Goal: Task Accomplishment & Management: Use online tool/utility

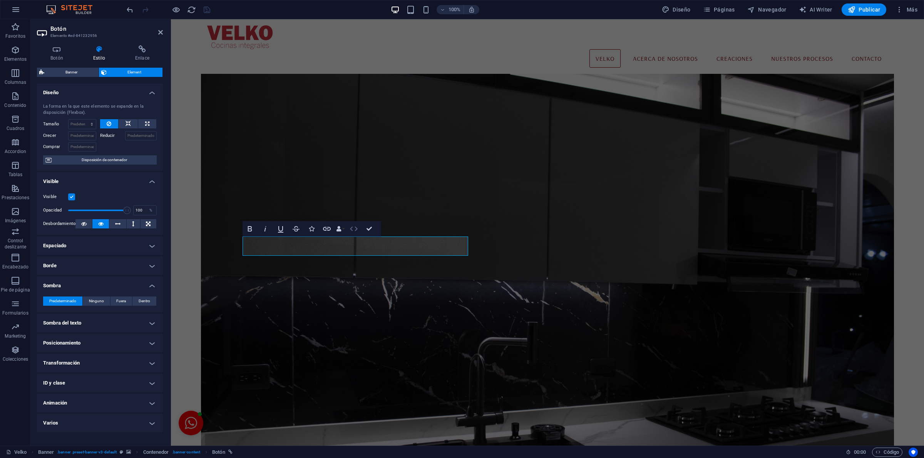
scroll to position [568, 0]
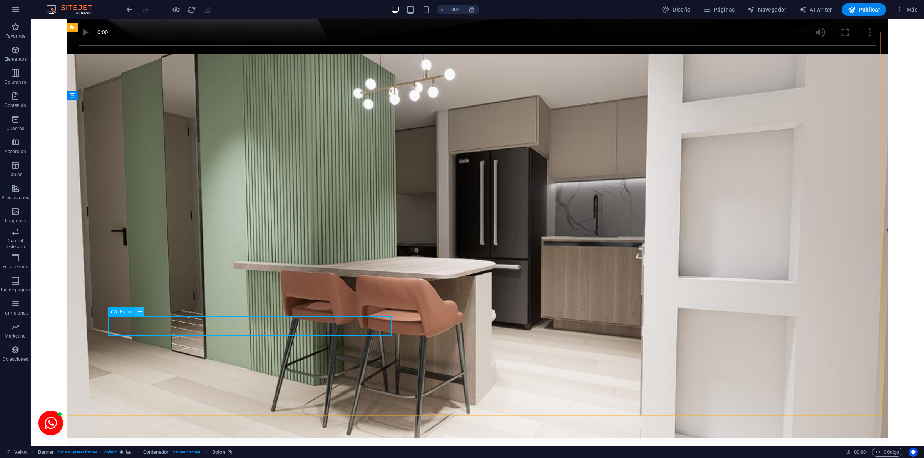
click at [139, 314] on icon at bounding box center [140, 312] width 4 height 8
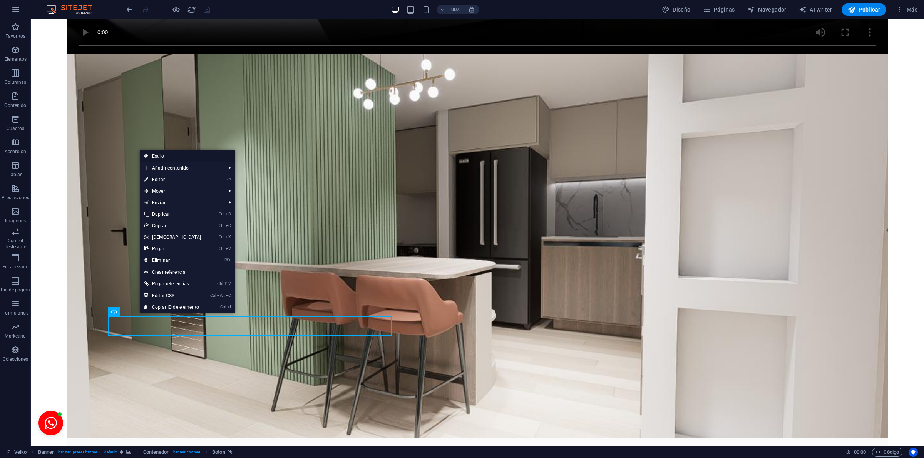
click at [180, 152] on link "Estilo" at bounding box center [187, 156] width 95 height 12
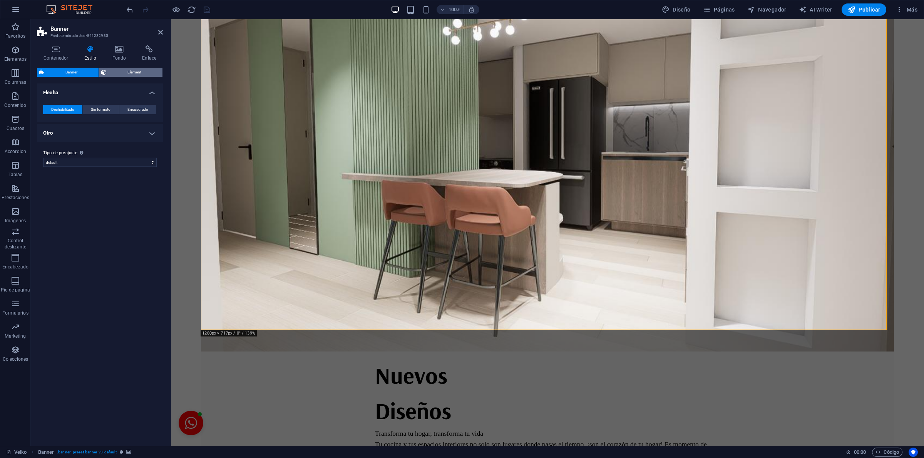
click at [122, 73] on span "Element" at bounding box center [135, 72] width 52 height 9
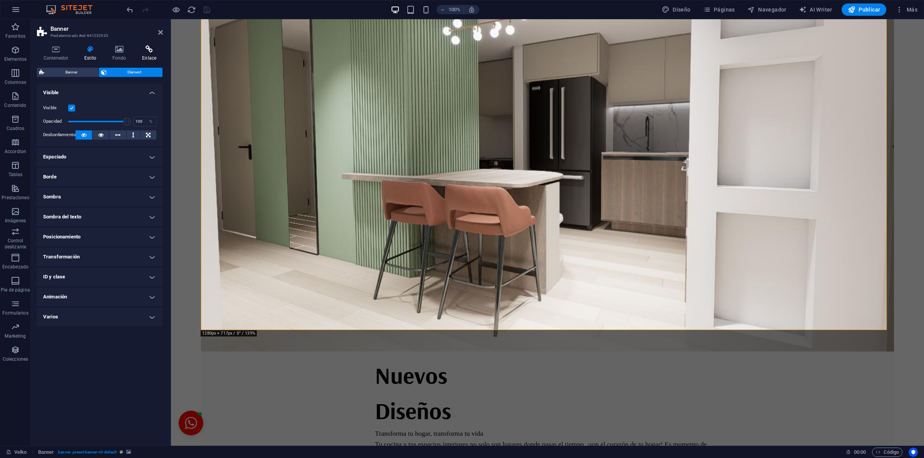
click at [148, 51] on icon at bounding box center [148, 49] width 27 height 8
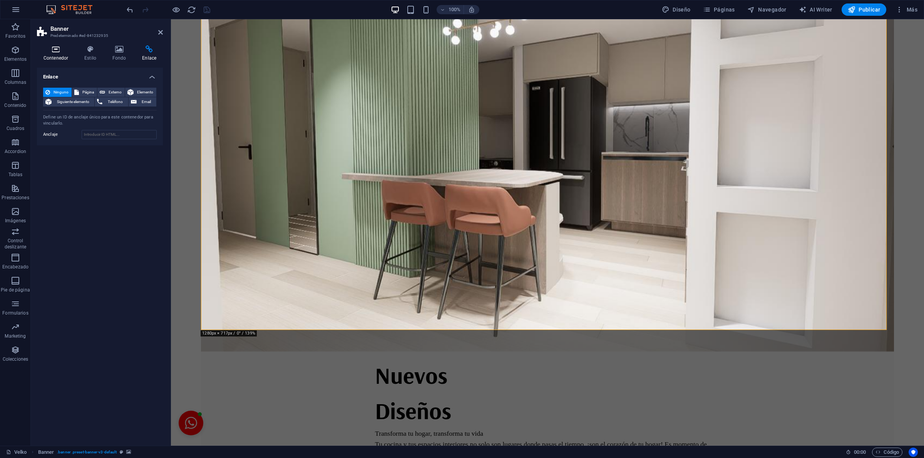
click at [59, 56] on h4 "Contenedor" at bounding box center [57, 53] width 41 height 16
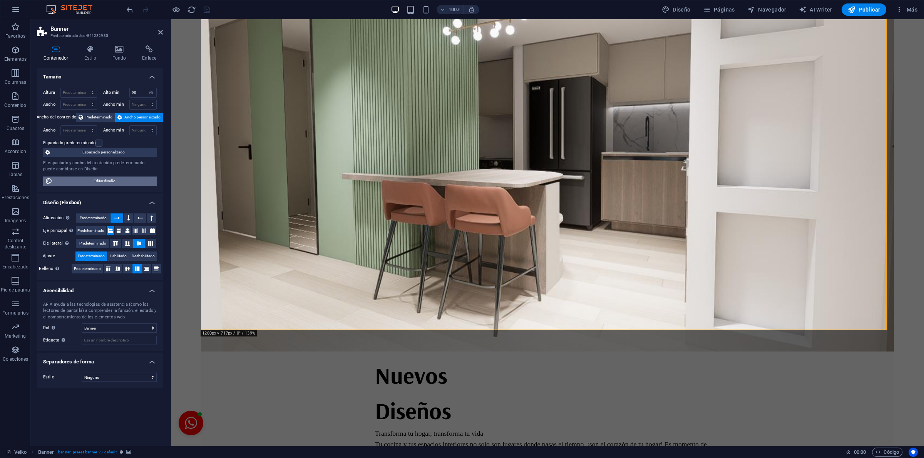
click at [116, 183] on span "Editar diseño" at bounding box center [105, 181] width 100 height 9
select select "rem"
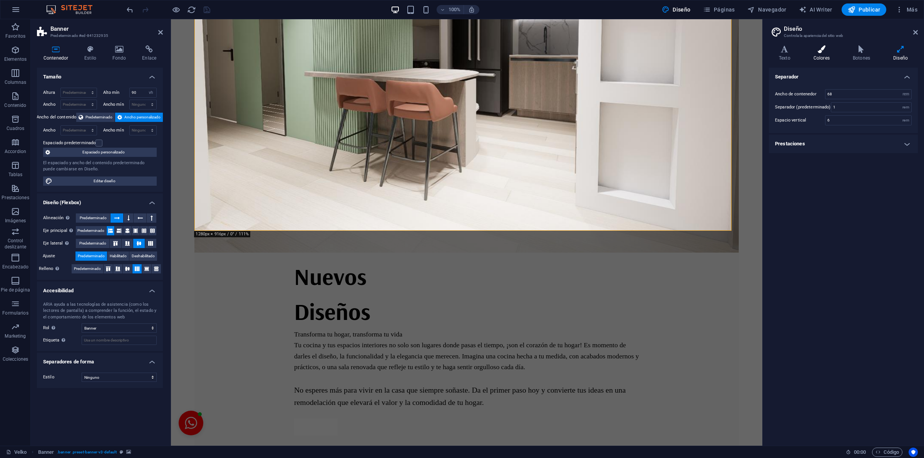
click at [819, 54] on h4 "Colores" at bounding box center [822, 53] width 39 height 16
click at [827, 109] on span at bounding box center [829, 110] width 6 height 6
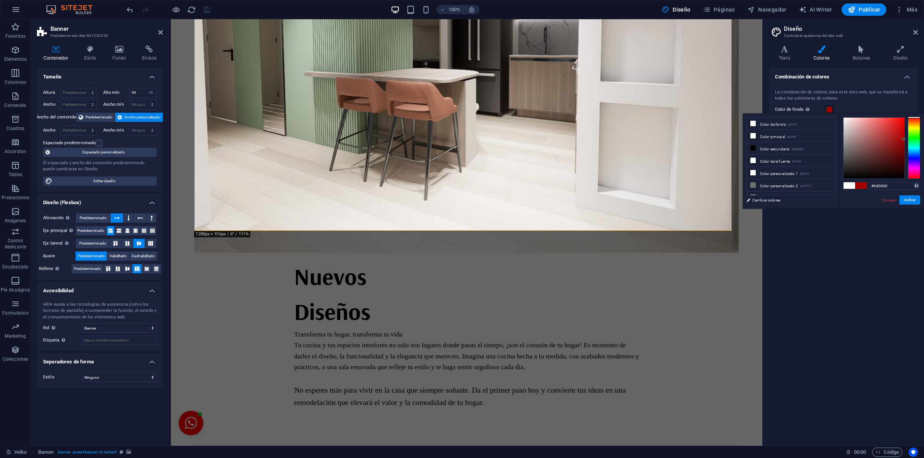
type input "#9b0000"
drag, startPoint x: 899, startPoint y: 122, endPoint x: 907, endPoint y: 141, distance: 20.5
click at [907, 141] on div at bounding box center [881, 148] width 77 height 62
click at [903, 200] on button "Aplicar" at bounding box center [909, 200] width 21 height 9
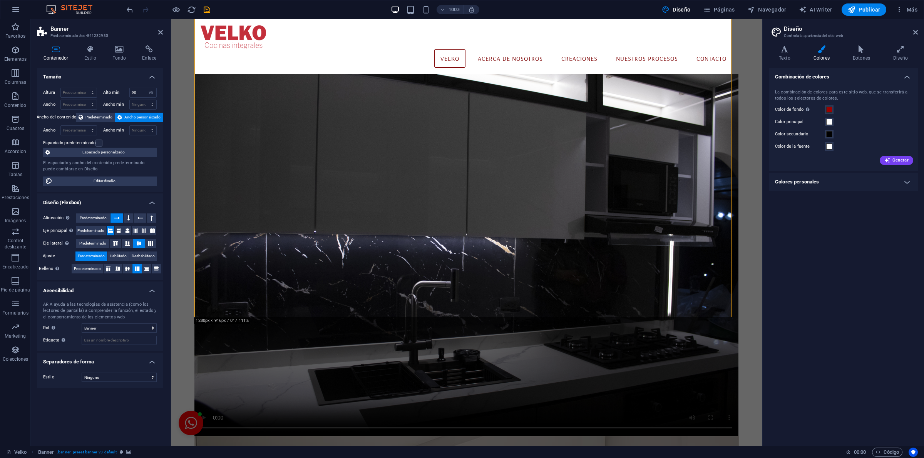
scroll to position [481, 0]
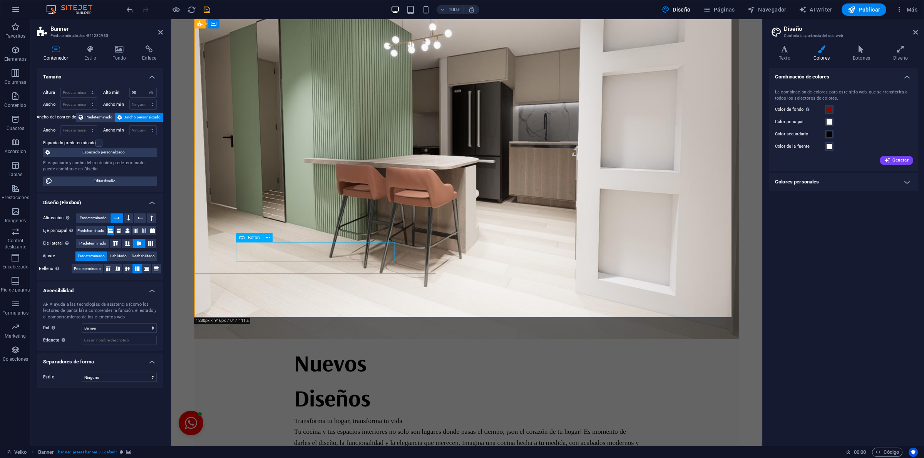
click at [205, 8] on icon "save" at bounding box center [206, 9] width 9 height 9
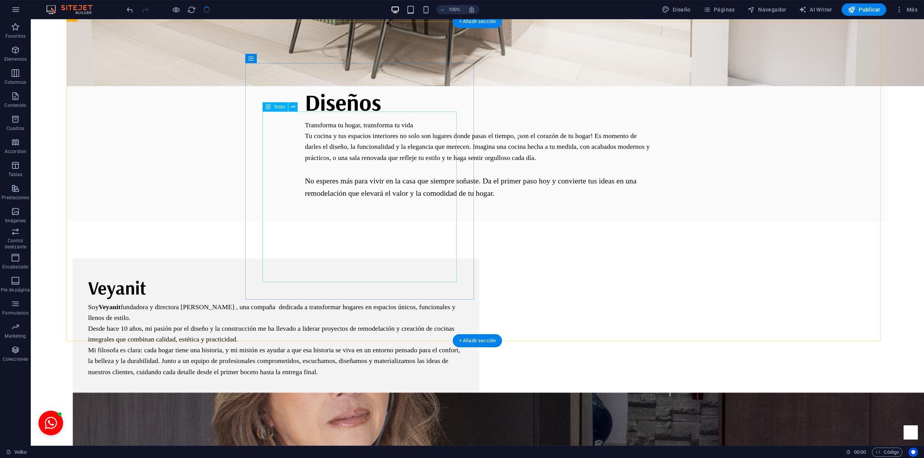
scroll to position [1867, 0]
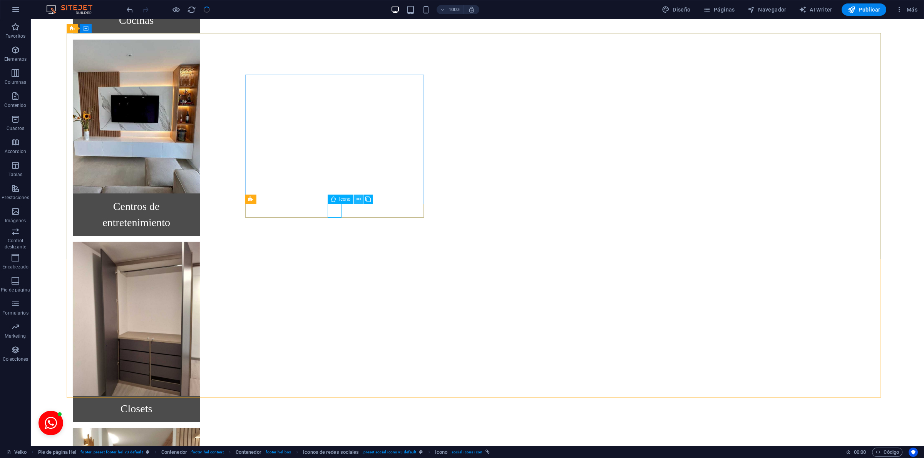
click at [360, 199] on icon at bounding box center [358, 200] width 4 height 8
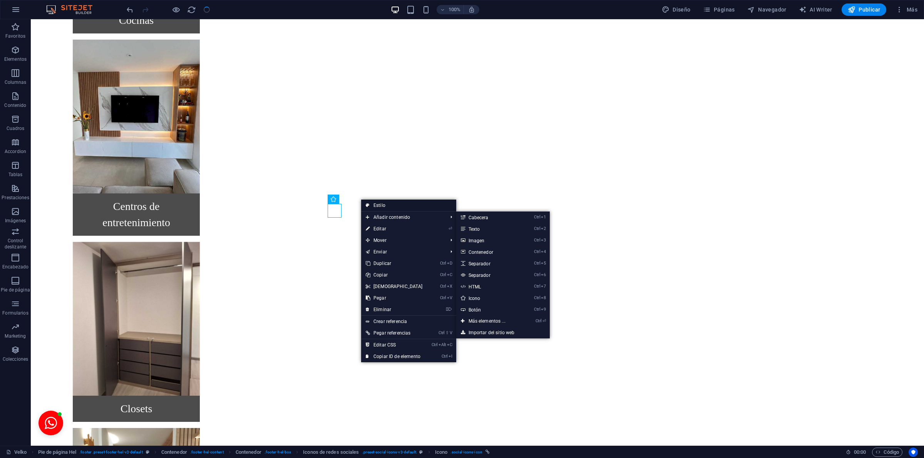
click at [382, 206] on link "Estilo" at bounding box center [408, 206] width 95 height 12
select select "rem"
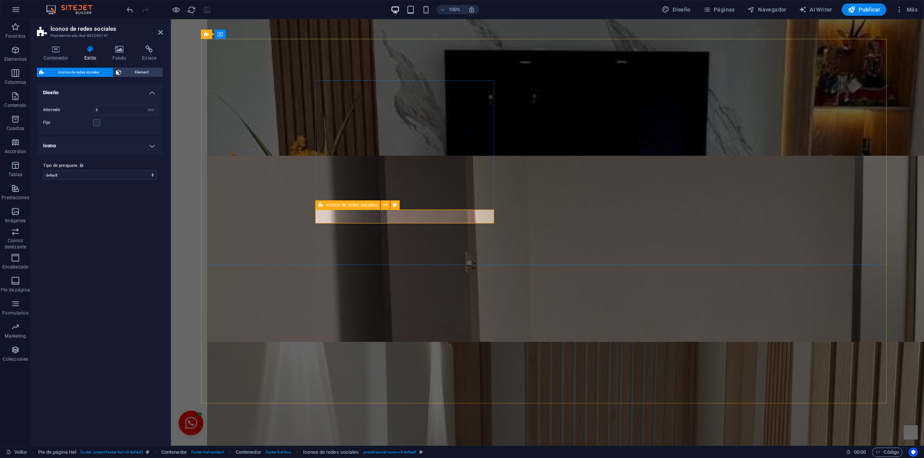
scroll to position [1788, 0]
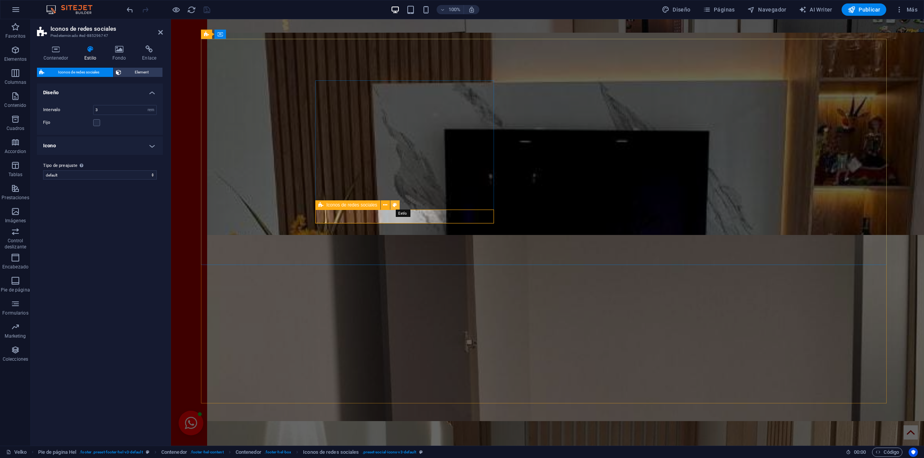
click at [394, 206] on icon at bounding box center [395, 205] width 4 height 8
click at [125, 72] on span "Element" at bounding box center [142, 72] width 37 height 9
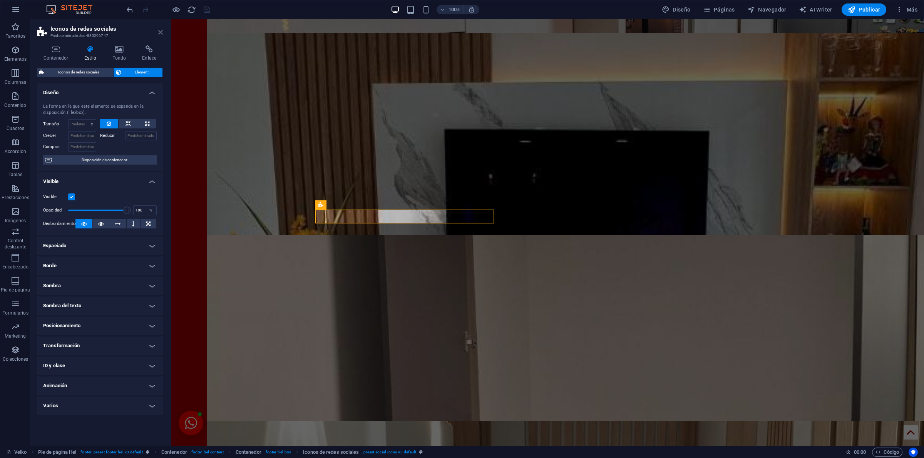
click at [161, 30] on icon at bounding box center [160, 32] width 5 height 6
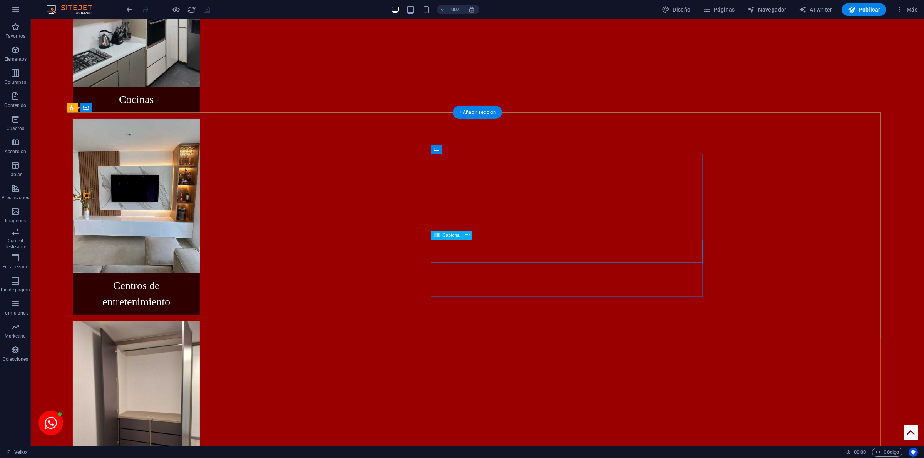
scroll to position [826, 0]
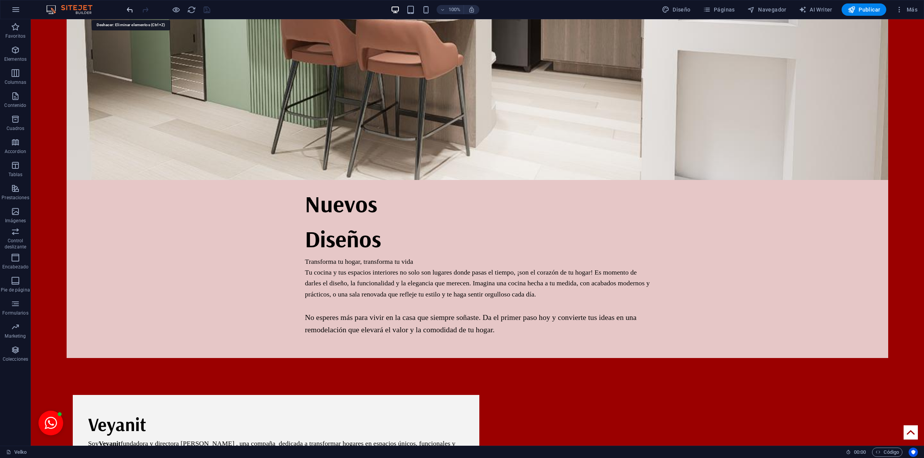
click at [131, 11] on icon "undo" at bounding box center [129, 9] width 9 height 9
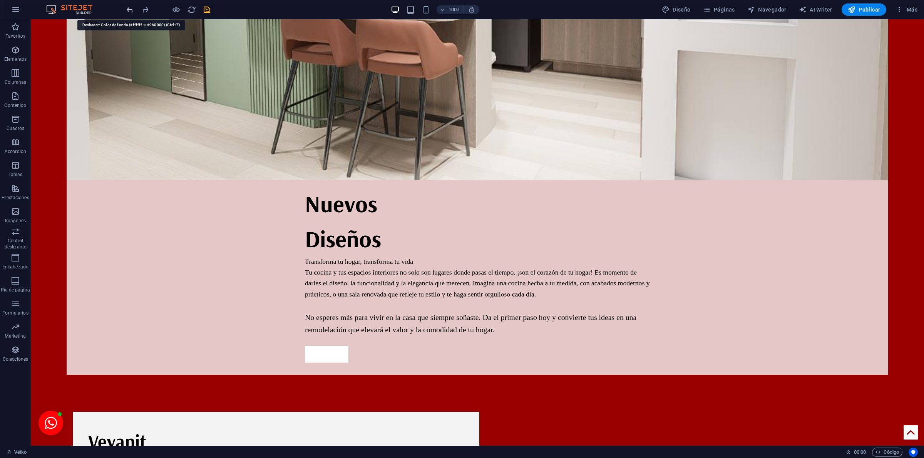
click at [129, 11] on icon "undo" at bounding box center [129, 9] width 9 height 9
click at [131, 8] on icon "undo" at bounding box center [129, 9] width 9 height 9
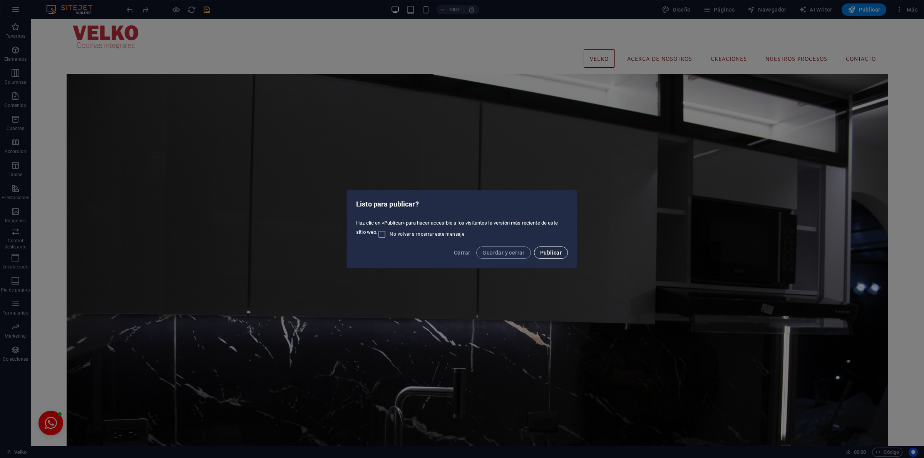
click at [553, 251] on span "Publicar" at bounding box center [551, 253] width 22 height 6
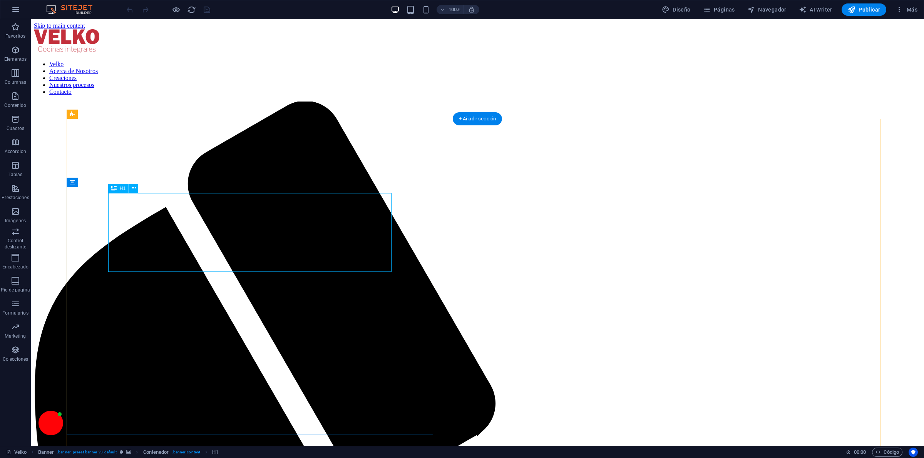
scroll to position [480, 0]
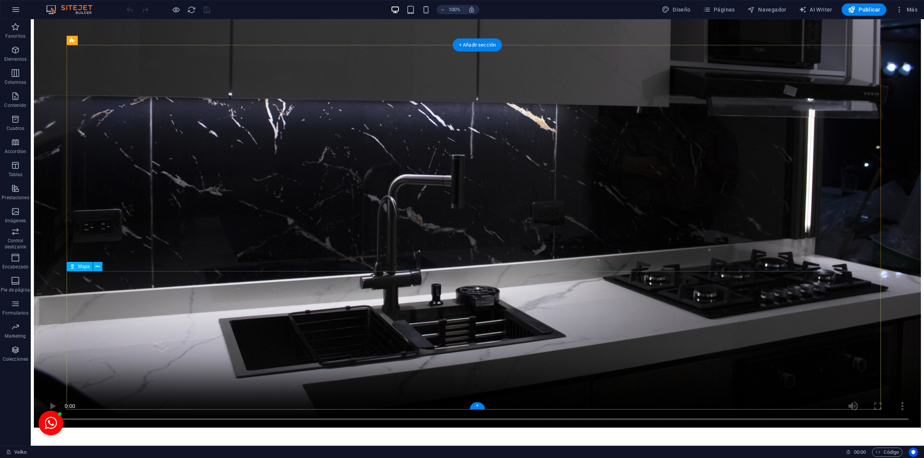
scroll to position [1855, 0]
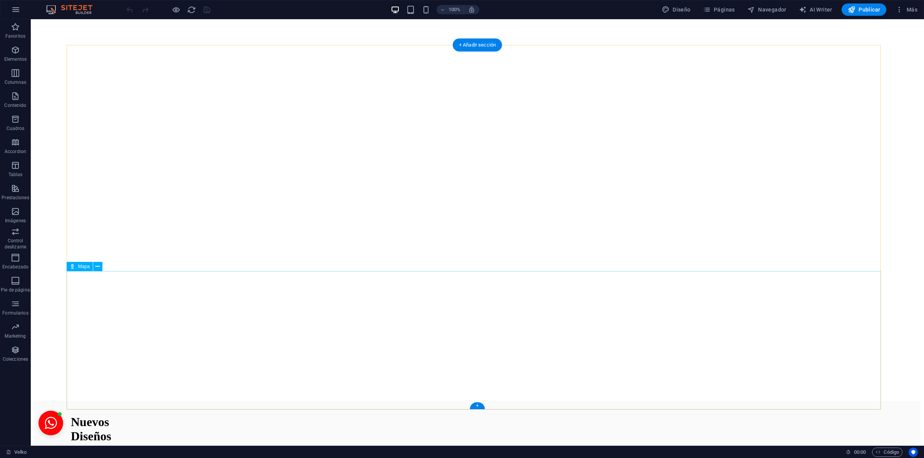
select select "1"
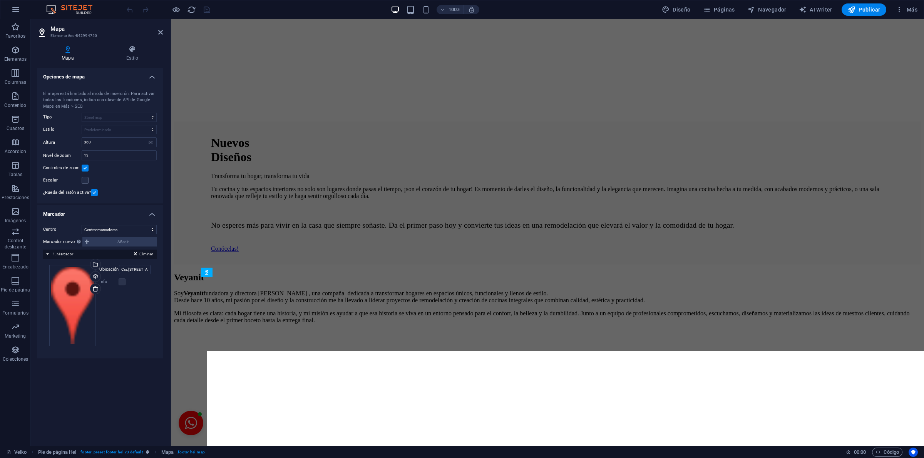
scroll to position [1775, 0]
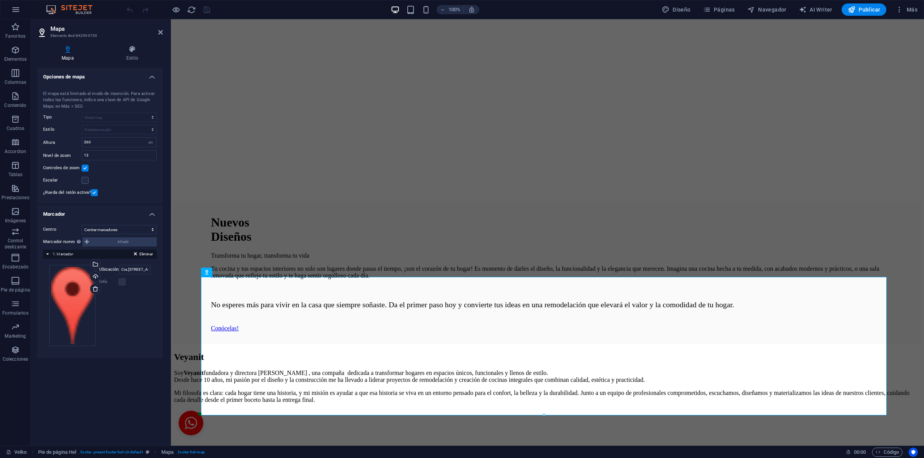
click at [159, 30] on icon at bounding box center [160, 32] width 5 height 6
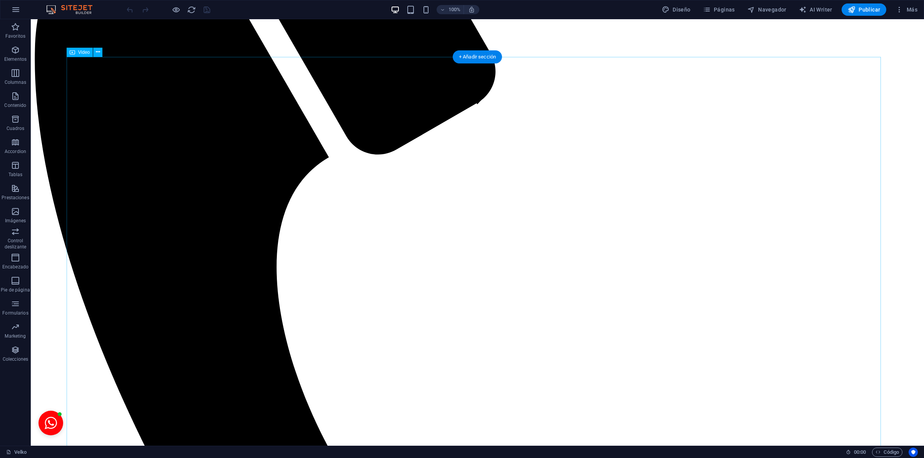
scroll to position [0, 0]
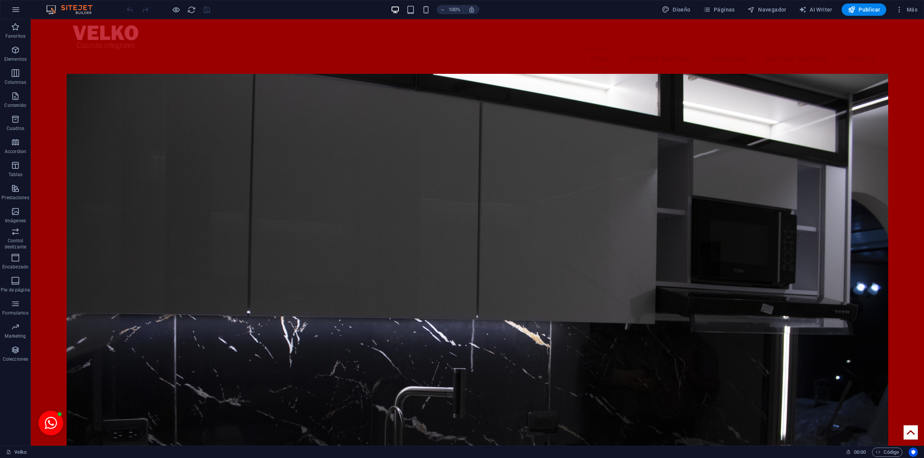
click at [14, 28] on icon "button" at bounding box center [15, 26] width 9 height 9
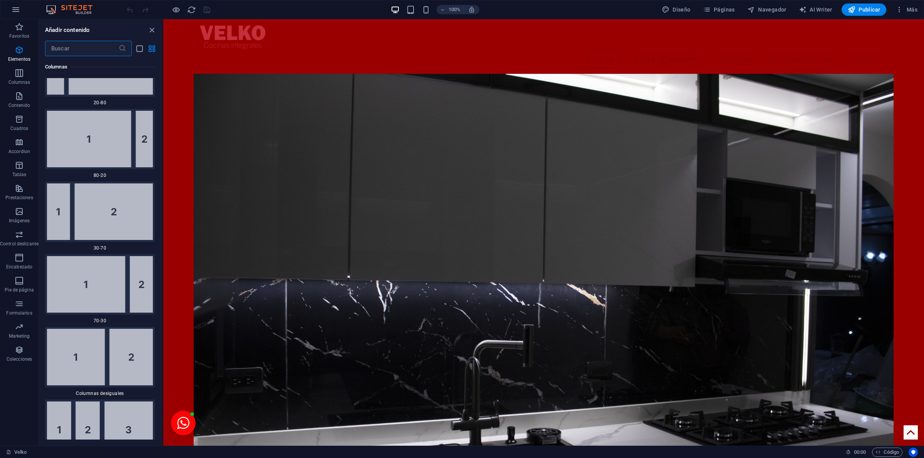
scroll to position [2405, 0]
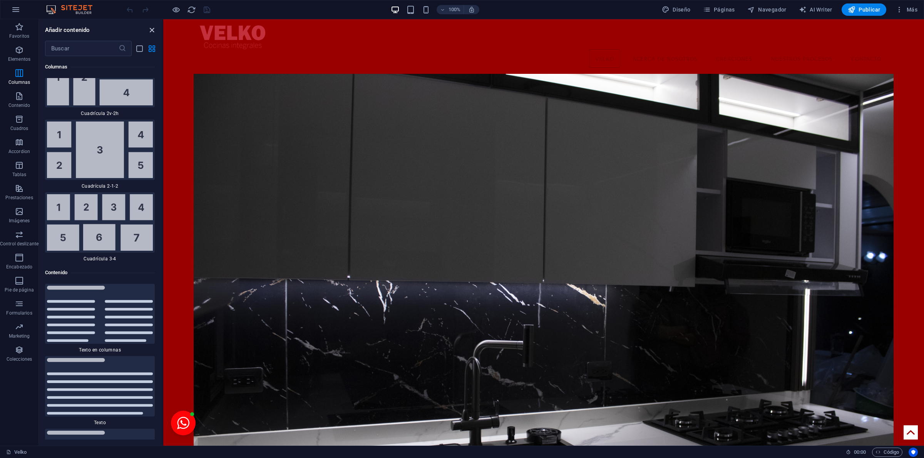
click at [151, 28] on icon "close panel" at bounding box center [151, 30] width 9 height 9
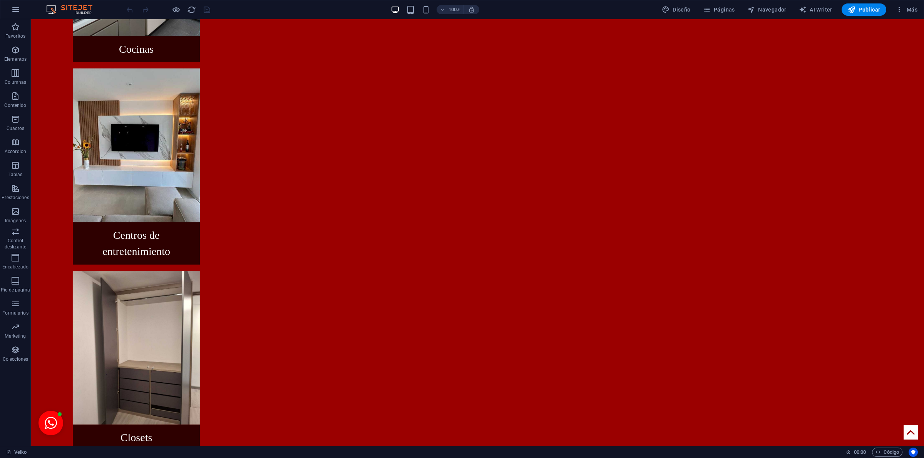
click at [433, 431] on html "Skip to main content Velko Acerca de Nosotros Creaciones Nuestros procesos Cont…" at bounding box center [477, 117] width 893 height 3906
click at [43, 195] on body "Skip to main content Velko Acerca de Nosotros Creaciones Nuestros procesos Cont…" at bounding box center [477, 99] width 893 height 3870
click at [42, 201] on body "Skip to main content Velko Acerca de Nosotros Creaciones Nuestros procesos Cont…" at bounding box center [477, 99] width 893 height 3870
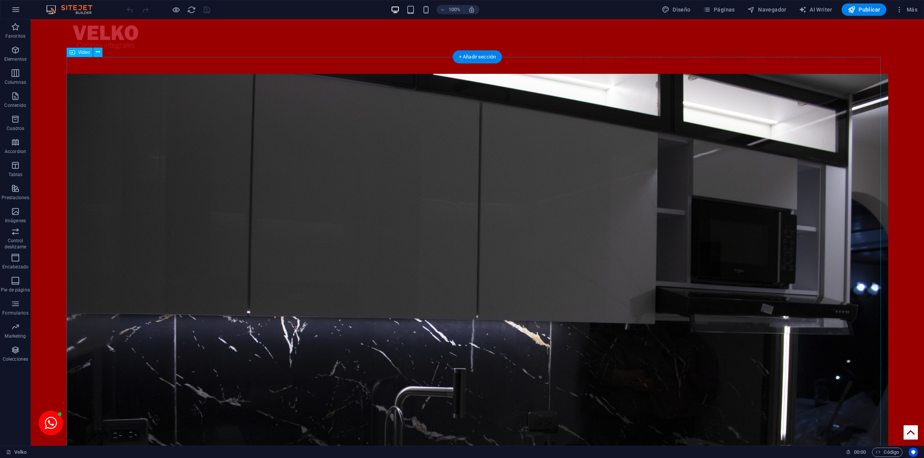
scroll to position [962, 0]
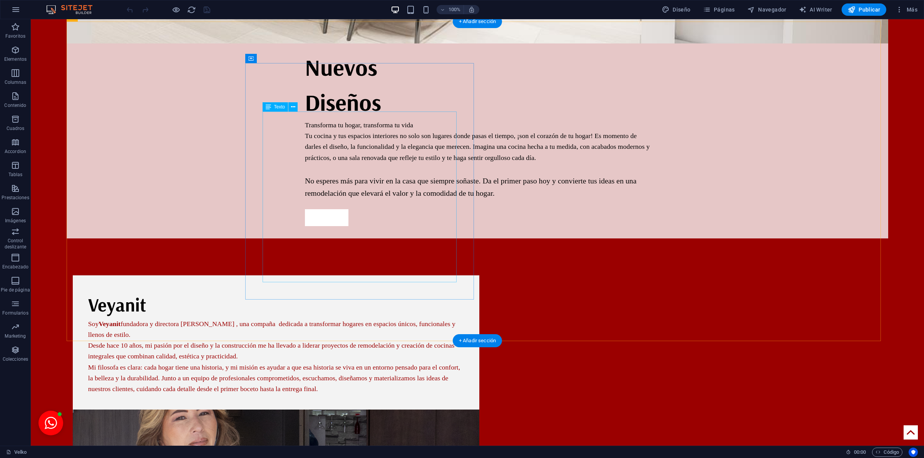
click at [372, 319] on div "Soy Veyanit fundadora y directora de VELKO , una compaña dedicada a transformar…" at bounding box center [276, 357] width 376 height 76
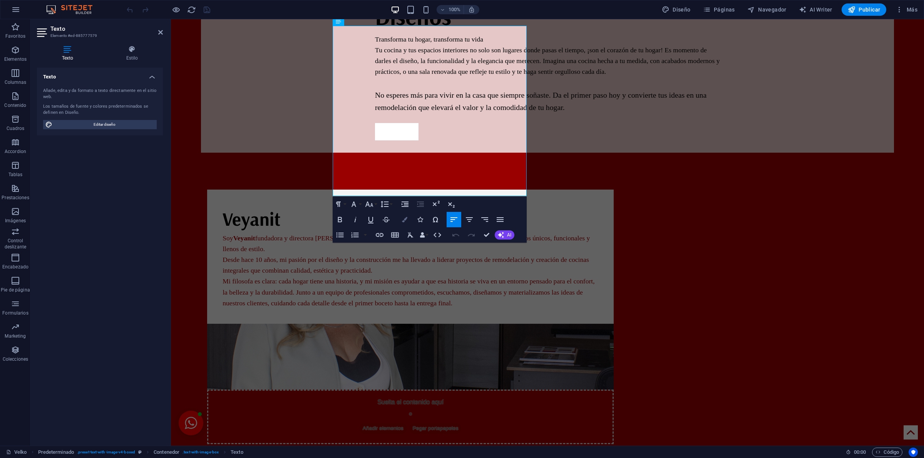
click at [405, 219] on icon "button" at bounding box center [404, 219] width 5 height 5
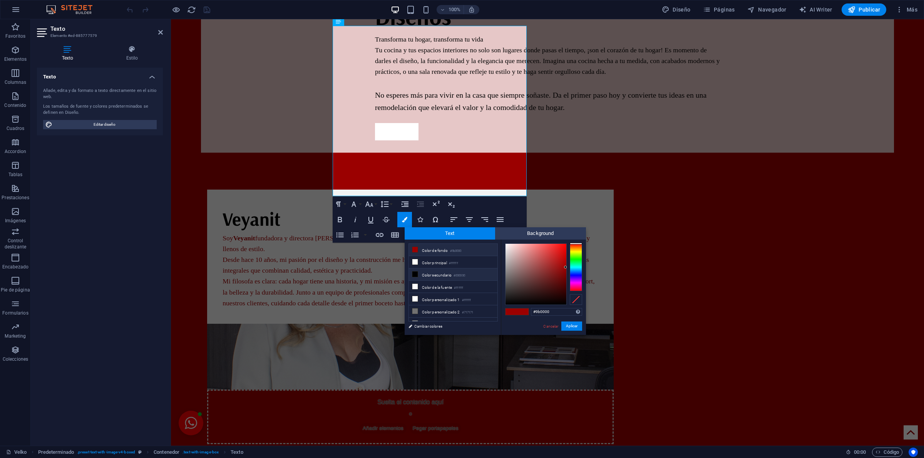
click at [426, 274] on li "Color secundario #000000" at bounding box center [453, 275] width 89 height 12
click at [444, 252] on li "Color de fondo #9b0000" at bounding box center [453, 250] width 89 height 12
drag, startPoint x: 534, startPoint y: 259, endPoint x: 501, endPoint y: 243, distance: 36.0
click at [501, 243] on div "#ffffff Formatos soportados #0852ed rgb(8, 82, 237) rgba(8, 82, 237, 90%) hsv(2…" at bounding box center [543, 343] width 85 height 207
drag, startPoint x: 512, startPoint y: 254, endPoint x: 505, endPoint y: 241, distance: 14.8
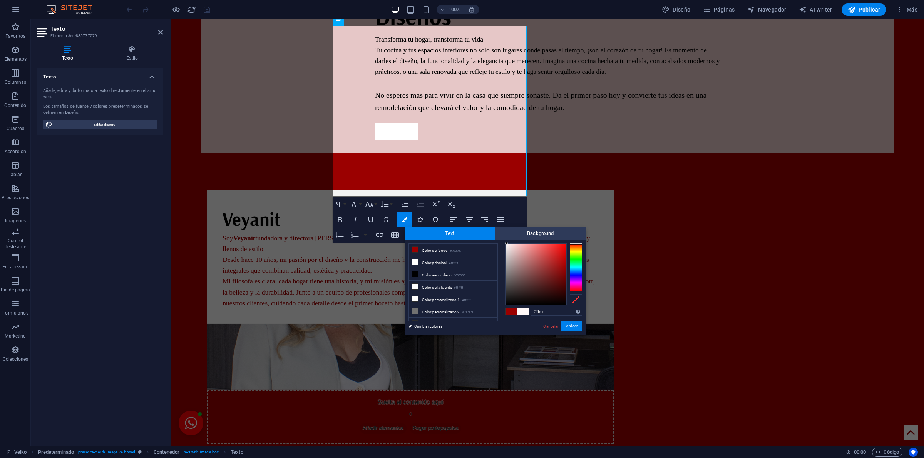
click at [505, 241] on div "#fffdfd Formatos soportados #0852ed rgb(8, 82, 237) rgba(8, 82, 237, 90%) hsv(2…" at bounding box center [543, 343] width 85 height 207
click at [509, 247] on div at bounding box center [508, 247] width 3 height 3
drag, startPoint x: 509, startPoint y: 247, endPoint x: 503, endPoint y: 245, distance: 6.6
click at [503, 245] on div "#fafafa Formatos soportados #0852ed rgb(8, 82, 237) rgba(8, 82, 237, 90%) hsv(2…" at bounding box center [543, 343] width 85 height 207
click at [504, 242] on div at bounding box center [504, 243] width 3 height 3
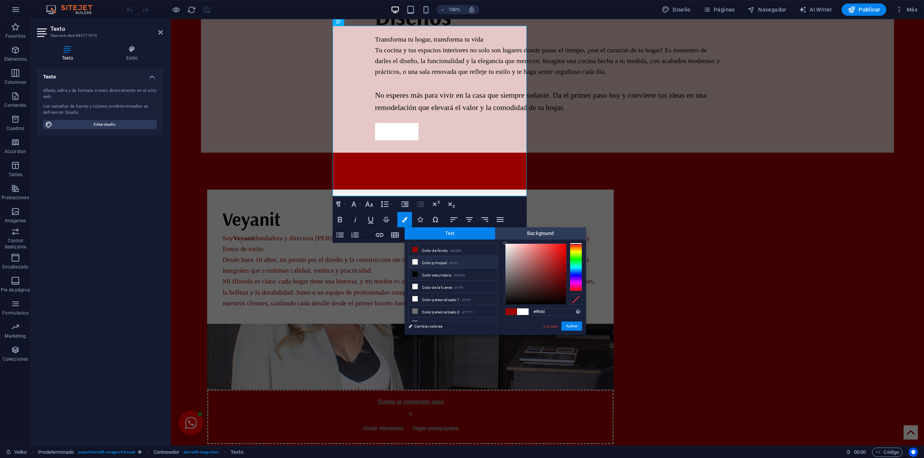
click at [505, 243] on div at bounding box center [504, 243] width 3 height 3
click at [505, 243] on div at bounding box center [505, 243] width 3 height 3
click at [569, 326] on button "Aplicar" at bounding box center [571, 326] width 21 height 9
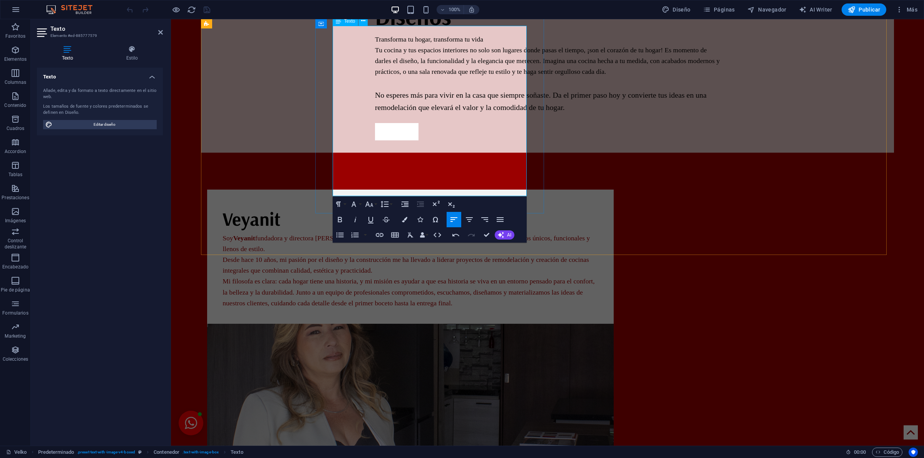
click at [426, 276] on p "Mi filosofa es clara: cada hogar tiene una historia, y mi misión es ayudar a qu…" at bounding box center [410, 292] width 376 height 32
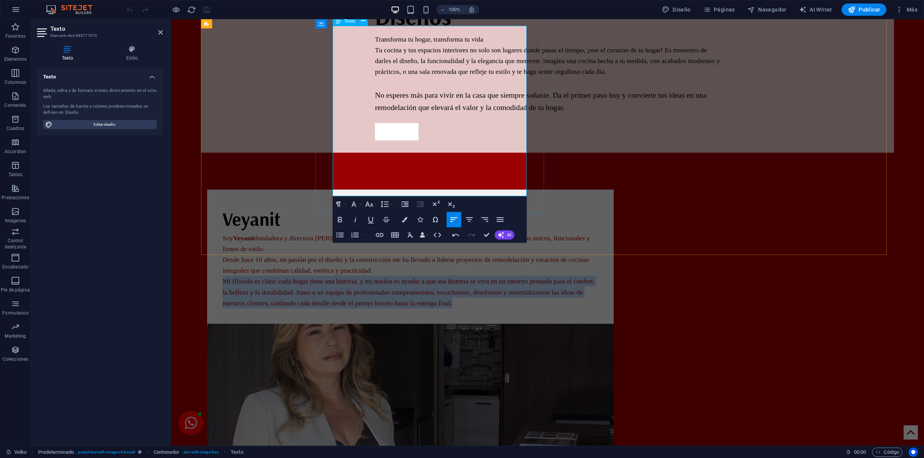
click at [426, 276] on p "Mi filosofa es clara: cada hogar tiene una historia, y mi misión es ayudar a qu…" at bounding box center [410, 292] width 376 height 32
click at [435, 276] on p "Mi filosofa es clara: cada hogar tiene una historia, y mi misión es ayudar a qu…" at bounding box center [410, 292] width 376 height 32
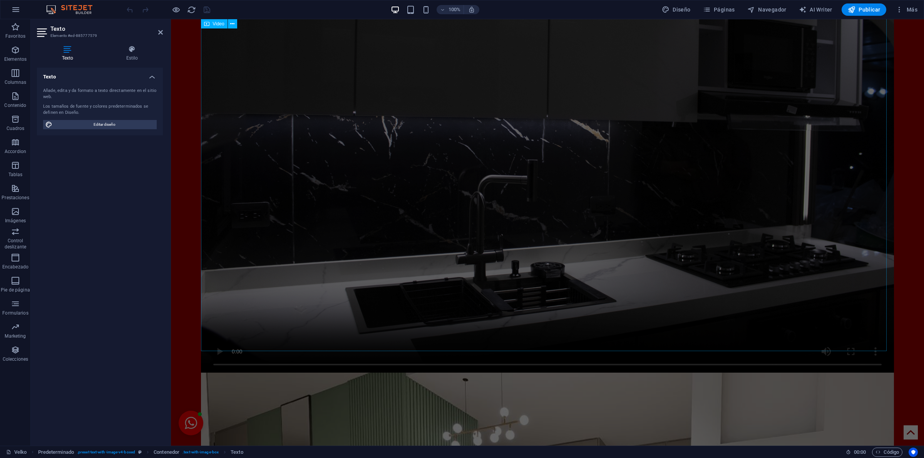
drag, startPoint x: 437, startPoint y: 189, endPoint x: 350, endPoint y: 121, distance: 110.2
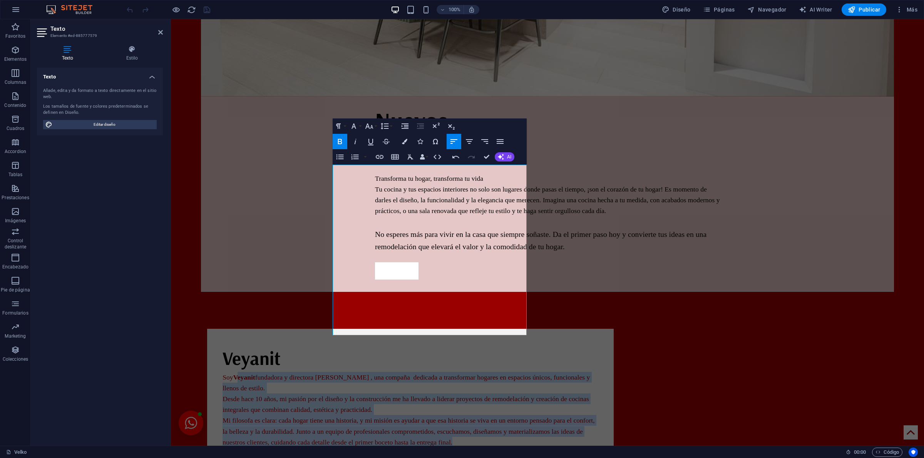
scroll to position [815, 0]
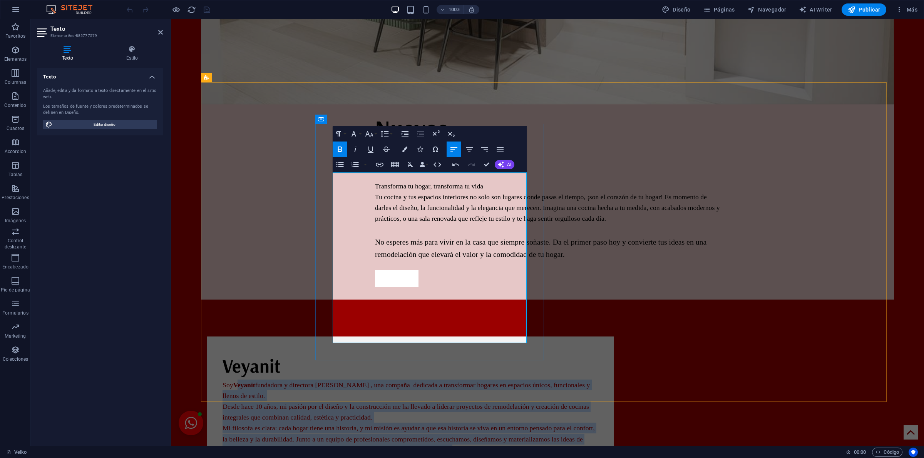
click at [422, 423] on p "Mi filosofa es clara: cada hogar tiene una historia, y mi misión es ayudar a qu…" at bounding box center [410, 439] width 376 height 32
click at [433, 423] on p "Mi filosofa es clara: cada hogar tiene una historia, y mi misión es ayudar a qu…" at bounding box center [410, 439] width 376 height 32
click at [435, 423] on p "Mi filosofa es clara: cada hogar tiene una historia, y mi misión es ayudar a qu…" at bounding box center [410, 439] width 376 height 32
click at [437, 423] on p "Mi filosofa es clara: cada hogar tiene una historia, y mi misión es ayudar a qu…" at bounding box center [410, 439] width 376 height 32
drag, startPoint x: 437, startPoint y: 335, endPoint x: 535, endPoint y: 178, distance: 185.0
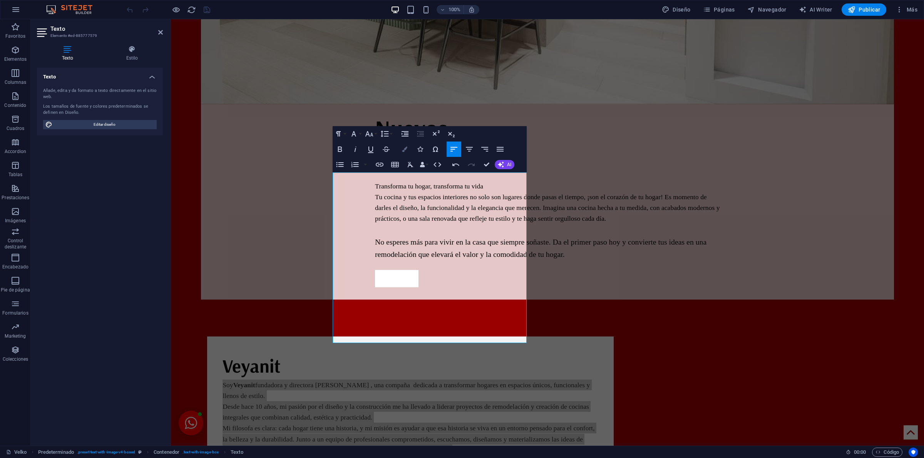
click at [402, 149] on icon "button" at bounding box center [404, 149] width 5 height 5
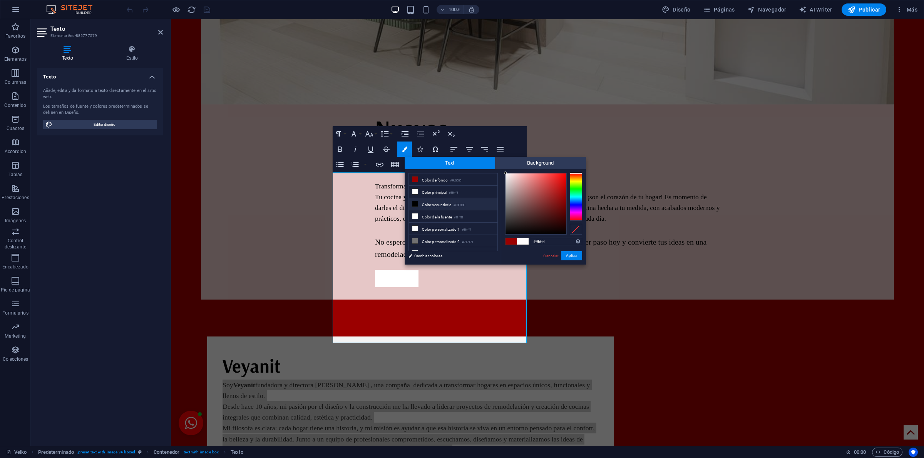
click at [424, 204] on li "Color secundario #000000" at bounding box center [453, 204] width 89 height 12
type input "#000000"
drag, startPoint x: 564, startPoint y: 253, endPoint x: 391, endPoint y: 236, distance: 173.7
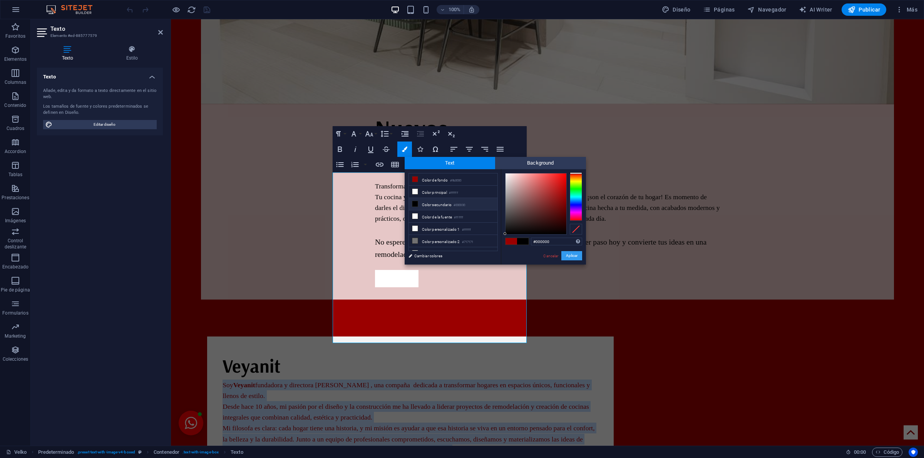
click at [564, 253] on button "Aplicar" at bounding box center [571, 255] width 21 height 9
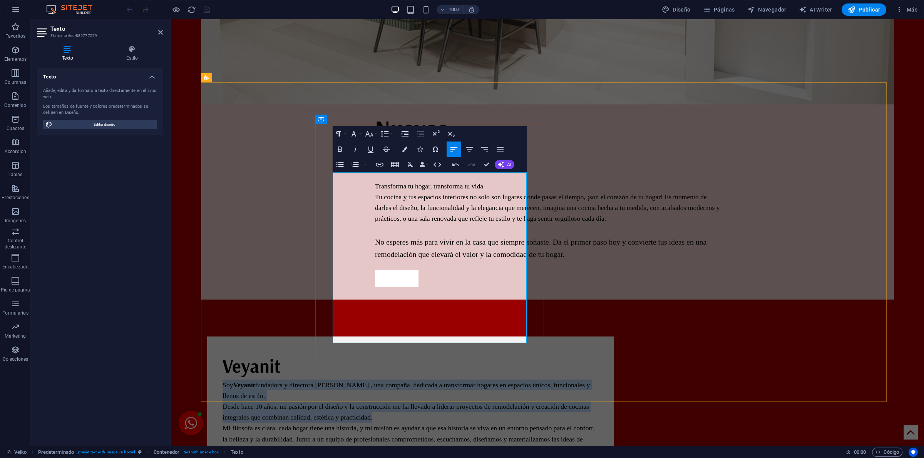
click at [460, 424] on span "Mi filosofa es clara: cada hogar tiene una historia, y mi misión es ayudar a qu…" at bounding box center [408, 438] width 372 height 29
click at [468, 424] on span "Mi filosofa es clara: cada hogar tiene una historia, y mi misión es ayudar a qu…" at bounding box center [408, 438] width 372 height 29
click at [470, 381] on span "​​Soy Veyanit fundadora y directora de VELKO , una compaña dedicada a transform…" at bounding box center [405, 401] width 367 height 40
click at [488, 381] on span "​​Soy Veyanit fundadora y directora de VELKO , una compaña dedicada a transform…" at bounding box center [405, 401] width 367 height 40
click at [499, 380] on p "​​Soy Veyanit fundadora y directora de VELKO , una compaña dedicada a transform…" at bounding box center [410, 401] width 376 height 43
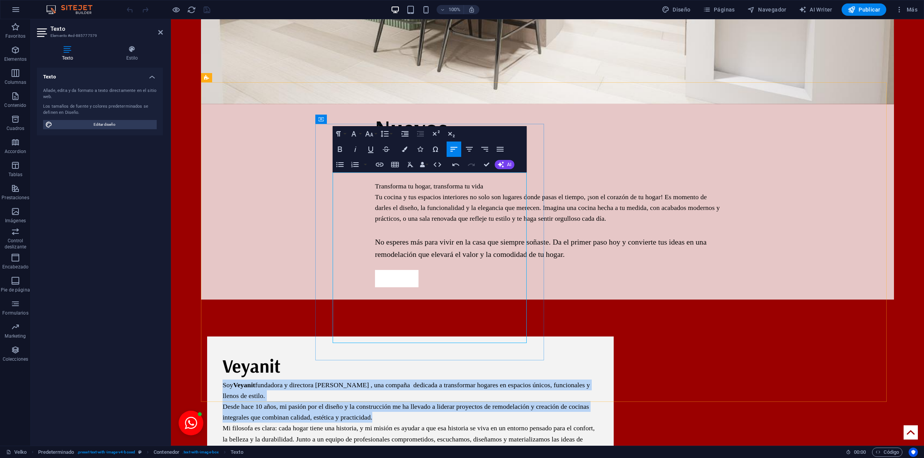
click at [445, 423] on p "Mi filosofa es clara: cada hogar tiene una historia, y mi misión es ayudar a qu…" at bounding box center [410, 439] width 376 height 32
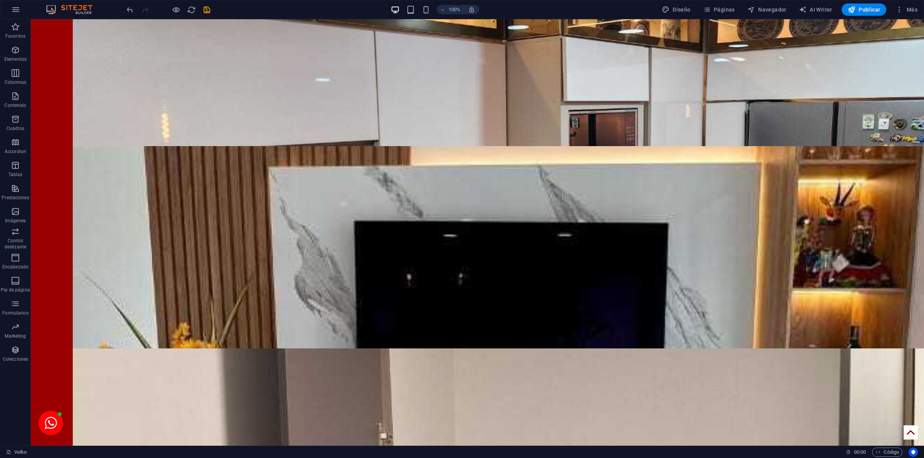
scroll to position [1855, 0]
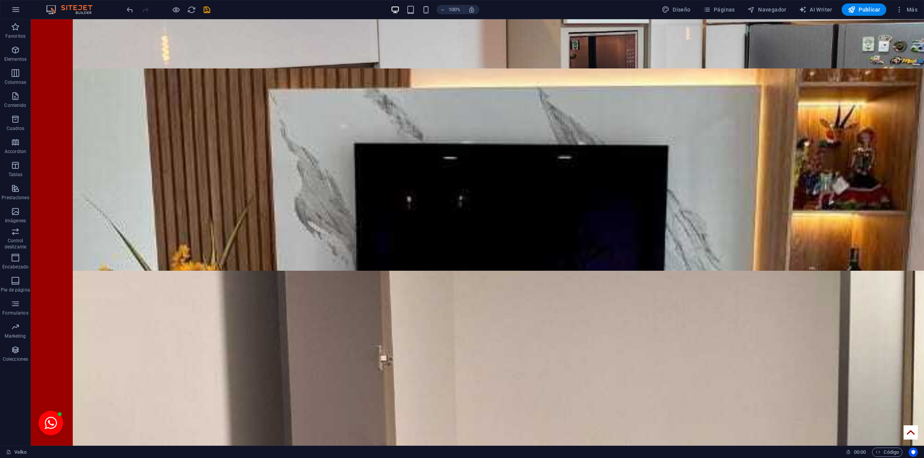
click at [53, 349] on body "Skip to main content Velko Acerca de Nosotros Creaciones Nuestros procesos Cont…" at bounding box center [477, 99] width 893 height 3870
click at [899, 339] on body "Skip to main content Velko Acerca de Nosotros Creaciones Nuestros procesos Cont…" at bounding box center [477, 99] width 893 height 3870
click at [898, 339] on body "Skip to main content Velko Acerca de Nosotros Creaciones Nuestros procesos Cont…" at bounding box center [477, 99] width 893 height 3870
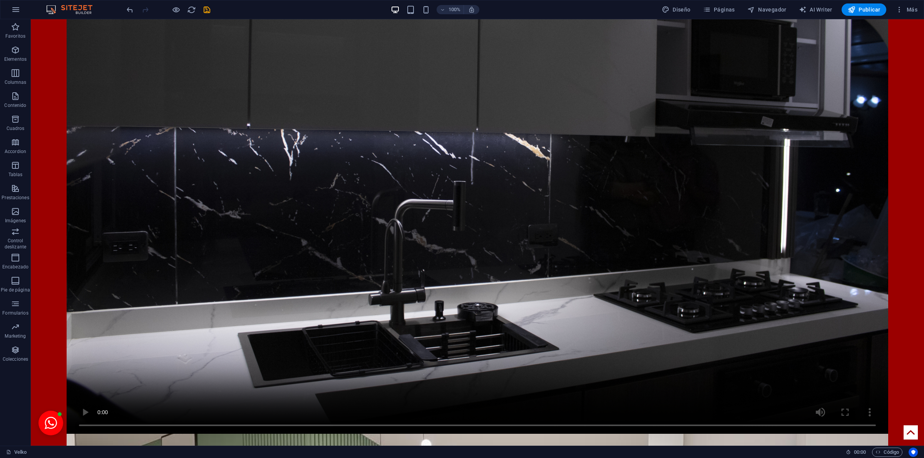
scroll to position [0, 0]
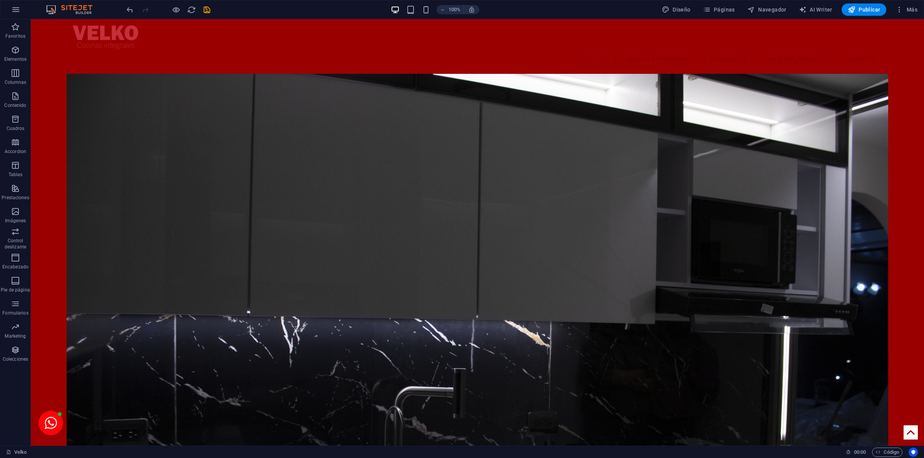
click at [16, 360] on p "Colecciones" at bounding box center [15, 359] width 25 height 6
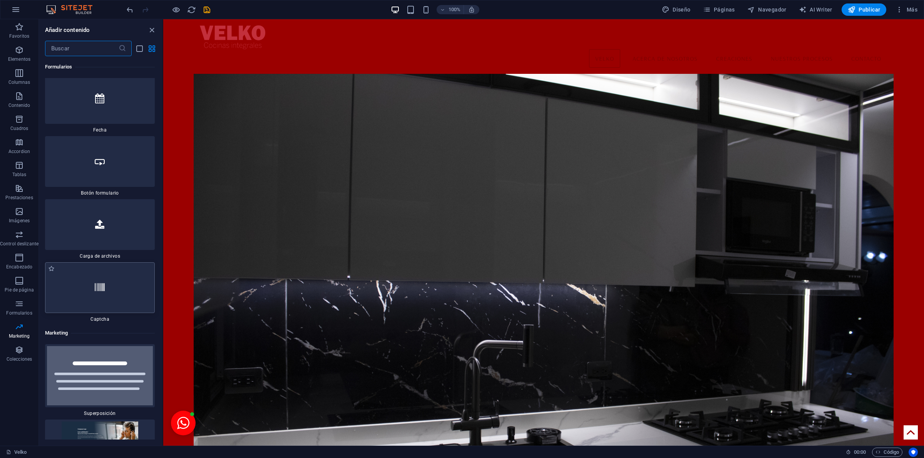
scroll to position [10371, 0]
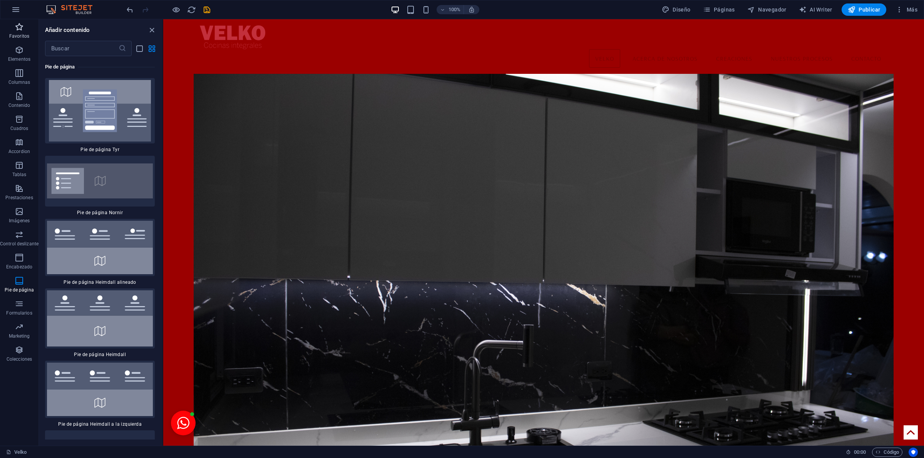
click at [22, 27] on icon "button" at bounding box center [19, 26] width 9 height 9
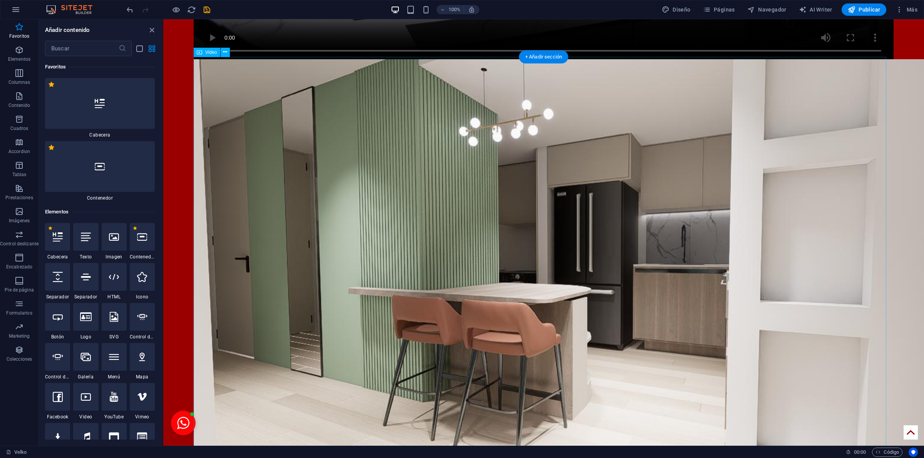
scroll to position [0, 0]
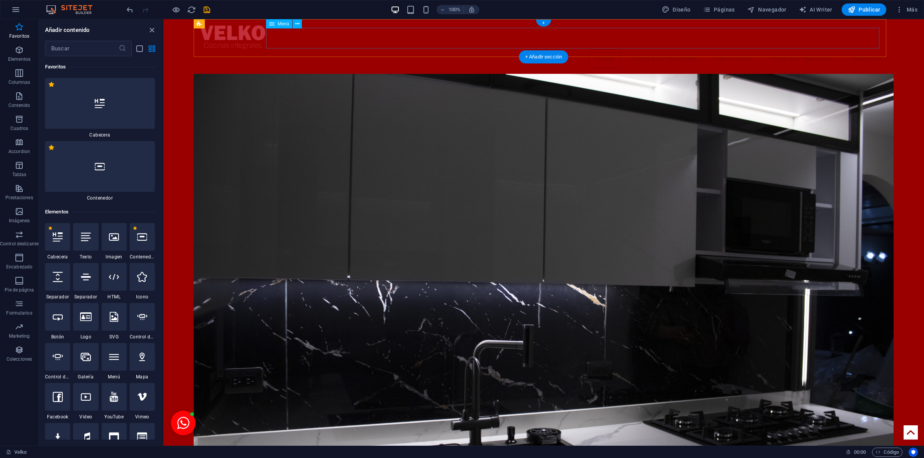
click at [704, 49] on nav "Velko Acerca de Nosotros Creaciones Nuestros procesos Contacto" at bounding box center [543, 58] width 687 height 18
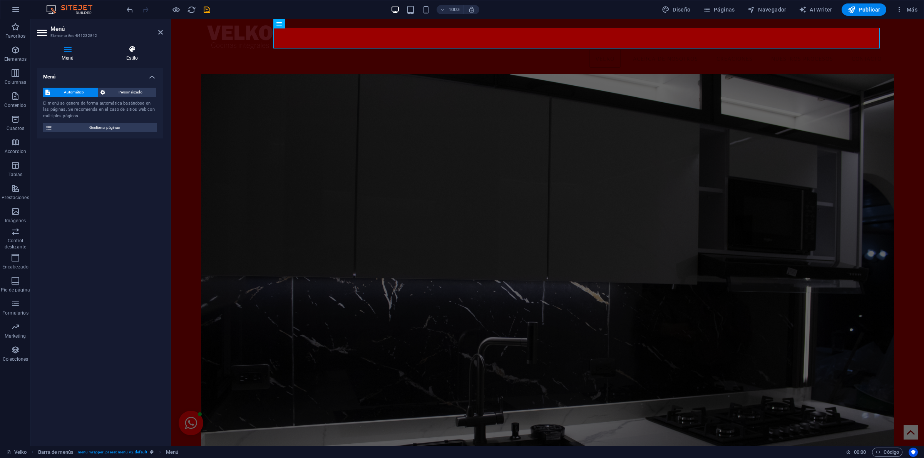
click at [130, 58] on h4 "Estilo" at bounding box center [132, 53] width 62 height 16
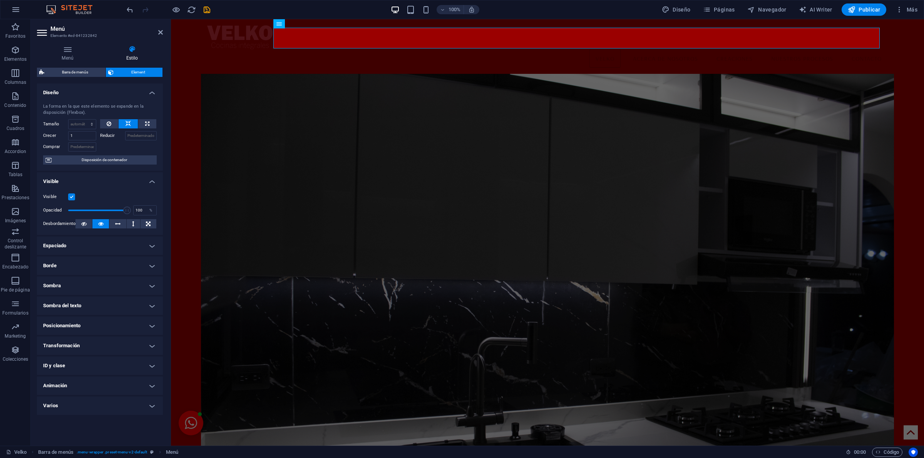
click at [216, 43] on div at bounding box center [547, 37] width 680 height 24
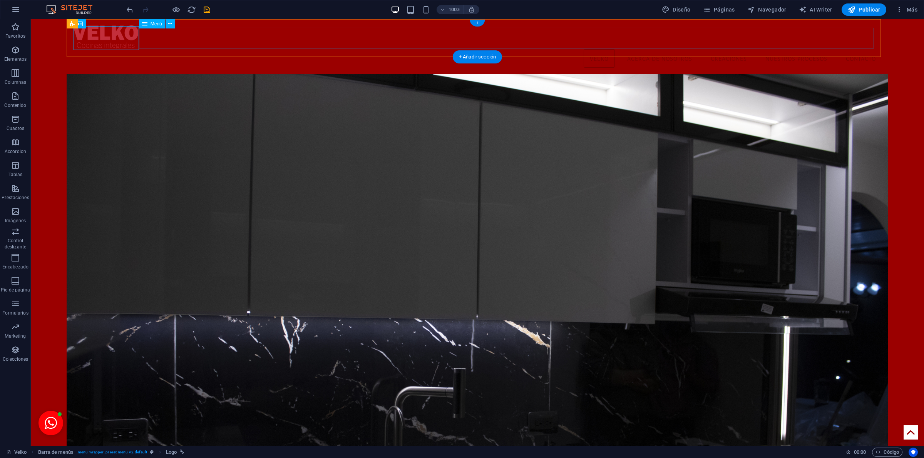
click at [658, 49] on nav "Velko Acerca de Nosotros Creaciones Nuestros procesos Contacto" at bounding box center [477, 58] width 809 height 18
click at [667, 49] on nav "Velko Acerca de Nosotros Creaciones Nuestros procesos Contacto" at bounding box center [477, 58] width 809 height 18
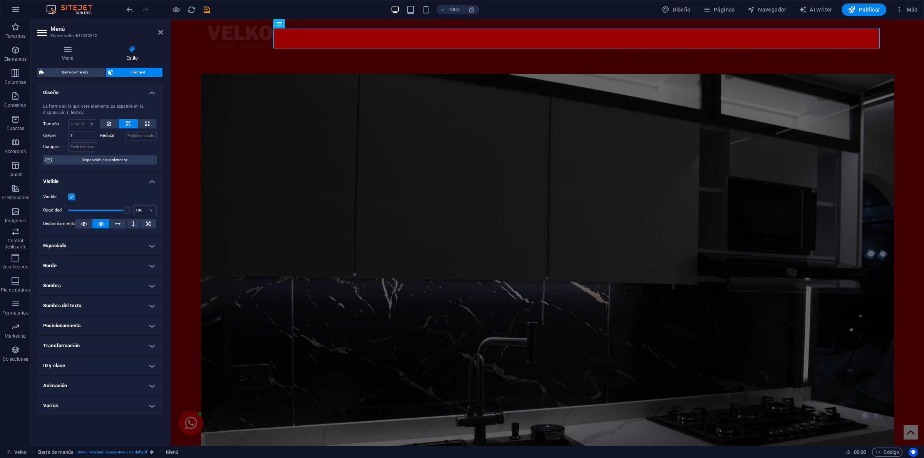
click at [160, 29] on aside "Menú Elemento #ed-841232842 Menú Estilo Menú Automático Personalizado El menú s…" at bounding box center [101, 232] width 140 height 427
click at [160, 30] on icon at bounding box center [160, 32] width 5 height 6
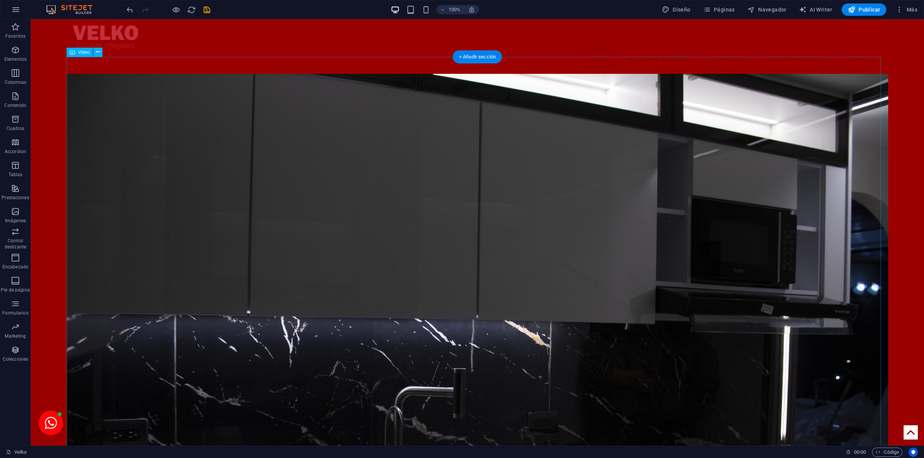
scroll to position [481, 0]
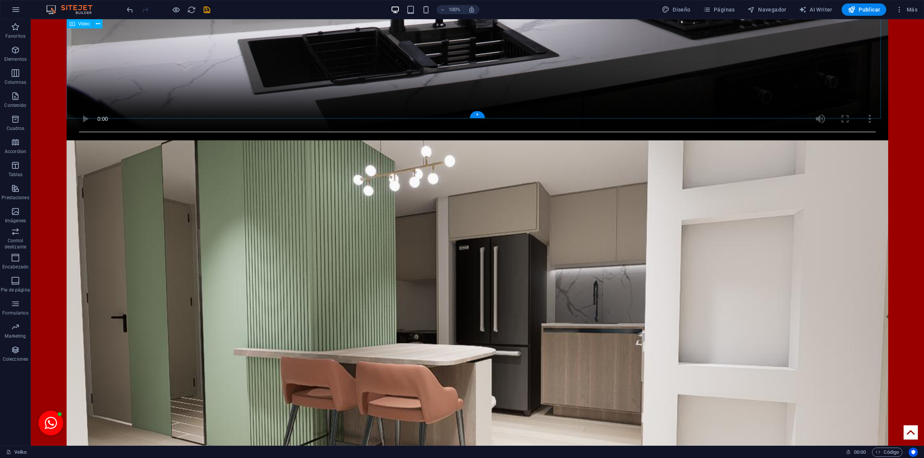
click at [72, 140] on figure at bounding box center [477, 332] width 821 height 384
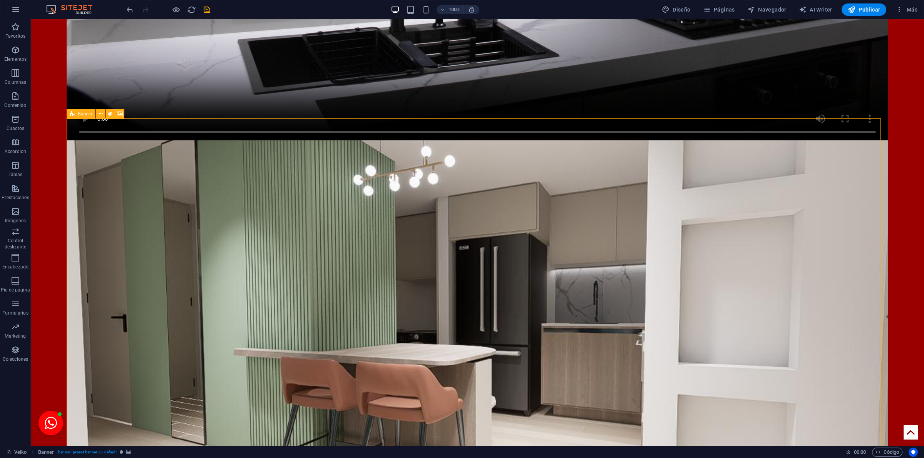
click at [72, 114] on icon at bounding box center [72, 113] width 5 height 9
drag, startPoint x: 111, startPoint y: 114, endPoint x: 407, endPoint y: 224, distance: 316.3
click at [111, 114] on icon at bounding box center [110, 114] width 4 height 8
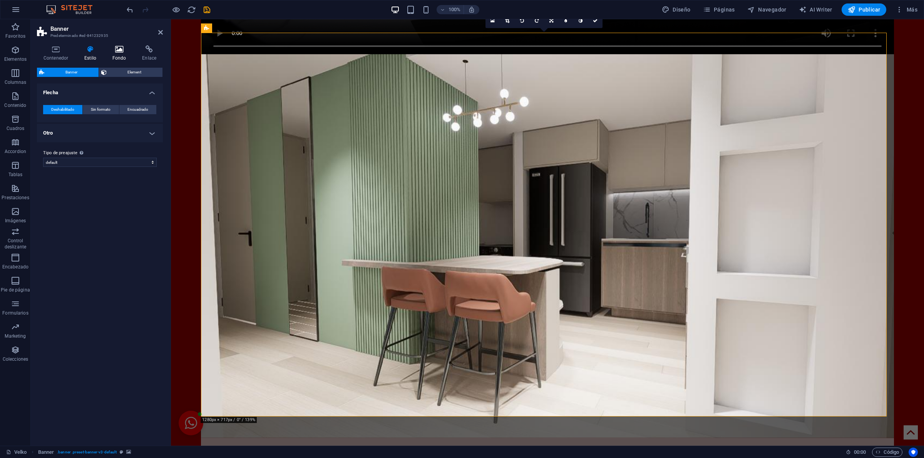
click at [116, 55] on h4 "Fondo" at bounding box center [121, 53] width 30 height 16
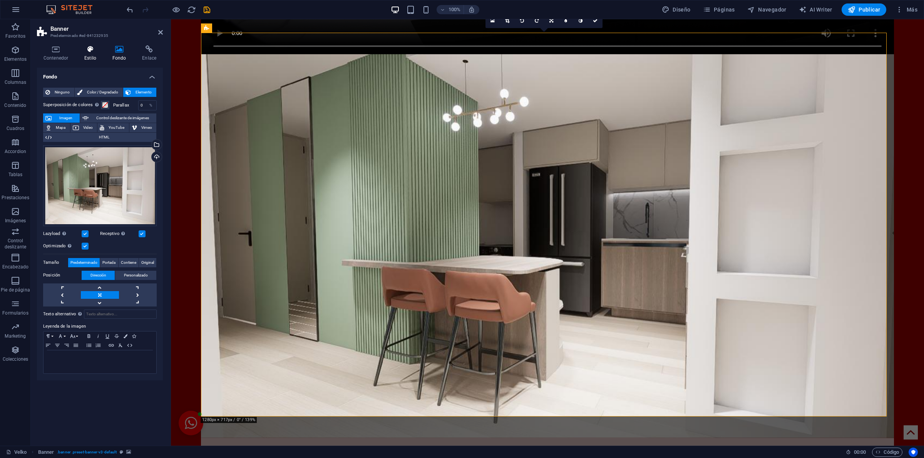
click at [91, 55] on h4 "Estilo" at bounding box center [92, 53] width 28 height 16
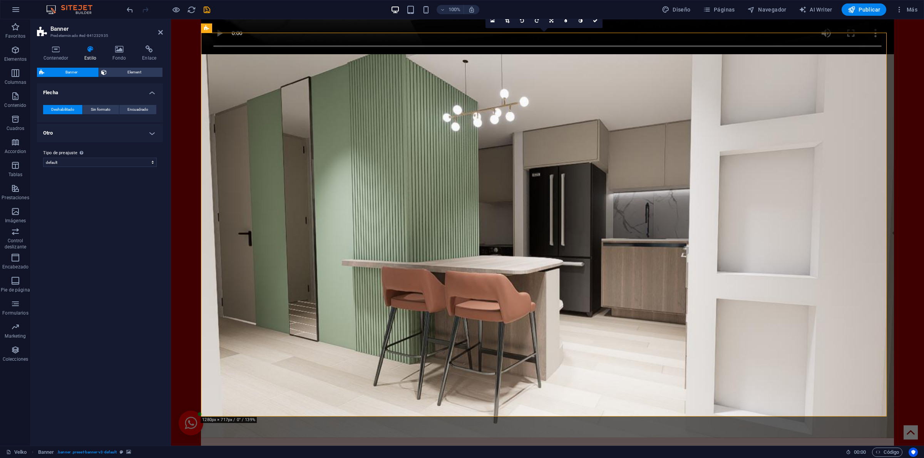
scroll to position [962, 0]
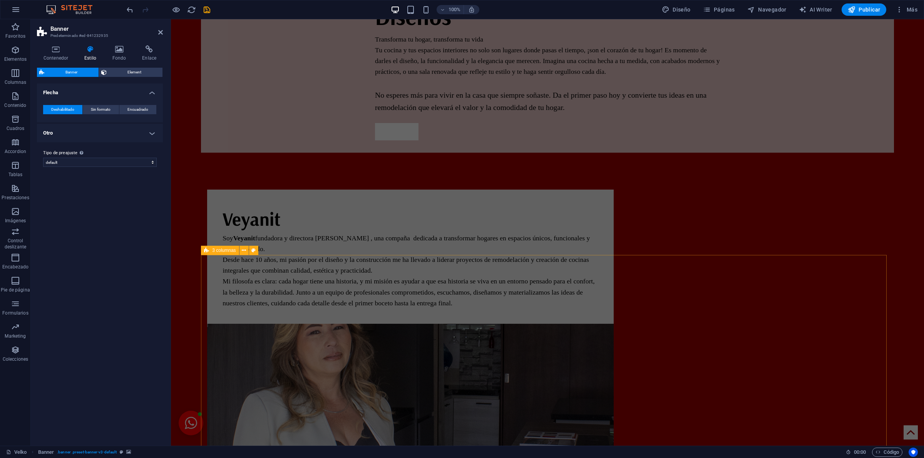
select select "rem"
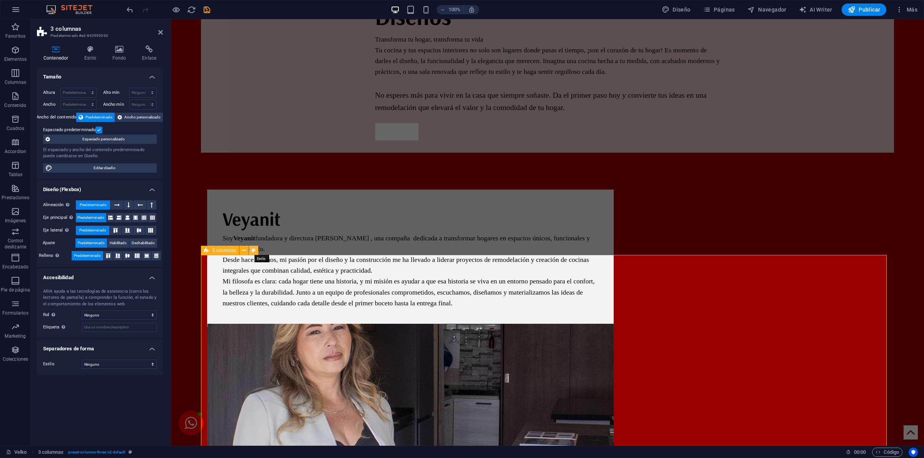
click at [256, 251] on button at bounding box center [253, 250] width 9 height 9
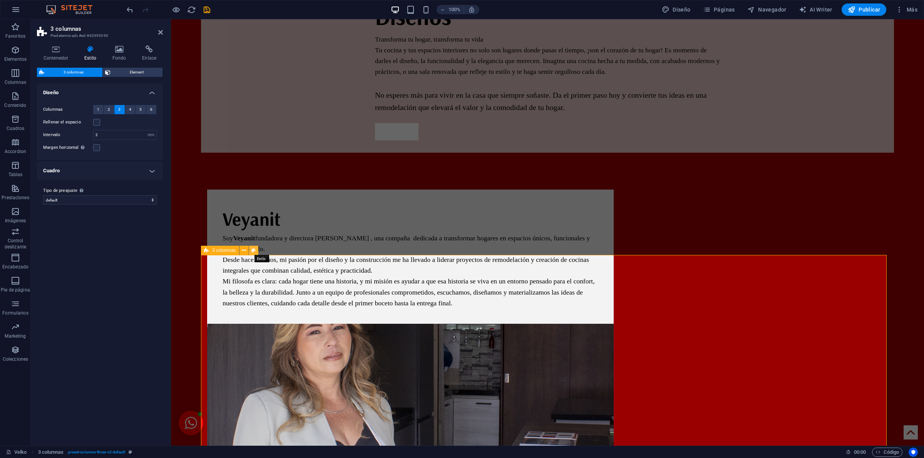
click at [253, 251] on icon at bounding box center [253, 251] width 4 height 8
click at [120, 72] on span "Element" at bounding box center [136, 72] width 47 height 9
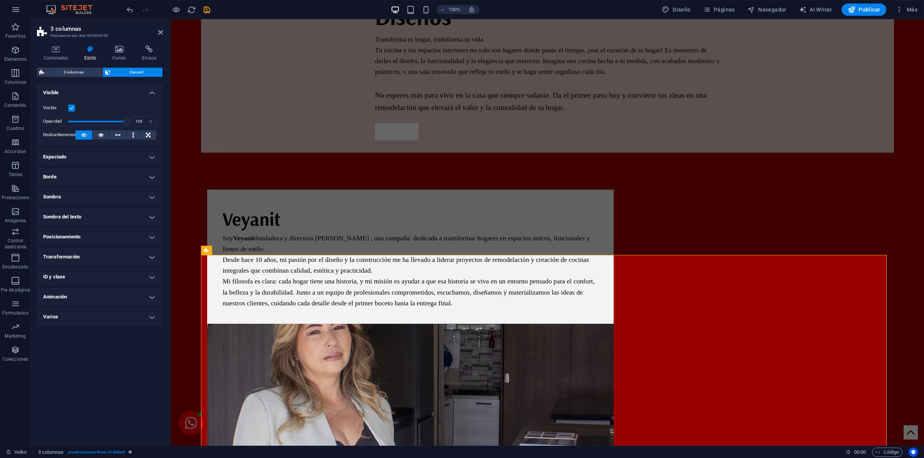
click at [878, 221] on div "Veyanit Soy Veyanit fundadora y directora de VELKO , una compaña dedicada a tra…" at bounding box center [547, 403] width 693 height 500
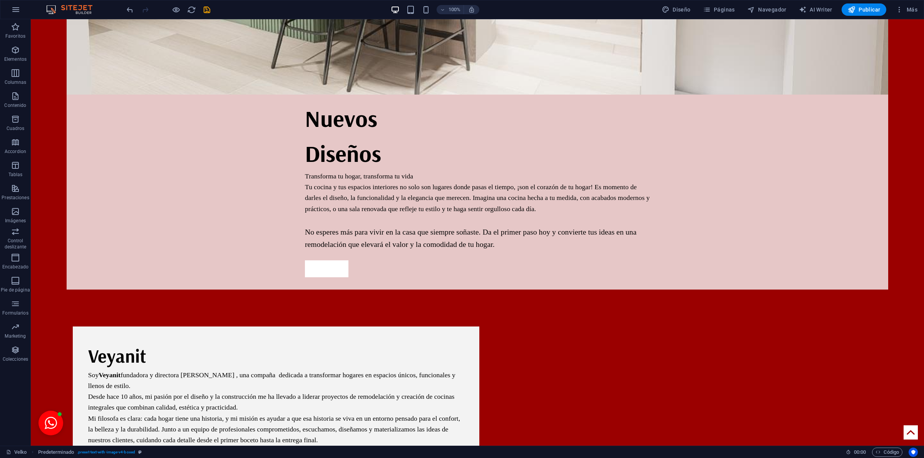
scroll to position [1855, 0]
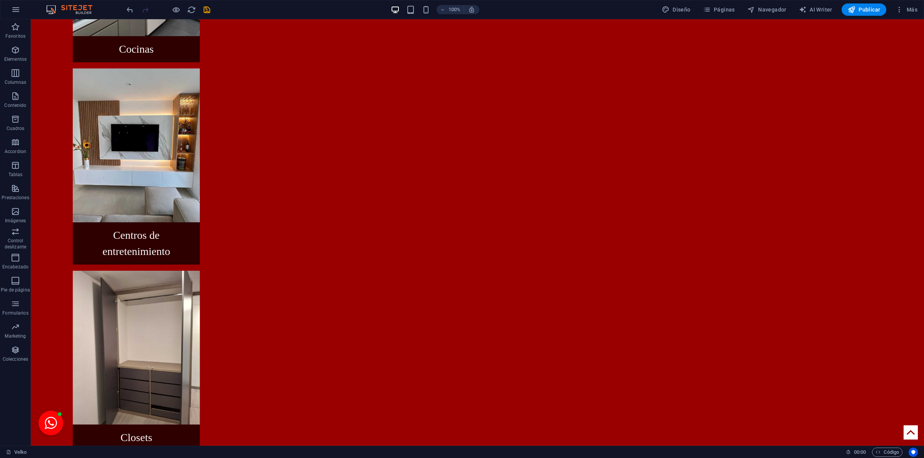
click at [895, 355] on body "Skip to main content Velko Acerca de Nosotros Creaciones Nuestros procesos Cont…" at bounding box center [477, 99] width 893 height 3870
click at [895, 354] on body "Skip to main content Velko Acerca de Nosotros Creaciones Nuestros procesos Cont…" at bounding box center [477, 99] width 893 height 3870
click at [895, 353] on body "Skip to main content Velko Acerca de Nosotros Creaciones Nuestros procesos Cont…" at bounding box center [477, 99] width 893 height 3870
drag, startPoint x: 98, startPoint y: 426, endPoint x: 47, endPoint y: 191, distance: 241.0
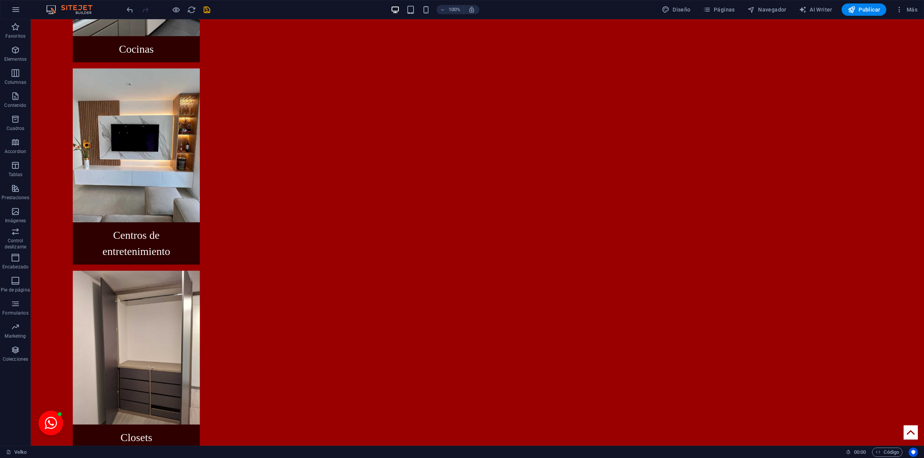
click at [47, 191] on body "Skip to main content Velko Acerca de Nosotros Creaciones Nuestros procesos Cont…" at bounding box center [477, 99] width 893 height 3870
click at [14, 69] on icon "button" at bounding box center [15, 73] width 9 height 9
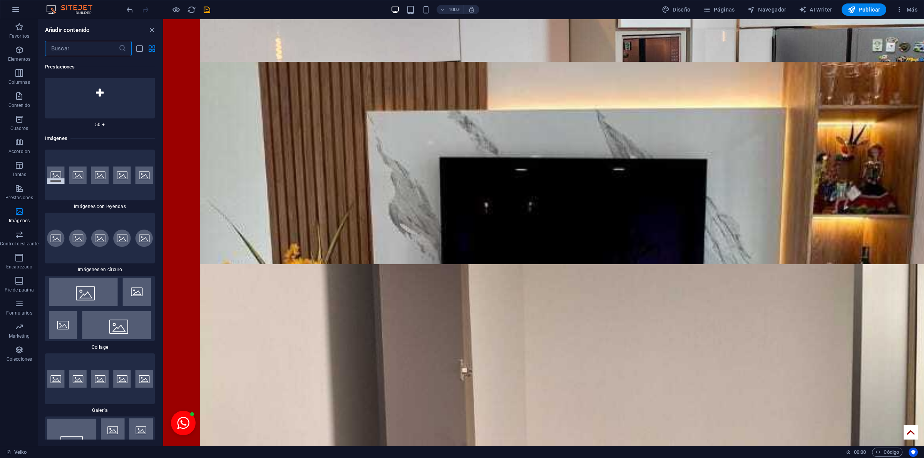
scroll to position [9103, 0]
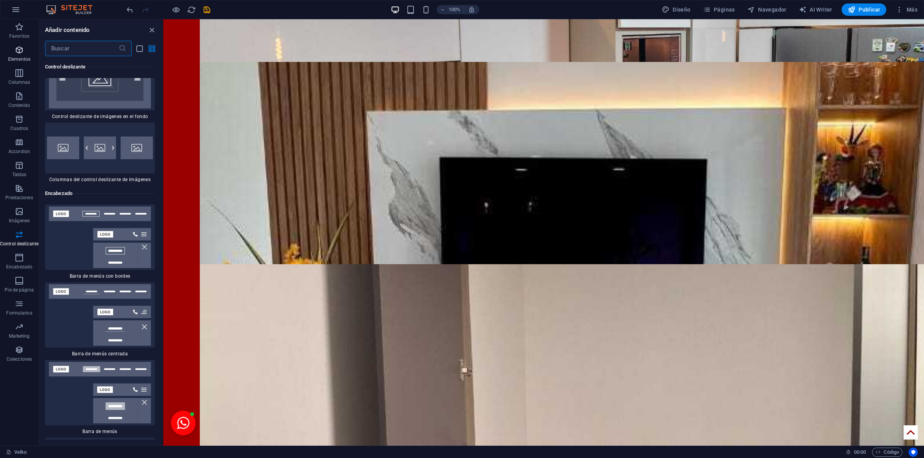
click at [13, 54] on span "Elementos" at bounding box center [19, 54] width 38 height 18
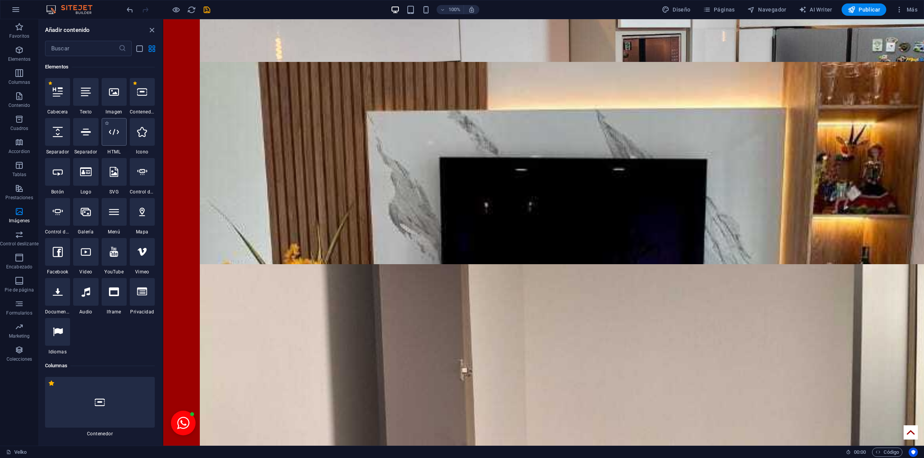
scroll to position [145, 0]
click at [29, 72] on span "Columnas" at bounding box center [19, 78] width 38 height 18
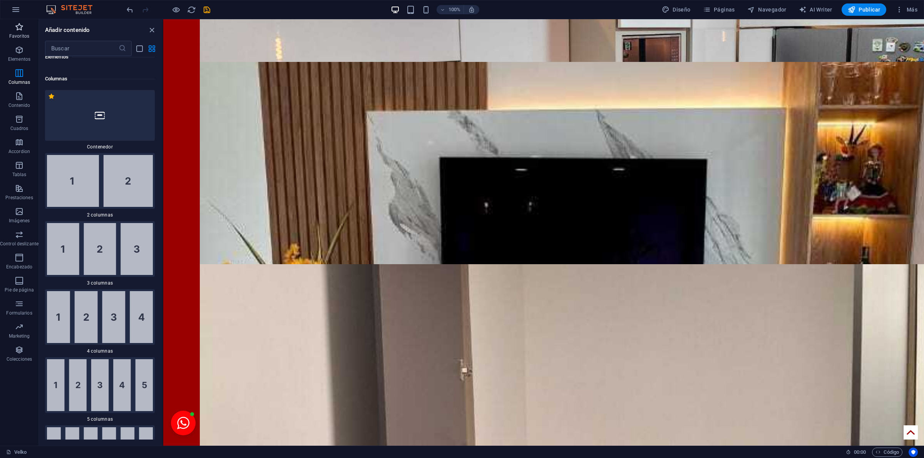
scroll to position [444, 0]
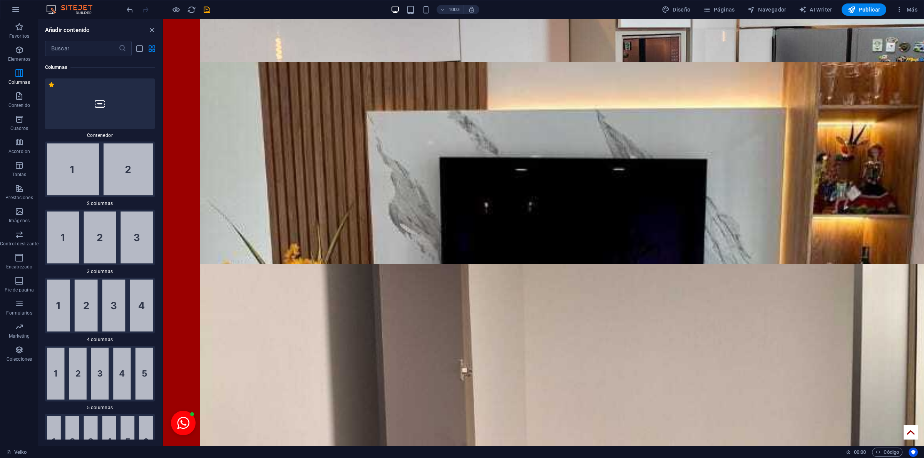
click at [902, 222] on body "Skip to main content Velko Acerca de Nosotros Creaciones Nuestros procesos Cont…" at bounding box center [543, 139] width 760 height 3801
drag, startPoint x: 901, startPoint y: 221, endPoint x: 897, endPoint y: 221, distance: 4.6
click at [901, 221] on body "Skip to main content Velko Acerca de Nosotros Creaciones Nuestros procesos Cont…" at bounding box center [543, 139] width 760 height 3801
click at [897, 221] on body "Skip to main content Velko Acerca de Nosotros Creaciones Nuestros procesos Cont…" at bounding box center [543, 139] width 760 height 3801
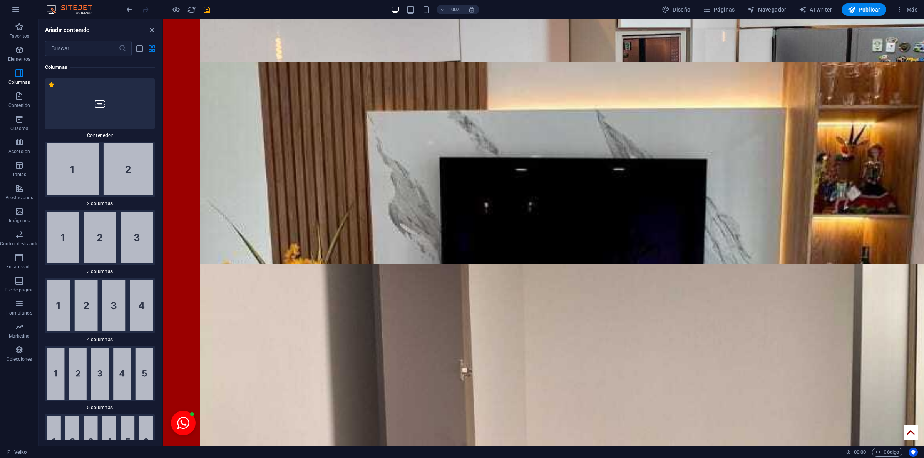
click at [897, 221] on body "Skip to main content Velko Acerca de Nosotros Creaciones Nuestros procesos Cont…" at bounding box center [543, 139] width 760 height 3801
click at [262, 428] on html "Skip to main content Velko Acerca de Nosotros Creaciones Nuestros procesos Cont…" at bounding box center [543, 155] width 760 height 3832
click at [266, 424] on html "Skip to main content Velko Acerca de Nosotros Creaciones Nuestros procesos Cont…" at bounding box center [543, 155] width 760 height 3832
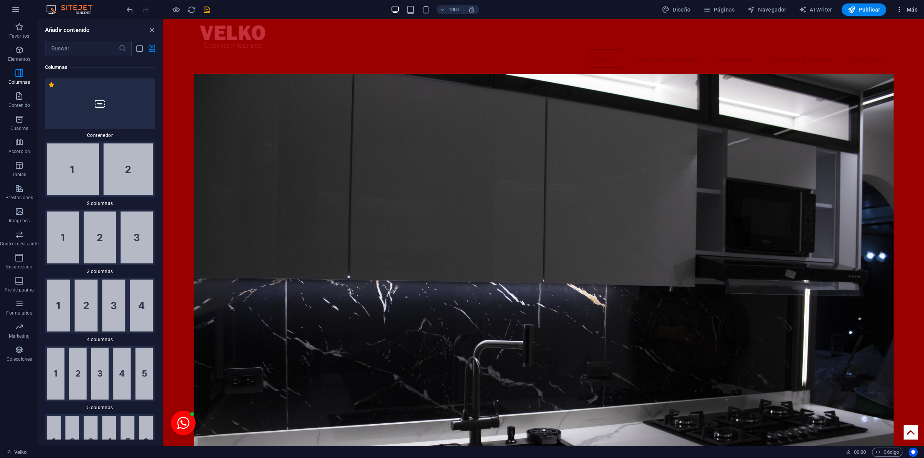
click at [902, 10] on icon "button" at bounding box center [899, 10] width 8 height 8
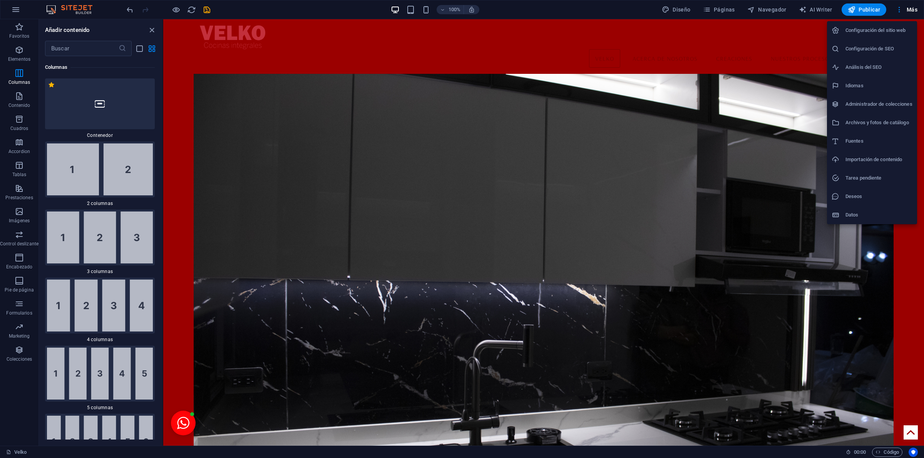
click at [857, 64] on h6 "Análisis del SEO" at bounding box center [878, 67] width 67 height 9
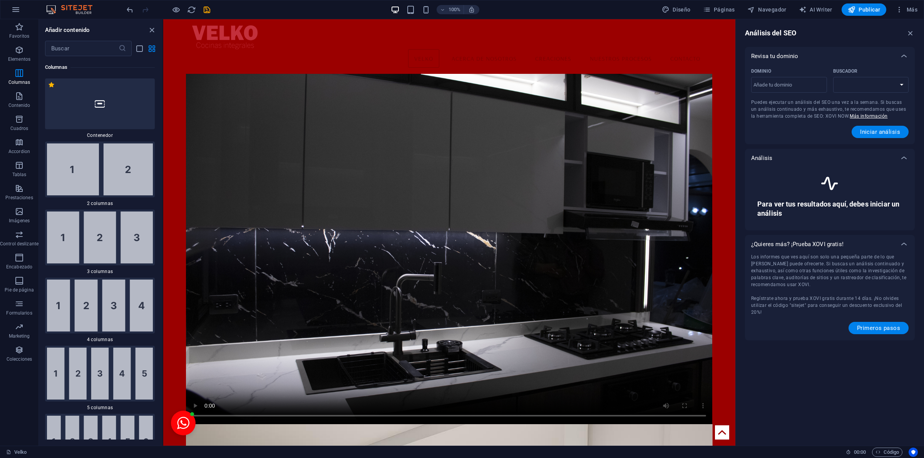
select select "google.com"
click at [780, 87] on input "Dominio ​" at bounding box center [789, 85] width 76 height 12
click at [772, 82] on input "Dominio ​" at bounding box center [789, 85] width 76 height 12
type input "C"
click at [879, 134] on span "Iniciar análisis" at bounding box center [880, 132] width 40 height 6
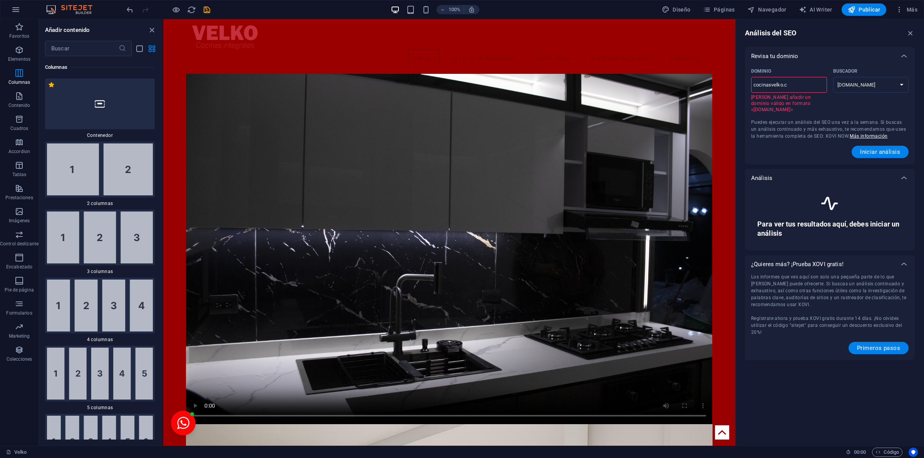
type input "cocinasvelko.co"
select select "google.co.uk"
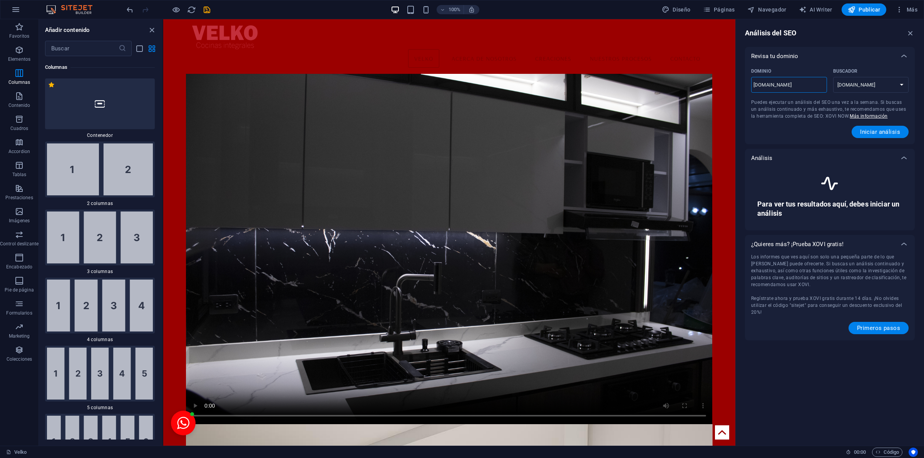
type input "[DOMAIN_NAME]"
select select "google.com"
type input "[DOMAIN_NAME]"
click at [870, 86] on select "google.de google.at google.es google.co.uk google.fr google.it google.ch google…" at bounding box center [871, 85] width 76 height 16
click at [833, 78] on select "google.de google.at google.es google.co.uk google.fr google.it google.ch google…" at bounding box center [871, 85] width 76 height 16
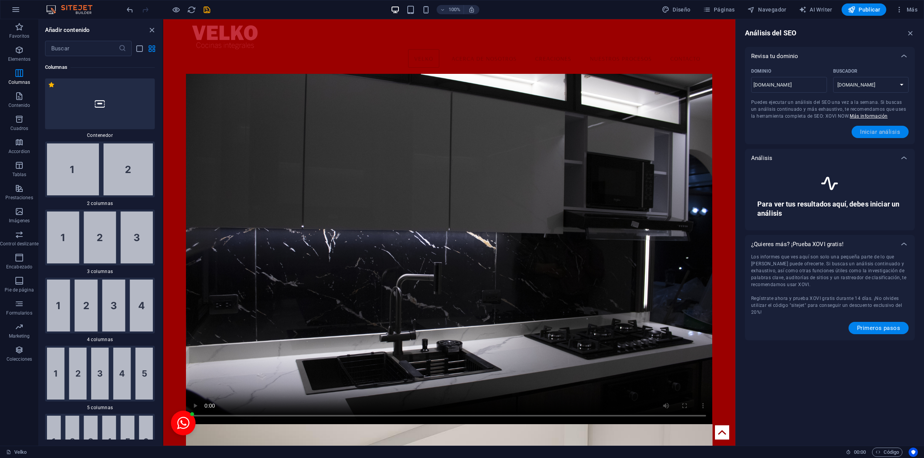
click at [878, 132] on span "Iniciar análisis" at bounding box center [880, 132] width 40 height 6
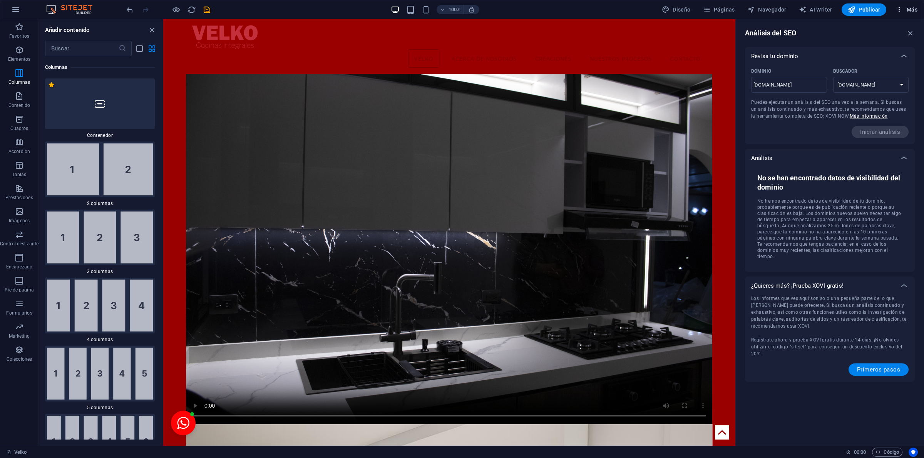
click at [914, 10] on span "Más" at bounding box center [906, 10] width 22 height 8
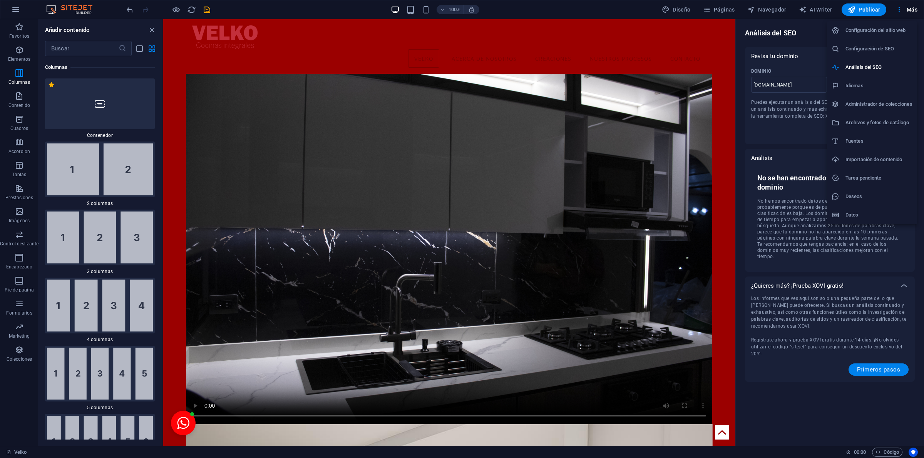
click at [874, 44] on h6 "Configuración de SEO" at bounding box center [878, 48] width 67 height 9
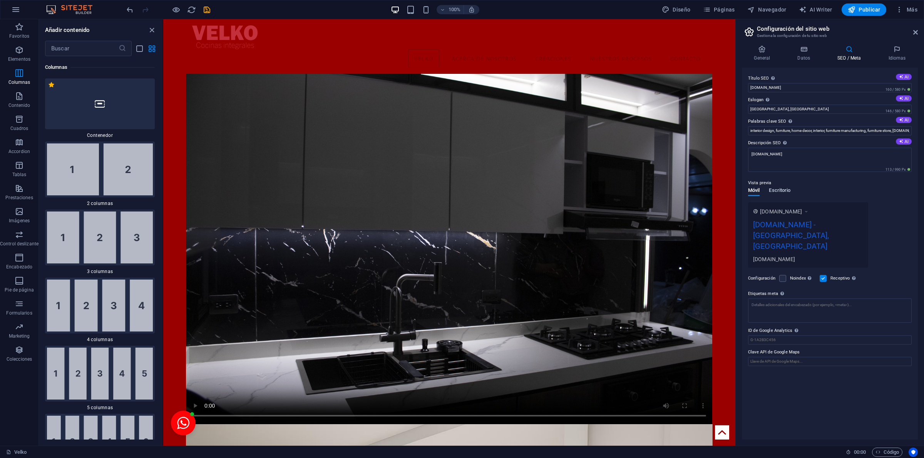
click at [782, 187] on span "Escritorio" at bounding box center [780, 191] width 22 height 11
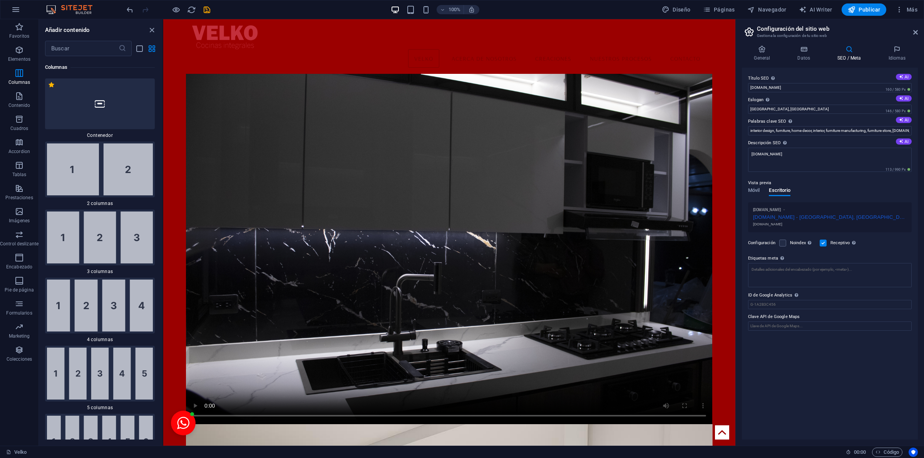
click at [823, 243] on label at bounding box center [822, 243] width 7 height 7
click at [0, 0] on input "Receptivo Determina si el sitio web debería responder en función de la resoluci…" at bounding box center [0, 0] width 0 height 0
click at [757, 192] on span "Móvil" at bounding box center [754, 191] width 12 height 11
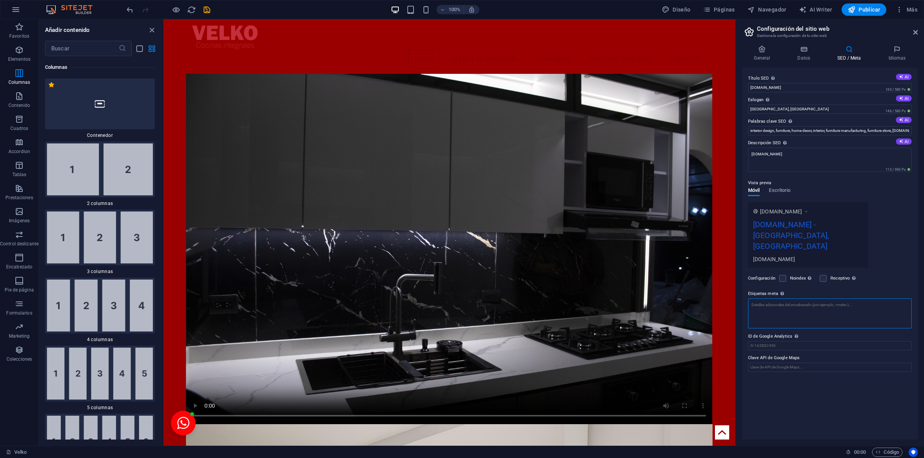
click at [764, 299] on textarea "Etiquetas meta Introduce aquí el código HTML que se incluirá en las etiquetas d…" at bounding box center [830, 314] width 164 height 30
type textarea "cocinas , closets , muebles para baño"
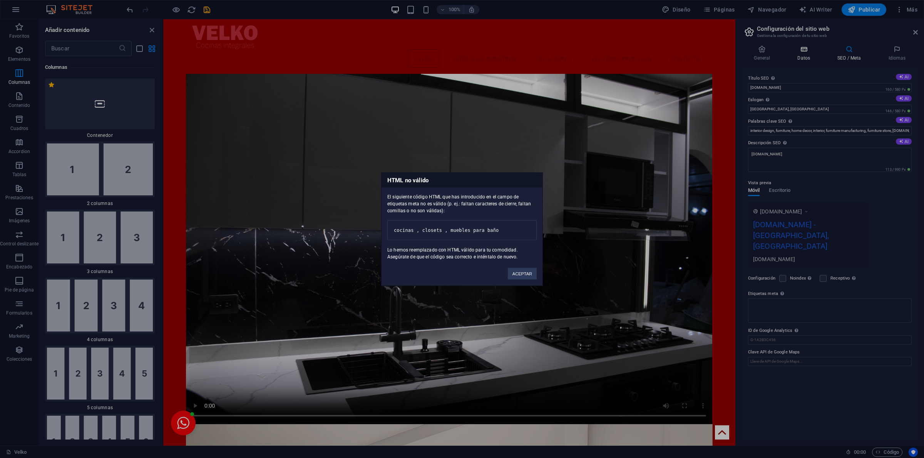
click at [801, 52] on body "cocinasvelko.com Velko Favoritos Elementos Columnas Contenido Cuadros Accordion…" at bounding box center [462, 229] width 924 height 458
click at [515, 279] on button "ACEPTAR" at bounding box center [522, 274] width 29 height 12
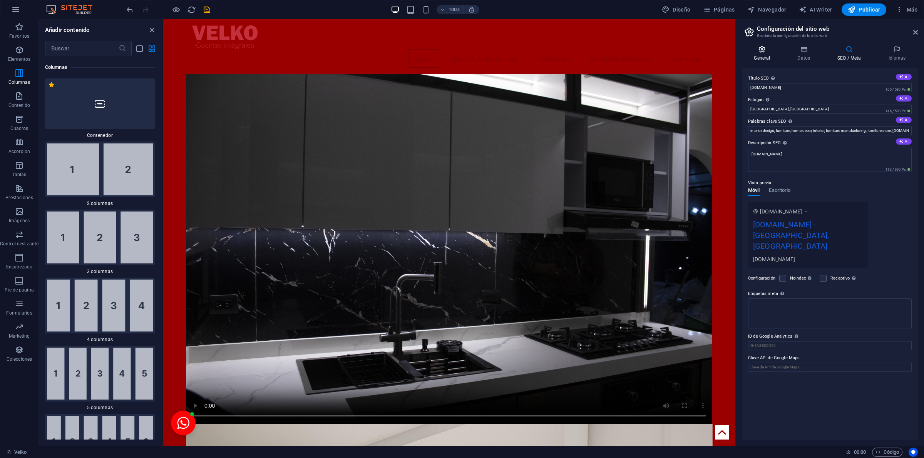
click at [759, 53] on h4 "General" at bounding box center [763, 53] width 43 height 16
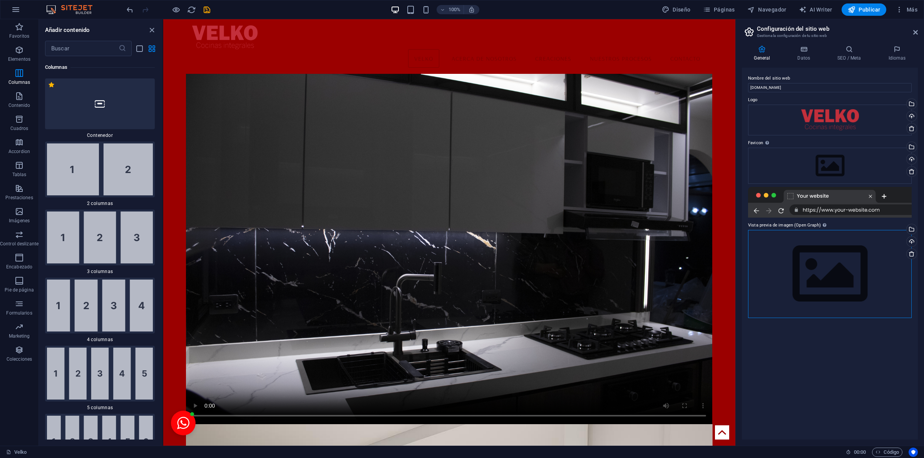
click at [814, 264] on div "Arrastra archivos aquí, haz clic para escoger archivos o selecciona archivos de…" at bounding box center [830, 274] width 164 height 88
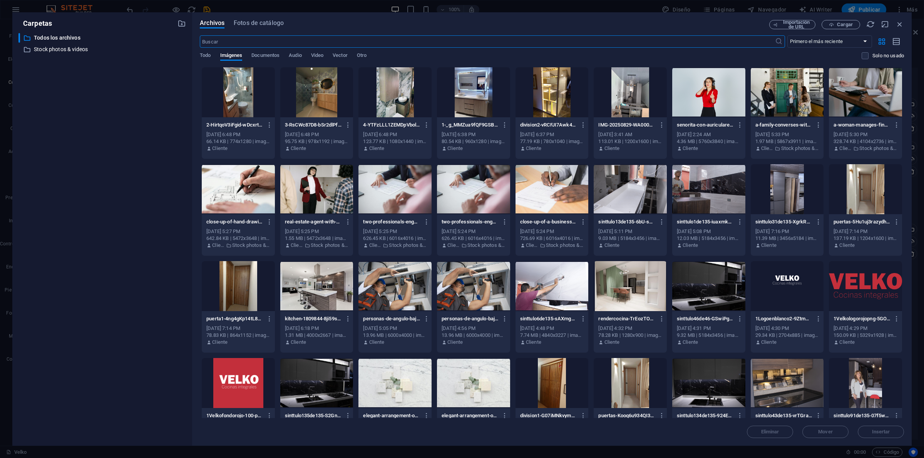
scroll to position [323, 0]
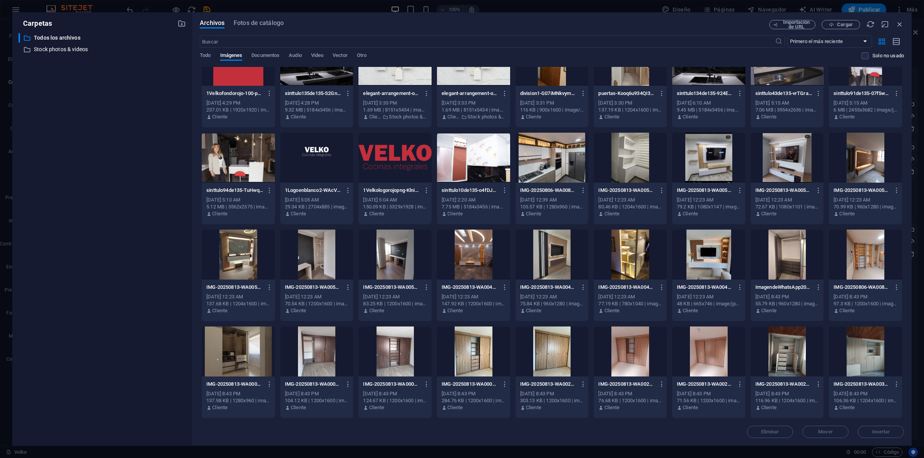
click at [256, 77] on div at bounding box center [238, 61] width 73 height 50
click at [875, 428] on button "Insertar" at bounding box center [880, 432] width 46 height 12
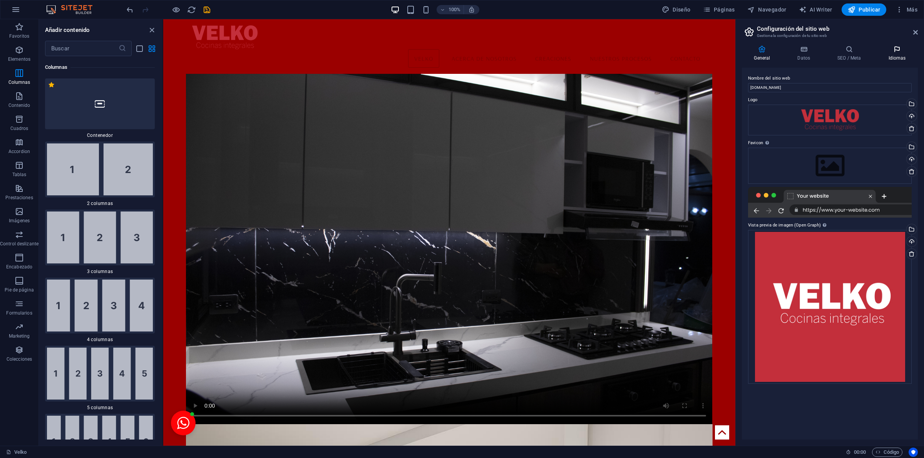
click at [897, 47] on icon at bounding box center [897, 49] width 42 height 8
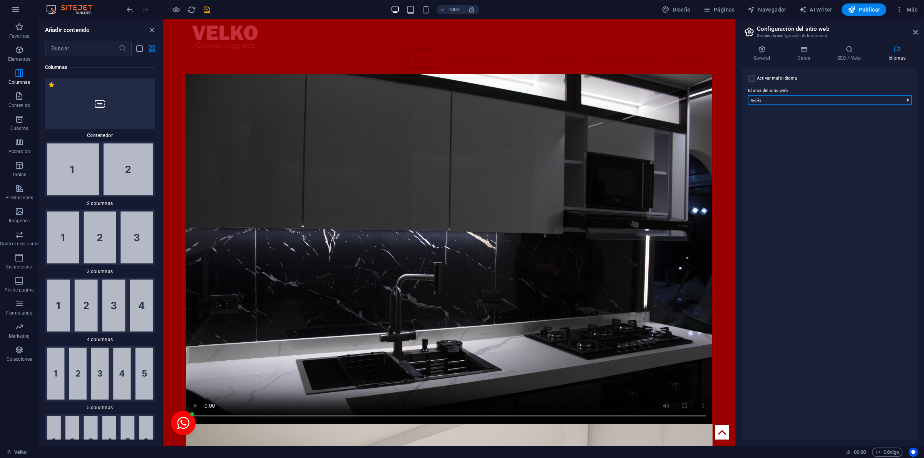
click at [835, 100] on select "Abkhazian Afar Afrikaans Akan Albanés Alemán Amharic Árabe Aragonese Armenian A…" at bounding box center [830, 99] width 164 height 9
click at [748, 95] on select "Abkhazian Afar Afrikaans Akan Albanés Alemán Amharic Árabe Aragonese Armenian A…" at bounding box center [830, 99] width 164 height 9
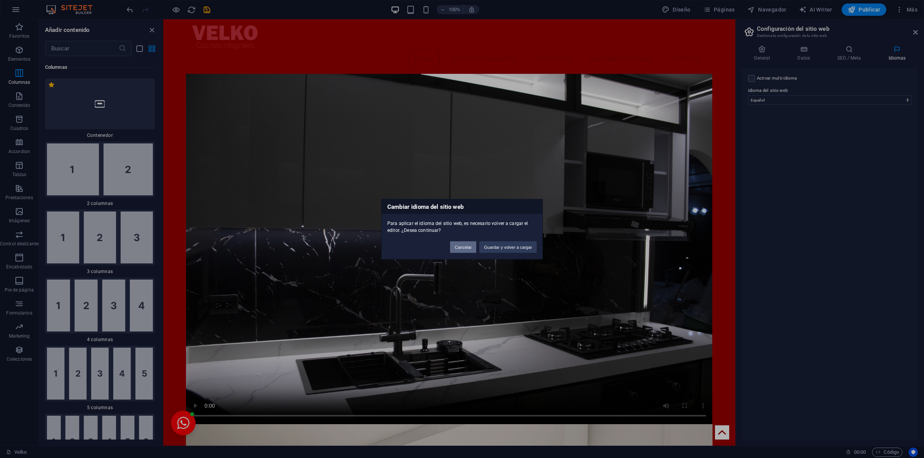
click at [455, 243] on button "Cancelar" at bounding box center [463, 247] width 26 height 12
select select "73"
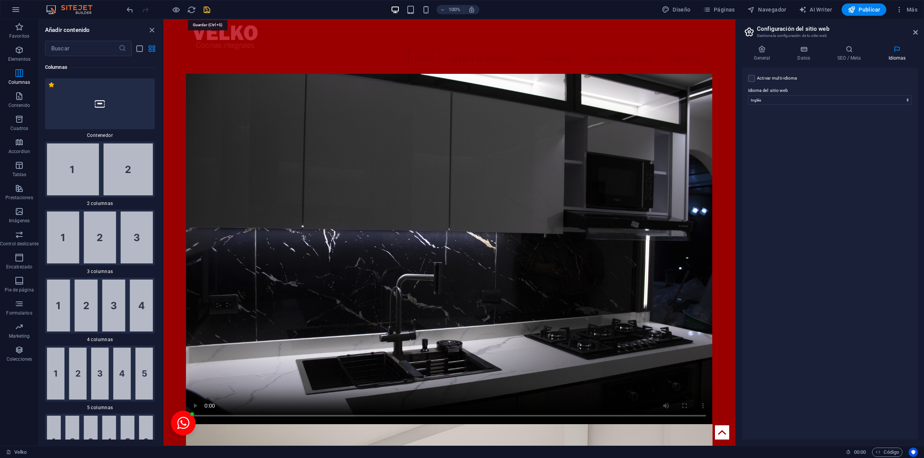
click at [206, 10] on icon "save" at bounding box center [206, 9] width 9 height 9
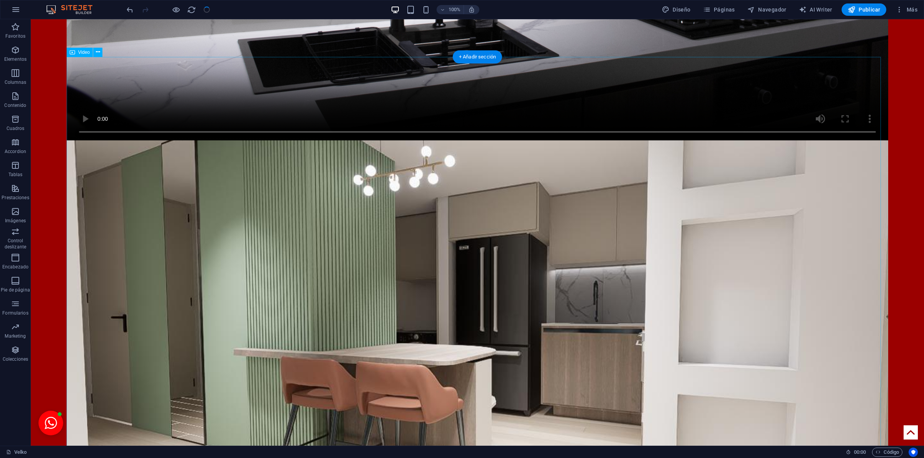
scroll to position [0, 0]
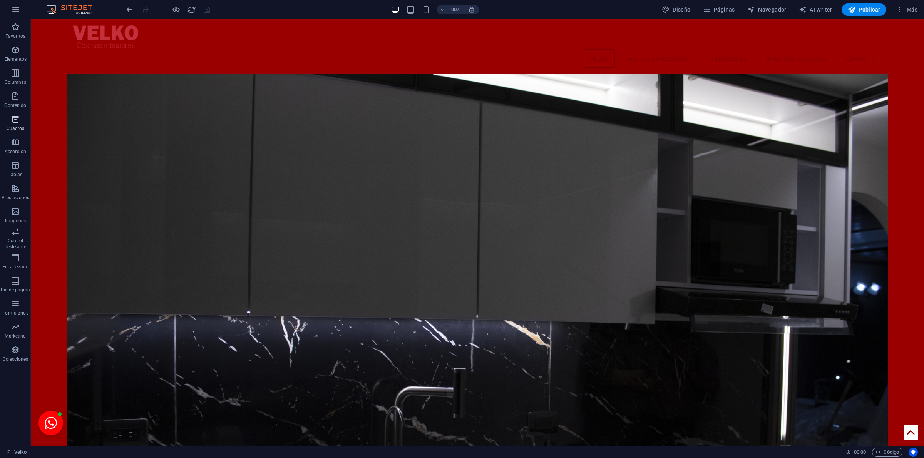
click at [13, 128] on p "Cuadros" at bounding box center [16, 128] width 18 height 6
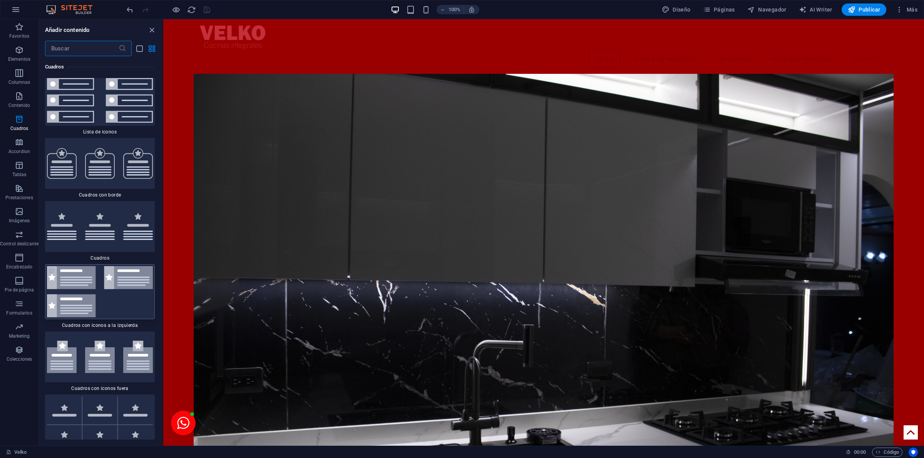
scroll to position [4648, 0]
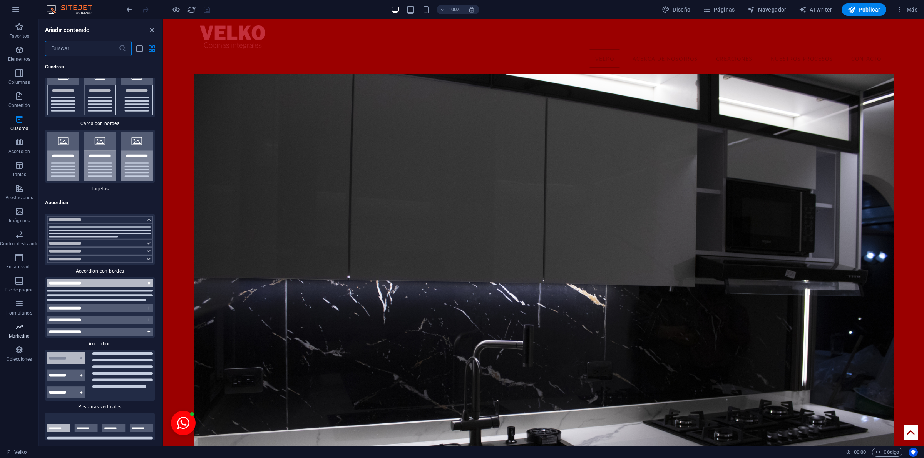
click at [25, 339] on span "Marketing" at bounding box center [19, 332] width 38 height 18
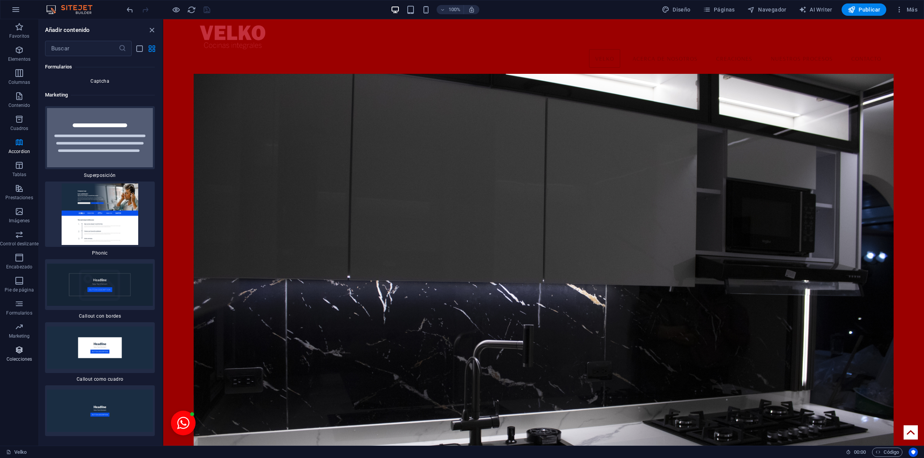
scroll to position [12533, 0]
click at [18, 355] on span "Colecciones" at bounding box center [19, 355] width 38 height 18
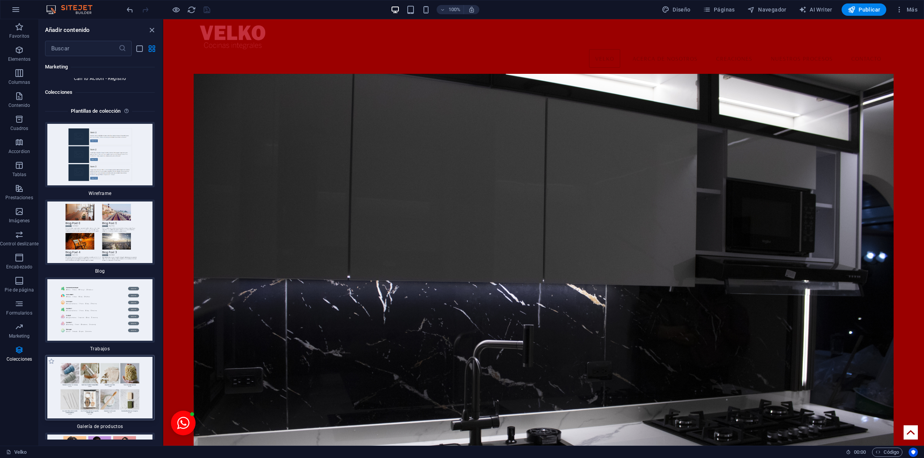
scroll to position [14220, 0]
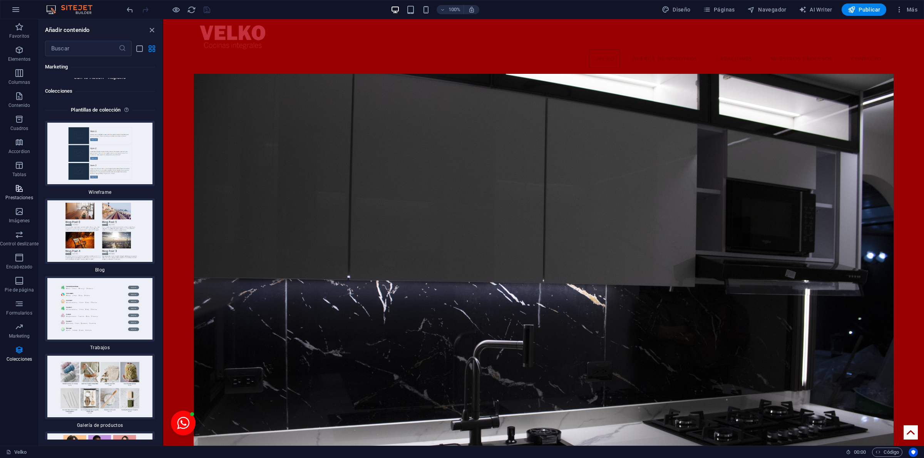
click at [18, 193] on icon "button" at bounding box center [19, 188] width 9 height 9
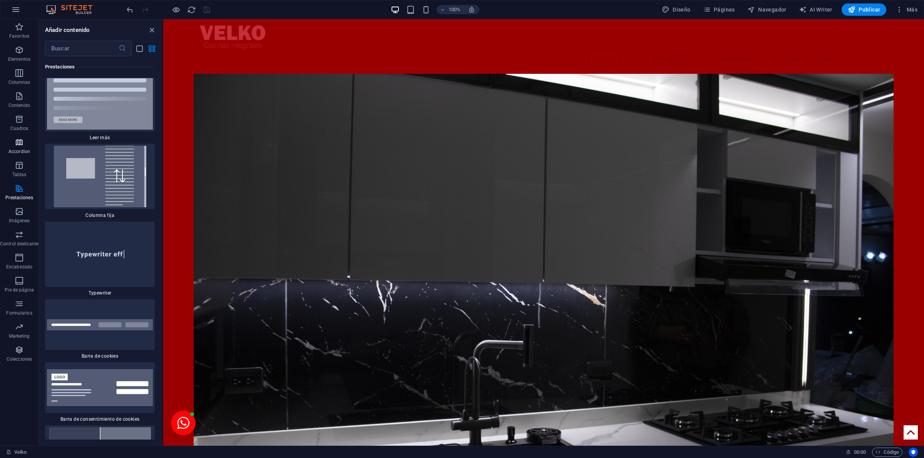
click at [15, 157] on button "Accordion" at bounding box center [19, 146] width 38 height 23
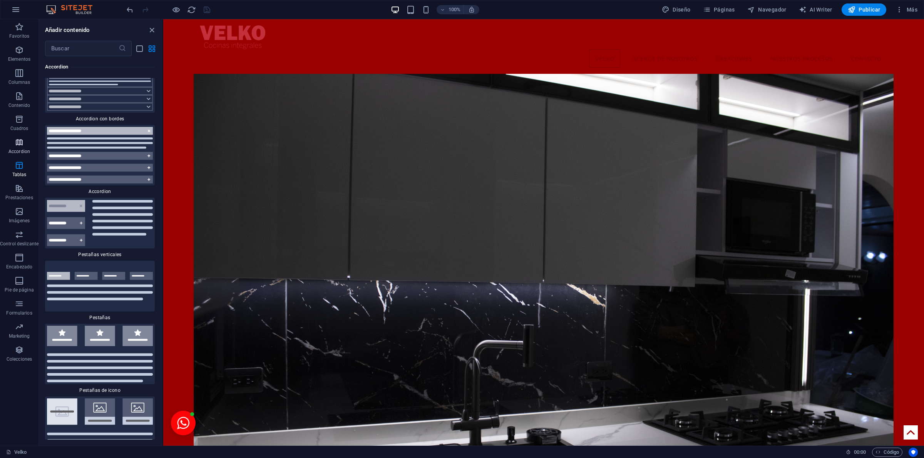
scroll to position [4786, 0]
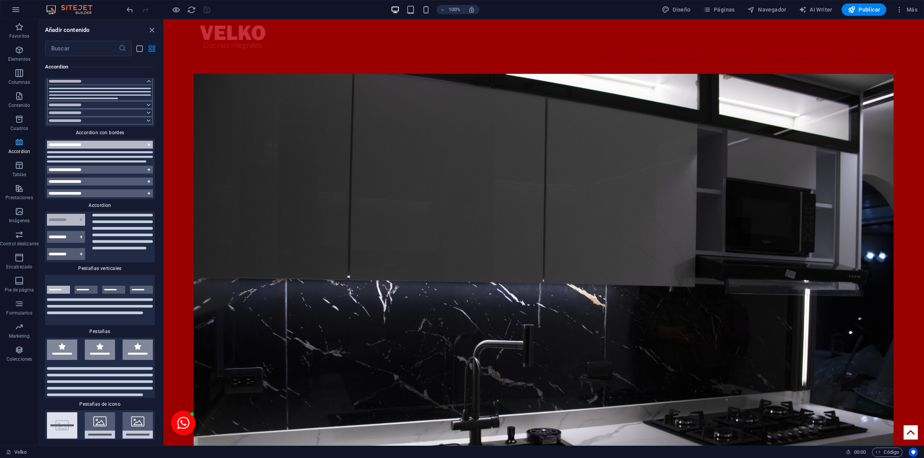
click at [20, 142] on icon "button" at bounding box center [19, 142] width 9 height 9
click at [23, 113] on button "Cuadros" at bounding box center [19, 123] width 38 height 23
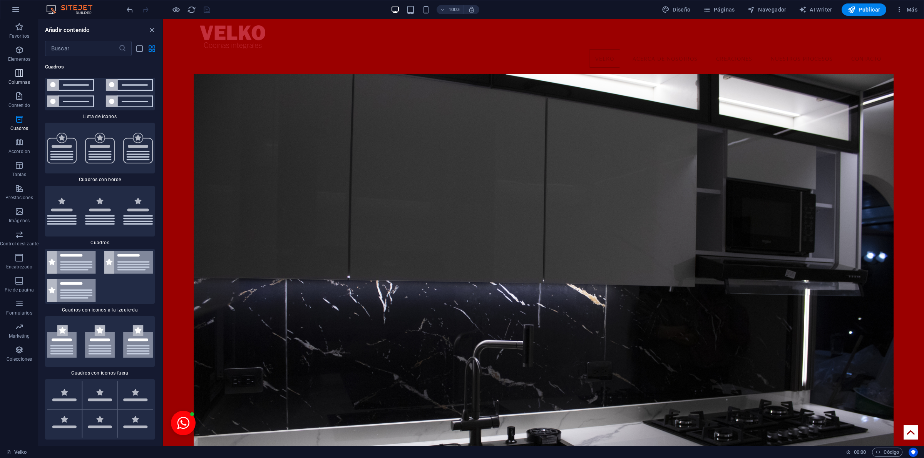
scroll to position [4167, 0]
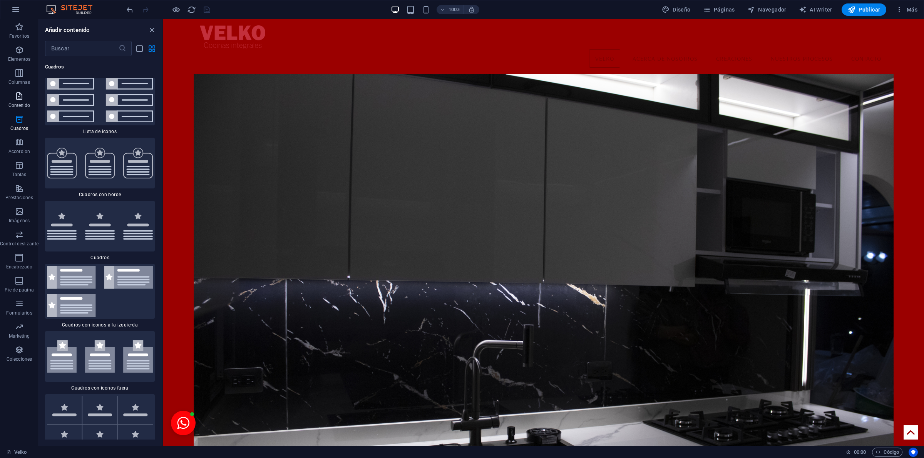
click at [15, 108] on p "Contenido" at bounding box center [19, 105] width 22 height 6
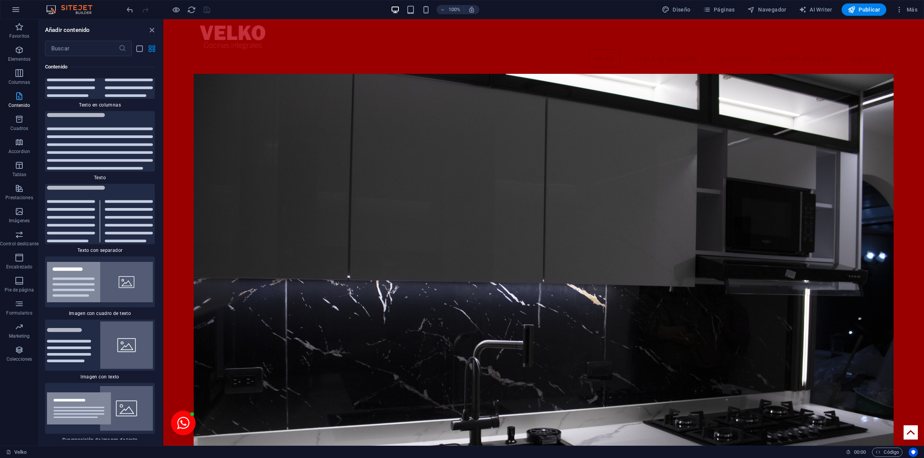
scroll to position [2614, 0]
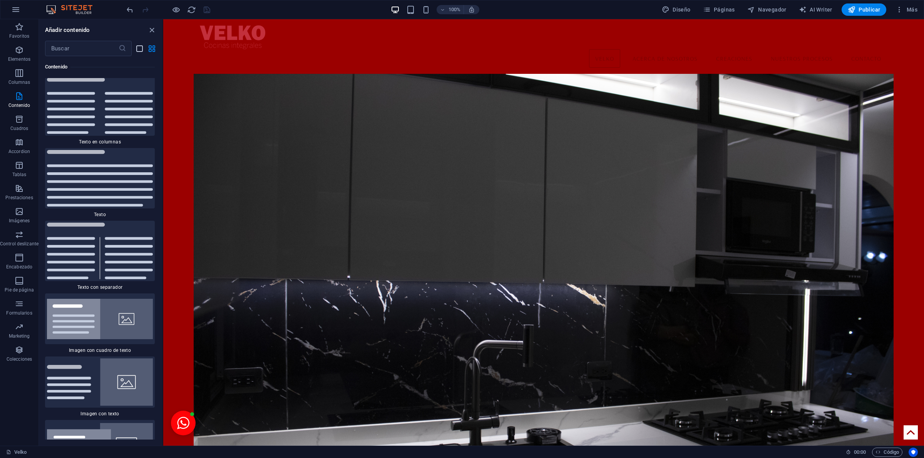
click at [140, 47] on icon "list-view" at bounding box center [139, 48] width 9 height 9
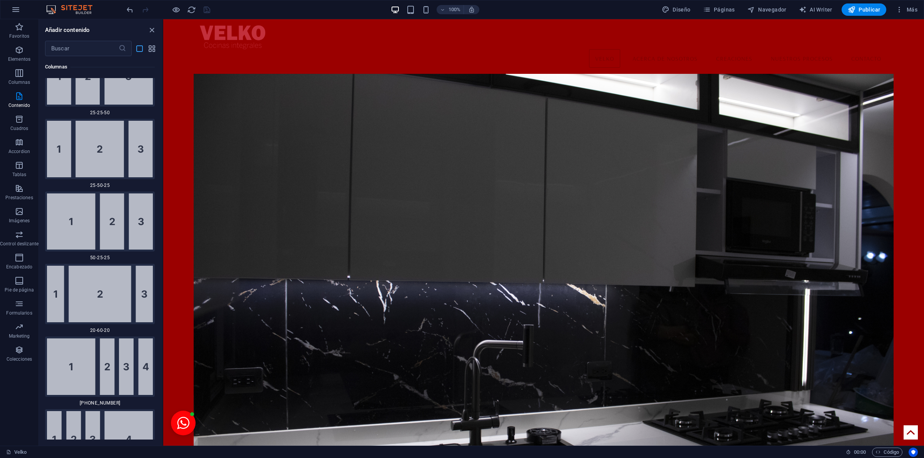
scroll to position [3911, 0]
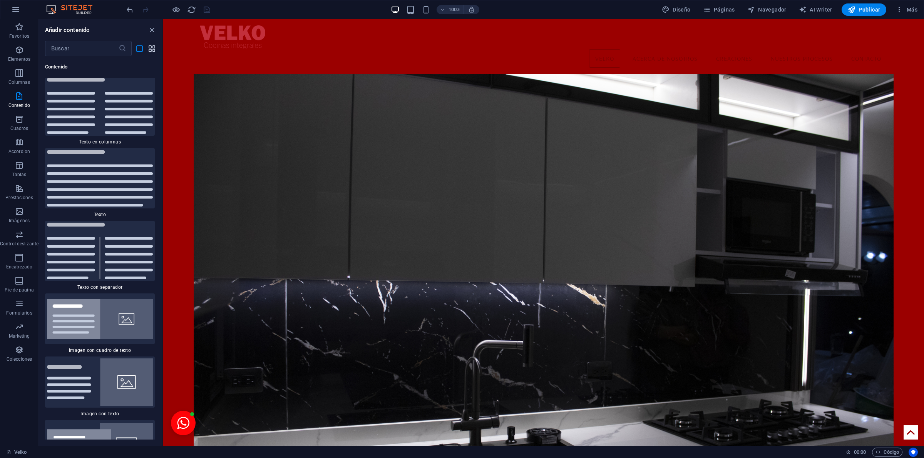
click at [147, 48] on icon "grid-view" at bounding box center [151, 48] width 9 height 9
click at [23, 76] on icon "button" at bounding box center [19, 73] width 9 height 9
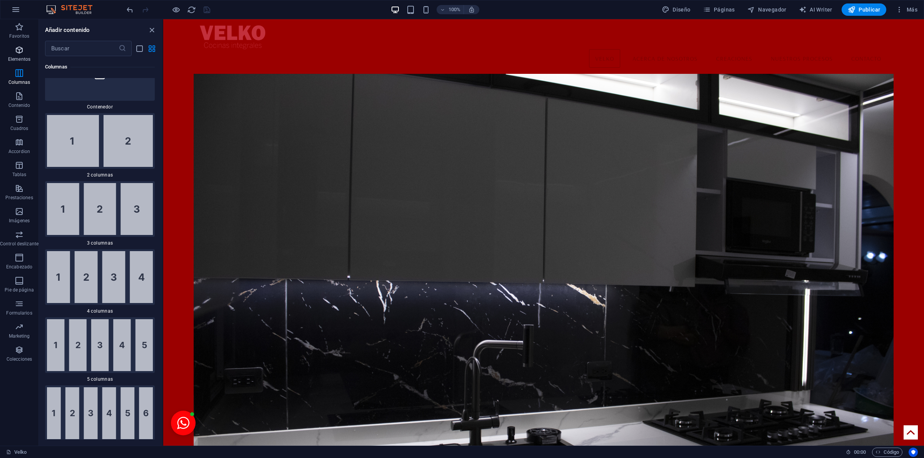
scroll to position [444, 0]
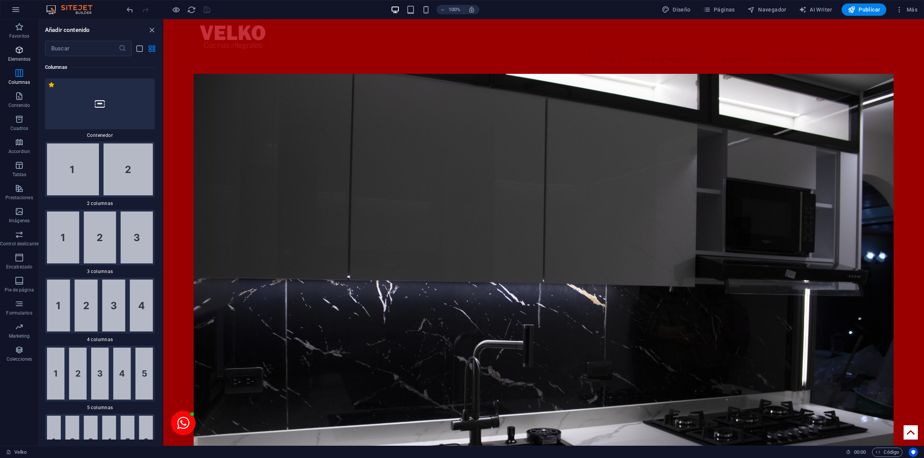
click at [16, 44] on button "Elementos" at bounding box center [19, 53] width 38 height 23
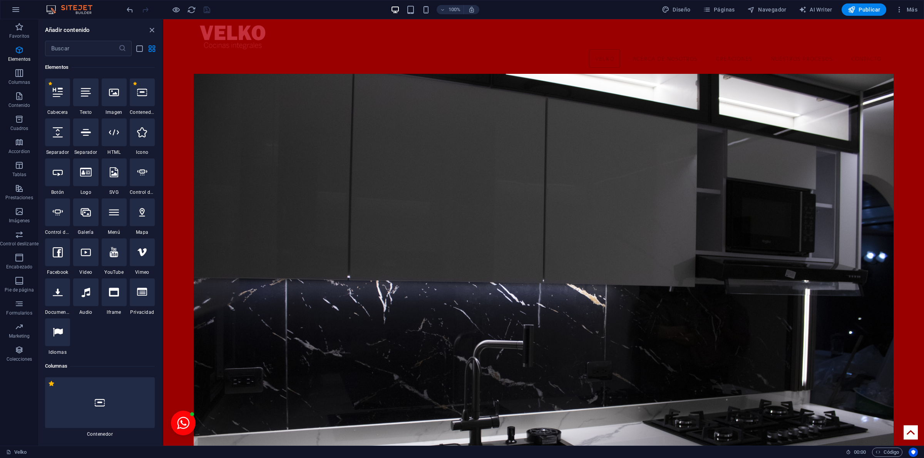
scroll to position [145, 0]
click at [353, 24] on div "Velko Acerca de Nosotros Creaciones Nuestros procesos Contacto" at bounding box center [544, 46] width 700 height 55
drag, startPoint x: 353, startPoint y: 24, endPoint x: 446, endPoint y: 39, distance: 95.1
click at [353, 24] on div "Velko Acerca de Nosotros Creaciones Nuestros procesos Contacto" at bounding box center [544, 46] width 700 height 55
click at [345, 24] on div "Velko Acerca de Nosotros Creaciones Nuestros procesos Contacto" at bounding box center [544, 46] width 700 height 55
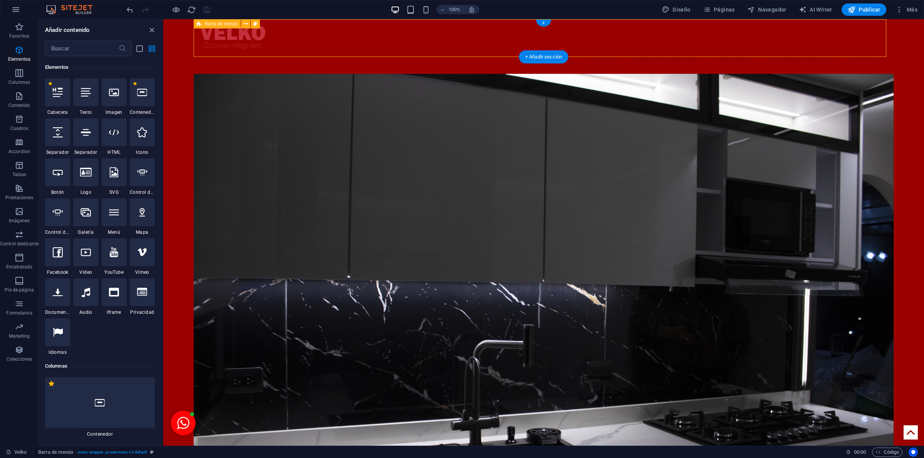
click at [345, 24] on div "Velko Acerca de Nosotros Creaciones Nuestros procesos Contacto" at bounding box center [544, 46] width 700 height 55
select select "header"
select select "rem"
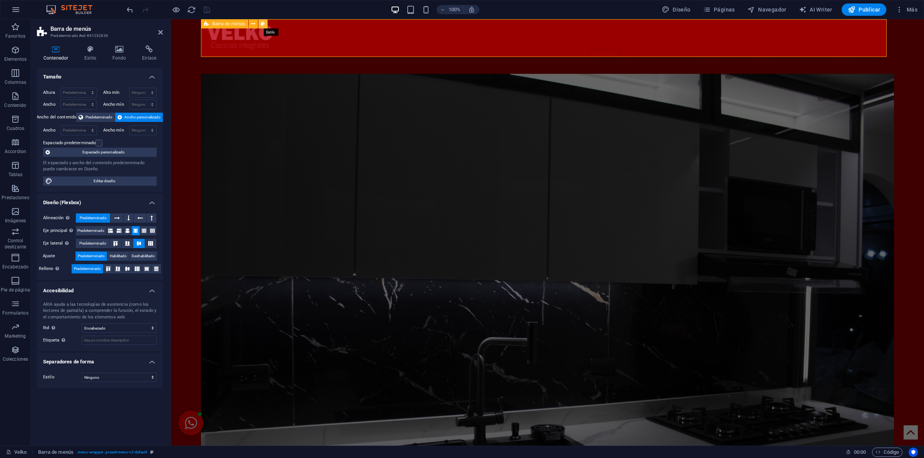
click at [264, 25] on icon at bounding box center [263, 24] width 4 height 8
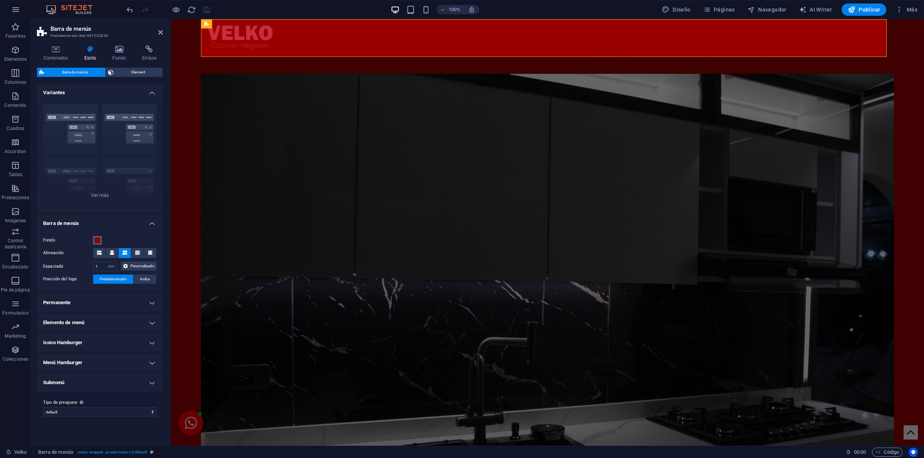
click at [99, 239] on span at bounding box center [97, 240] width 6 height 6
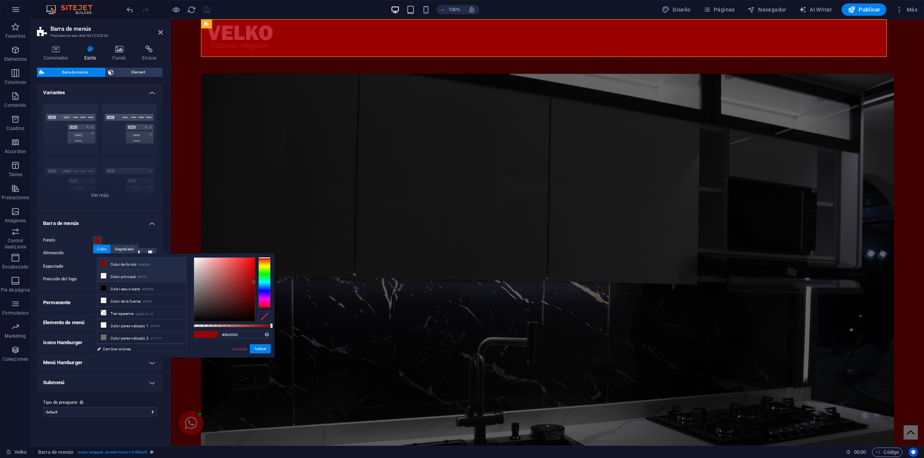
click at [125, 277] on li "Color principal #ffffff" at bounding box center [141, 276] width 89 height 12
type input "#ffffff"
click at [262, 351] on button "Aplicar" at bounding box center [260, 348] width 21 height 9
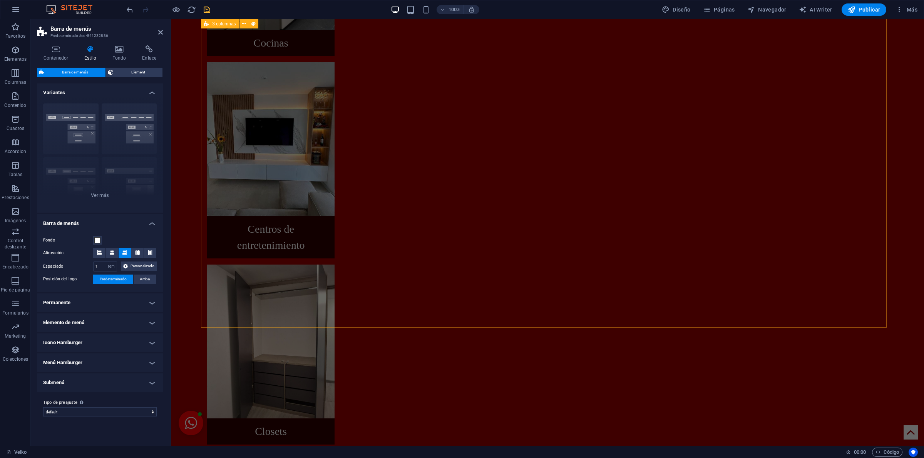
scroll to position [1294, 0]
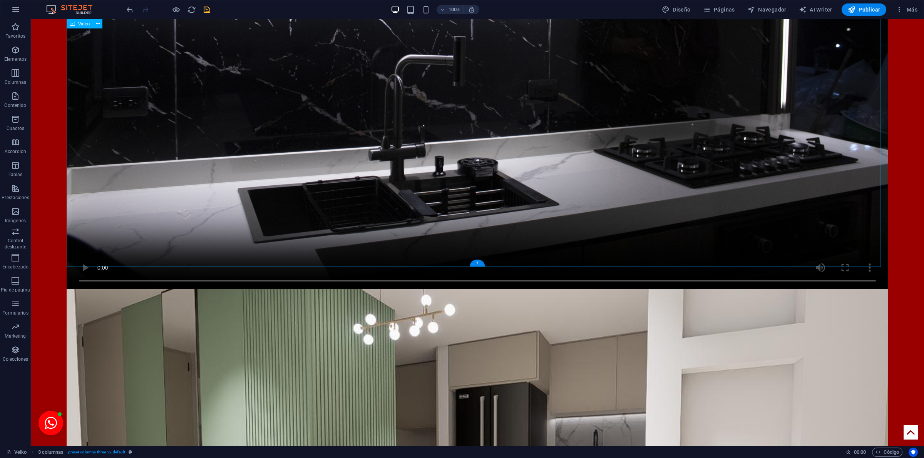
scroll to position [0, 0]
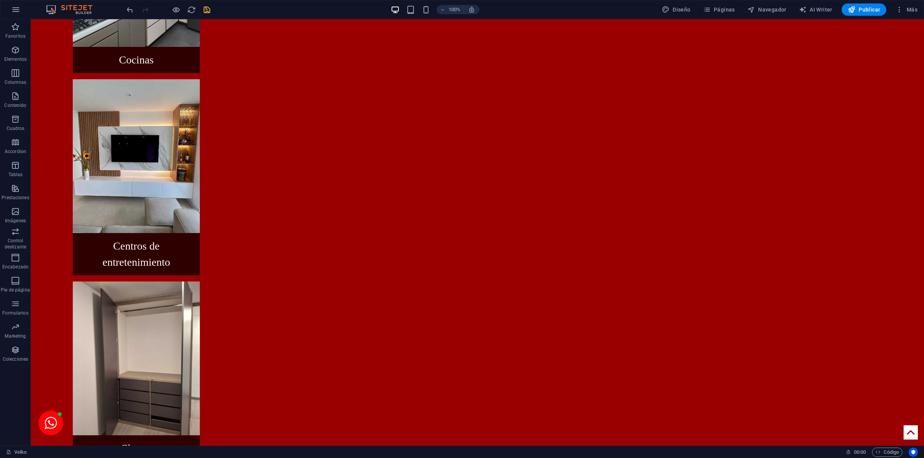
scroll to position [1855, 0]
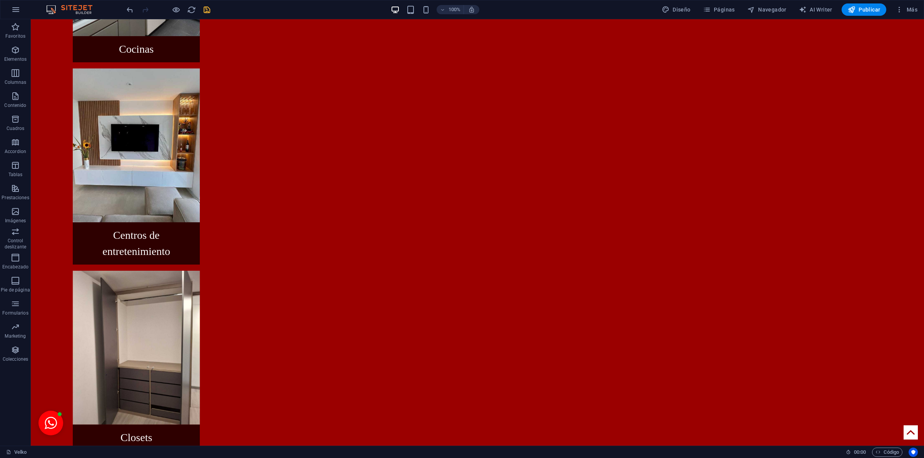
click at [895, 368] on body "Skip to main content Velko Acerca de Nosotros Creaciones Nuestros procesos Cont…" at bounding box center [477, 99] width 893 height 3870
click at [161, 426] on html "Skip to main content Velko Acerca de Nosotros Creaciones Nuestros procesos Cont…" at bounding box center [477, 117] width 893 height 3906
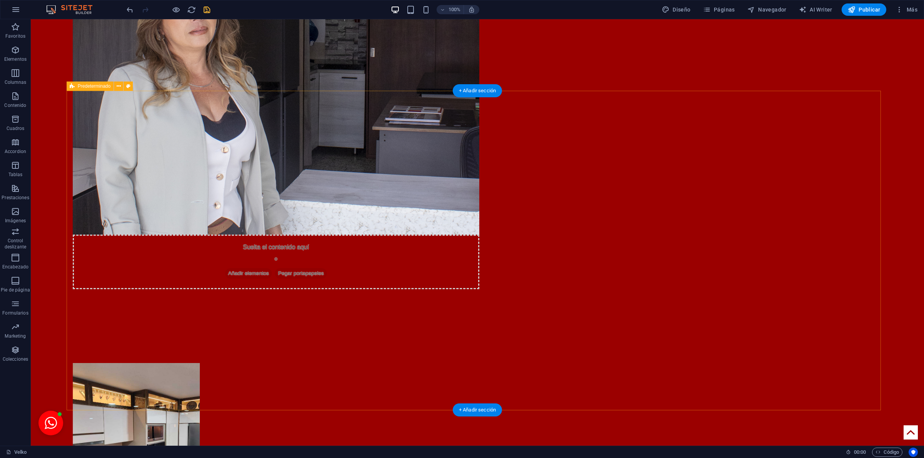
scroll to position [893, 0]
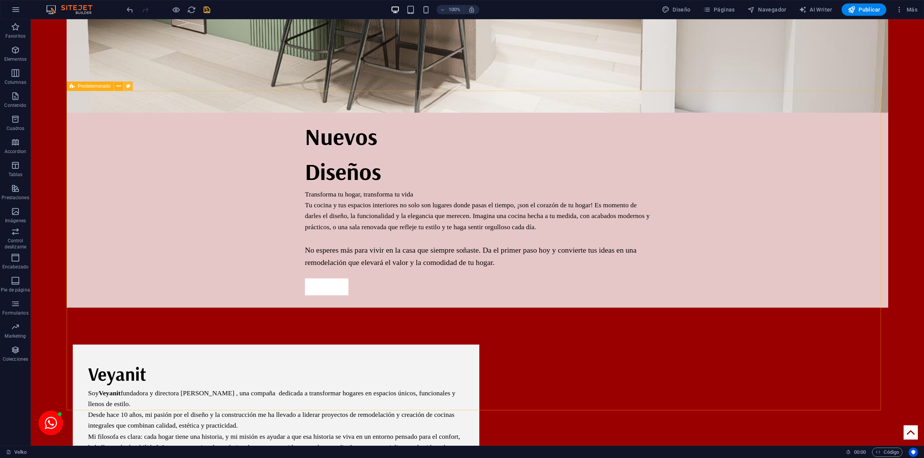
click at [128, 86] on icon at bounding box center [128, 86] width 4 height 8
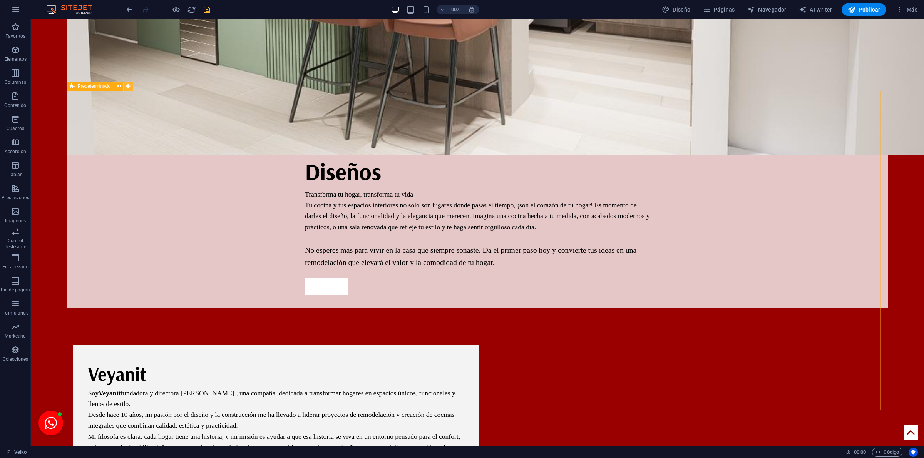
select select "rem"
select select "px"
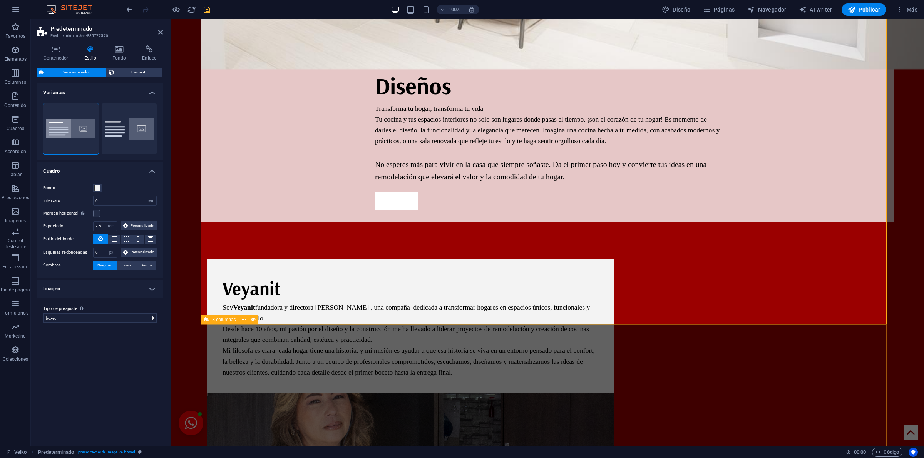
drag, startPoint x: 222, startPoint y: 349, endPoint x: 359, endPoint y: 351, distance: 137.4
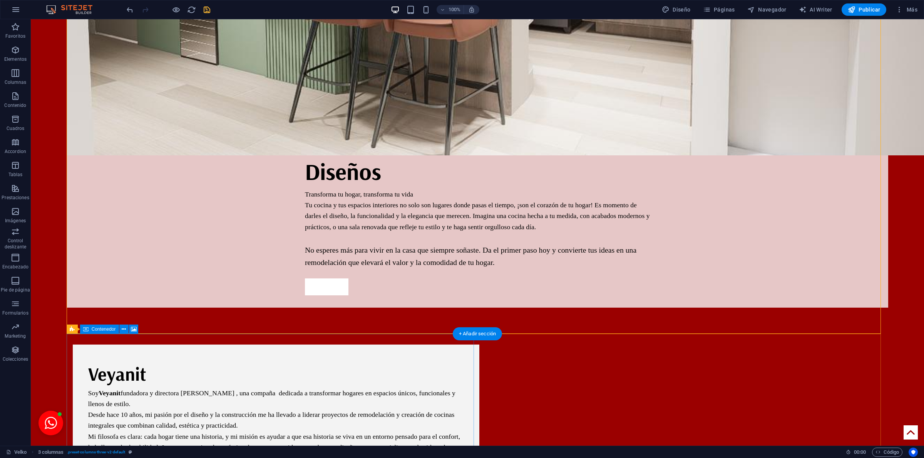
scroll to position [1374, 0]
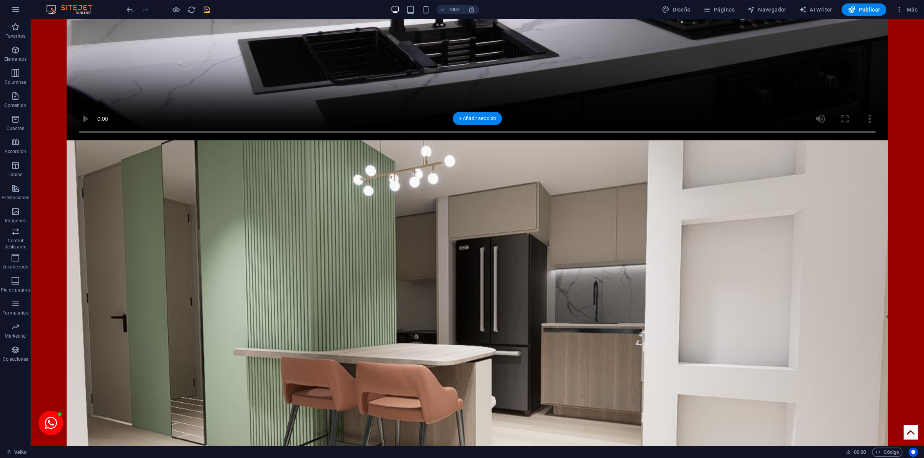
scroll to position [962, 0]
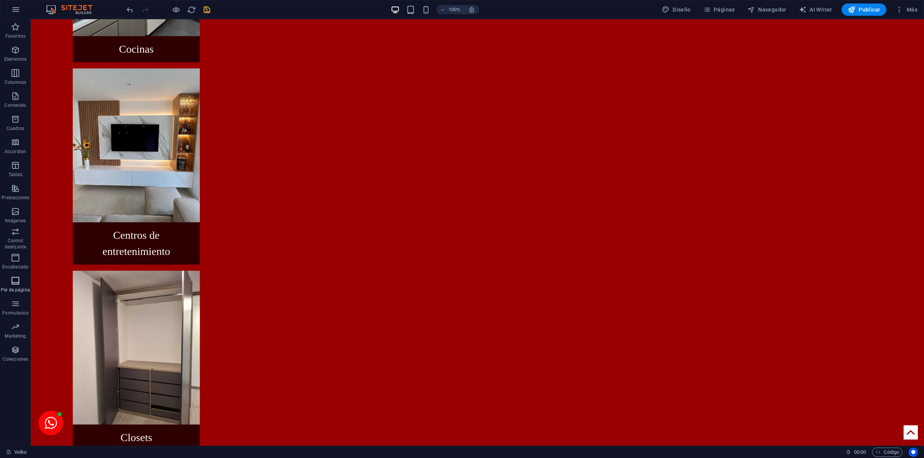
click at [12, 288] on p "Pie de página" at bounding box center [15, 290] width 29 height 6
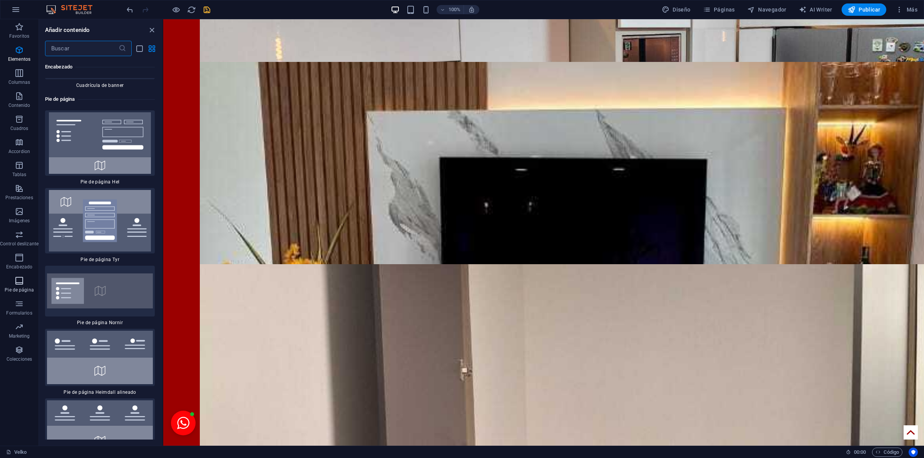
scroll to position [10262, 0]
click at [25, 31] on span "Favoritos" at bounding box center [19, 31] width 38 height 18
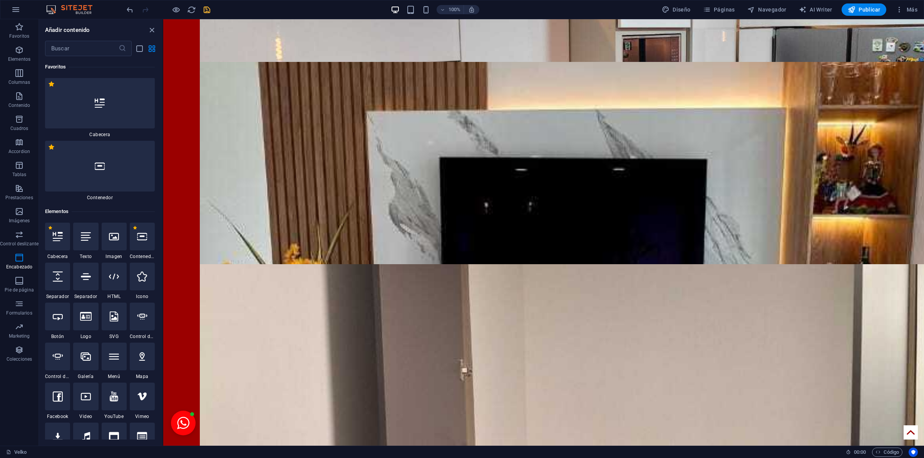
scroll to position [0, 0]
click at [12, 7] on icon "button" at bounding box center [15, 9] width 9 height 9
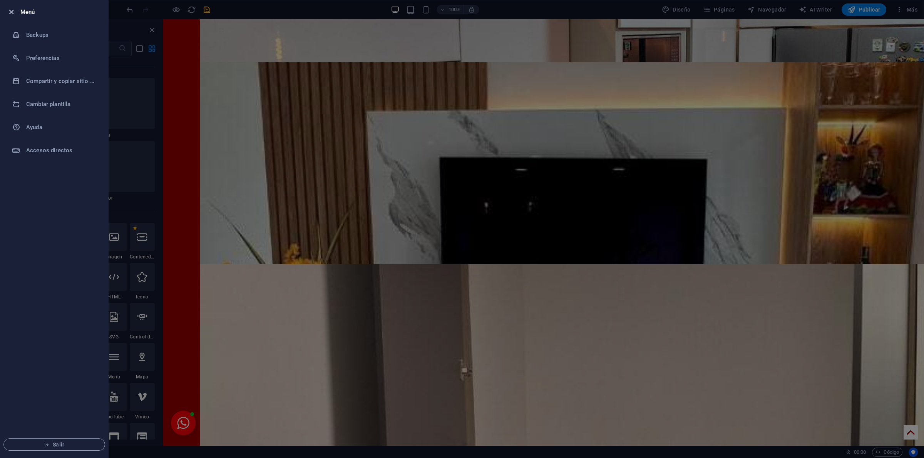
click at [13, 10] on icon "button" at bounding box center [11, 12] width 9 height 9
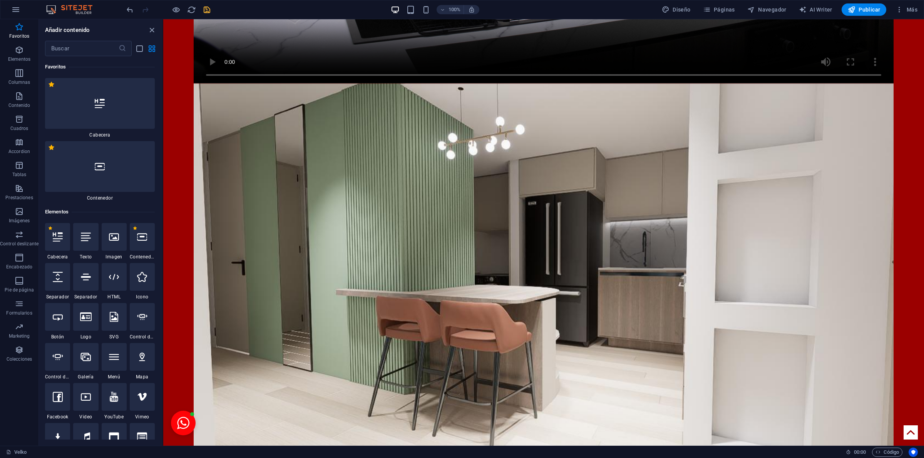
scroll to position [465, 0]
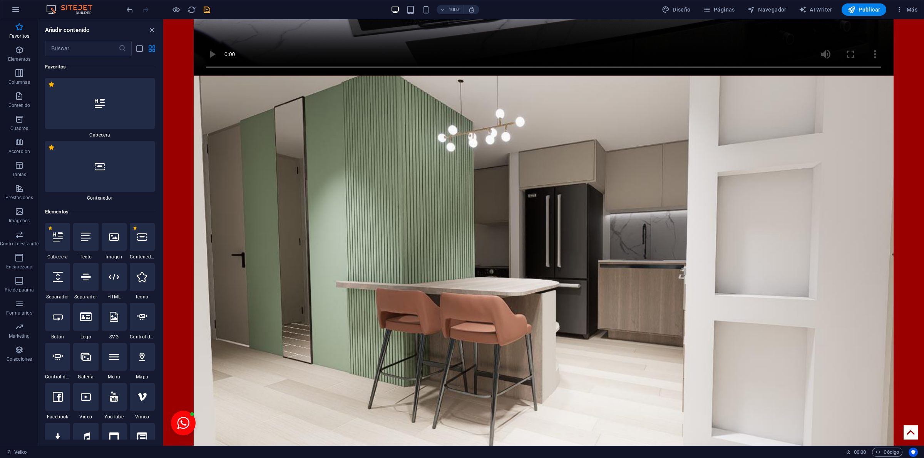
click at [682, 11] on span "Diseño" at bounding box center [676, 10] width 29 height 8
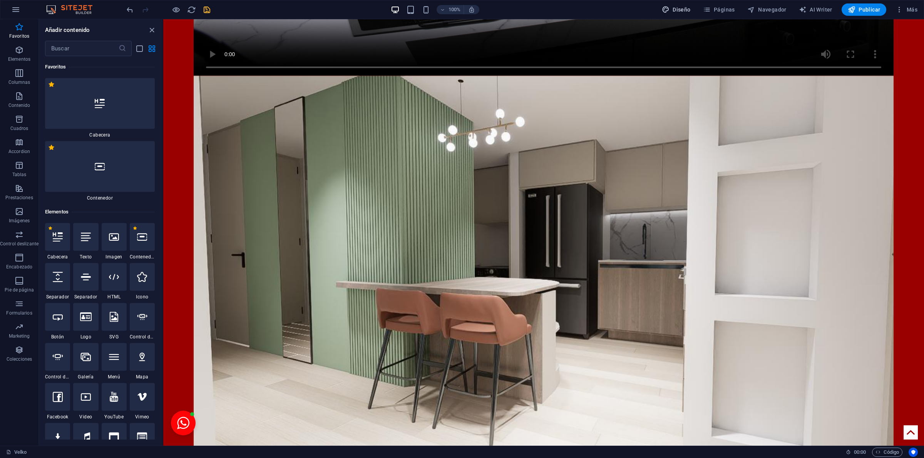
select select "rem"
select select "400"
select select "px"
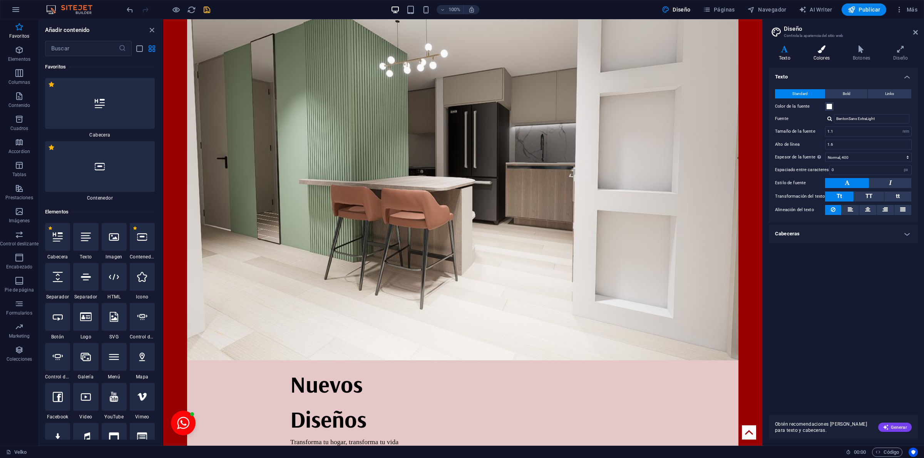
click at [833, 50] on icon at bounding box center [821, 49] width 36 height 8
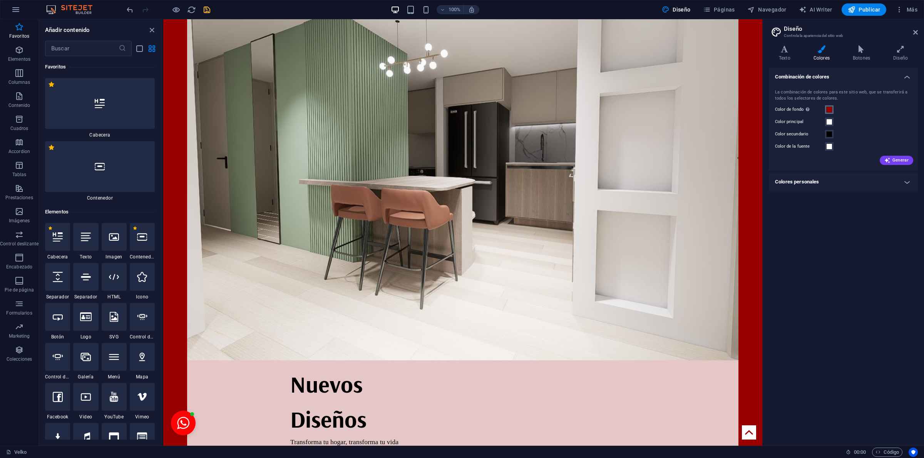
click at [832, 107] on span at bounding box center [829, 110] width 6 height 6
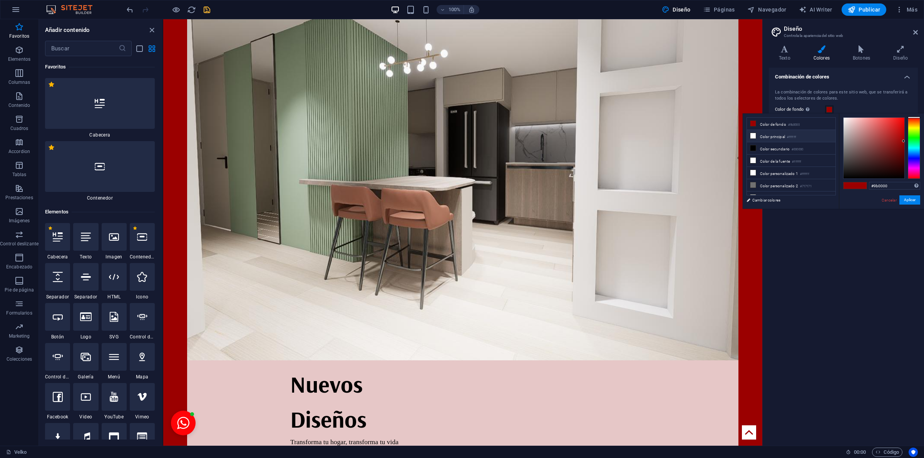
click at [778, 139] on li "Color principal #ffffff" at bounding box center [791, 136] width 89 height 12
type input "#ffffff"
click at [913, 196] on button "Aplicar" at bounding box center [909, 200] width 21 height 9
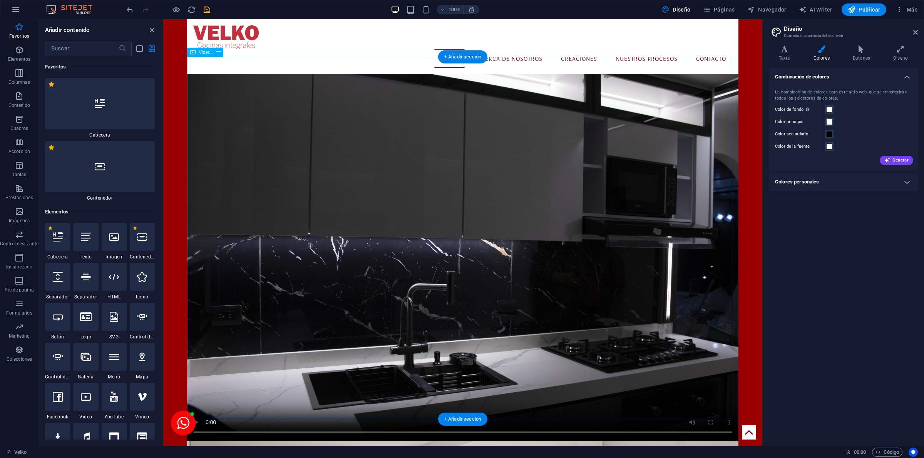
scroll to position [1443, 0]
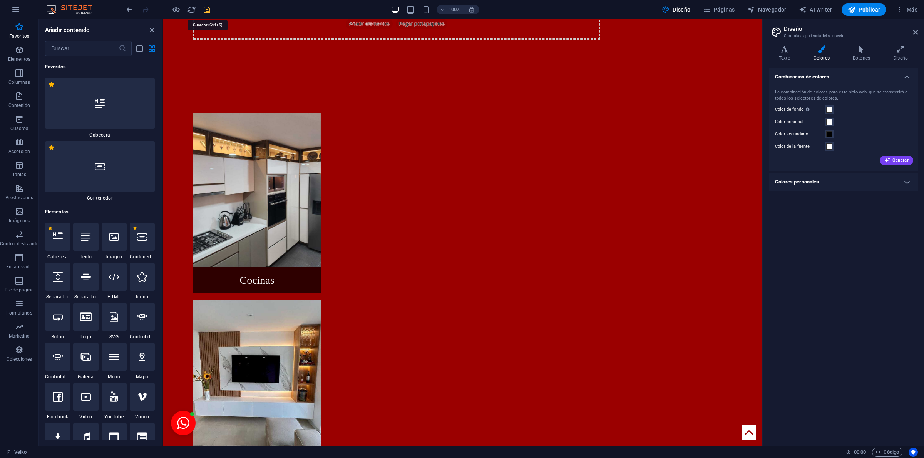
click at [209, 13] on icon "save" at bounding box center [206, 9] width 9 height 9
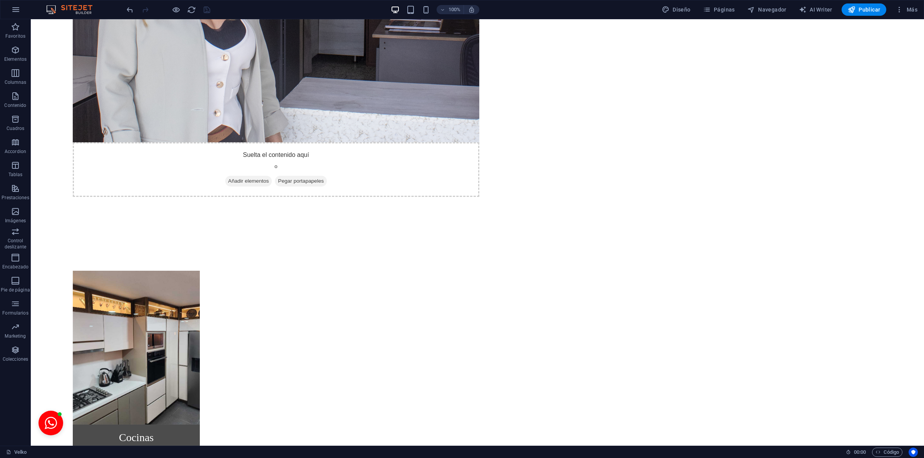
scroll to position [1469, 0]
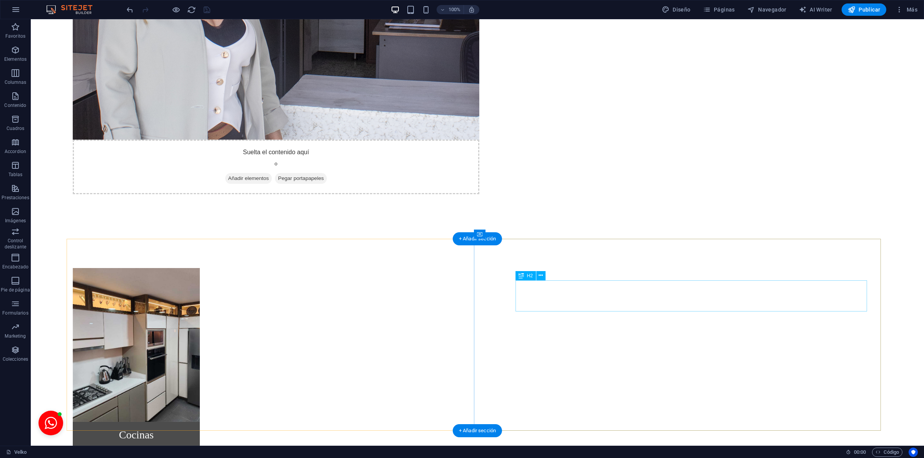
click at [541, 280] on button at bounding box center [540, 275] width 9 height 9
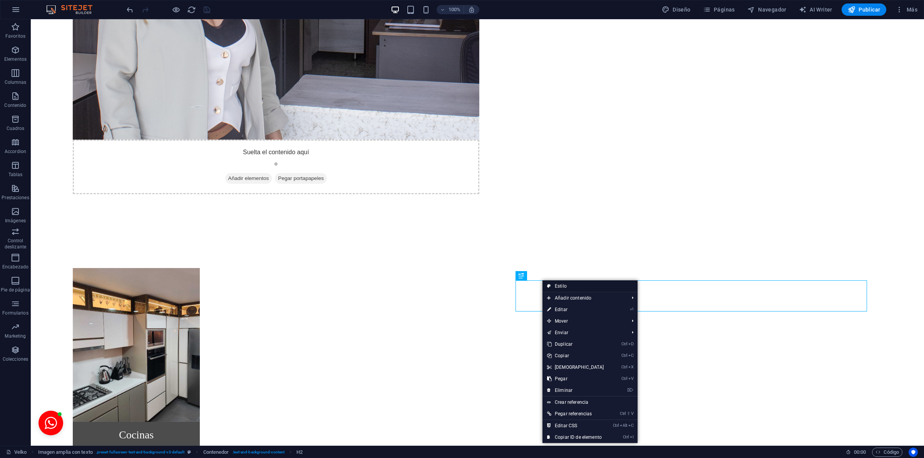
click at [564, 285] on link "Estilo" at bounding box center [589, 287] width 95 height 12
select select "%"
select select "rem"
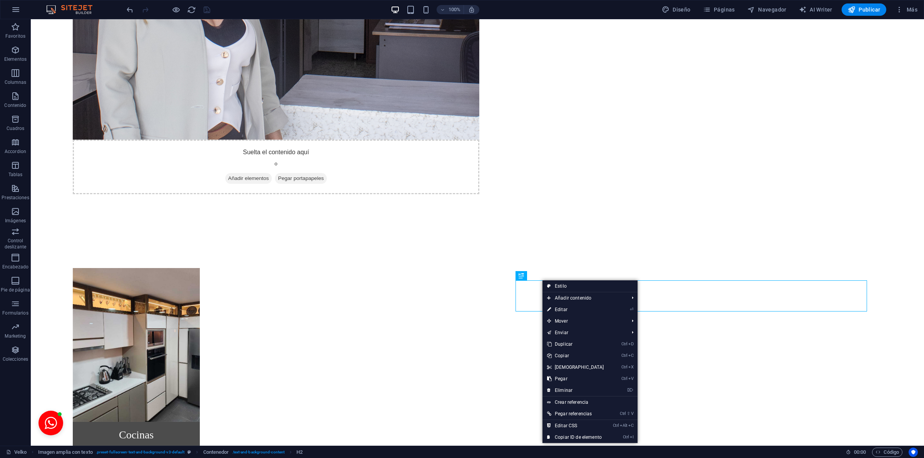
select select "rem"
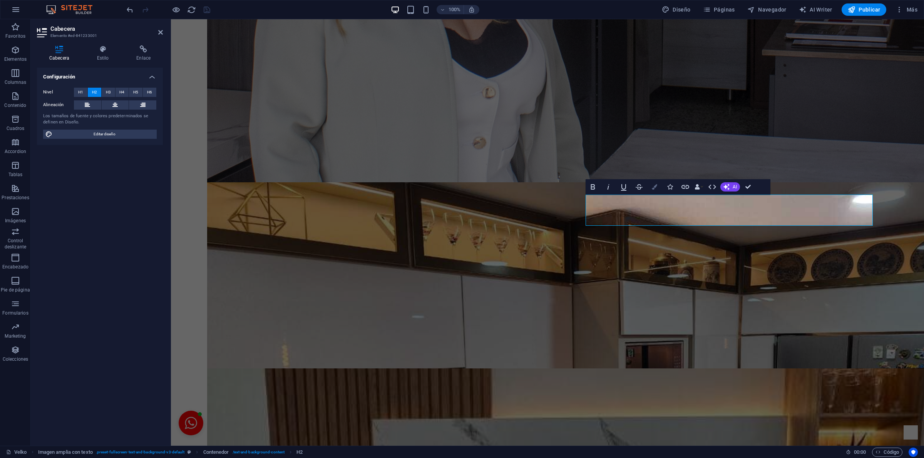
click at [655, 191] on button "Colors" at bounding box center [654, 186] width 15 height 15
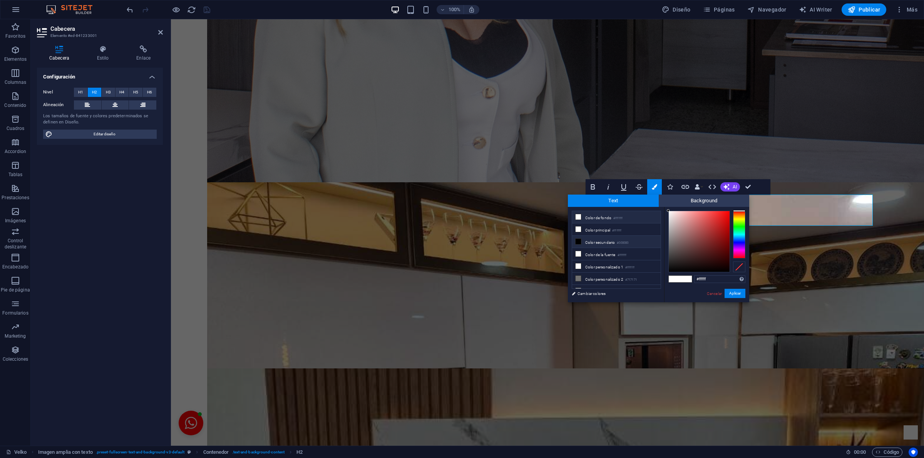
click at [610, 246] on li "Color secundario #000000" at bounding box center [616, 242] width 89 height 12
type input "#000000"
drag, startPoint x: 726, startPoint y: 294, endPoint x: 538, endPoint y: 244, distance: 194.2
click at [726, 294] on button "Aplicar" at bounding box center [734, 293] width 21 height 9
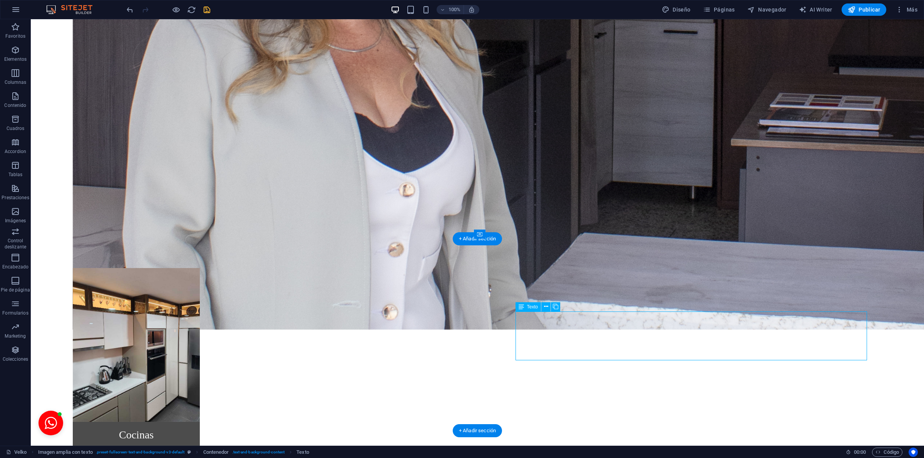
click at [545, 308] on icon at bounding box center [546, 307] width 4 height 8
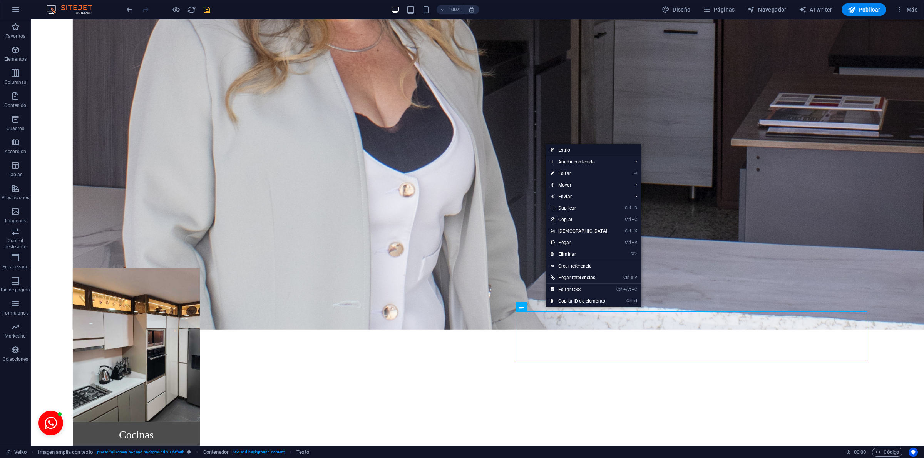
click at [572, 147] on link "Estilo" at bounding box center [593, 150] width 95 height 12
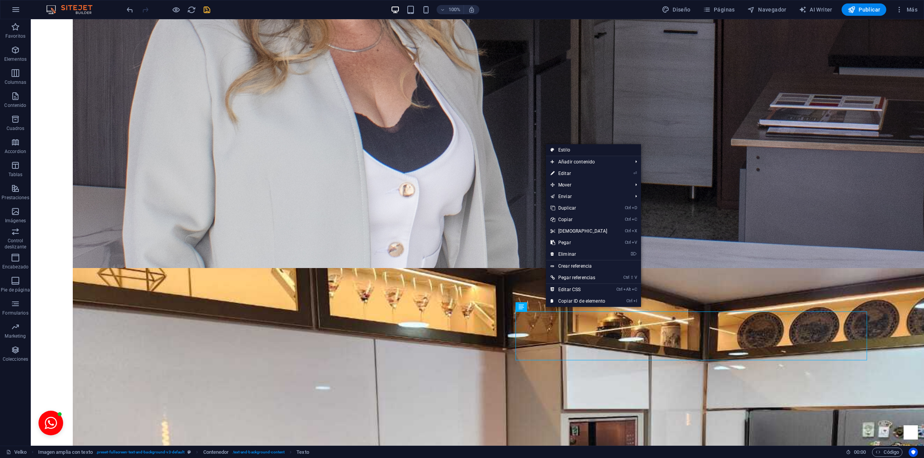
select select "%"
select select "rem"
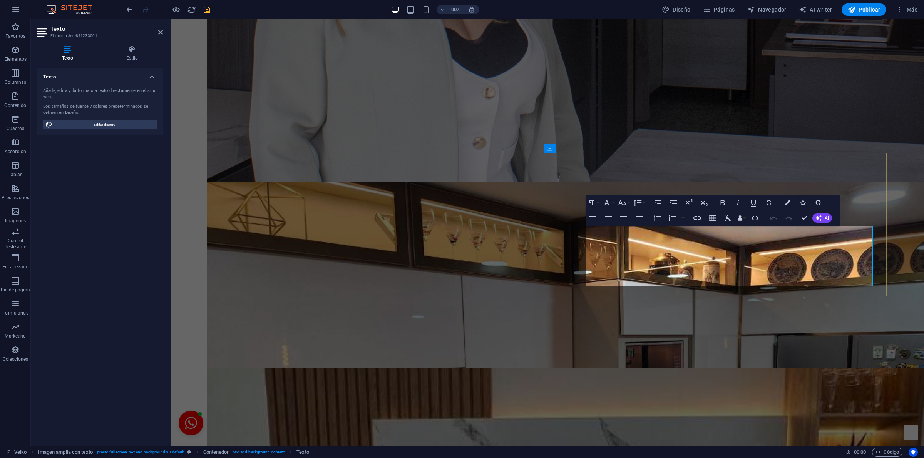
drag, startPoint x: 812, startPoint y: 281, endPoint x: 524, endPoint y: 230, distance: 293.2
click at [784, 203] on icon "button" at bounding box center [786, 202] width 5 height 5
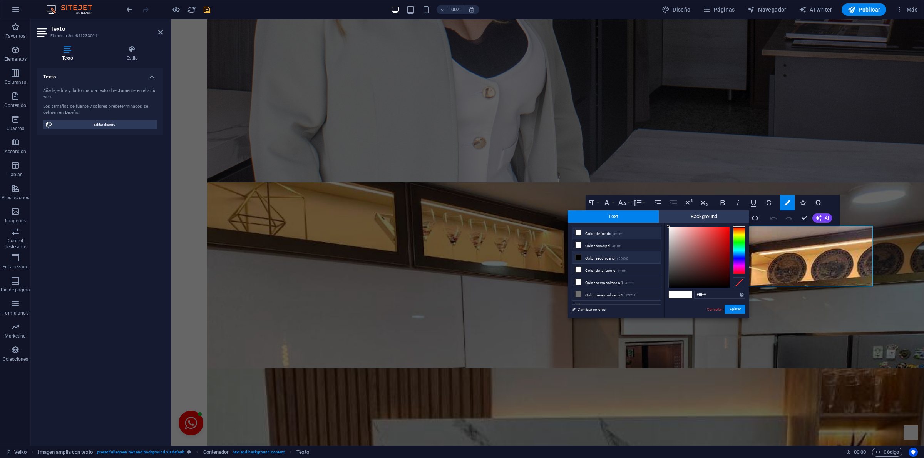
click at [602, 257] on li "Color secundario #000000" at bounding box center [616, 258] width 89 height 12
type input "#000000"
click at [735, 308] on button "Aplicar" at bounding box center [734, 309] width 21 height 9
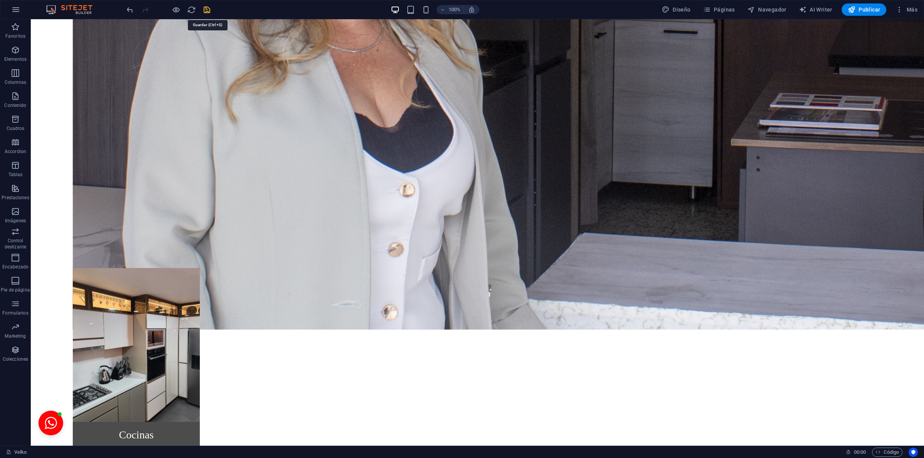
click at [203, 8] on icon "save" at bounding box center [206, 9] width 9 height 9
click at [716, 3] on div "100% Diseño Páginas Navegador AI Writer Publicar Más" at bounding box center [461, 9] width 923 height 18
click at [719, 10] on span "Páginas" at bounding box center [719, 10] width 32 height 8
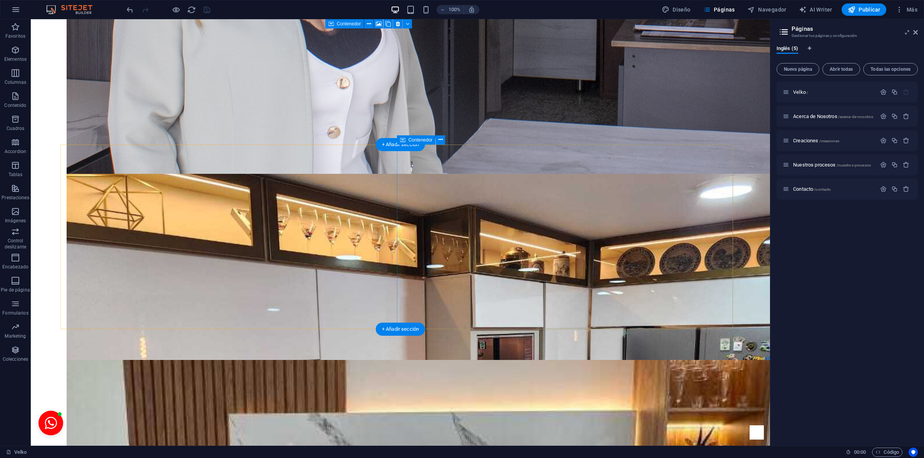
scroll to position [1747, 0]
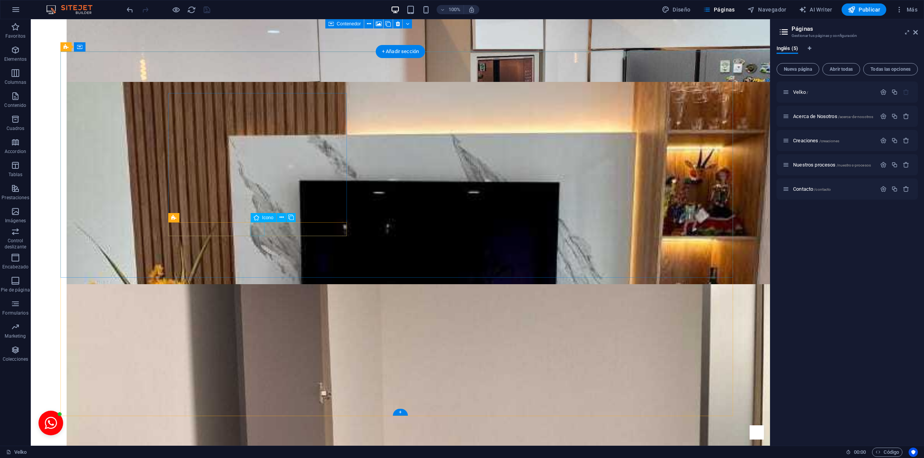
select select "xMidYMid"
select select "px"
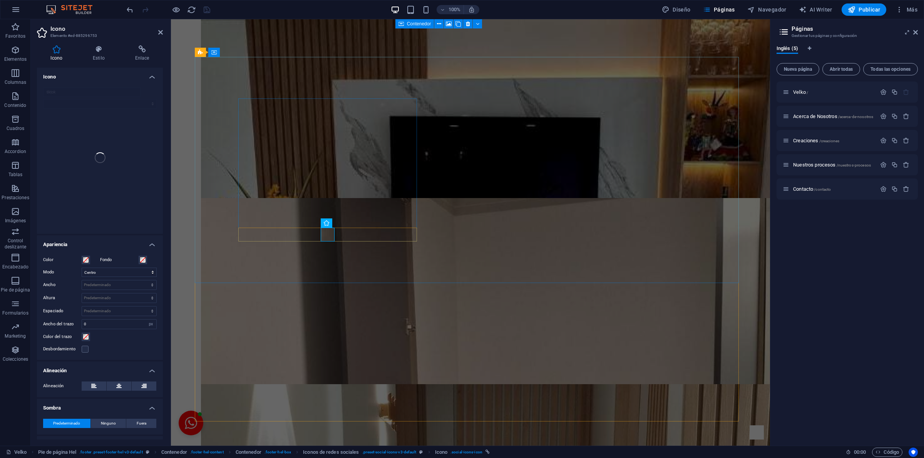
scroll to position [1668, 0]
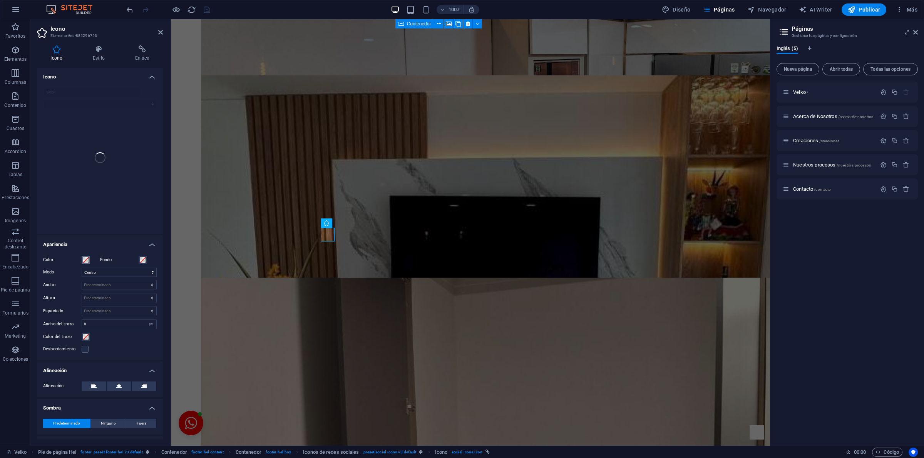
click at [85, 259] on span at bounding box center [86, 260] width 6 height 6
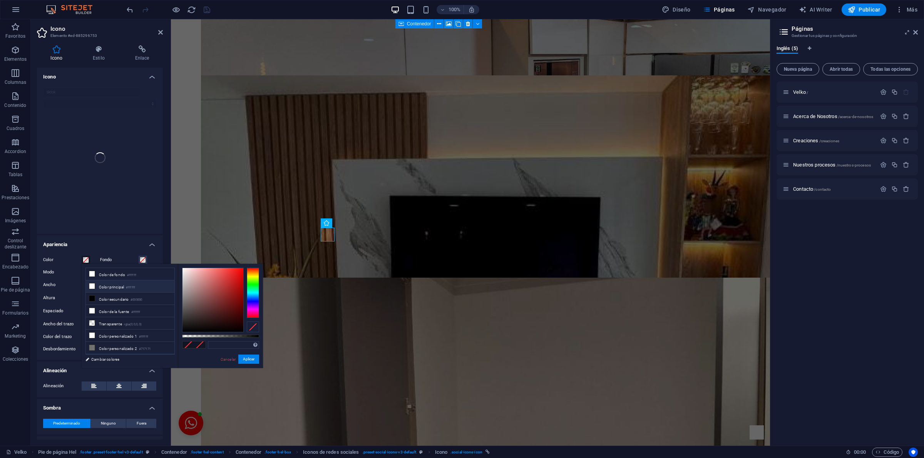
click at [108, 288] on li "Color principal #ffffff" at bounding box center [130, 287] width 89 height 12
type input "#ffffff"
drag, startPoint x: 245, startPoint y: 360, endPoint x: 74, endPoint y: 341, distance: 172.0
click at [245, 360] on button "Aplicar" at bounding box center [248, 359] width 21 height 9
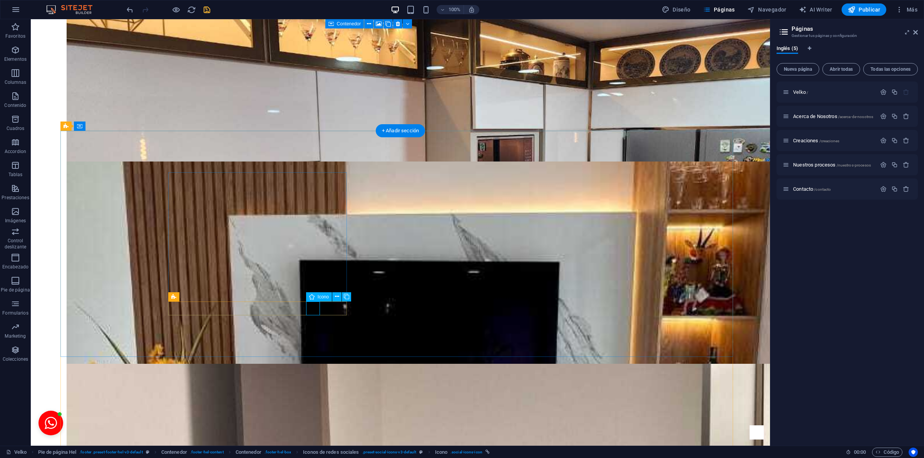
select select "xMidYMid"
select select "px"
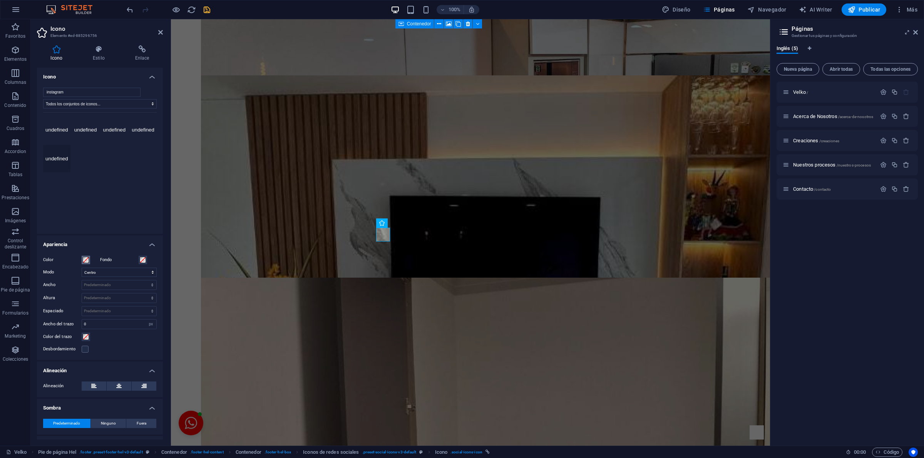
click at [87, 260] on span at bounding box center [86, 260] width 6 height 6
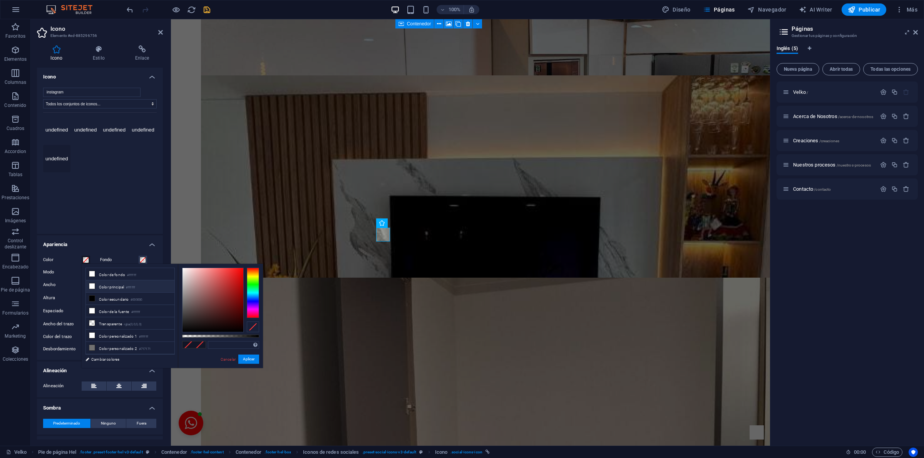
click at [115, 287] on li "Color principal #ffffff" at bounding box center [130, 287] width 89 height 12
type input "#ffffff"
drag, startPoint x: 248, startPoint y: 358, endPoint x: 77, endPoint y: 339, distance: 171.9
click at [248, 358] on button "Aplicar" at bounding box center [248, 359] width 21 height 9
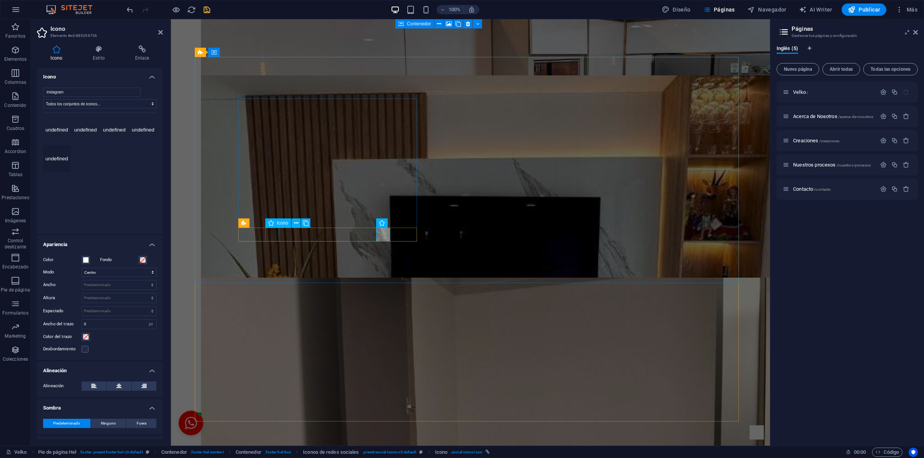
select select "xMidYMid"
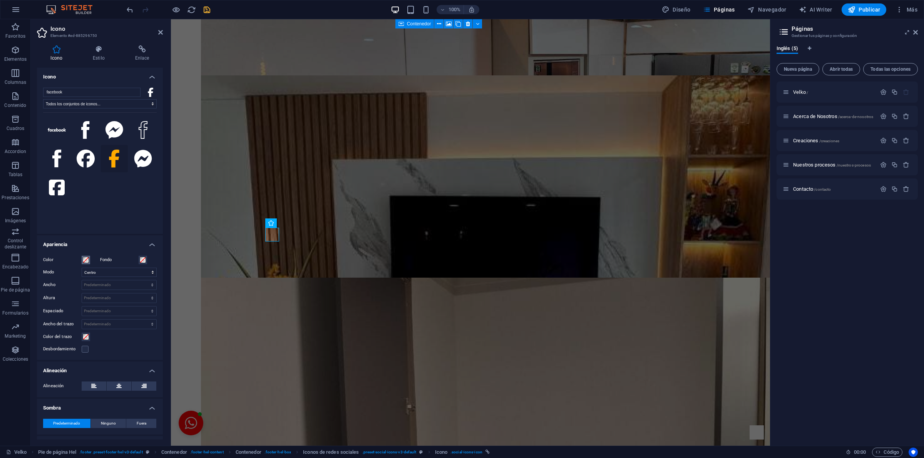
click at [84, 261] on span at bounding box center [86, 260] width 6 height 6
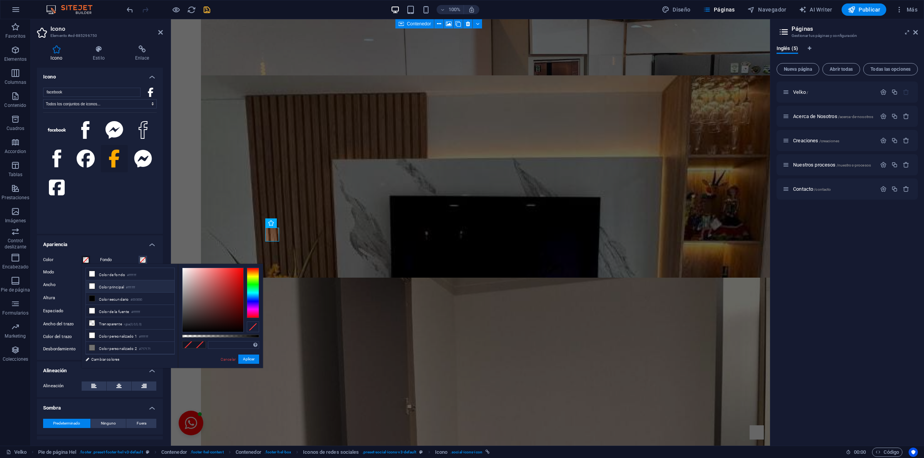
click at [118, 285] on li "Color principal #ffffff" at bounding box center [130, 287] width 89 height 12
type input "#ffffff"
click at [244, 361] on button "Aplicar" at bounding box center [248, 359] width 21 height 9
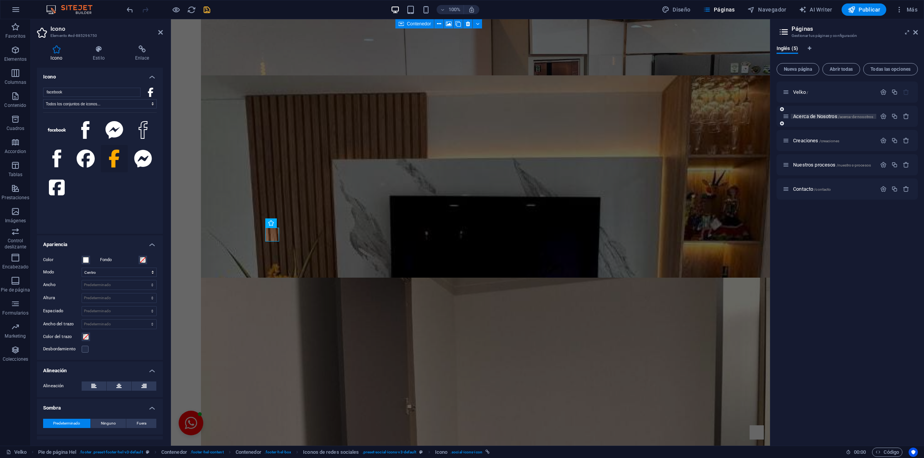
click at [802, 117] on span "Acerca de Nosotros /acerca-de-nosotros" at bounding box center [833, 117] width 80 height 6
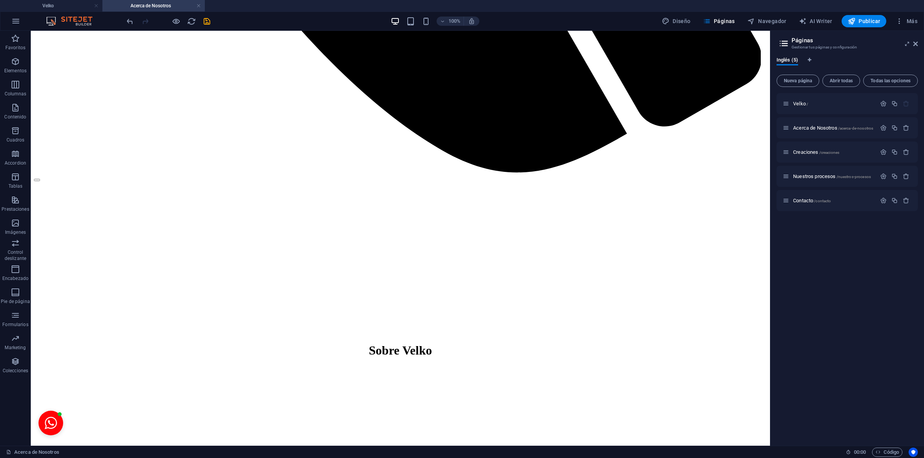
scroll to position [0, 0]
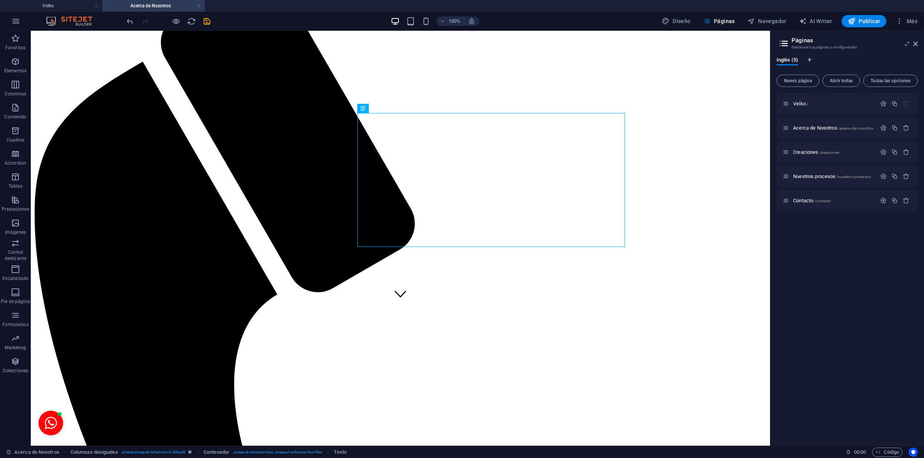
scroll to position [117, 0]
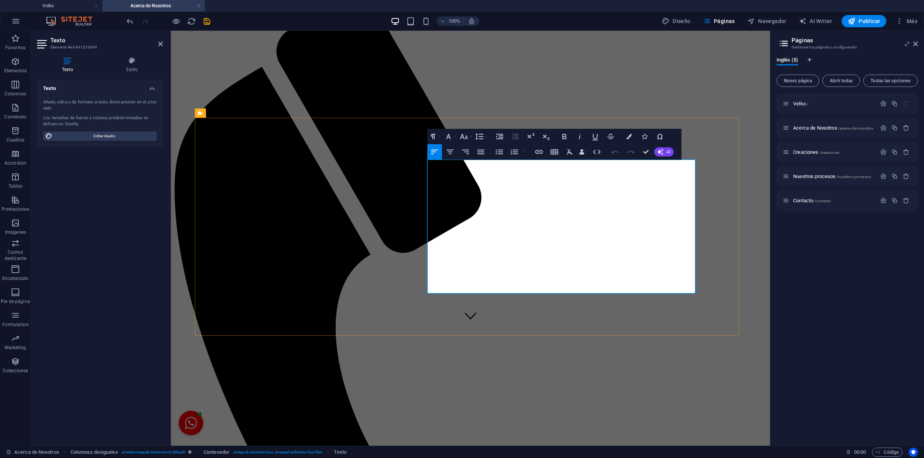
drag, startPoint x: 636, startPoint y: 266, endPoint x: 307, endPoint y: 111, distance: 363.8
click at [625, 131] on button "Colors" at bounding box center [629, 136] width 15 height 15
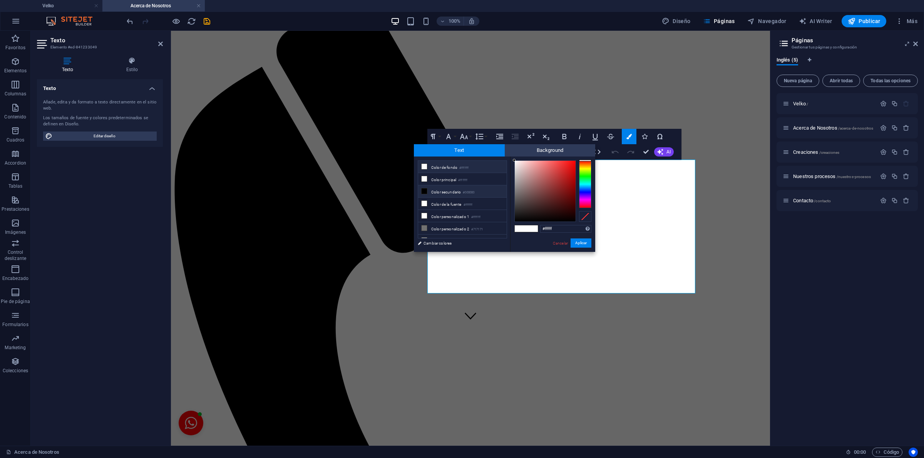
click at [432, 190] on li "Color secundario #000000" at bounding box center [462, 192] width 89 height 12
type input "#000000"
click at [578, 239] on button "Aplicar" at bounding box center [580, 243] width 21 height 9
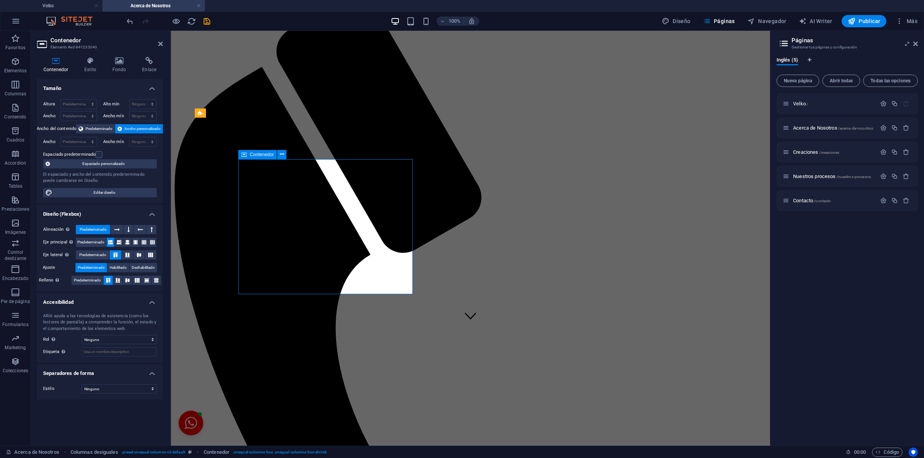
click at [157, 40] on h2 "Contenedor" at bounding box center [106, 40] width 112 height 7
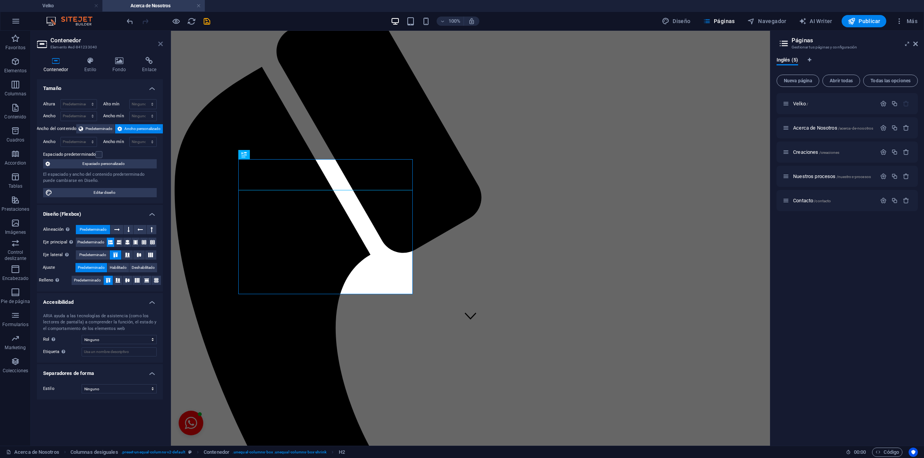
click at [162, 42] on icon at bounding box center [160, 44] width 5 height 6
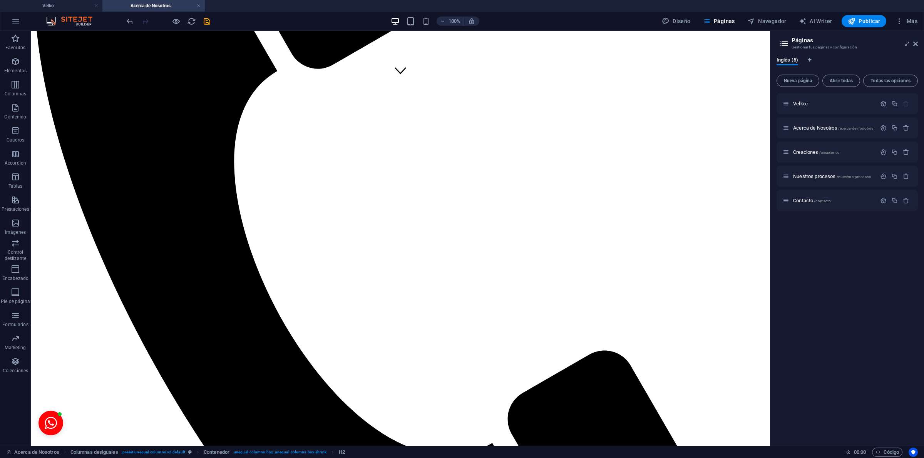
scroll to position [374, 0]
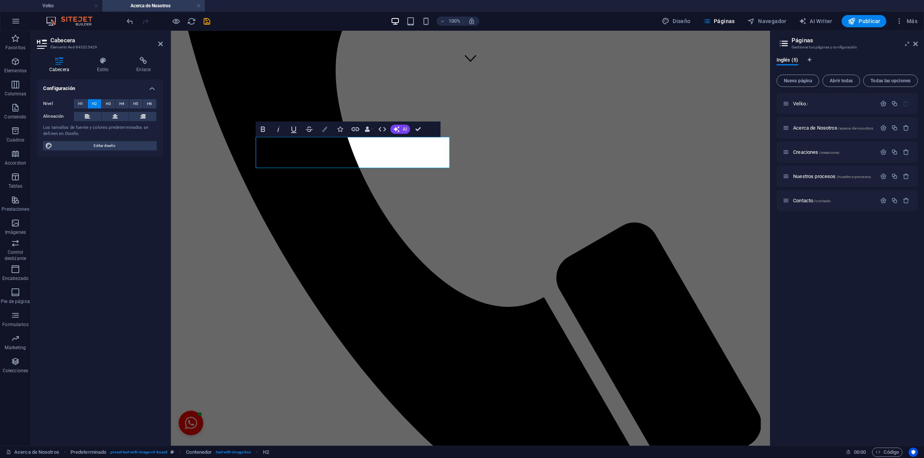
click at [322, 127] on icon "button" at bounding box center [324, 129] width 5 height 5
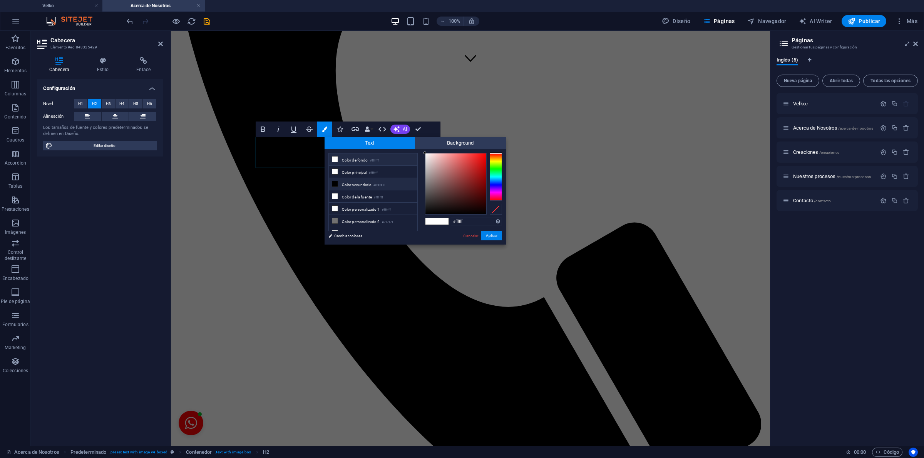
click at [349, 186] on li "Color secundario #000000" at bounding box center [373, 184] width 89 height 12
type input "#000000"
drag, startPoint x: 337, startPoint y: 207, endPoint x: 500, endPoint y: 236, distance: 165.7
click at [500, 236] on button "Aplicar" at bounding box center [491, 235] width 21 height 9
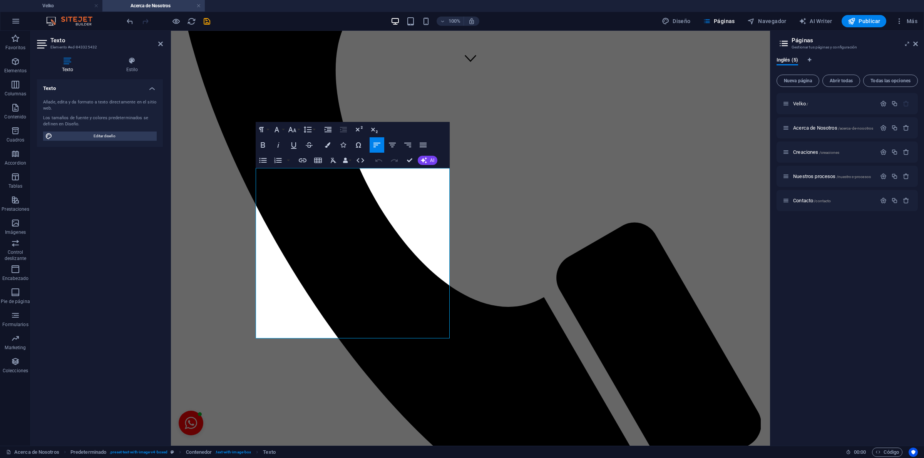
drag, startPoint x: 369, startPoint y: 331, endPoint x: 336, endPoint y: 193, distance: 141.9
click at [326, 145] on icon "button" at bounding box center [327, 144] width 5 height 5
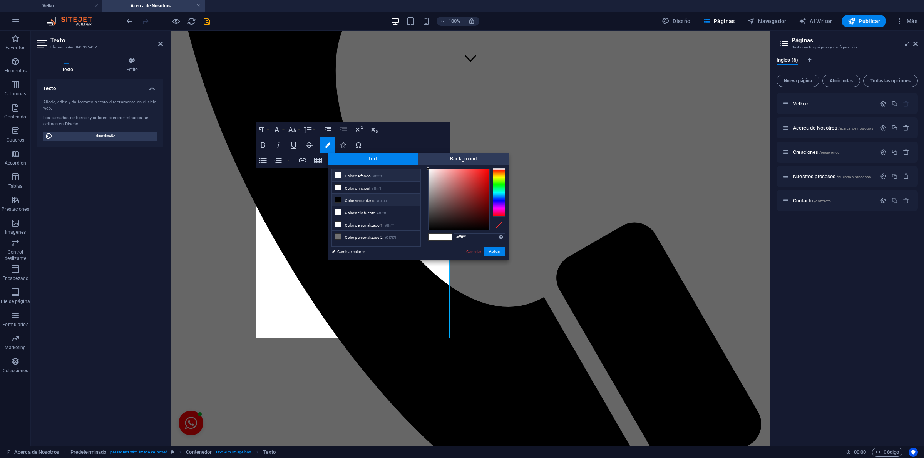
click at [347, 199] on li "Color secundario #000000" at bounding box center [376, 200] width 89 height 12
type input "#000000"
click at [485, 252] on button "Aplicar" at bounding box center [494, 251] width 21 height 9
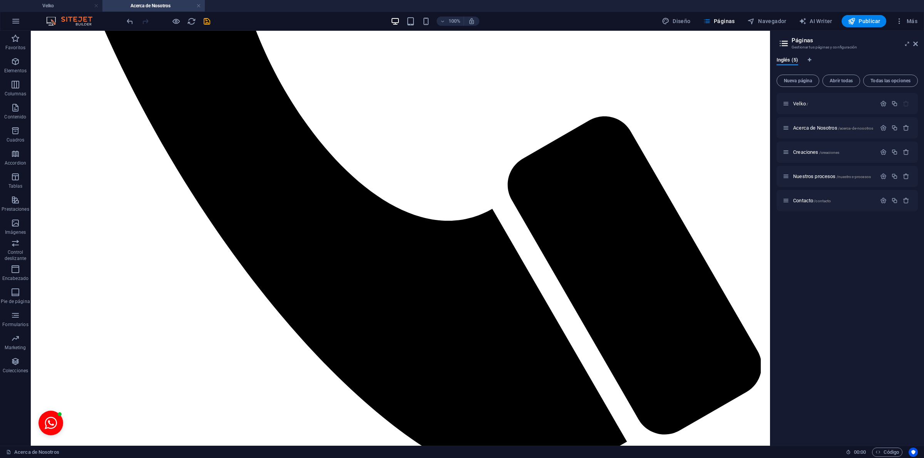
scroll to position [595, 0]
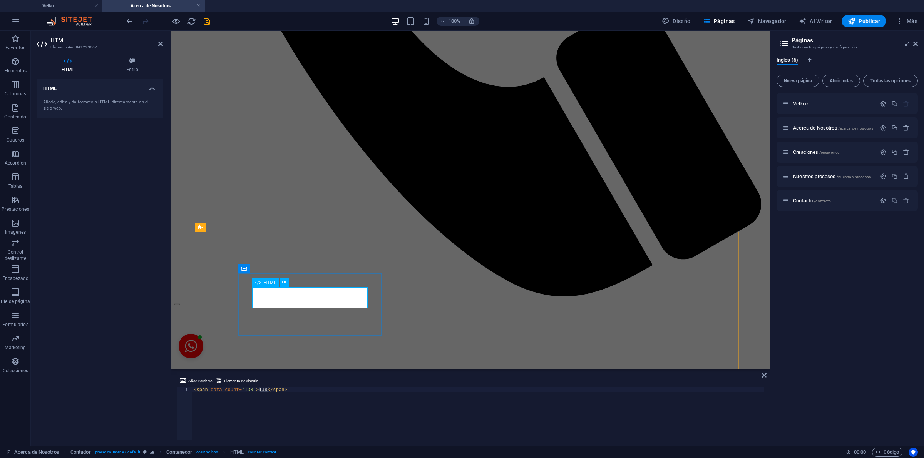
click at [137, 66] on h4 "Estilo" at bounding box center [132, 65] width 61 height 16
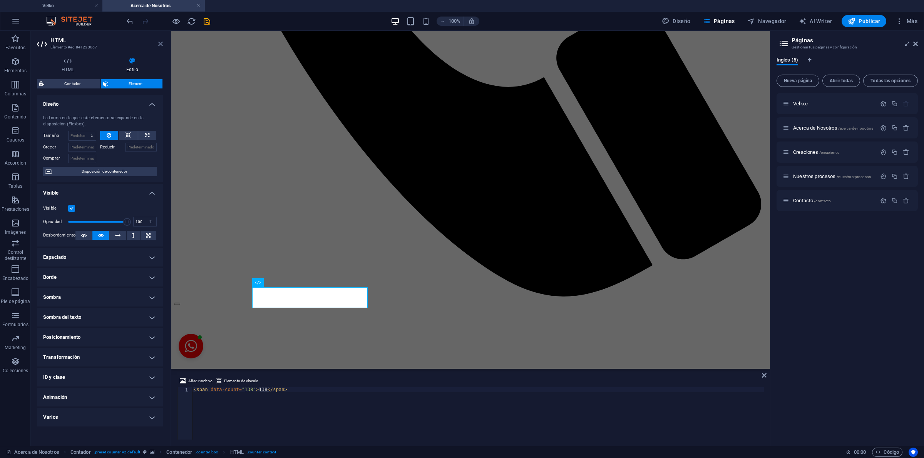
click at [160, 43] on icon at bounding box center [160, 44] width 5 height 6
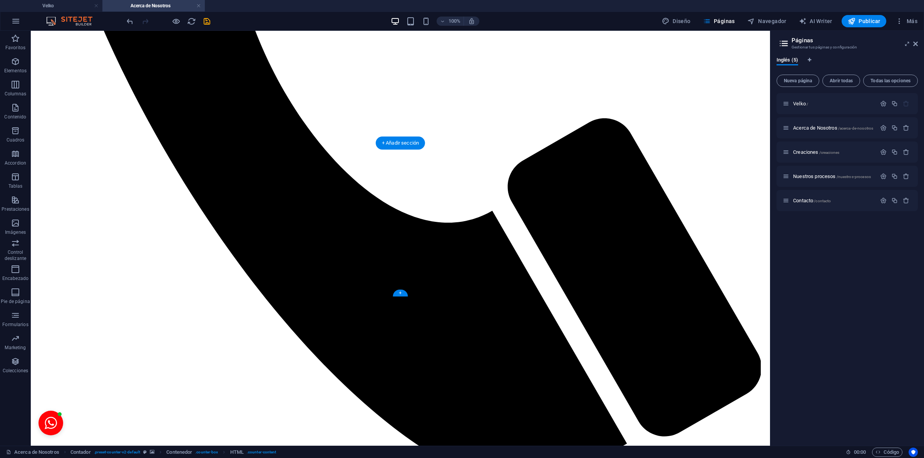
scroll to position [905, 0]
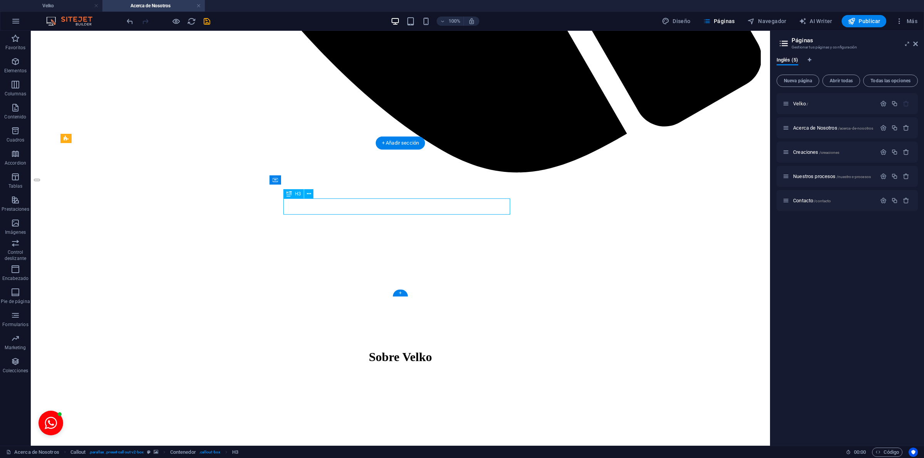
scroll to position [852, 0]
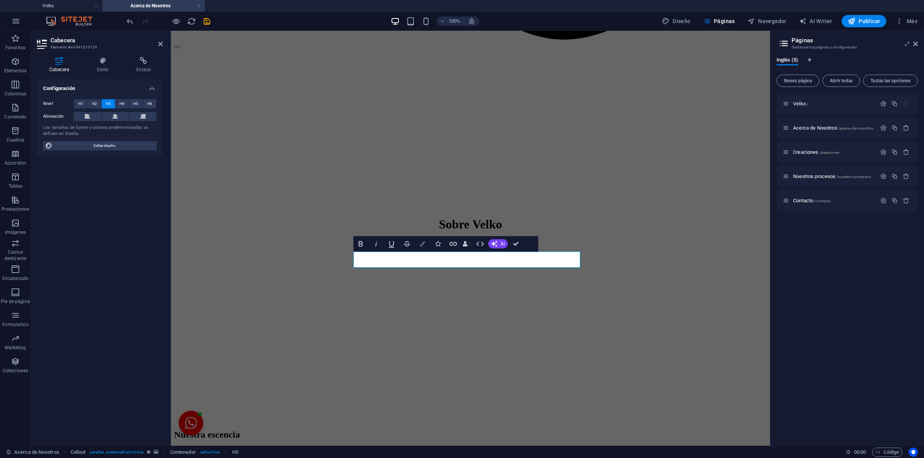
click at [420, 241] on icon "button" at bounding box center [421, 243] width 5 height 5
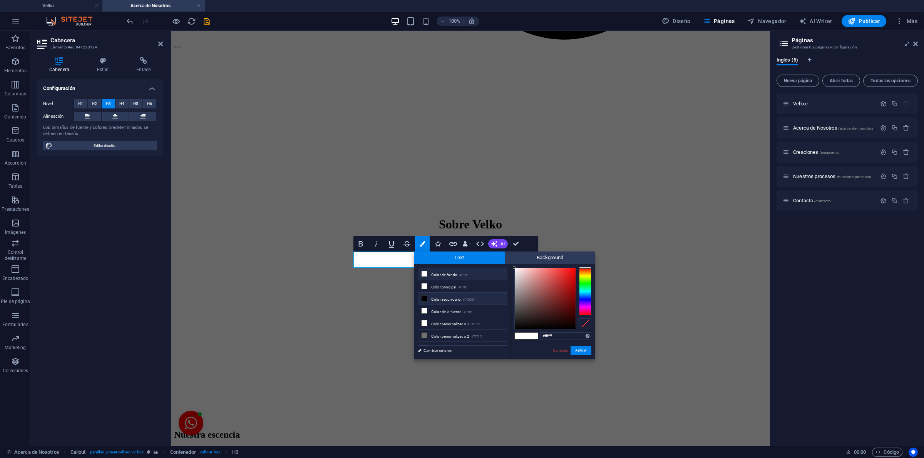
click at [443, 301] on li "Color secundario #000000" at bounding box center [462, 299] width 89 height 12
type input "#000000"
click at [584, 354] on button "Aplicar" at bounding box center [580, 350] width 21 height 9
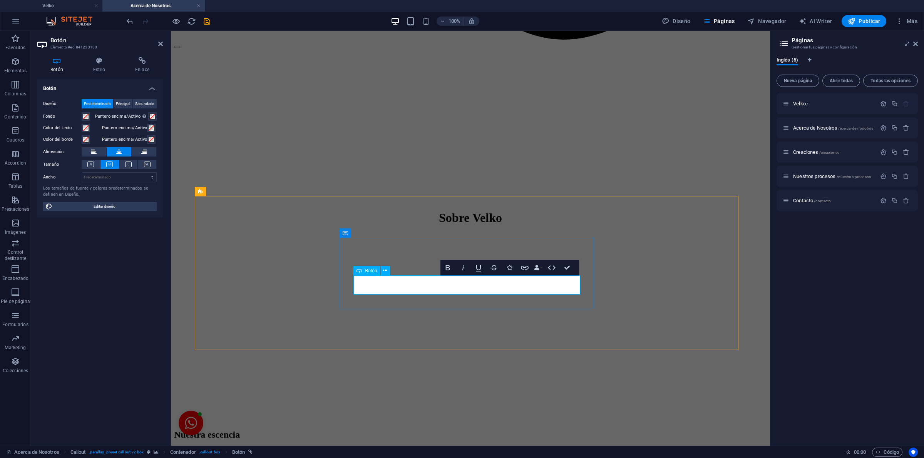
click at [84, 115] on span at bounding box center [86, 117] width 6 height 6
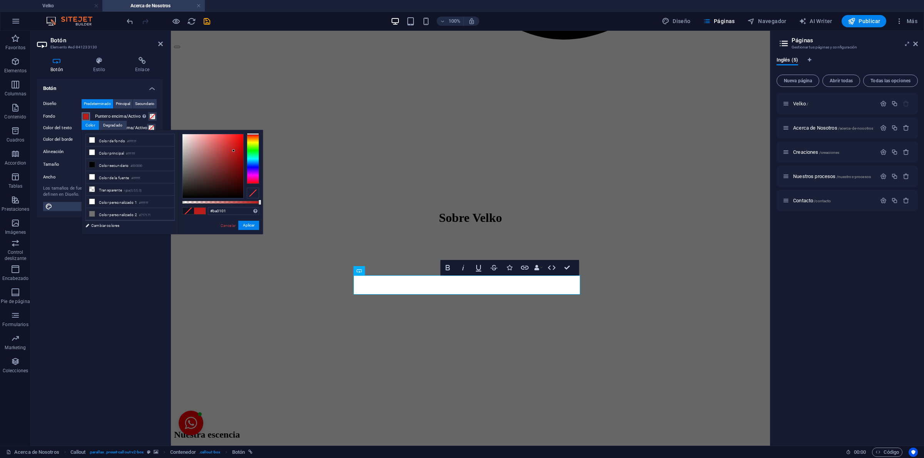
type input "#ba0000"
drag, startPoint x: 229, startPoint y: 151, endPoint x: 249, endPoint y: 151, distance: 19.6
click at [249, 151] on div at bounding box center [220, 166] width 77 height 65
click at [248, 224] on button "Aplicar" at bounding box center [248, 225] width 21 height 9
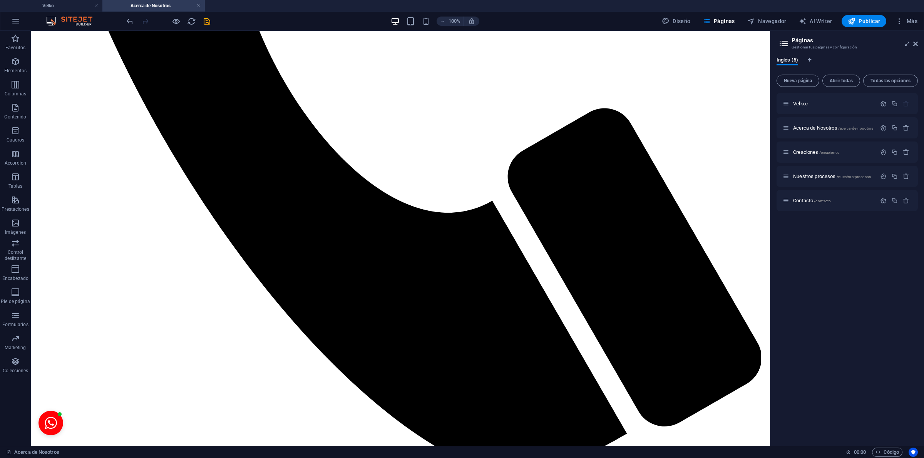
scroll to position [667, 0]
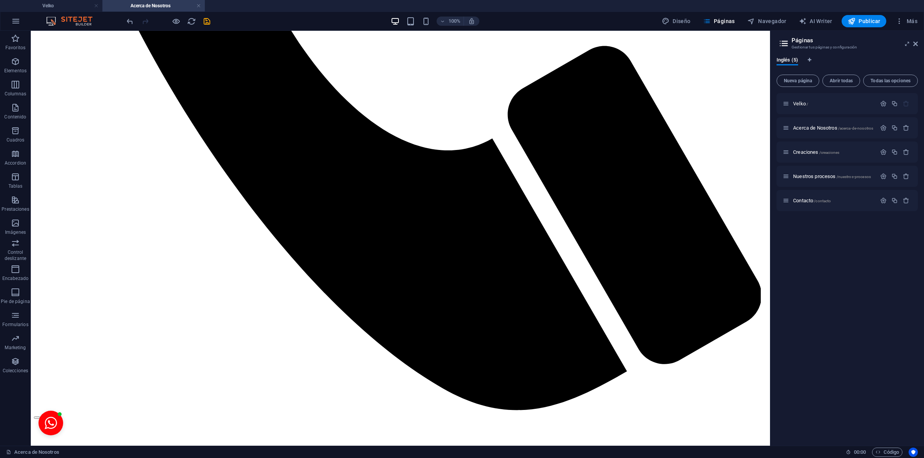
drag, startPoint x: 764, startPoint y: 119, endPoint x: 813, endPoint y: 344, distance: 230.5
click at [207, 24] on icon "save" at bounding box center [206, 21] width 9 height 9
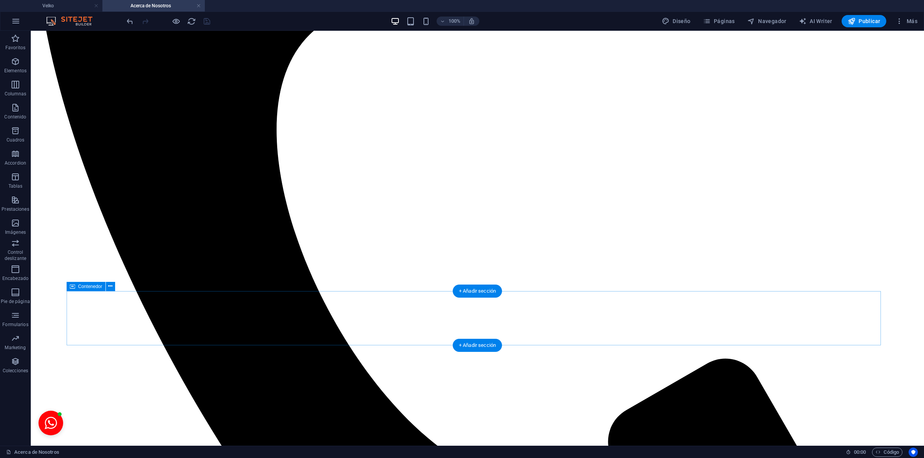
scroll to position [0, 0]
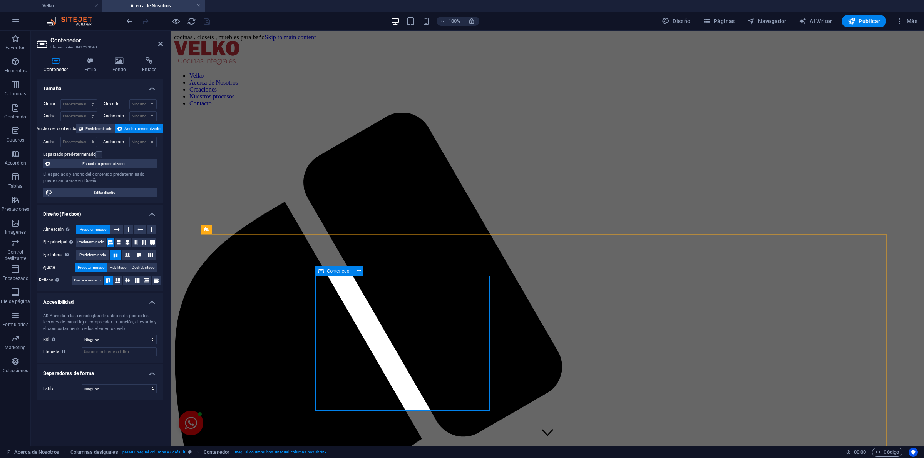
click at [130, 60] on icon at bounding box center [119, 61] width 27 height 8
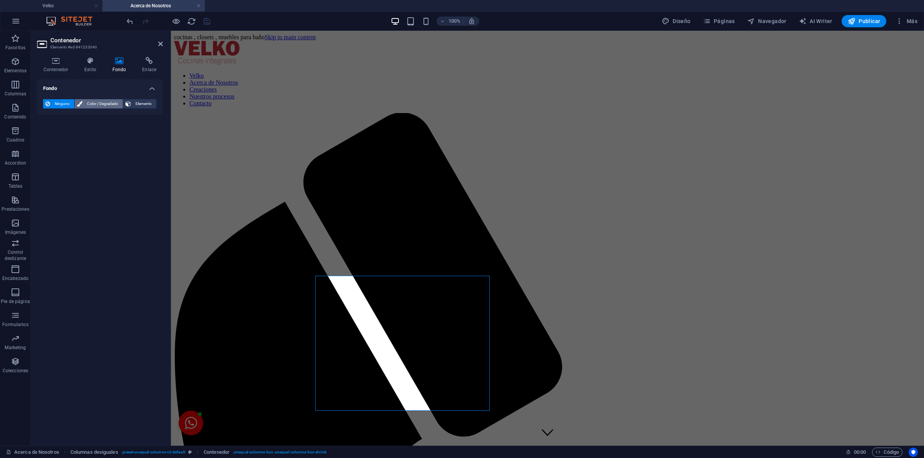
click at [108, 102] on span "Color / Degradado" at bounding box center [103, 103] width 36 height 9
click at [62, 100] on span "Ninguno" at bounding box center [62, 103] width 20 height 9
click at [145, 102] on span "Elemento" at bounding box center [143, 103] width 21 height 9
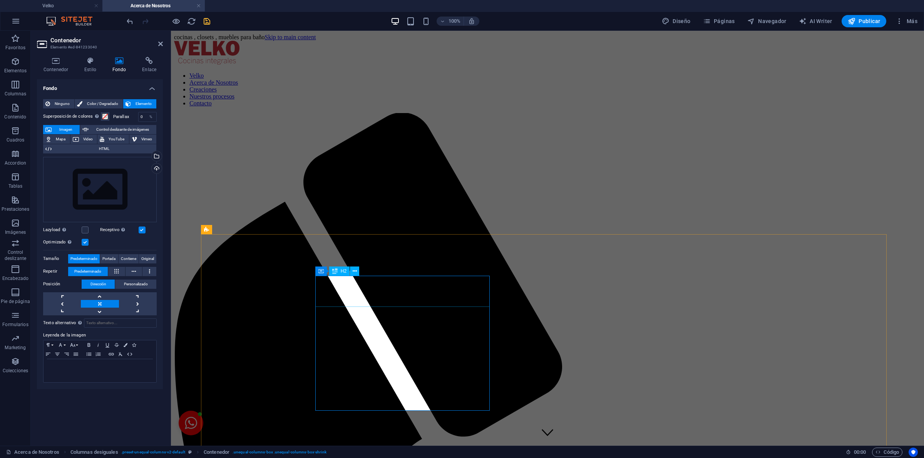
click at [153, 170] on div "Cargar" at bounding box center [156, 170] width 12 height 12
click at [124, 196] on div "Arrastra archivos aquí, haz clic para escoger archivos o selecciona archivos de…" at bounding box center [100, 189] width 114 height 65
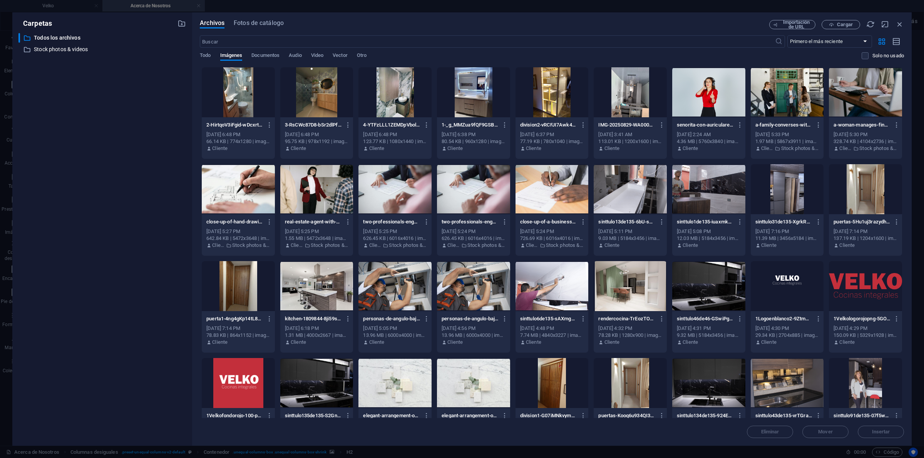
click at [859, 96] on div at bounding box center [865, 92] width 73 height 50
click at [861, 383] on div at bounding box center [865, 383] width 73 height 50
click at [863, 401] on div "1" at bounding box center [865, 383] width 73 height 50
click at [903, 26] on icon "button" at bounding box center [899, 24] width 8 height 8
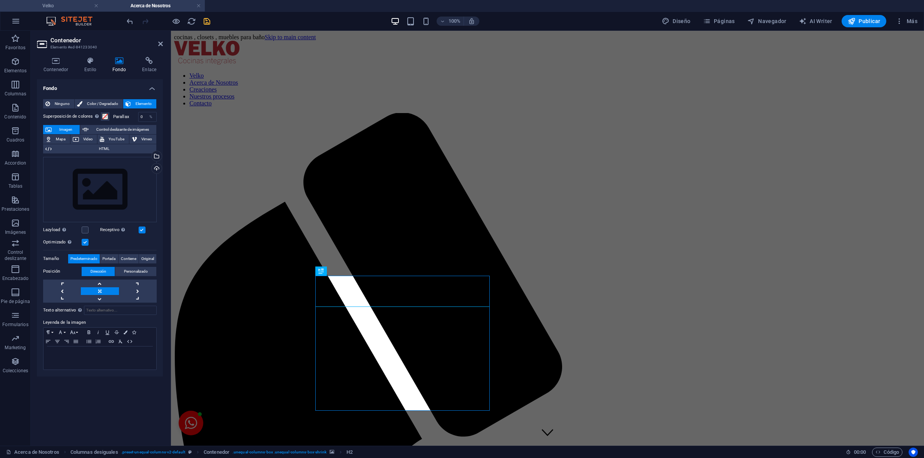
click at [49, 5] on h4 "Velko" at bounding box center [51, 6] width 102 height 8
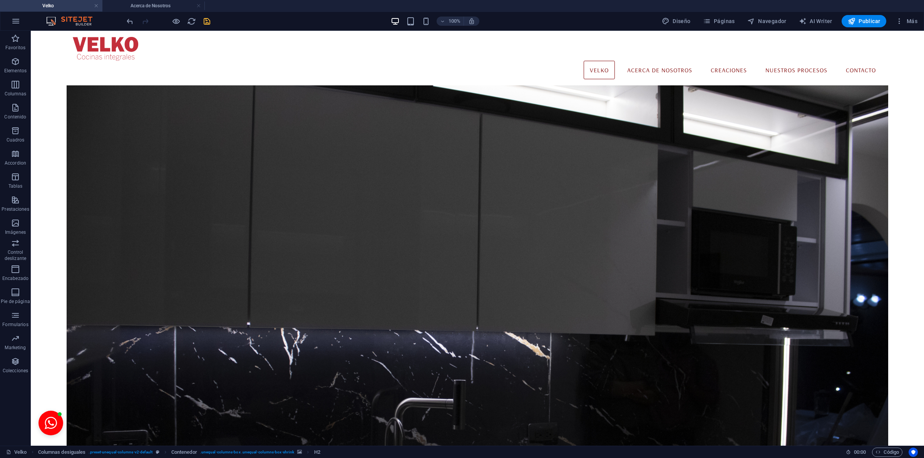
scroll to position [1666, 0]
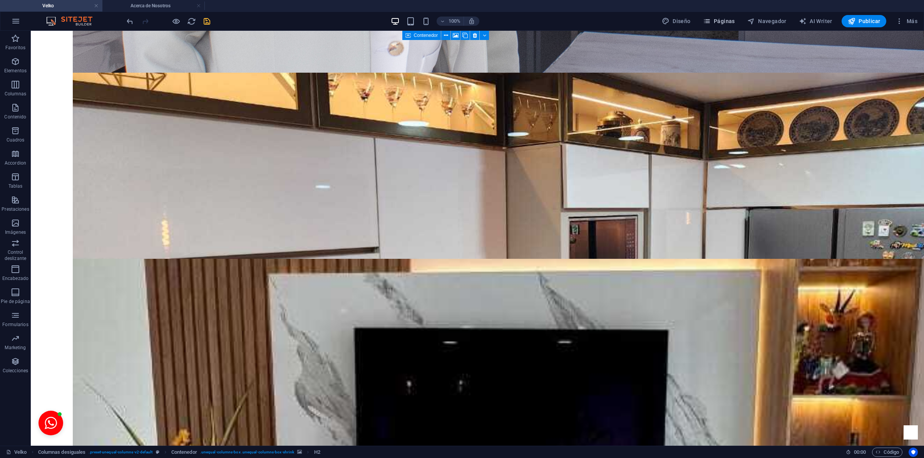
drag, startPoint x: 725, startPoint y: 24, endPoint x: 676, endPoint y: 26, distance: 49.3
click at [725, 24] on span "Páginas" at bounding box center [719, 21] width 32 height 8
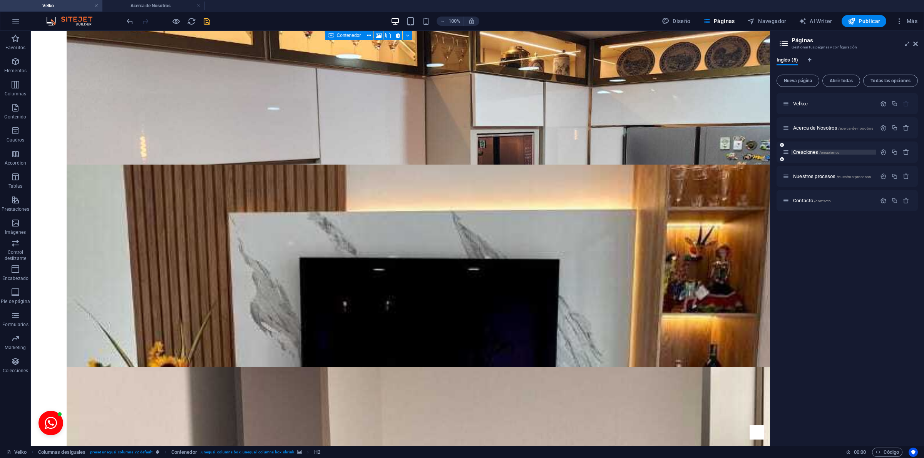
click at [805, 152] on span "Creaciones /creaciones" at bounding box center [816, 152] width 46 height 6
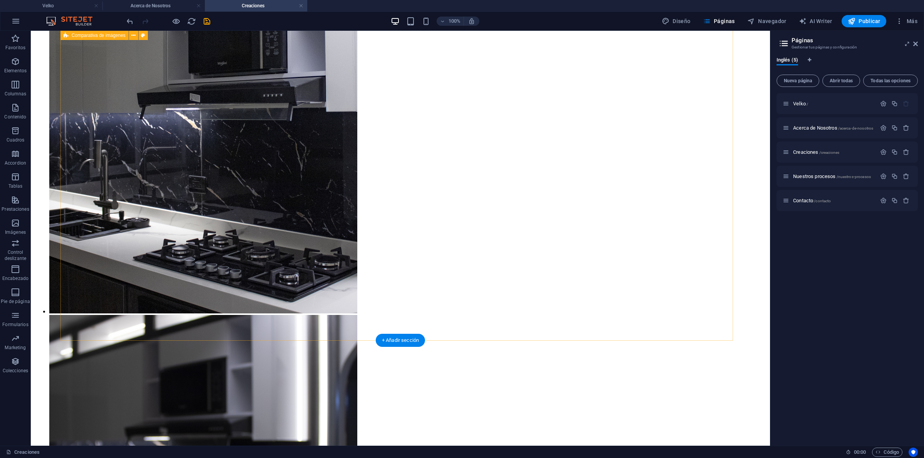
scroll to position [1620, 0]
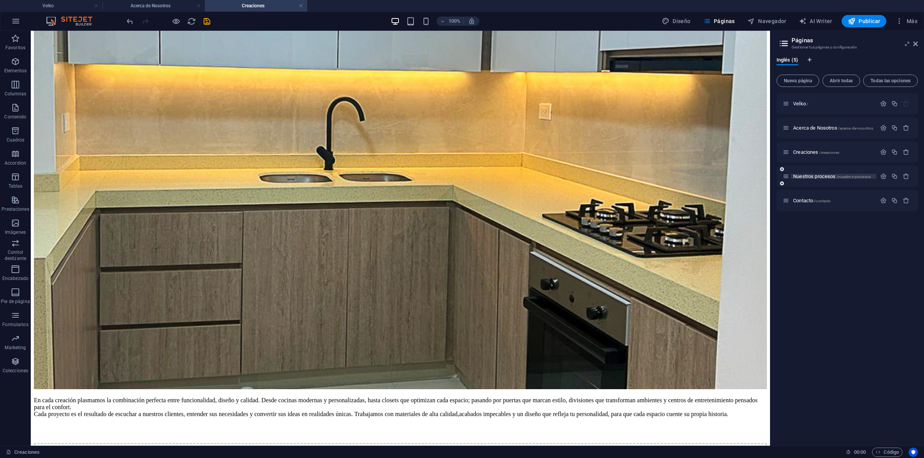
click at [821, 174] on span "Nuestros procesos /nuestros-procesos" at bounding box center [832, 177] width 78 height 6
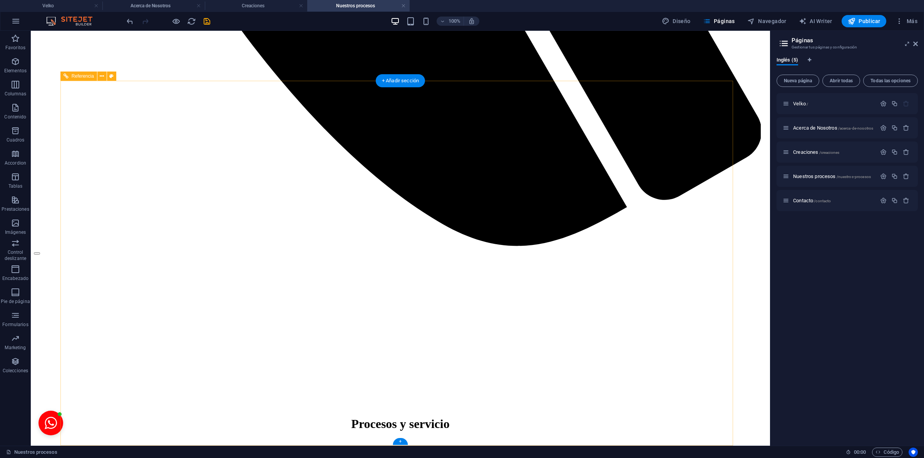
scroll to position [1312, 0]
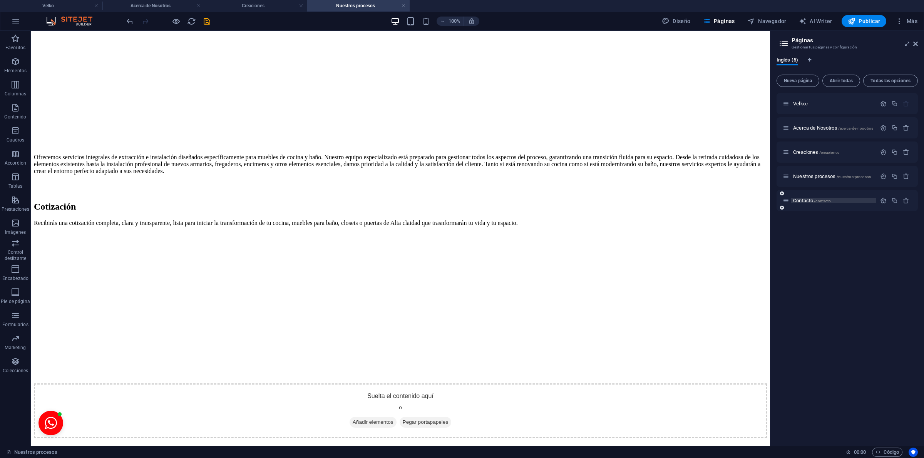
click at [797, 198] on span "Contacto /contacto" at bounding box center [812, 201] width 38 height 6
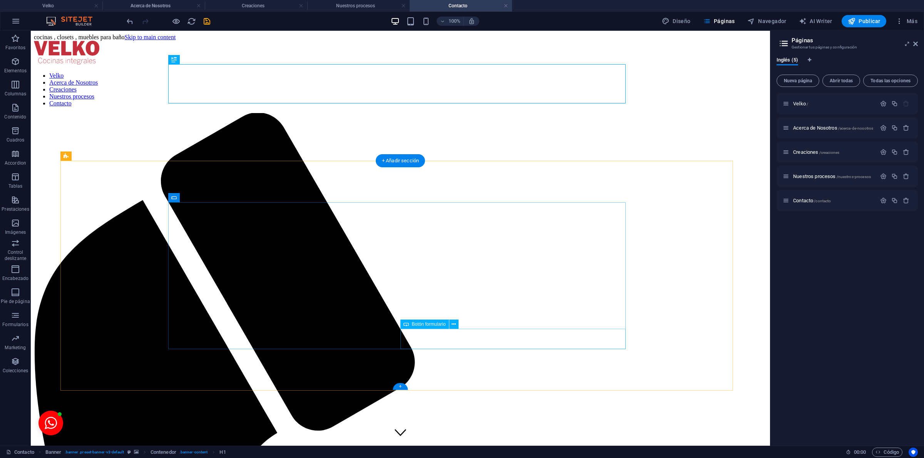
scroll to position [74, 0]
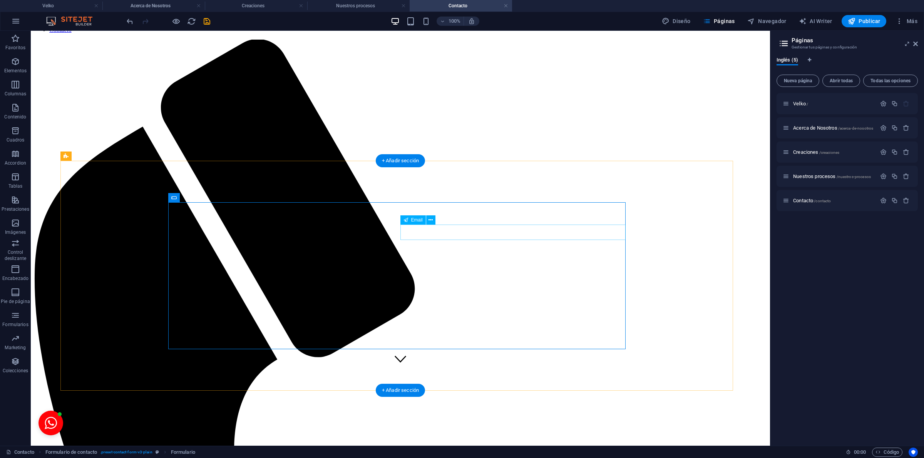
click at [219, 199] on icon at bounding box center [217, 198] width 4 height 8
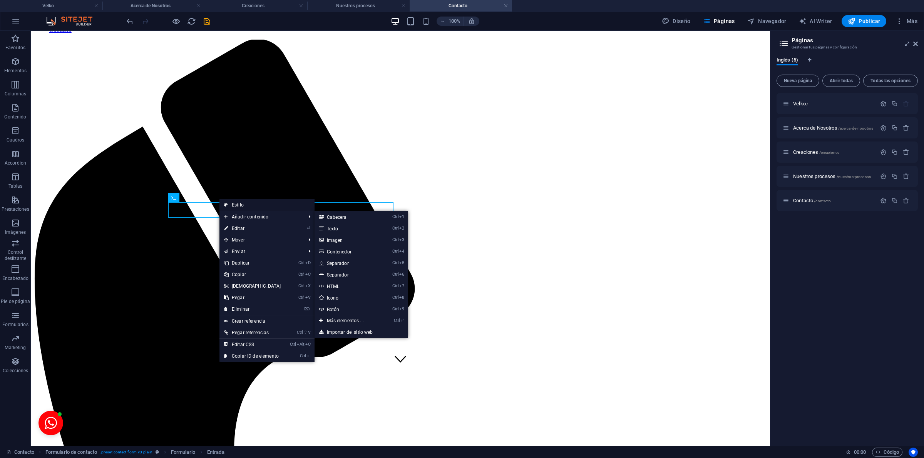
click at [253, 206] on link "Estilo" at bounding box center [266, 205] width 95 height 12
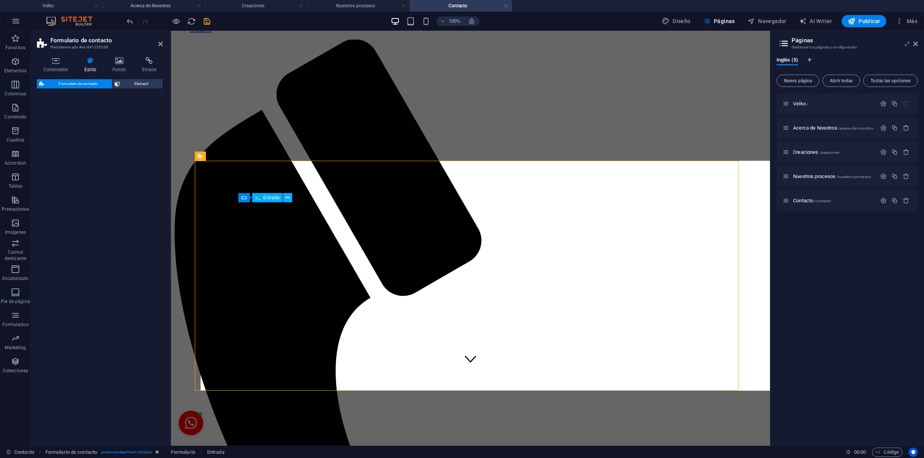
select select "rem"
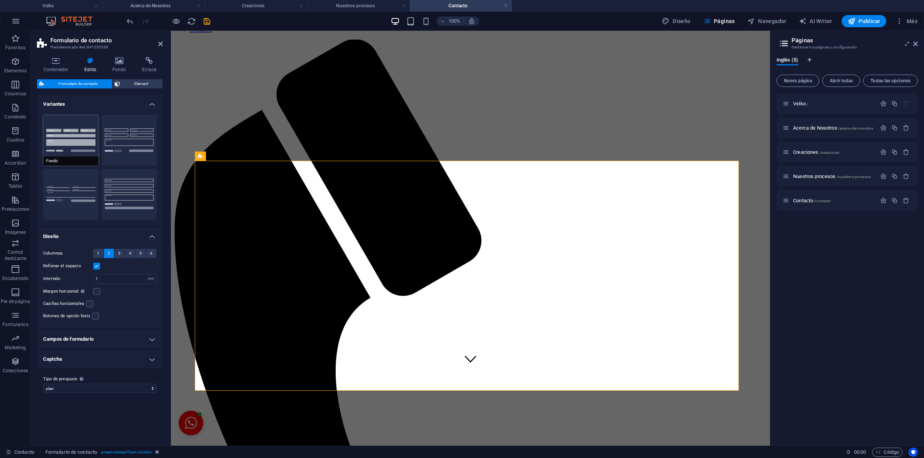
click at [72, 134] on button "Fondo" at bounding box center [70, 140] width 55 height 51
click at [127, 81] on span "Element" at bounding box center [141, 83] width 38 height 9
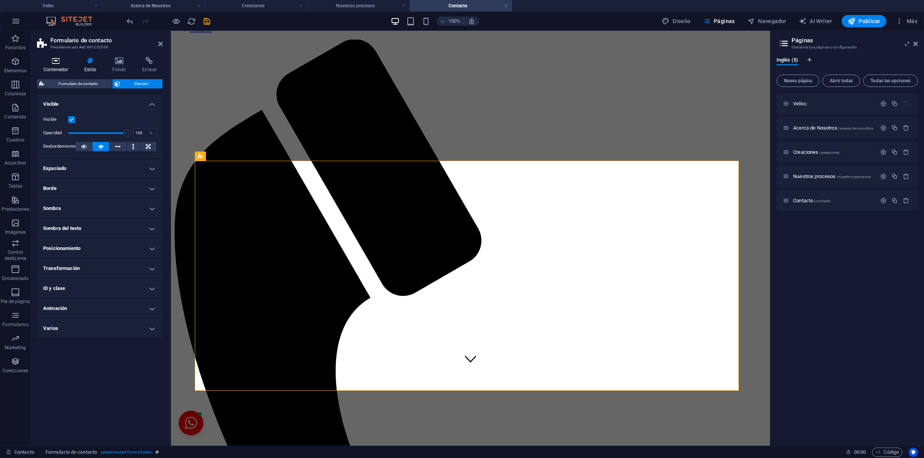
click at [57, 58] on icon at bounding box center [56, 61] width 38 height 8
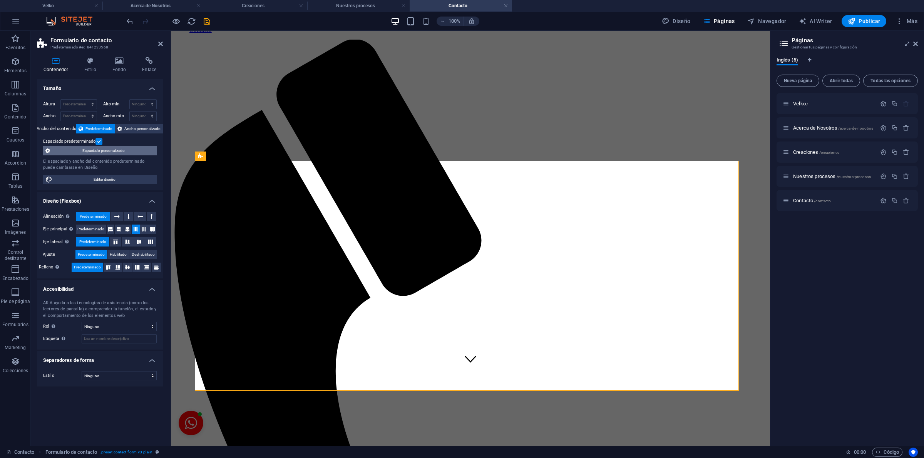
click at [100, 149] on span "Espaciado personalizado" at bounding box center [103, 150] width 102 height 9
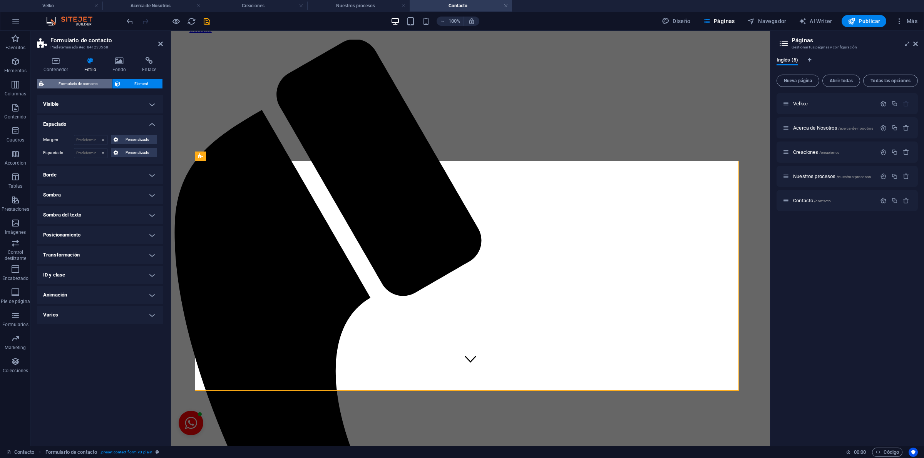
click at [84, 85] on span "Formulario de contacto" at bounding box center [78, 83] width 63 height 9
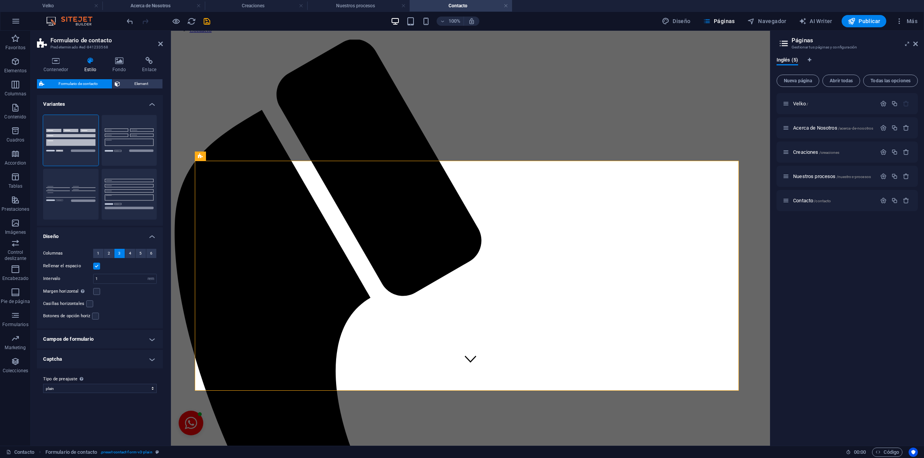
type input "0"
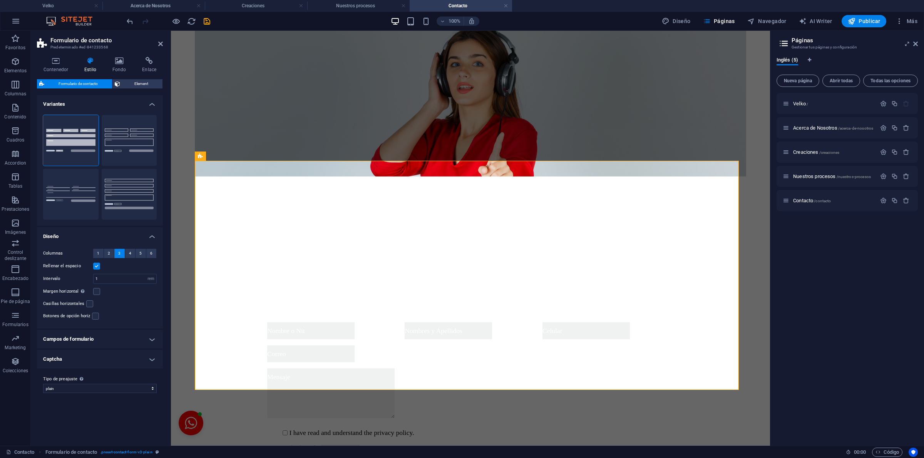
click at [144, 339] on h4 "Campos de formulario" at bounding box center [100, 339] width 126 height 18
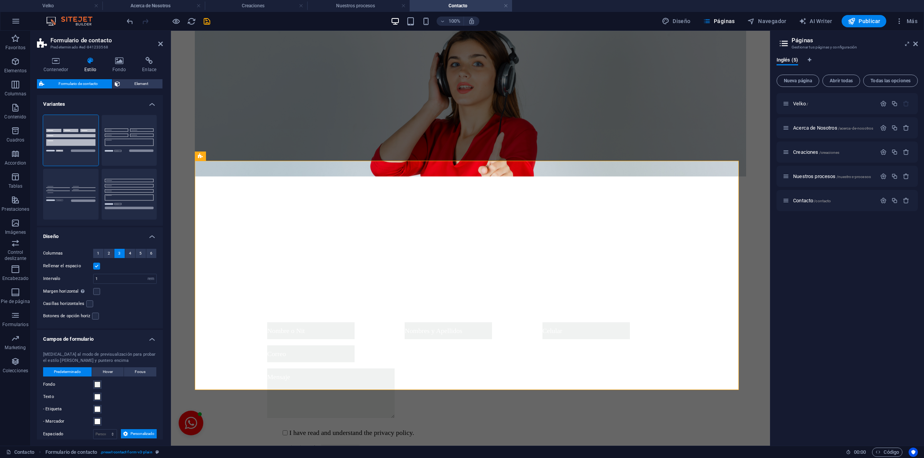
scroll to position [144, 0]
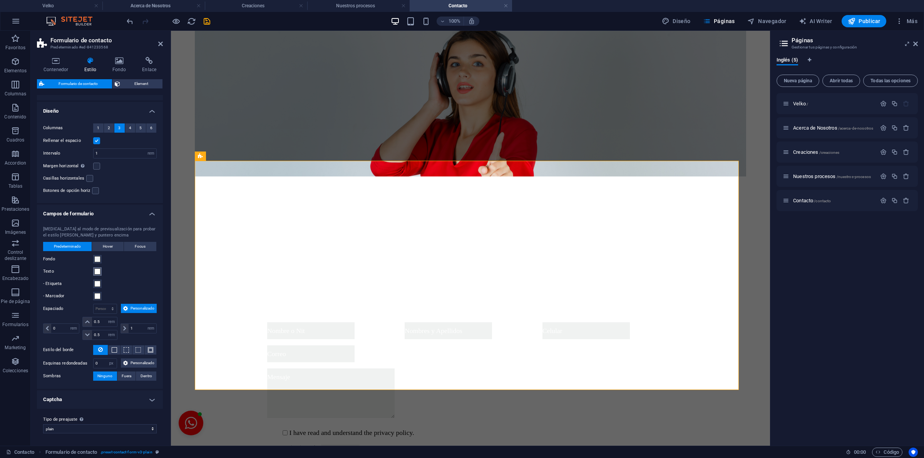
click at [97, 269] on span at bounding box center [97, 272] width 6 height 6
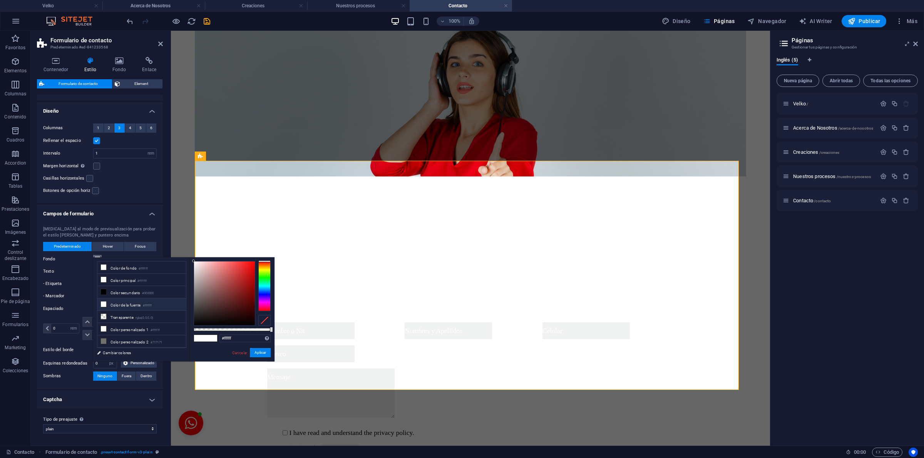
click at [95, 256] on span at bounding box center [97, 259] width 6 height 6
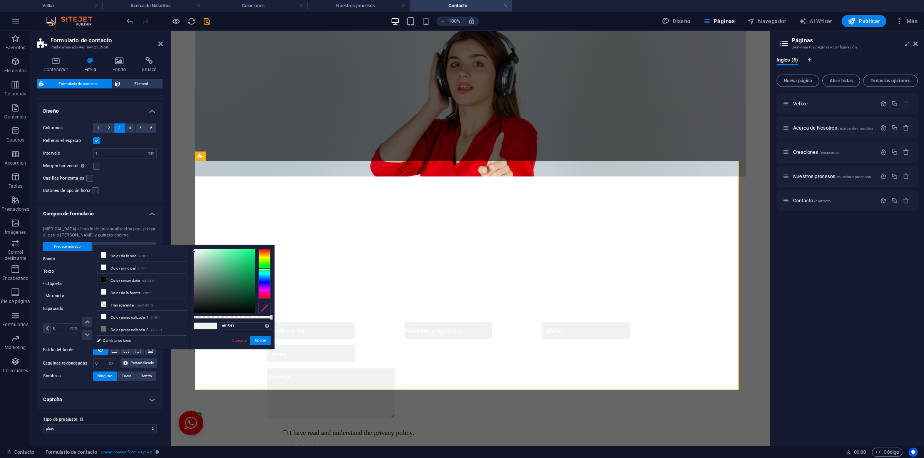
click at [97, 256] on span at bounding box center [97, 259] width 6 height 6
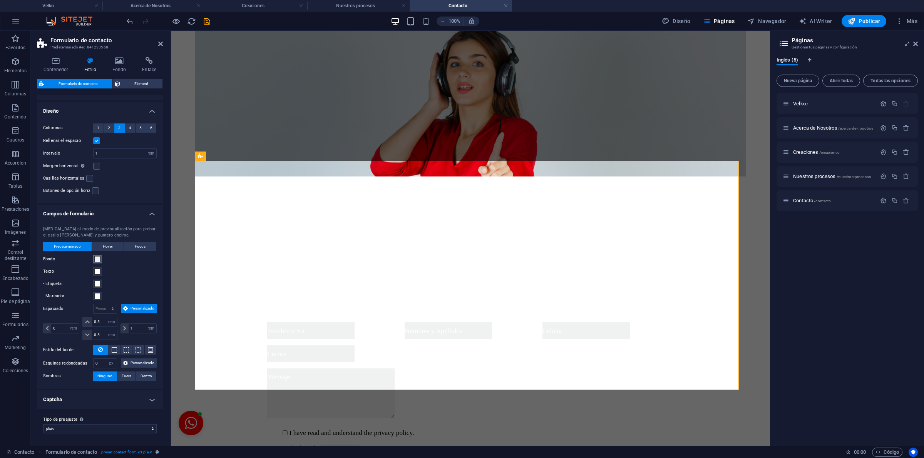
click at [97, 256] on span at bounding box center [97, 259] width 6 height 6
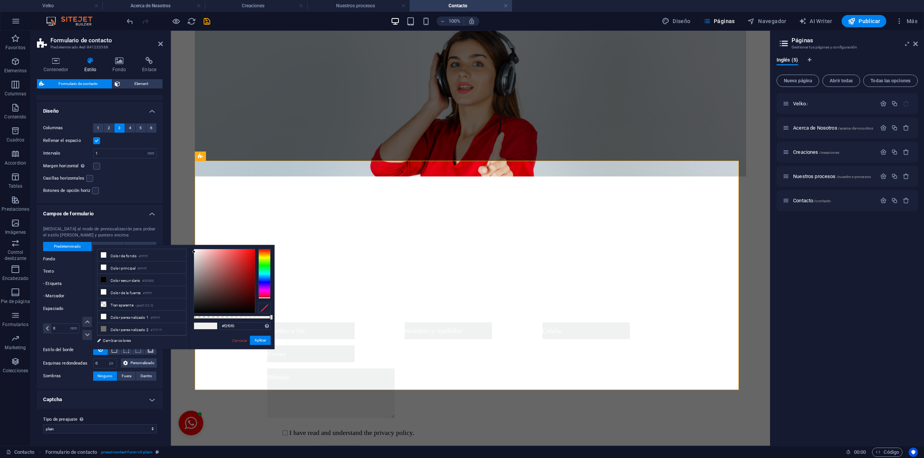
drag, startPoint x: 264, startPoint y: 272, endPoint x: 267, endPoint y: 304, distance: 32.6
click at [267, 304] on div at bounding box center [232, 281] width 77 height 65
drag, startPoint x: 253, startPoint y: 276, endPoint x: 256, endPoint y: 272, distance: 5.2
click at [256, 272] on div at bounding box center [232, 281] width 77 height 65
click at [259, 338] on button "Aplicar" at bounding box center [260, 340] width 21 height 9
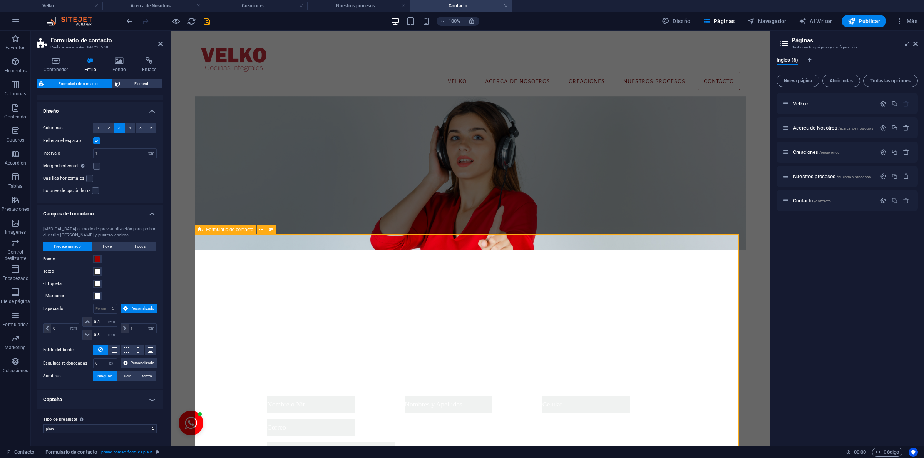
scroll to position [155, 0]
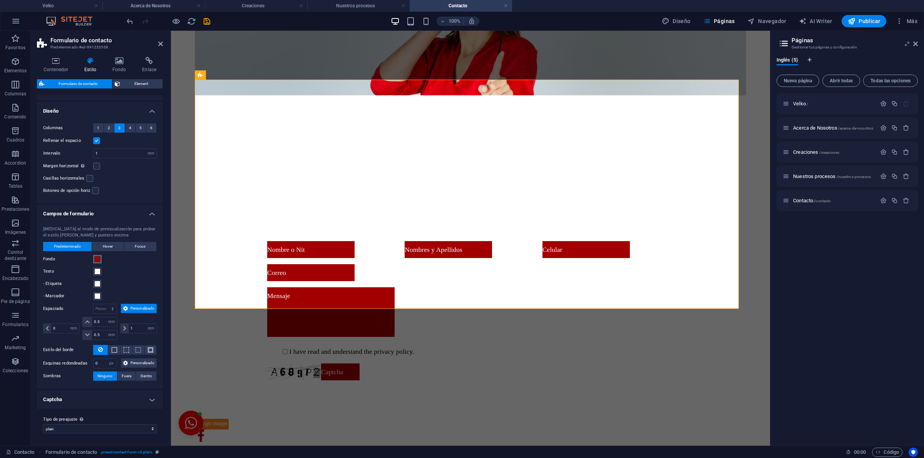
click at [97, 256] on span at bounding box center [97, 259] width 6 height 6
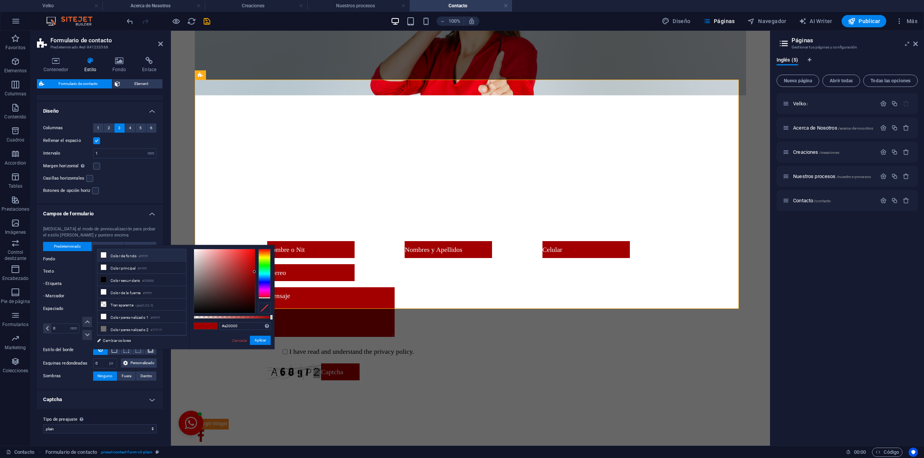
click at [129, 259] on li "Color de fondo #ffffff" at bounding box center [141, 255] width 89 height 12
type input "#ffffff"
click at [257, 342] on button "Aplicar" at bounding box center [260, 340] width 21 height 9
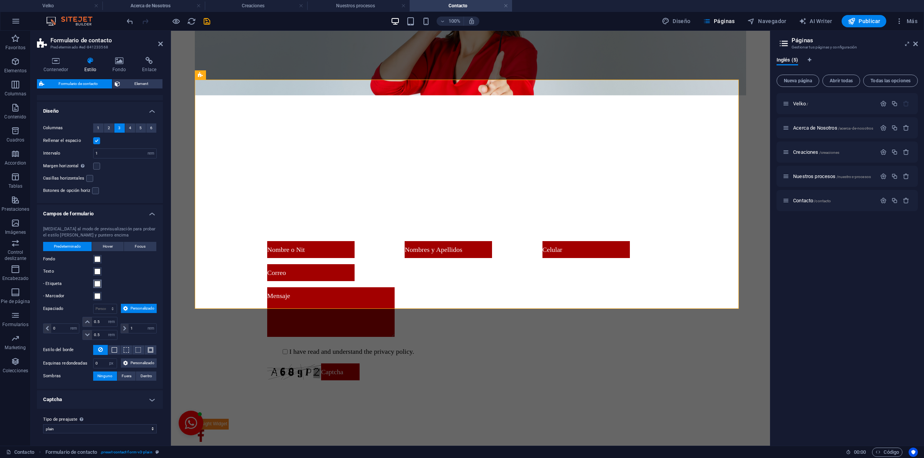
click at [98, 281] on span at bounding box center [97, 284] width 6 height 6
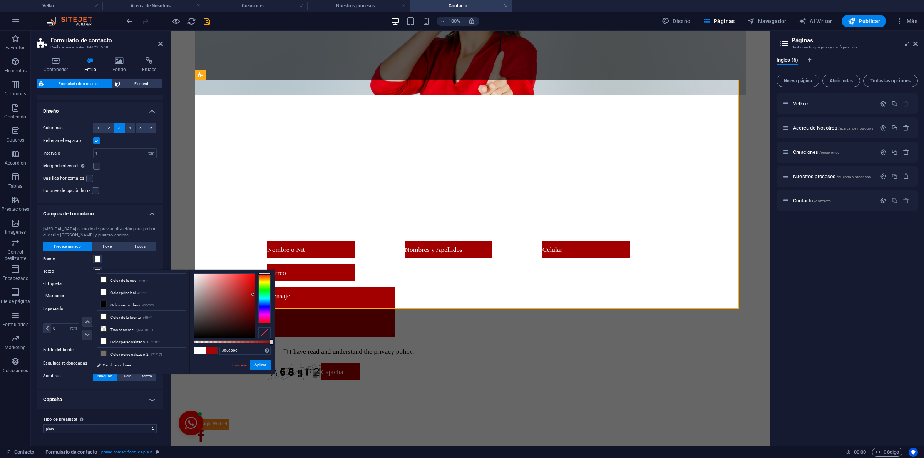
type input "#9a0000"
drag, startPoint x: 251, startPoint y: 294, endPoint x: 256, endPoint y: 299, distance: 7.1
click at [256, 299] on div at bounding box center [232, 306] width 77 height 65
click at [264, 363] on button "Aplicar" at bounding box center [260, 365] width 21 height 9
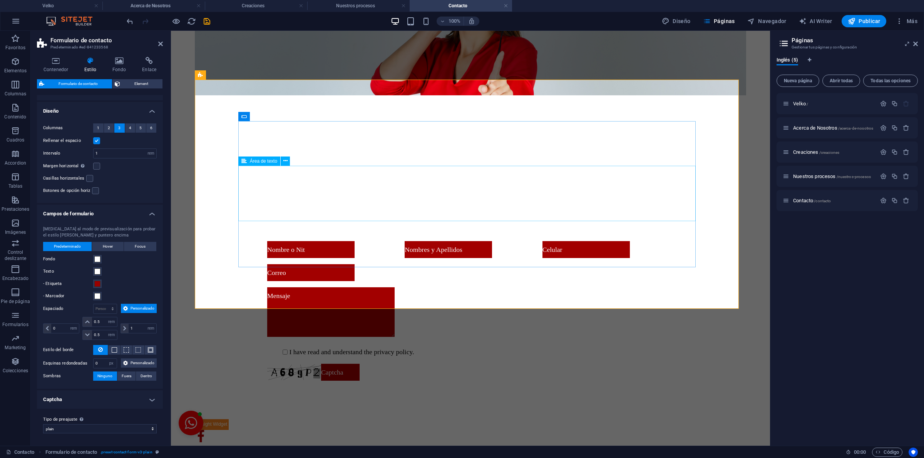
scroll to position [0, 0]
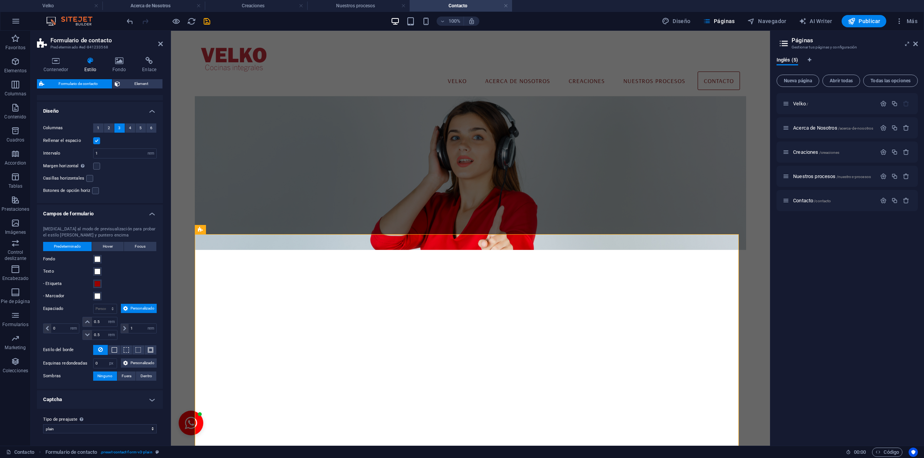
click at [156, 44] on header "Formulario de contacto Predeterminado #ed-841233568" at bounding box center [100, 41] width 126 height 20
click at [2, 28] on div "100% Diseño Páginas Navegador AI Writer Publicar Más" at bounding box center [461, 21] width 923 height 18
click at [12, 41] on icon "button" at bounding box center [15, 38] width 9 height 9
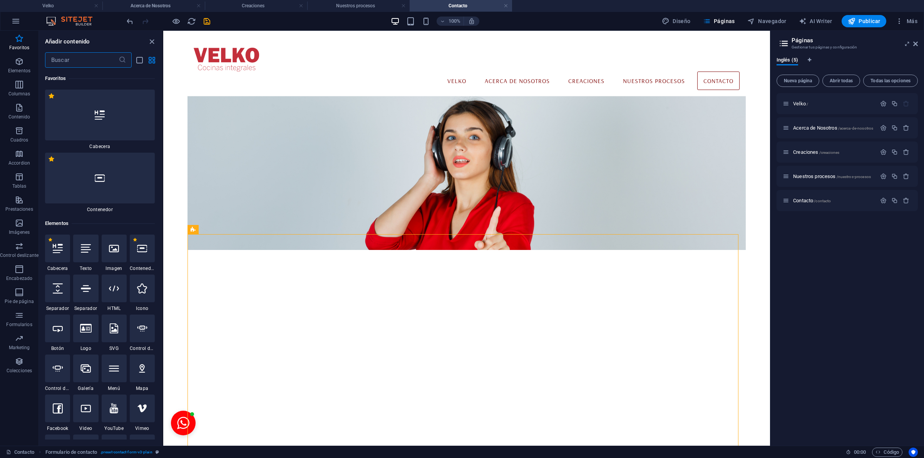
click at [77, 56] on input "text" at bounding box center [82, 59] width 74 height 15
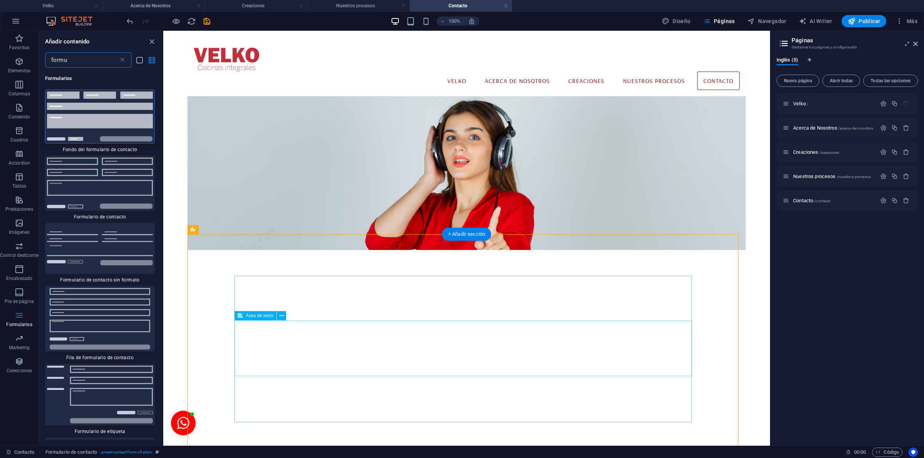
scroll to position [155, 0]
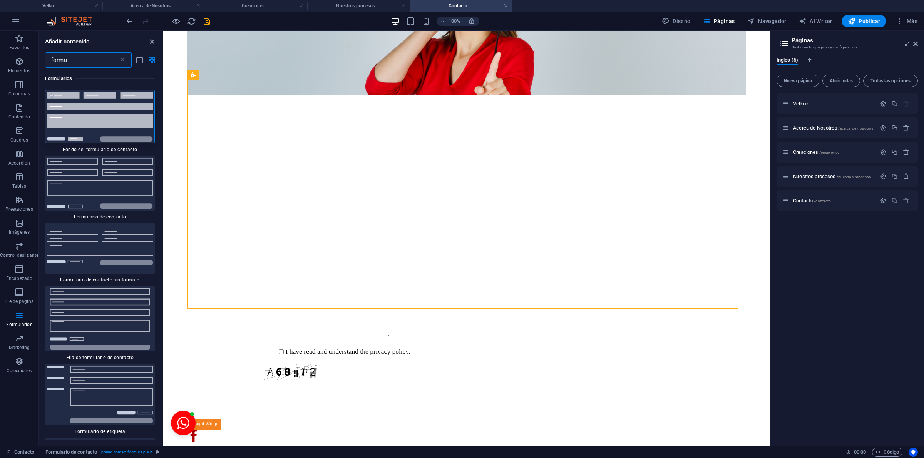
type input "formu"
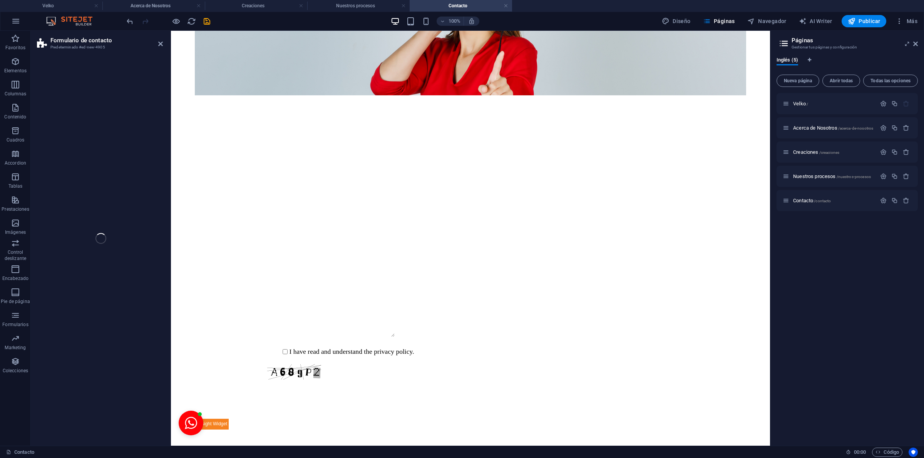
select select "rem"
select select "preset-contact-form-v3-background"
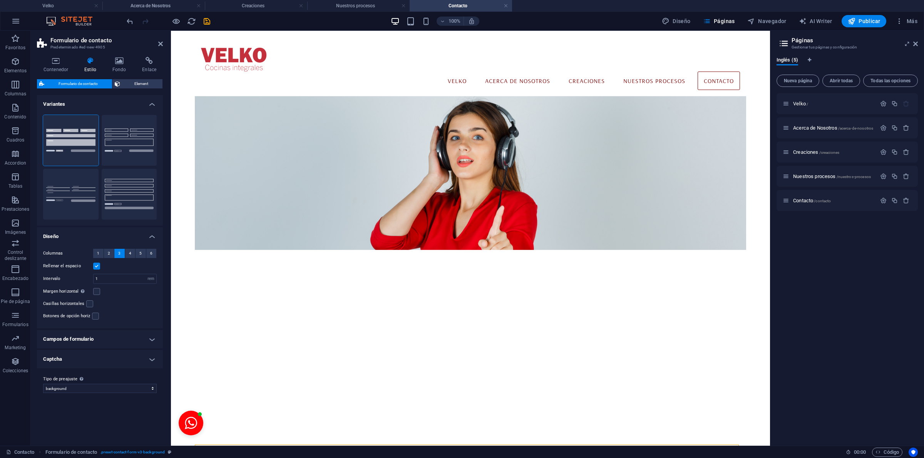
scroll to position [119, 0]
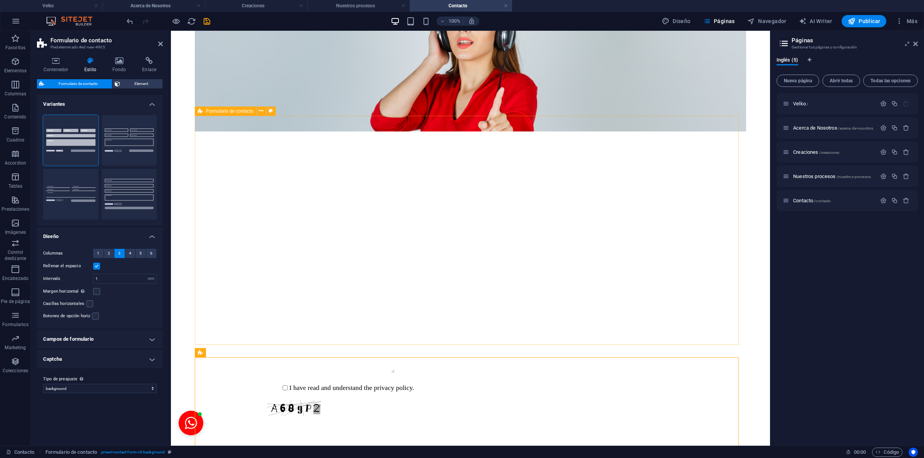
click at [453, 241] on div "I have read and understand the privacy policy. ¿Ilegible? Cargar nuevo Enviar" at bounding box center [470, 348] width 551 height 214
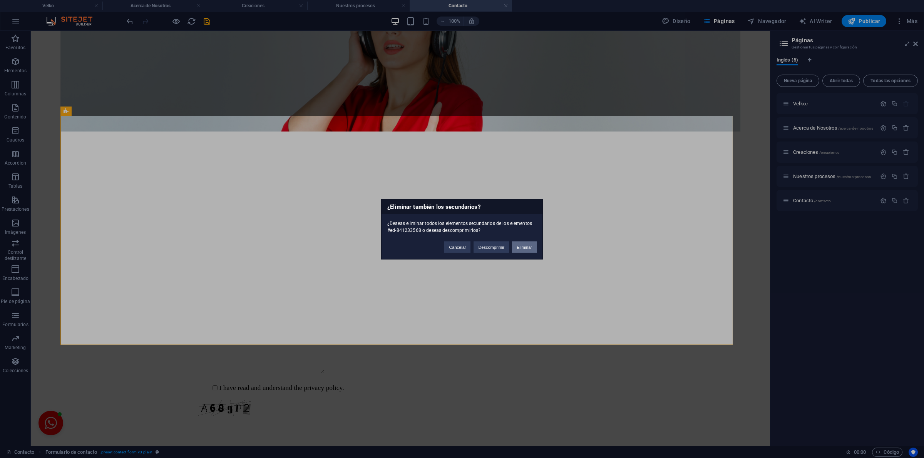
click at [525, 244] on button "Eliminar" at bounding box center [524, 247] width 25 height 12
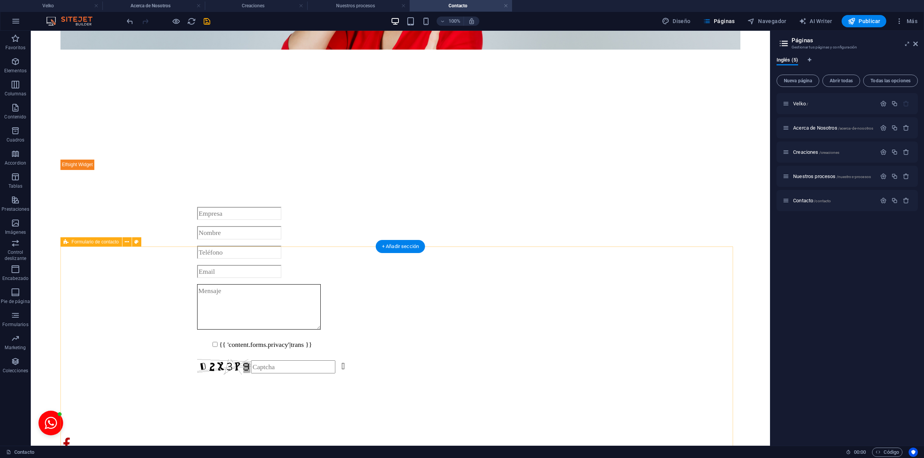
scroll to position [0, 0]
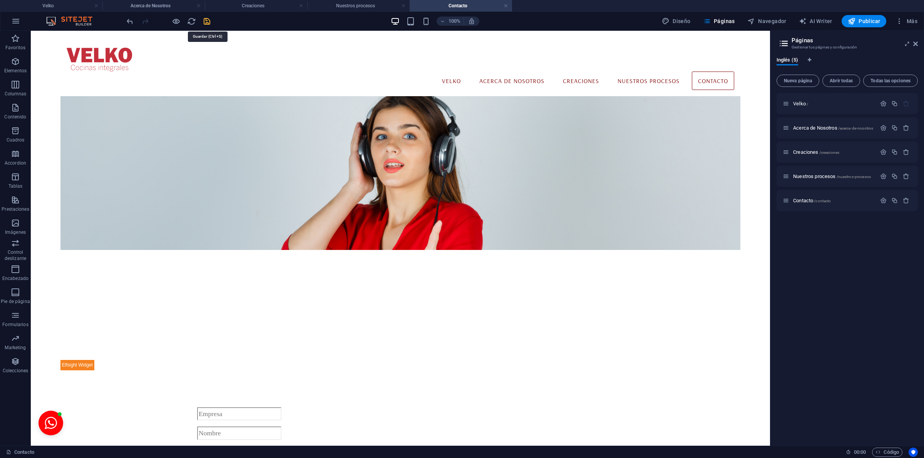
drag, startPoint x: 210, startPoint y: 17, endPoint x: 365, endPoint y: 73, distance: 164.5
click at [210, 17] on icon "save" at bounding box center [206, 21] width 9 height 9
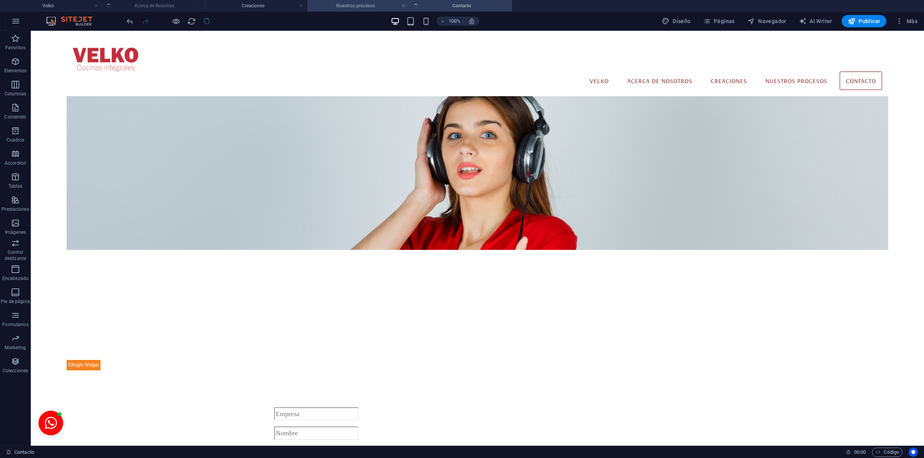
click at [361, 10] on li "Nuestros procesos" at bounding box center [358, 6] width 102 height 12
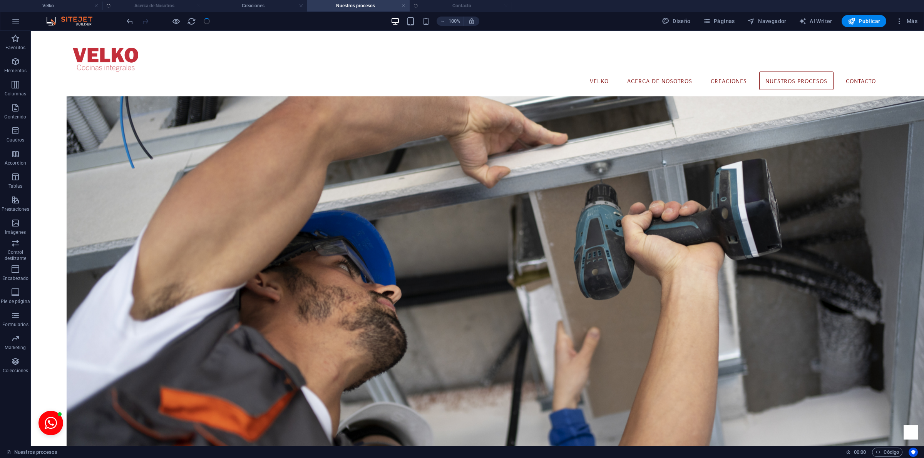
scroll to position [1281, 0]
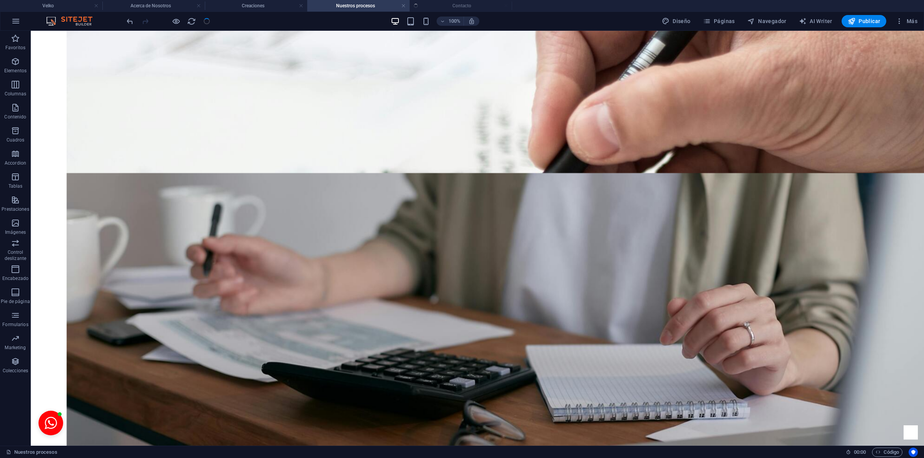
click at [361, 3] on h4 "Nuestros procesos" at bounding box center [358, 6] width 102 height 8
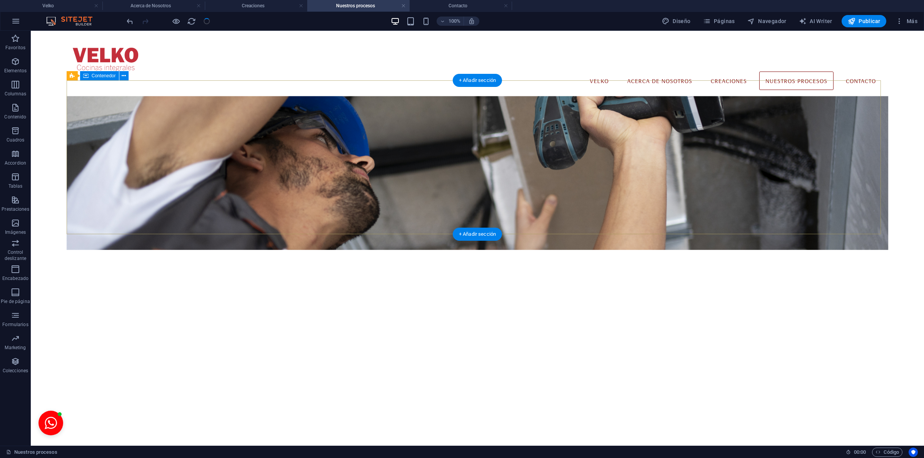
scroll to position [1924, 0]
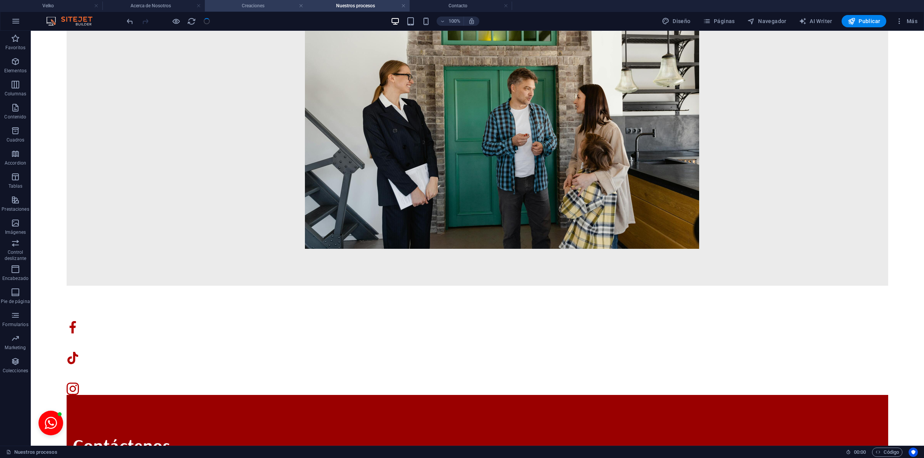
click at [264, 8] on h4 "Creaciones" at bounding box center [256, 6] width 102 height 8
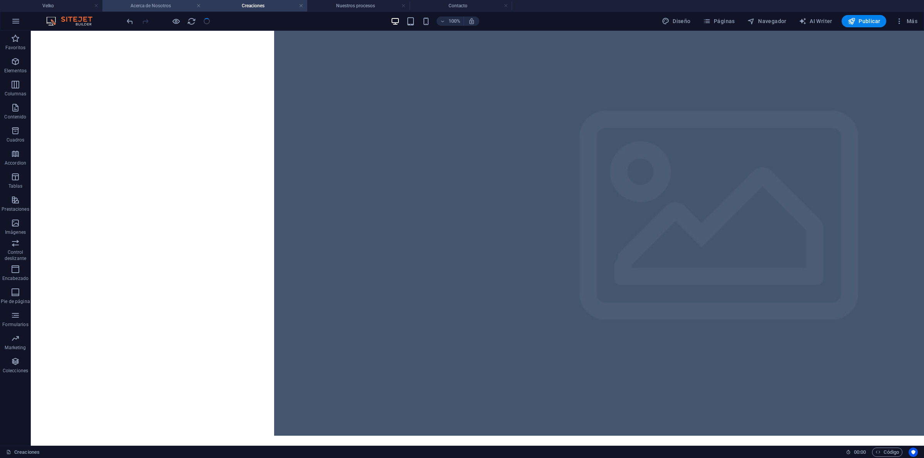
scroll to position [0, 0]
click at [151, 2] on h4 "Acerca de Nosotros" at bounding box center [153, 6] width 102 height 8
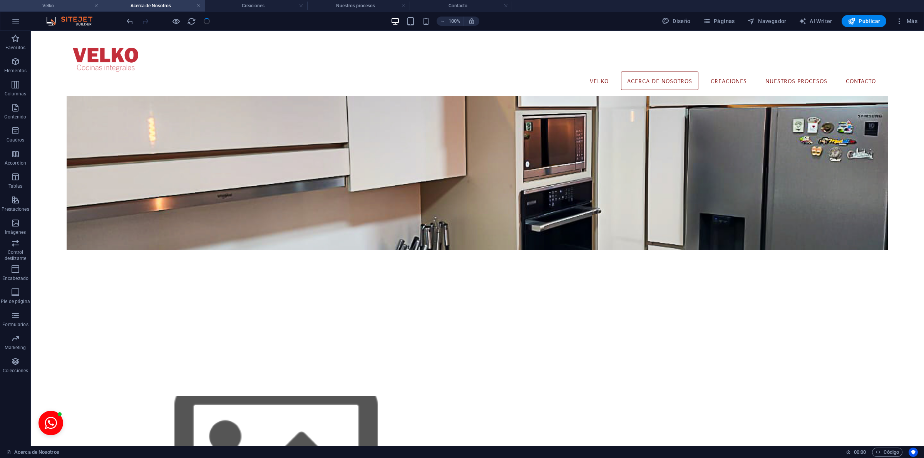
drag, startPoint x: 57, startPoint y: 3, endPoint x: 358, endPoint y: 226, distance: 374.8
click at [57, 3] on h4 "Velko" at bounding box center [51, 6] width 102 height 8
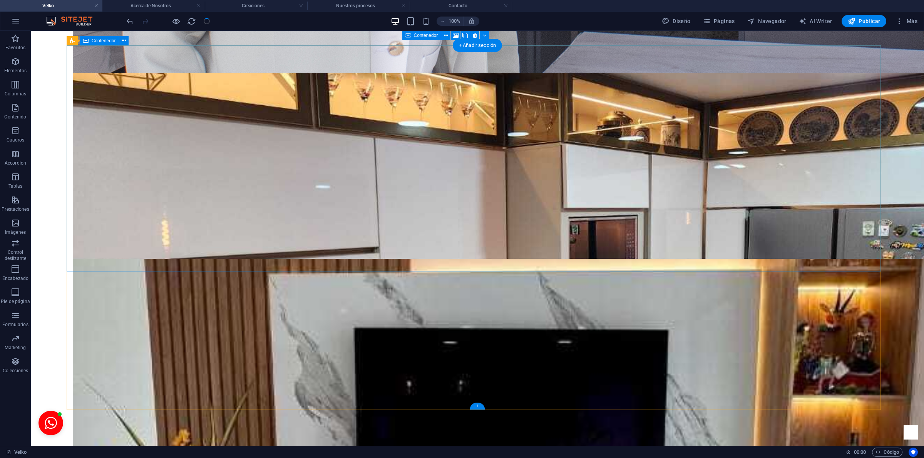
scroll to position [1837, 0]
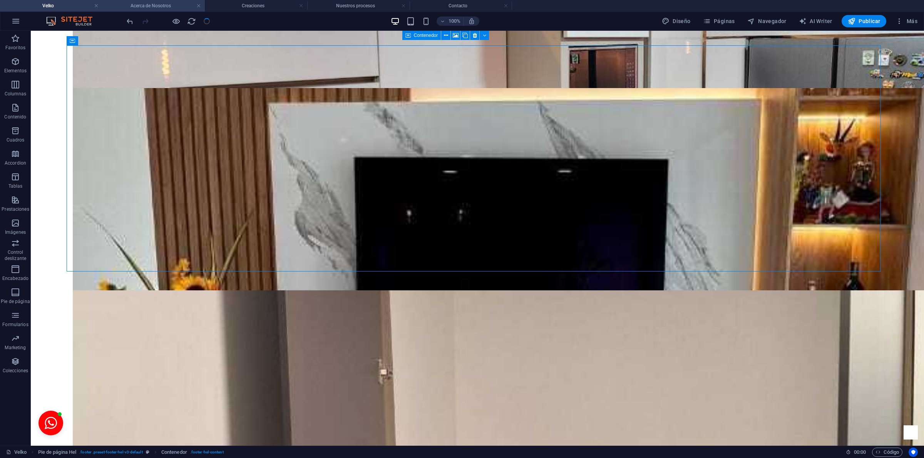
click at [164, 8] on h4 "Acerca de Nosotros" at bounding box center [153, 6] width 102 height 8
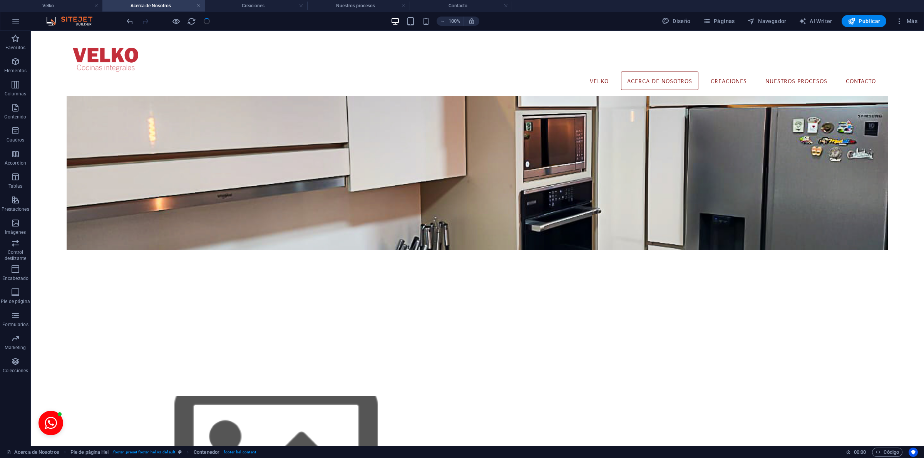
scroll to position [0, 0]
click at [69, 5] on h4 "Velko" at bounding box center [51, 6] width 102 height 8
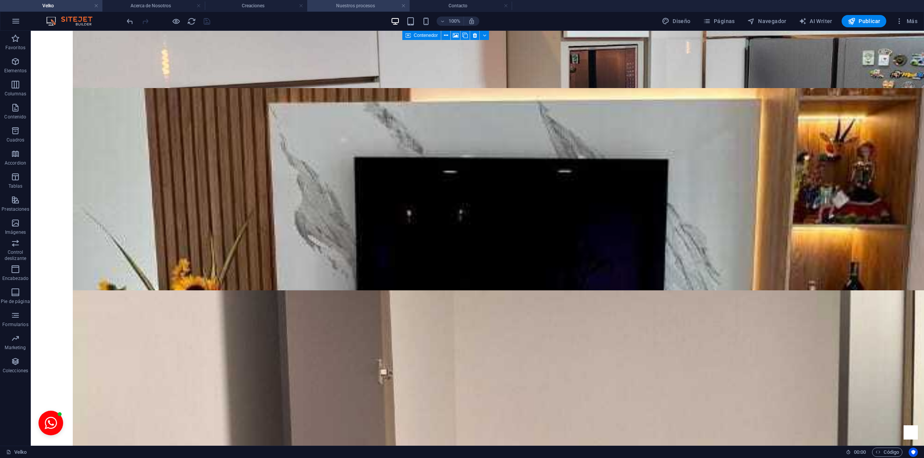
click at [343, 2] on h4 "Nuestros procesos" at bounding box center [358, 6] width 102 height 8
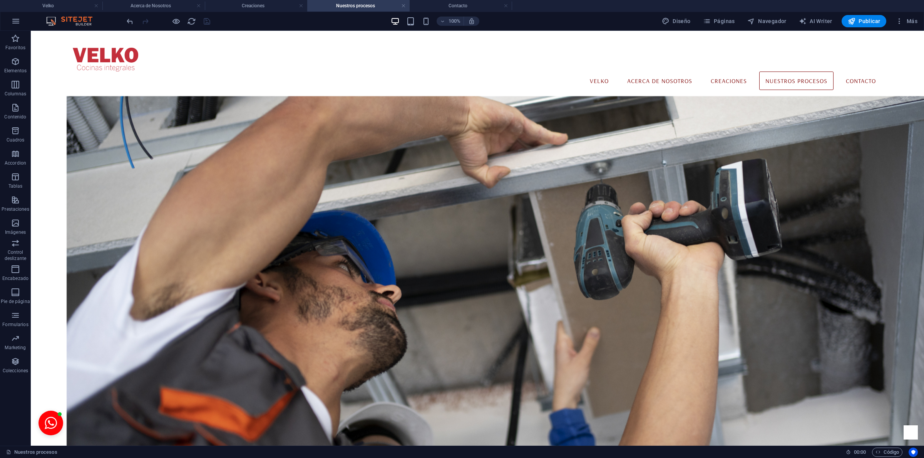
scroll to position [1924, 0]
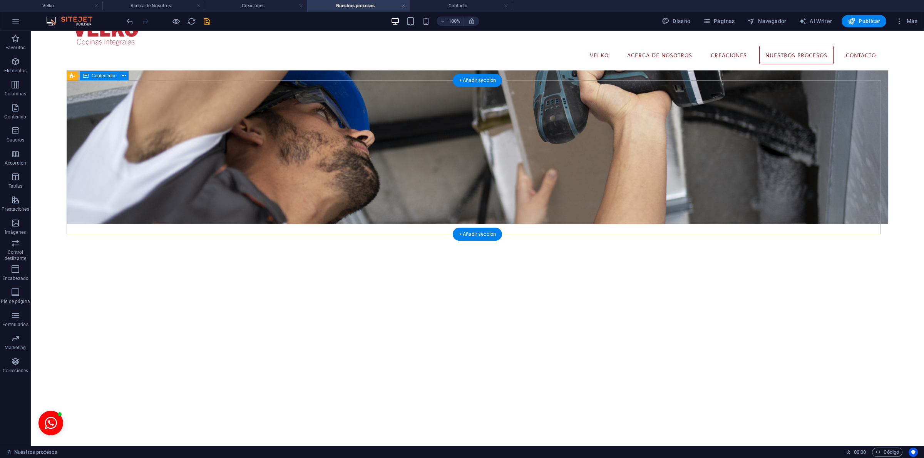
scroll to position [0, 0]
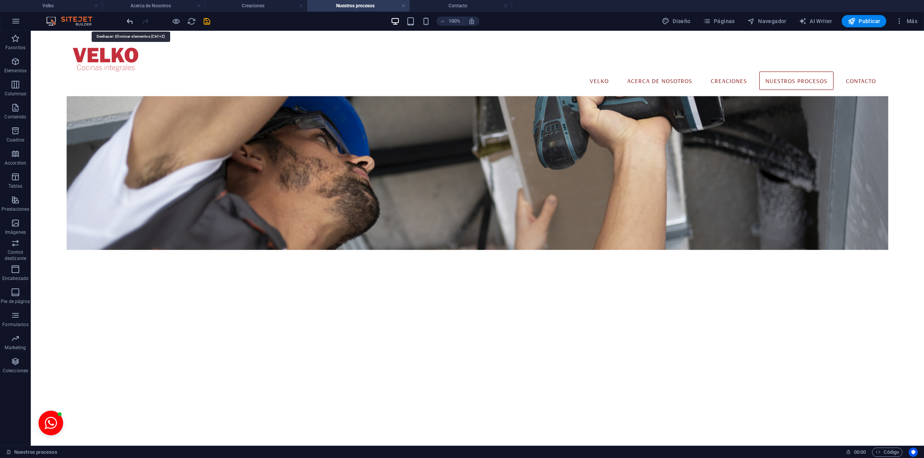
click at [129, 24] on icon "undo" at bounding box center [129, 21] width 9 height 9
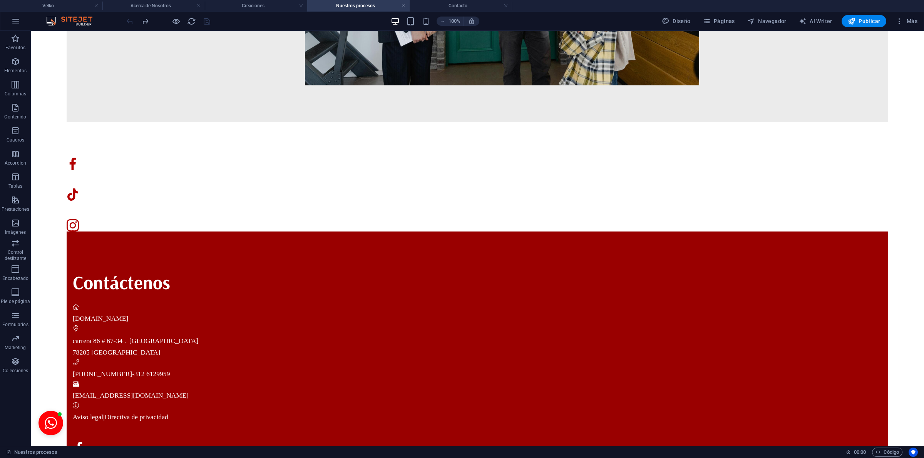
scroll to position [2116, 0]
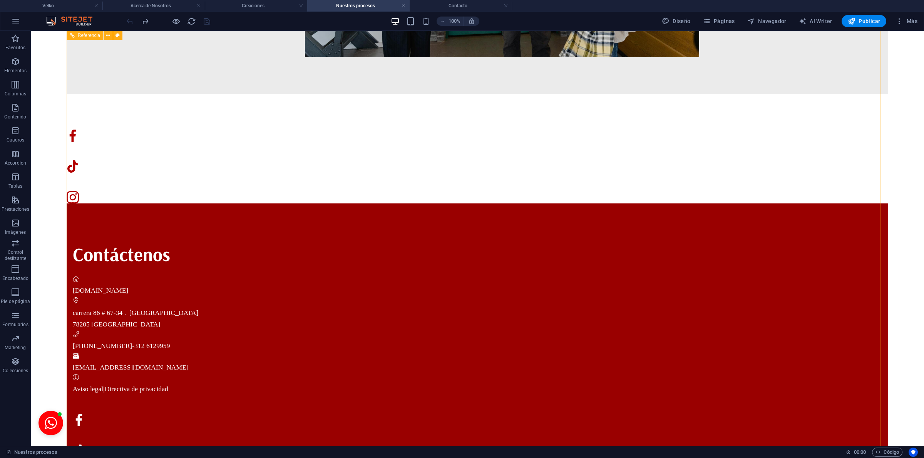
click at [157, 289] on div "Contáctenos [DOMAIN_NAME] carrera 86 # 67-34 . [GEOGRAPHIC_DATA][PERSON_NAME] […" at bounding box center [477, 419] width 821 height 431
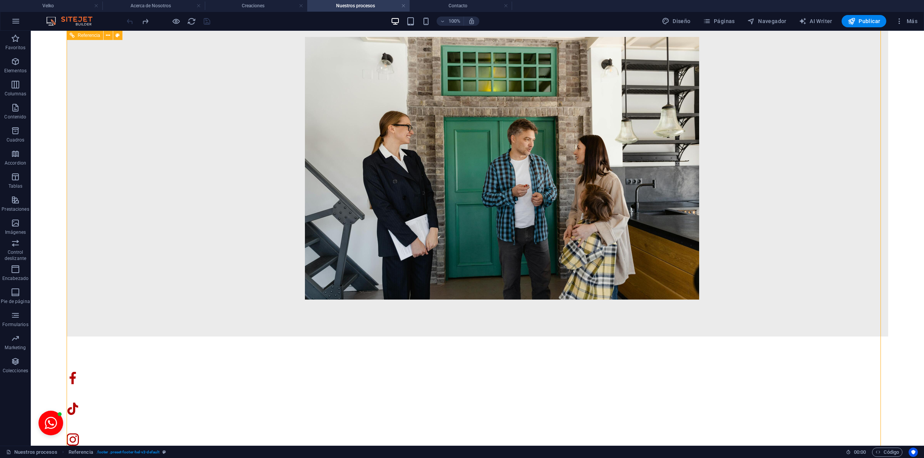
scroll to position [1649, 0]
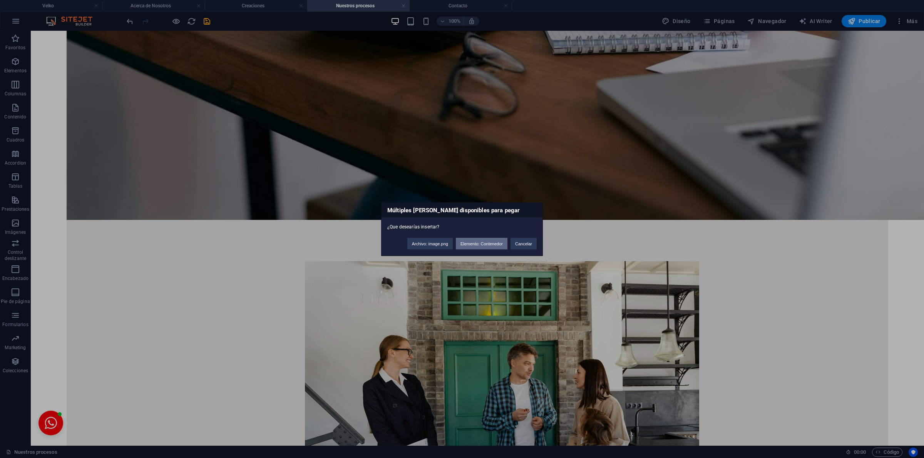
click at [483, 241] on button "Elemento: Contenedor" at bounding box center [482, 244] width 52 height 12
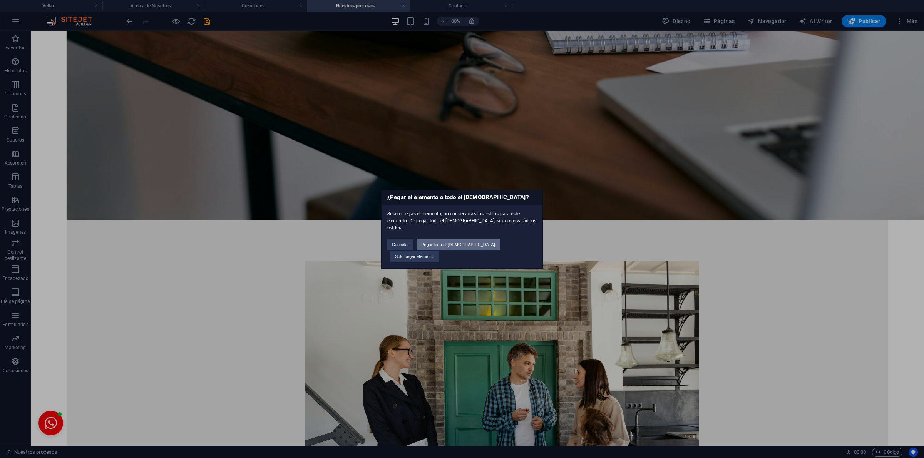
click at [464, 242] on button "Pegar todo el preajuste" at bounding box center [457, 245] width 83 height 12
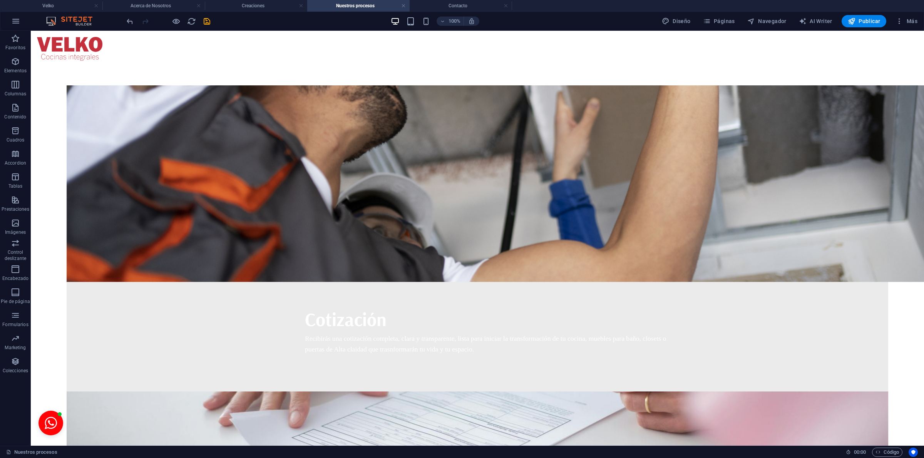
scroll to position [0, 0]
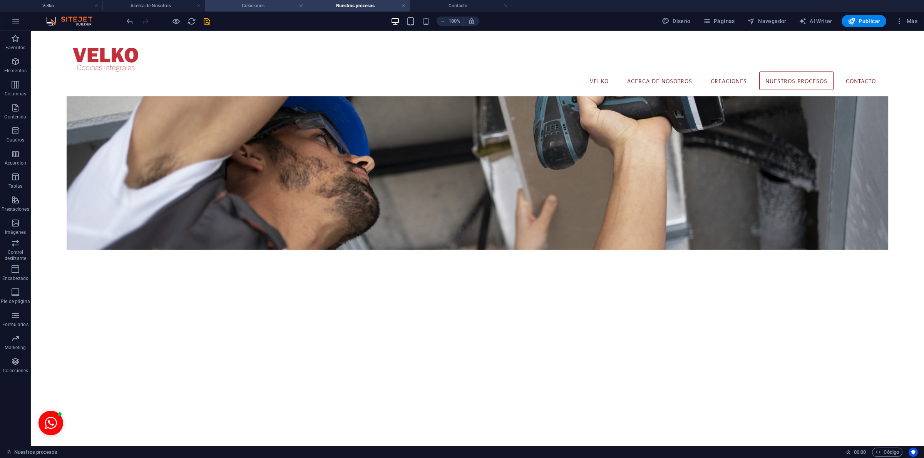
click at [239, 4] on h4 "Creaciones" at bounding box center [256, 6] width 102 height 8
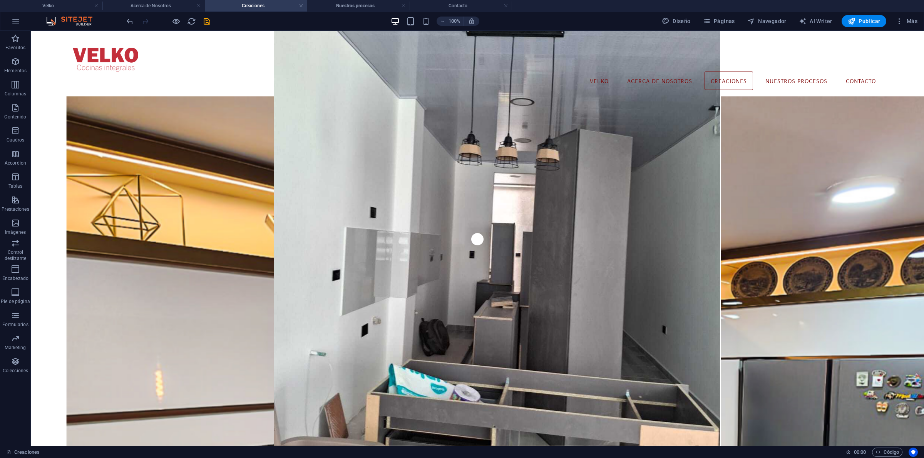
scroll to position [1620, 0]
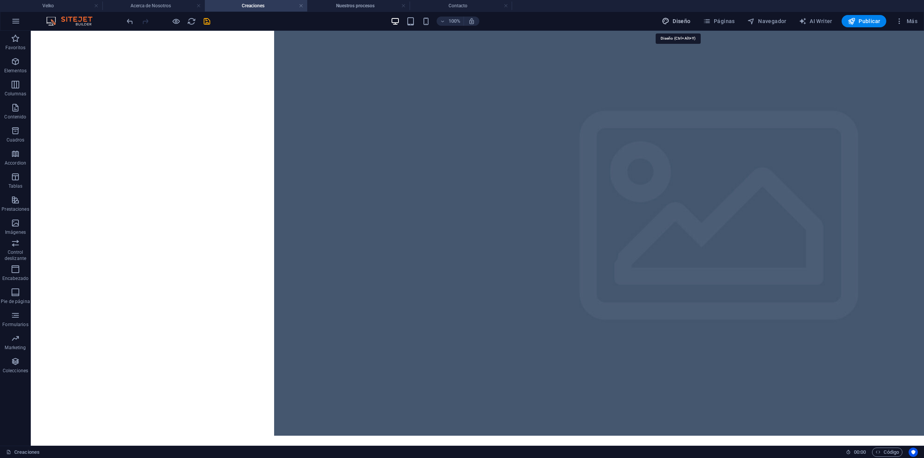
click at [688, 18] on span "Diseño" at bounding box center [676, 21] width 29 height 8
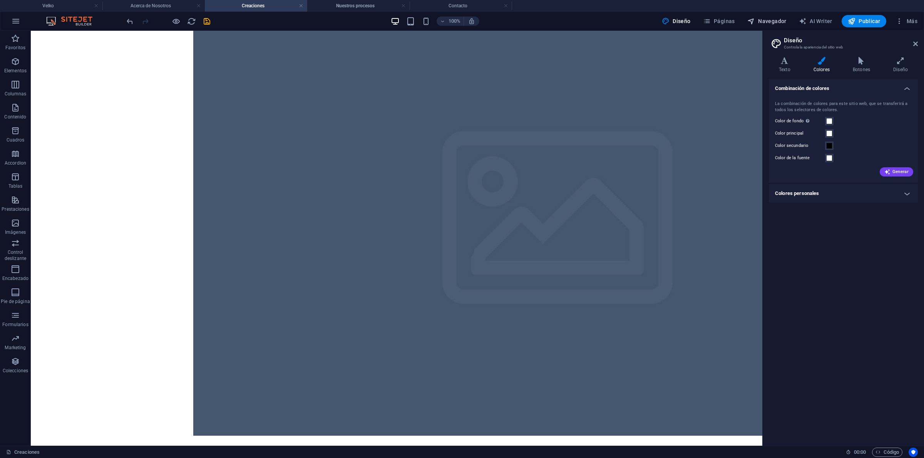
click at [761, 21] on span "Navegador" at bounding box center [766, 21] width 39 height 8
select select "16153069-en"
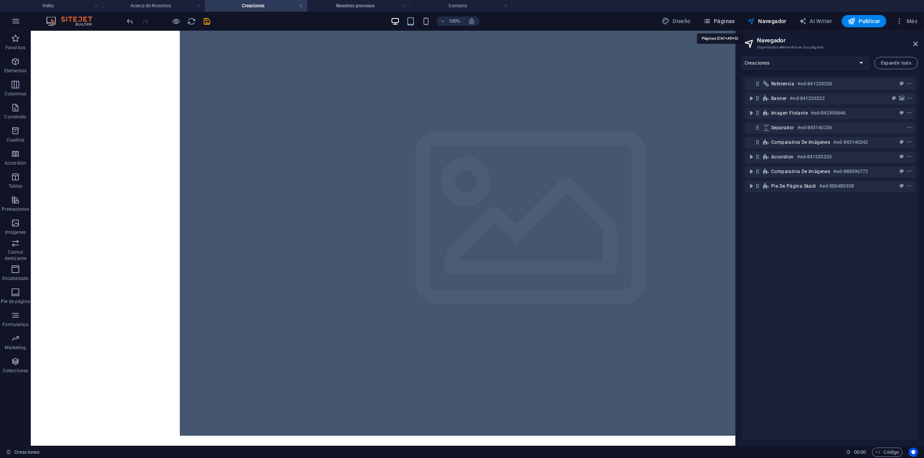
click at [717, 22] on span "Páginas" at bounding box center [719, 21] width 32 height 8
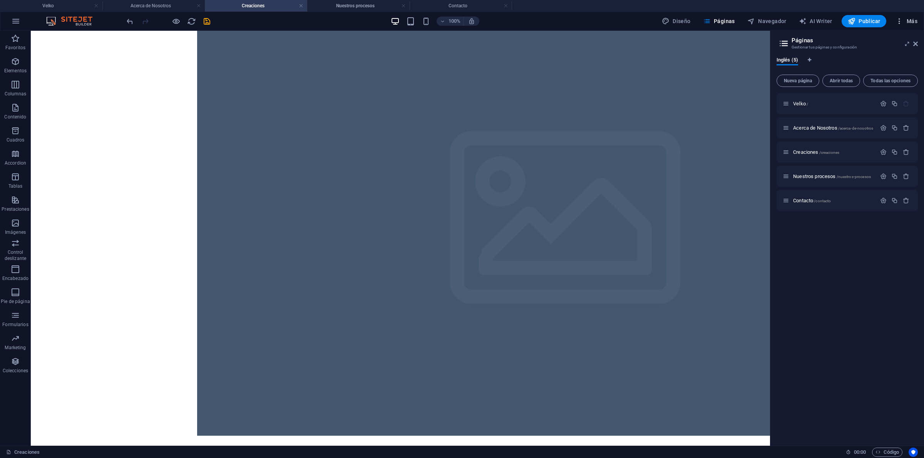
click at [903, 17] on button "Más" at bounding box center [906, 21] width 28 height 12
click at [14, 18] on div at bounding box center [462, 229] width 924 height 458
click at [17, 23] on icon "button" at bounding box center [15, 21] width 9 height 9
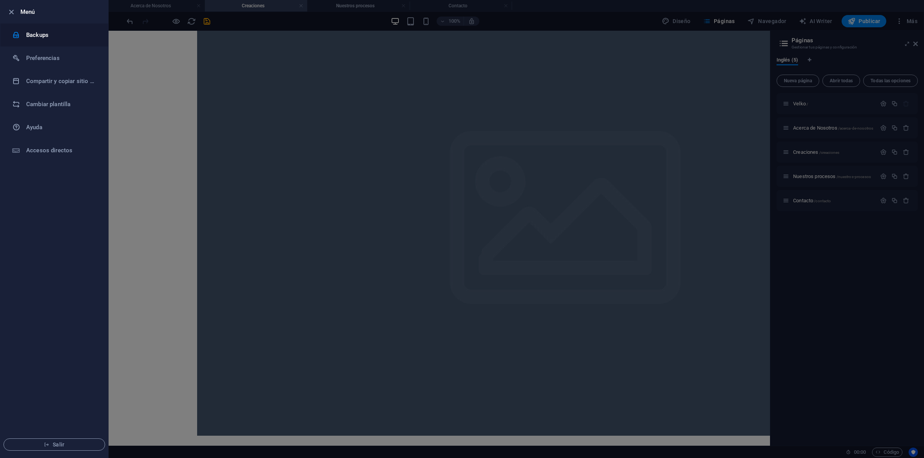
click at [42, 38] on h6 "Backups" at bounding box center [61, 34] width 71 height 9
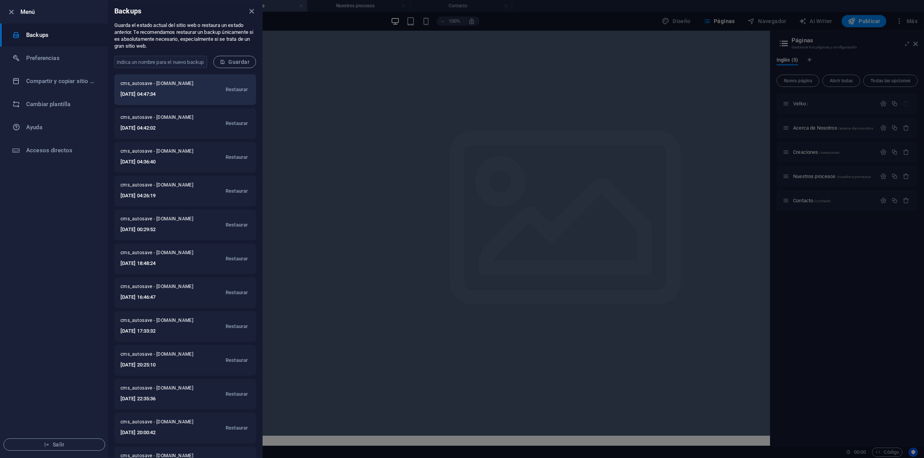
click at [185, 91] on h6 "2025-09-02 04:47:34" at bounding box center [160, 94] width 80 height 9
click at [228, 85] on button "Restaurar" at bounding box center [237, 89] width 26 height 18
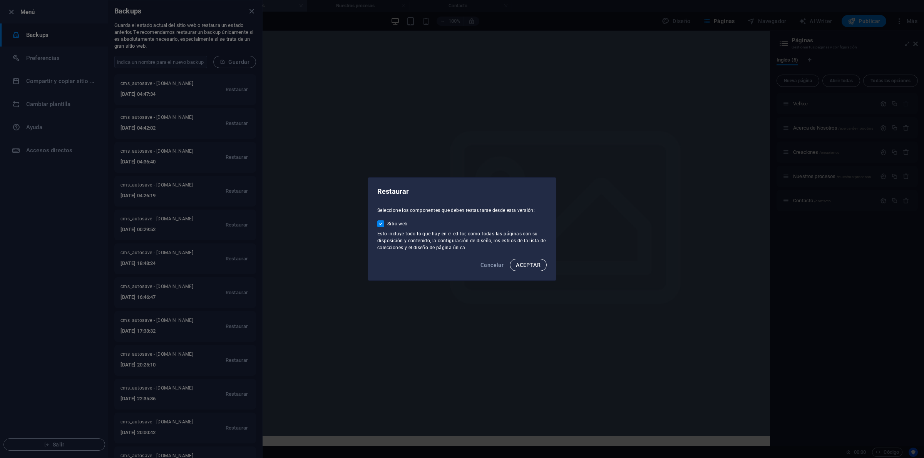
click at [530, 261] on button "ACEPTAR" at bounding box center [528, 265] width 37 height 12
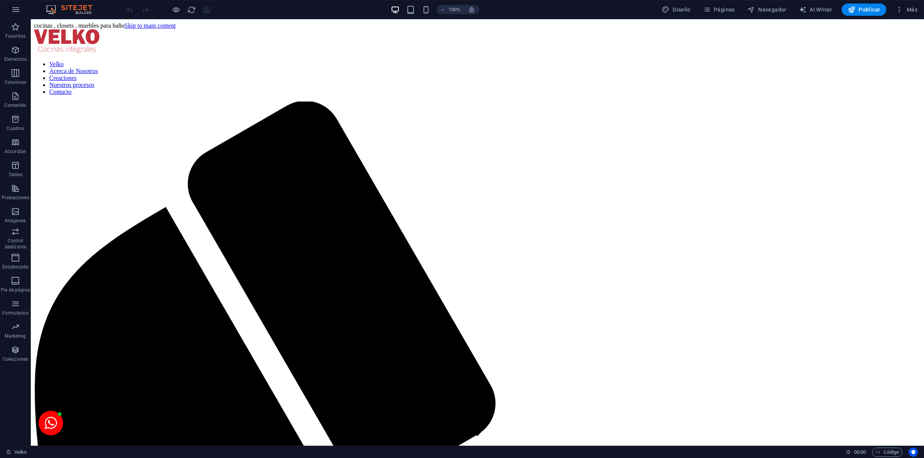
click at [740, 10] on div "Diseño Páginas Navegador AI Writer Publicar Más" at bounding box center [789, 9] width 262 height 12
click at [736, 9] on button "Páginas" at bounding box center [719, 9] width 38 height 12
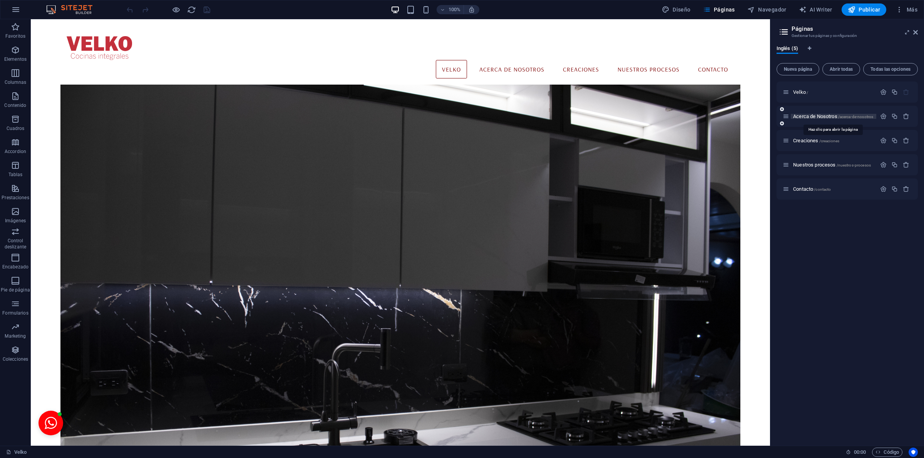
click at [807, 119] on span "Acerca de Nosotros /acerca-de-nosotros" at bounding box center [833, 117] width 80 height 6
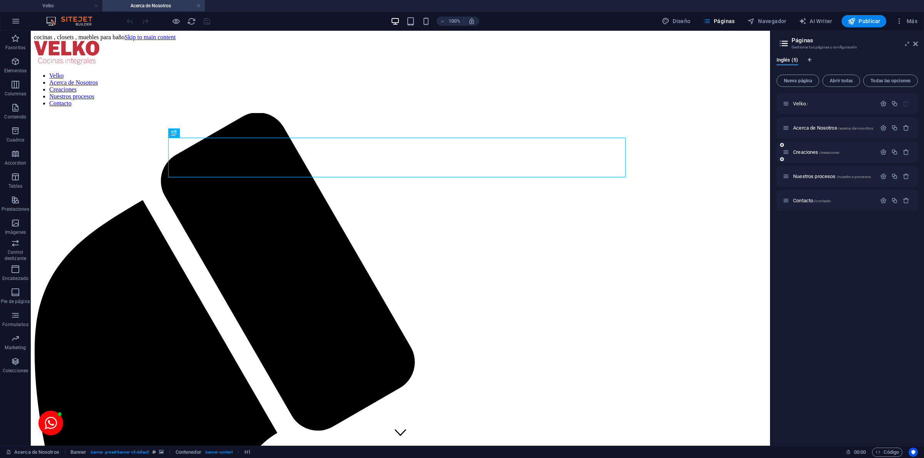
click at [803, 155] on div "Creaciones /creaciones" at bounding box center [829, 152] width 94 height 9
click at [802, 153] on span "Creaciones /creaciones" at bounding box center [816, 152] width 46 height 6
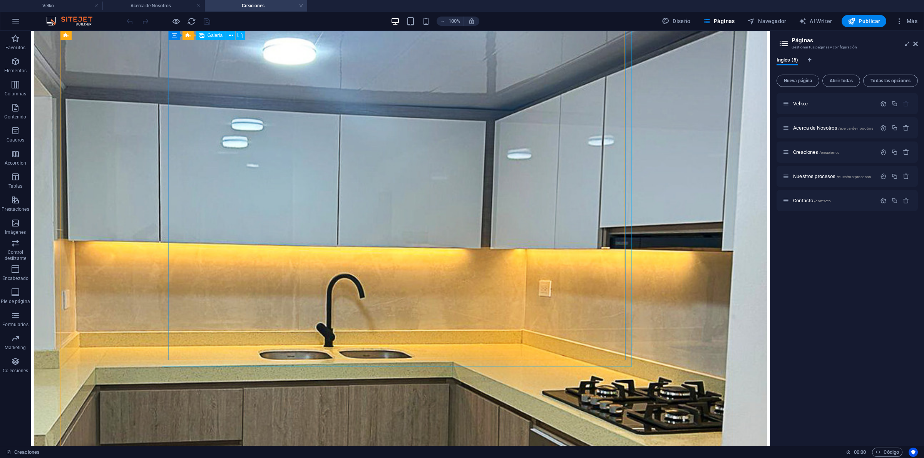
scroll to position [2405, 0]
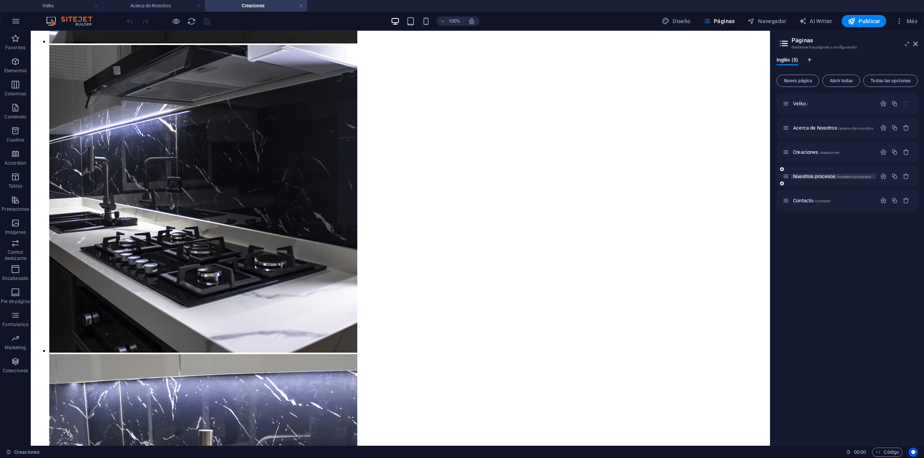
click at [803, 177] on span "Nuestros procesos /nuestros-procesos" at bounding box center [832, 177] width 78 height 6
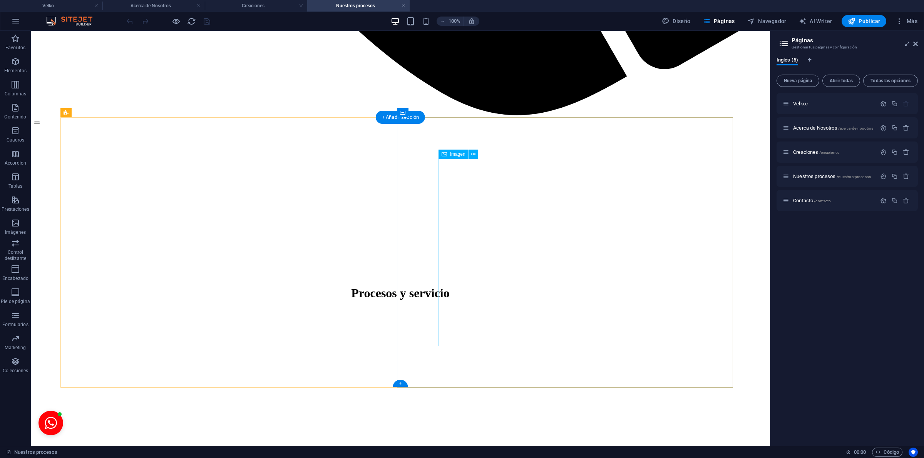
scroll to position [1312, 0]
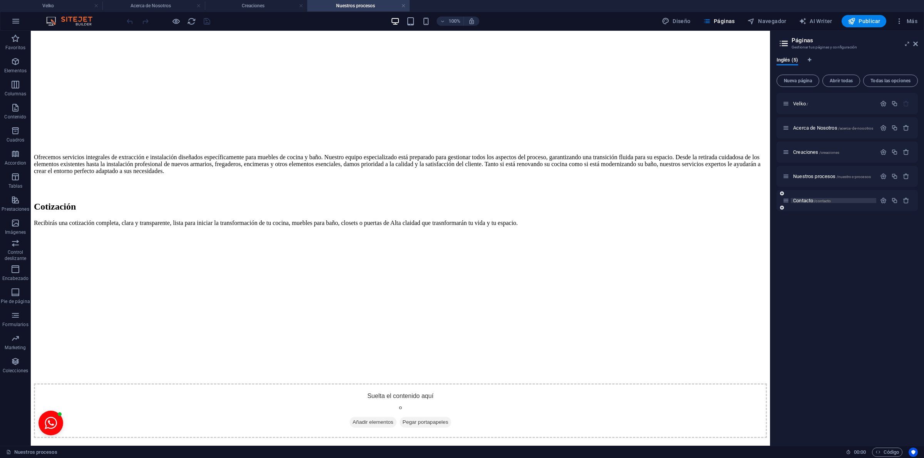
click at [806, 202] on span "Contacto /contacto" at bounding box center [812, 201] width 38 height 6
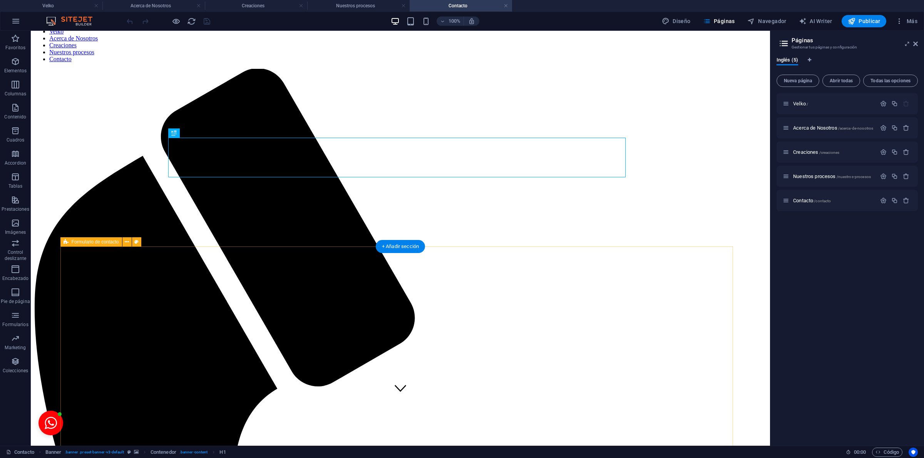
scroll to position [0, 0]
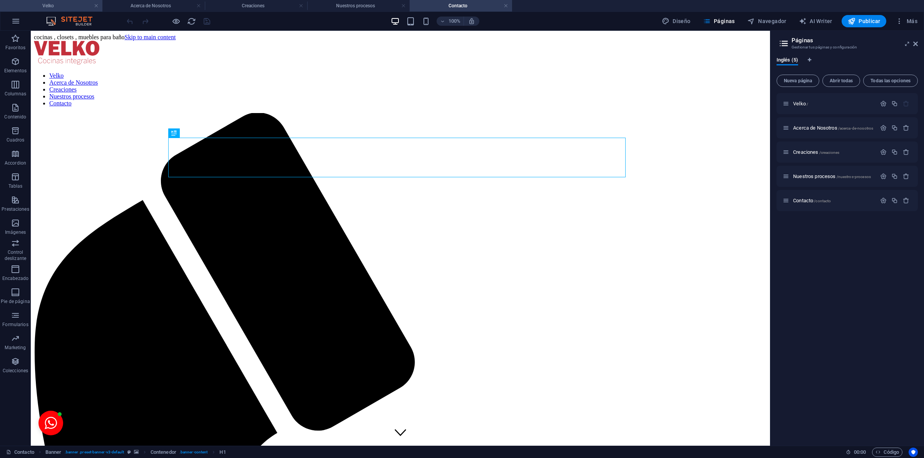
click at [41, 4] on h4 "Velko" at bounding box center [51, 6] width 102 height 8
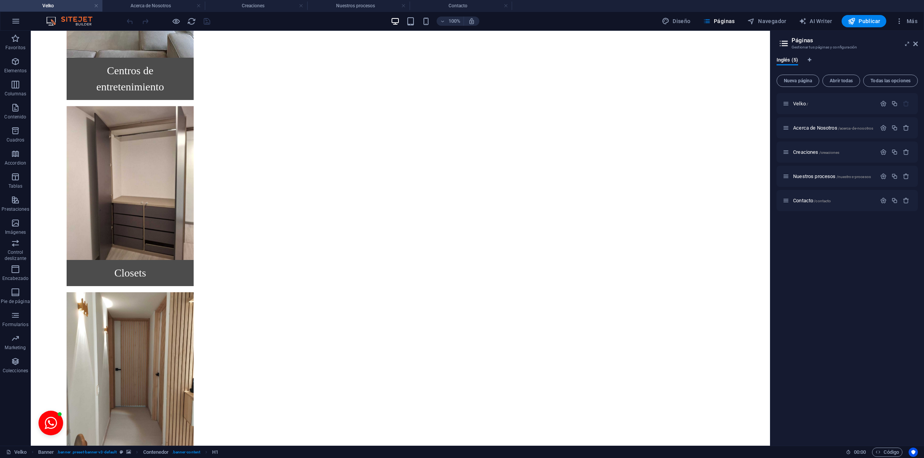
scroll to position [1446, 0]
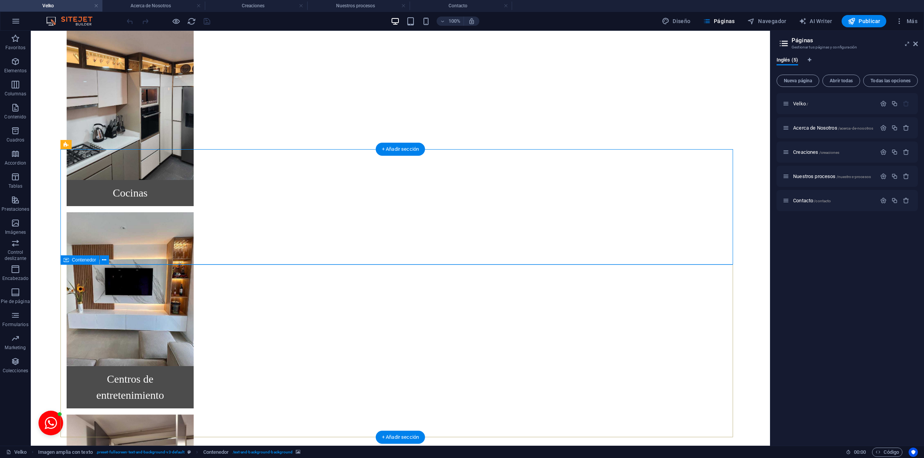
drag, startPoint x: 655, startPoint y: 229, endPoint x: 170, endPoint y: 293, distance: 489.1
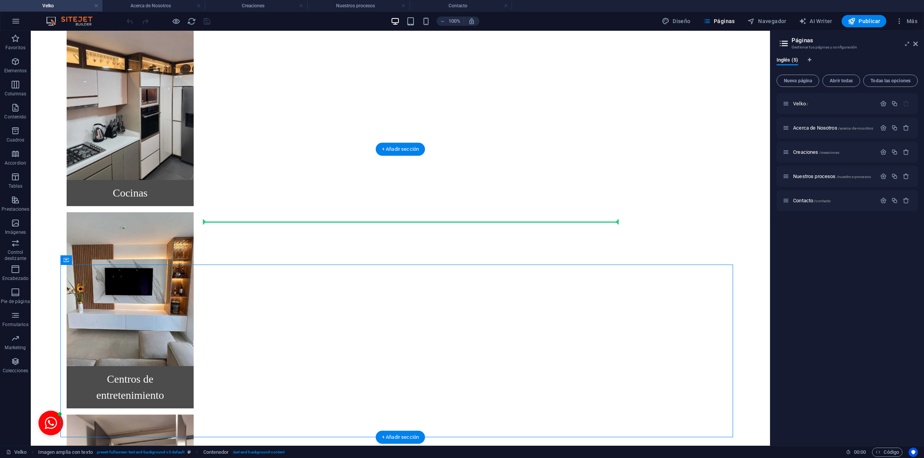
drag, startPoint x: 106, startPoint y: 292, endPoint x: 593, endPoint y: 232, distance: 490.6
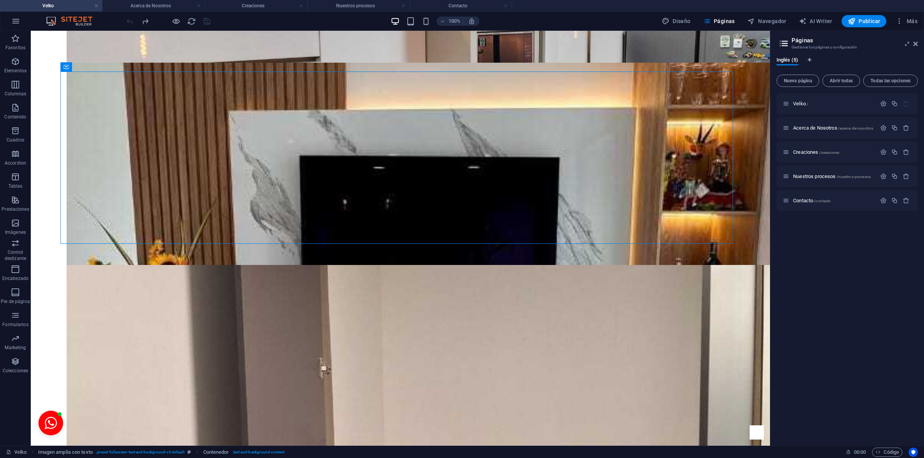
scroll to position [1408, 0]
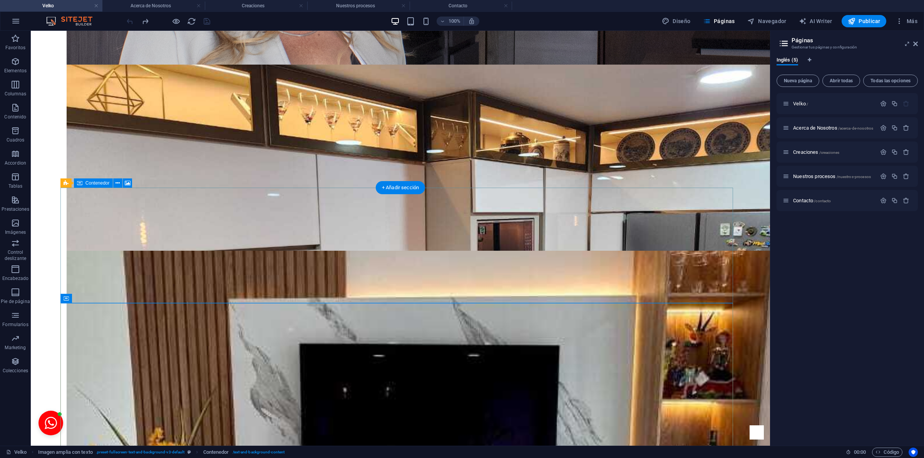
select select "px"
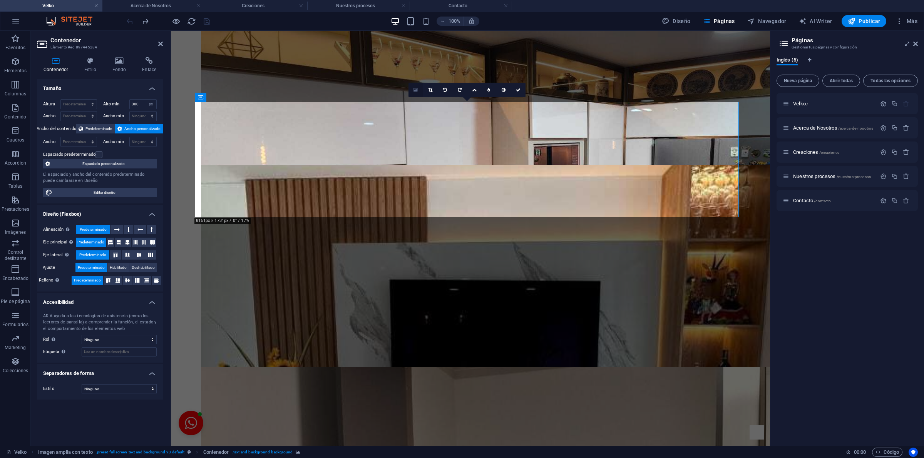
drag, startPoint x: 412, startPoint y: 91, endPoint x: 240, endPoint y: 62, distance: 174.5
click at [412, 91] on link at bounding box center [415, 90] width 15 height 15
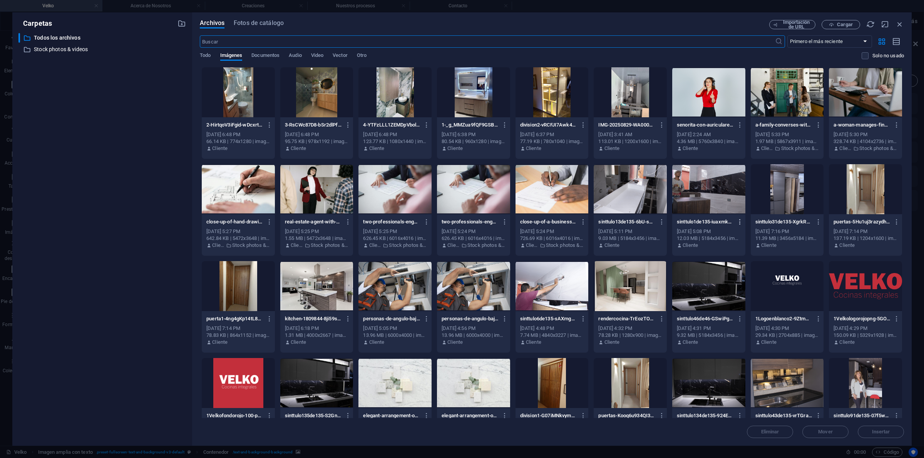
scroll to position [323, 0]
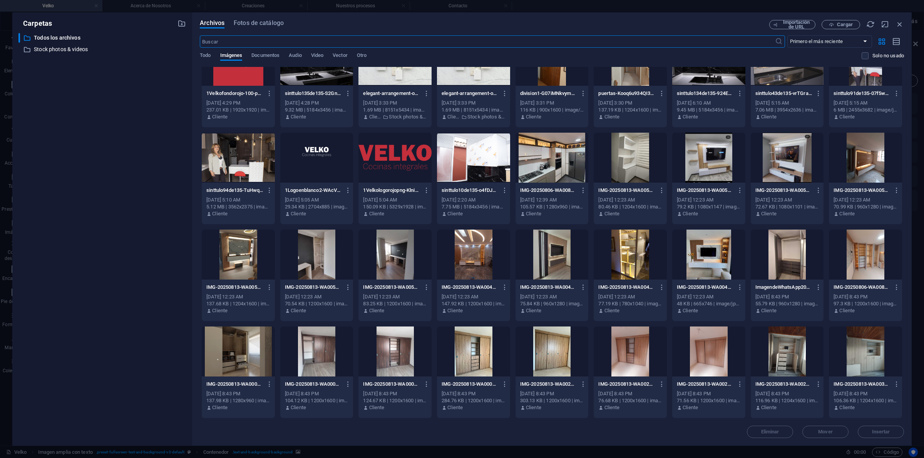
click at [469, 249] on div at bounding box center [473, 255] width 73 height 50
click at [233, 251] on div at bounding box center [238, 255] width 73 height 50
click at [871, 428] on button "Insertar" at bounding box center [880, 432] width 46 height 12
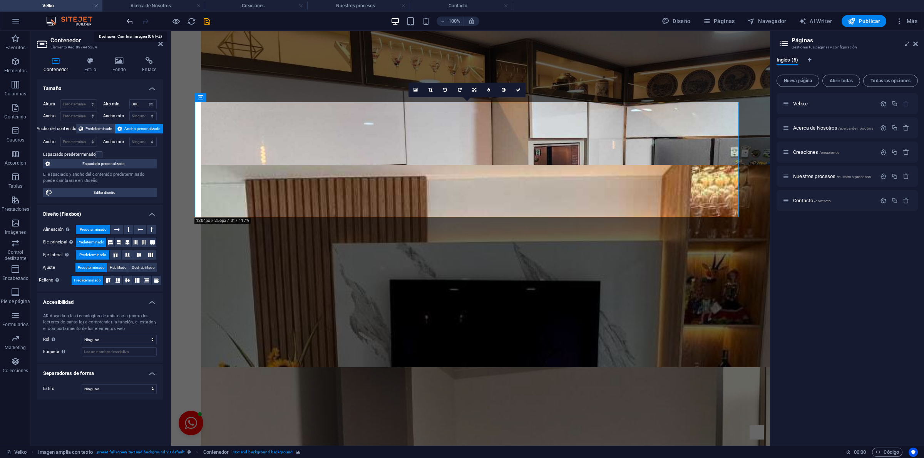
click at [130, 20] on icon "undo" at bounding box center [129, 21] width 9 height 9
click at [125, 24] on div "100% Diseño Páginas Navegador AI Writer Publicar Más" at bounding box center [461, 21] width 923 height 18
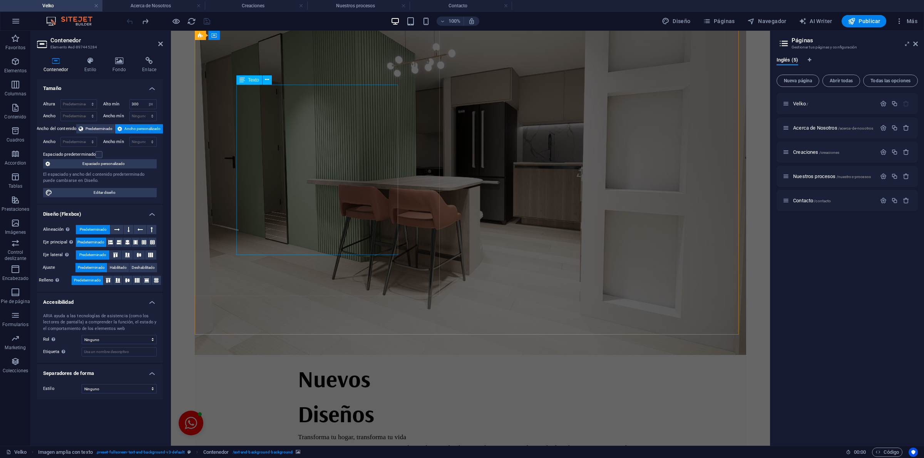
scroll to position [1444, 0]
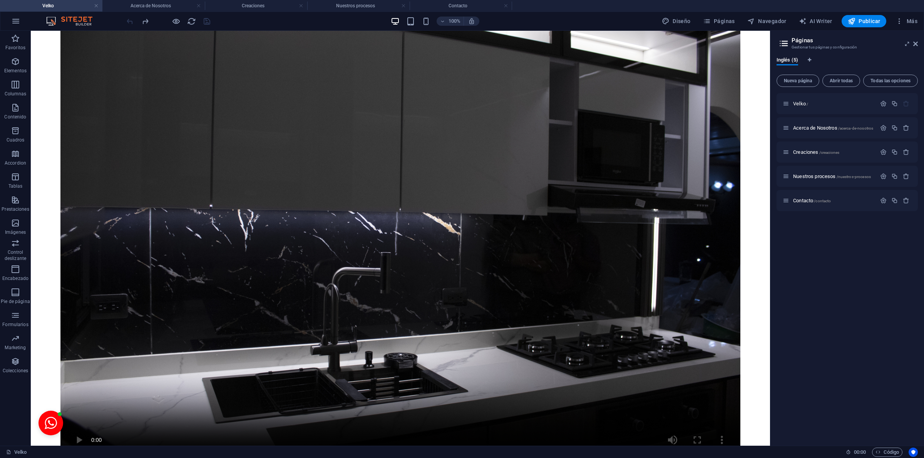
scroll to position [0, 0]
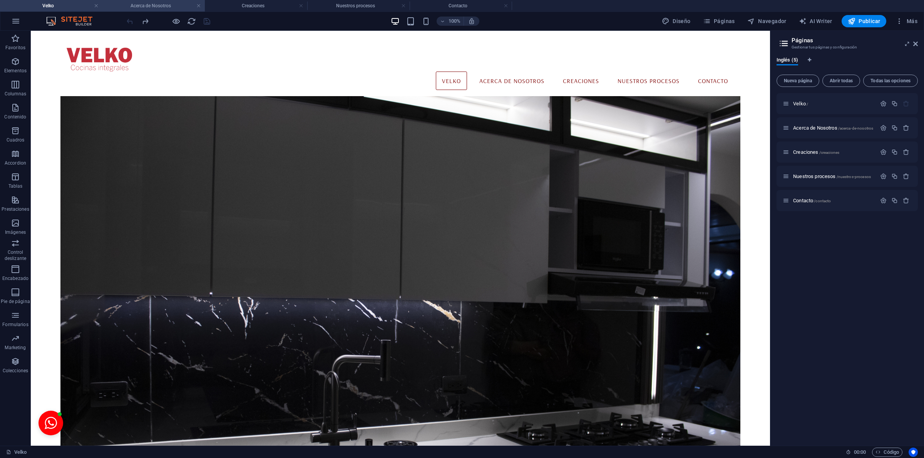
drag, startPoint x: 124, startPoint y: 5, endPoint x: 114, endPoint y: 8, distance: 10.0
click at [124, 5] on h4 "Acerca de Nosotros" at bounding box center [153, 6] width 102 height 8
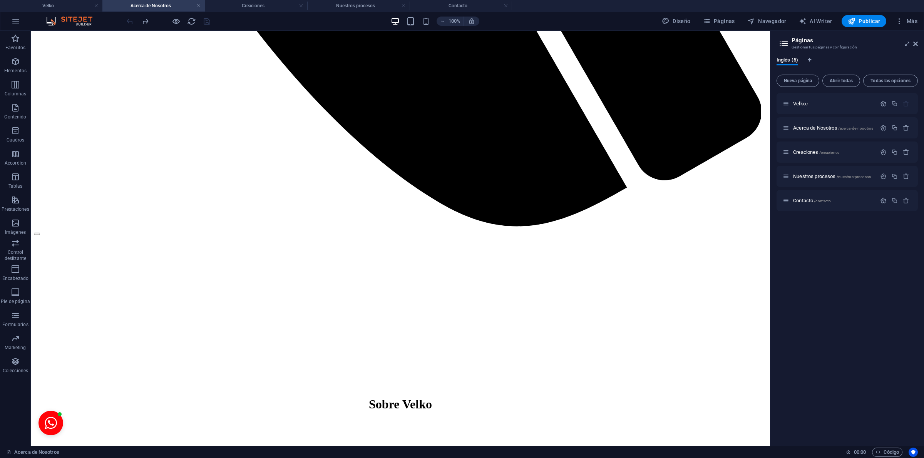
scroll to position [905, 0]
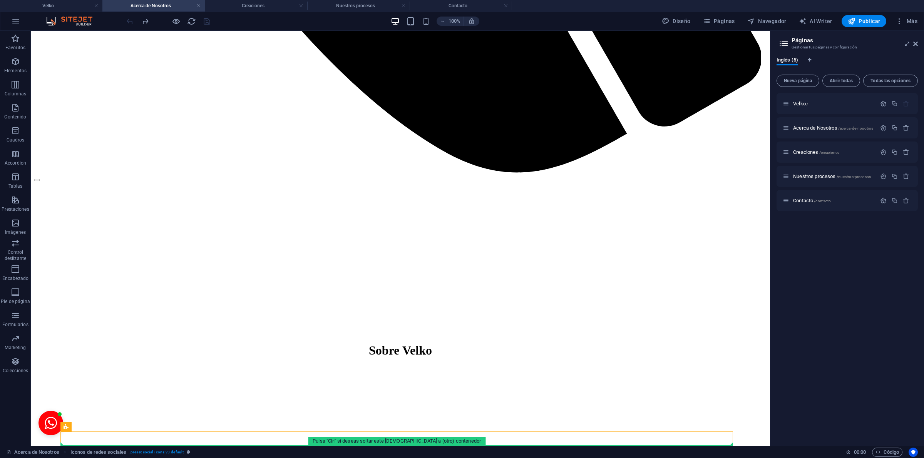
drag, startPoint x: 426, startPoint y: 441, endPoint x: 389, endPoint y: 323, distance: 122.8
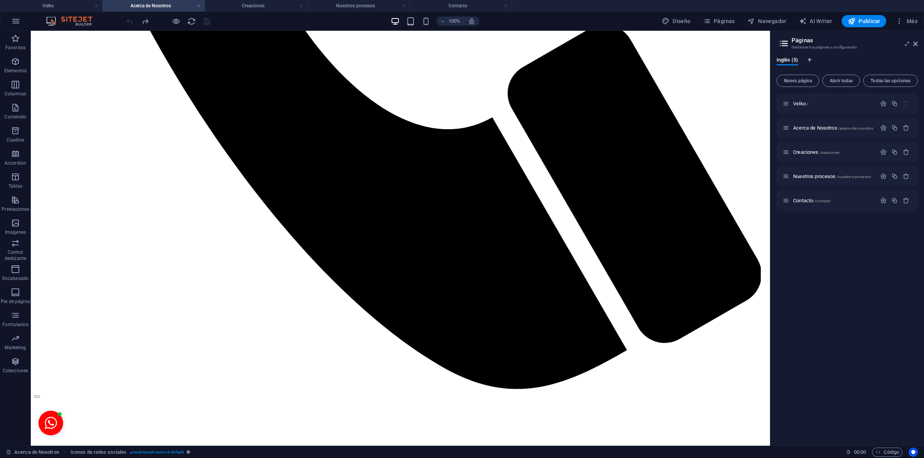
scroll to position [676, 0]
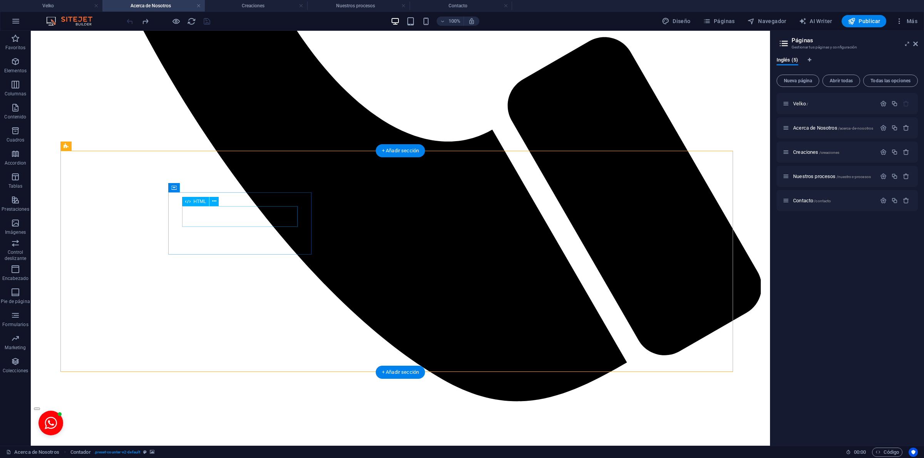
click at [216, 201] on icon at bounding box center [214, 201] width 4 height 8
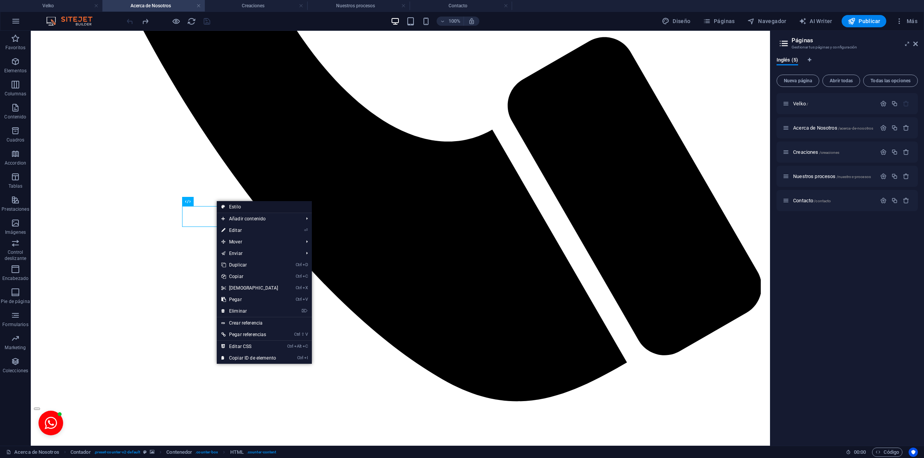
click at [243, 207] on link "Estilo" at bounding box center [264, 207] width 95 height 12
select select "rem"
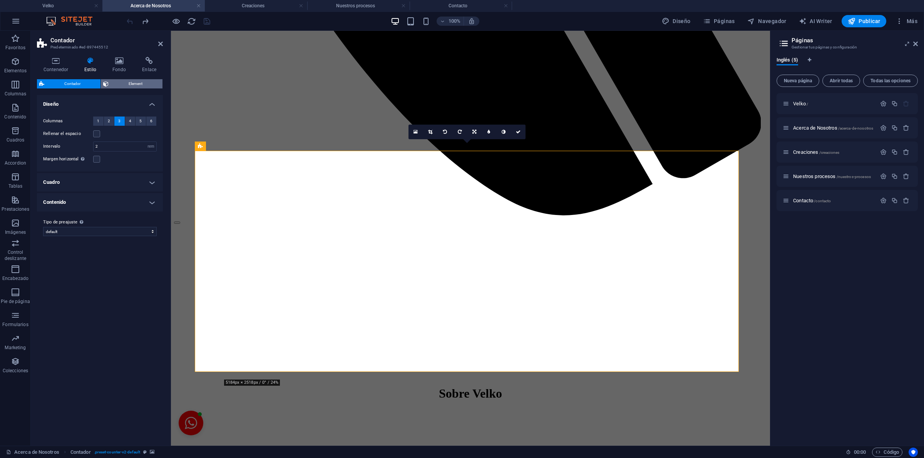
click at [119, 79] on span "Element" at bounding box center [135, 83] width 49 height 9
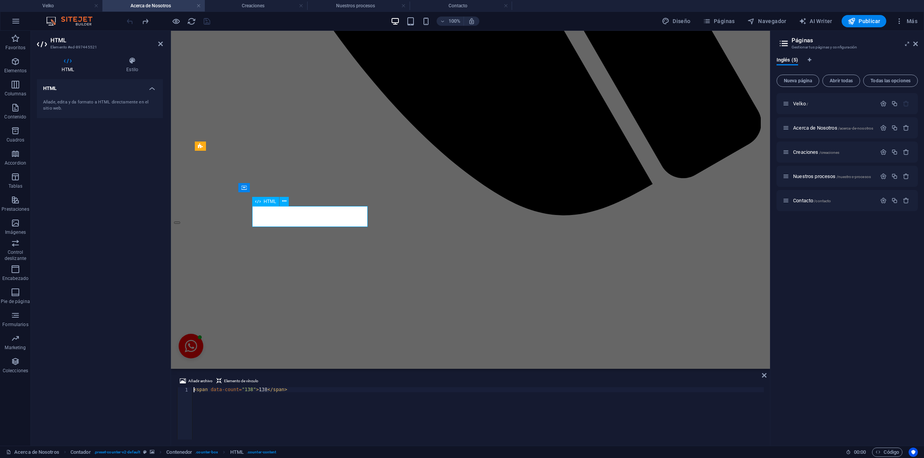
click at [133, 69] on h4 "Estilo" at bounding box center [132, 65] width 61 height 16
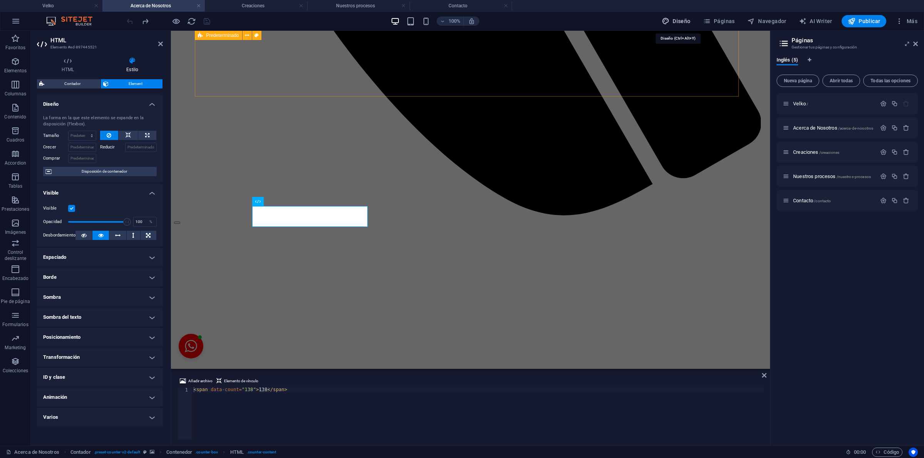
drag, startPoint x: 680, startPoint y: 23, endPoint x: 586, endPoint y: 42, distance: 95.9
click at [680, 23] on span "Diseño" at bounding box center [676, 21] width 29 height 8
select select "rem"
select select "400"
select select "px"
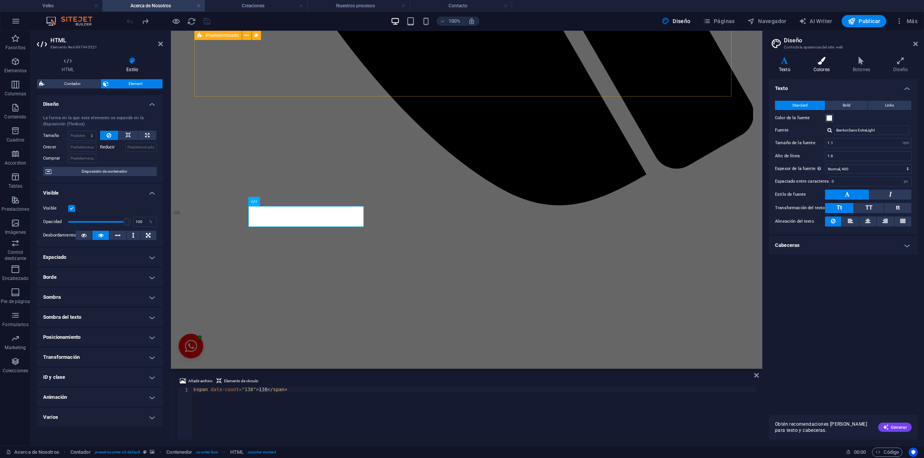
click at [823, 66] on h4 "Colores" at bounding box center [822, 65] width 39 height 16
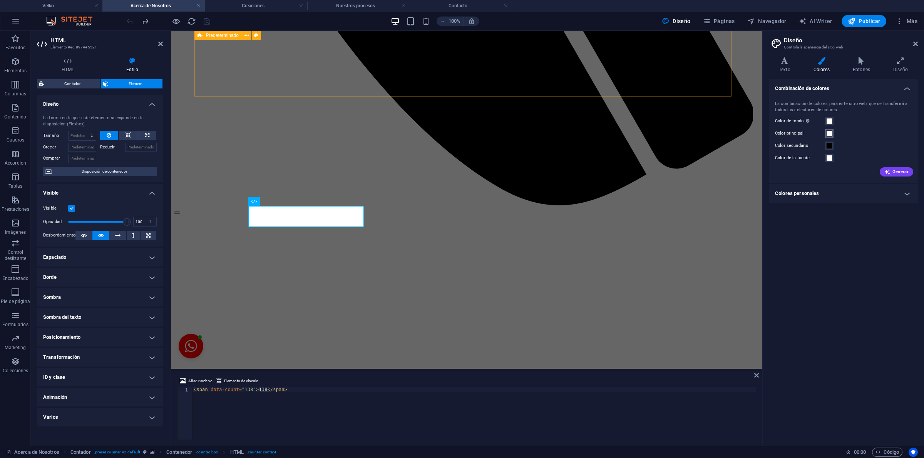
click at [829, 135] on span at bounding box center [829, 133] width 6 height 6
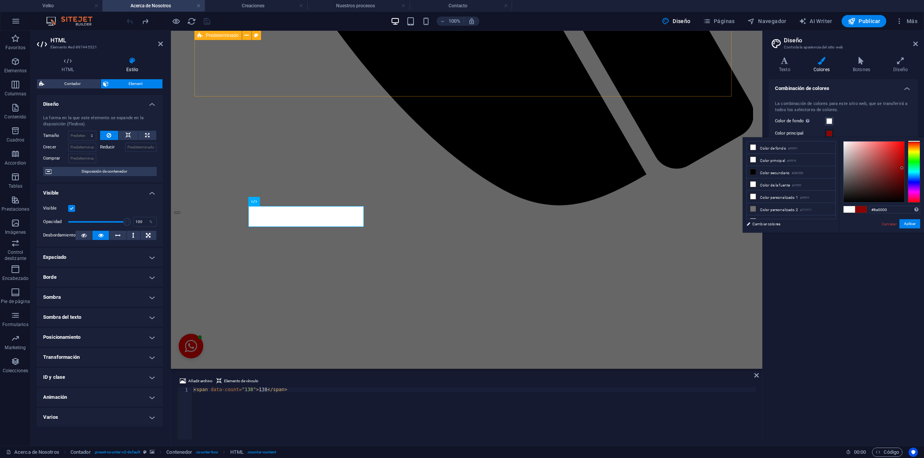
type input "#8d0000"
drag, startPoint x: 898, startPoint y: 169, endPoint x: 905, endPoint y: 169, distance: 7.3
click at [905, 169] on div at bounding box center [881, 172] width 77 height 62
click at [915, 225] on button "Aplicar" at bounding box center [909, 223] width 21 height 9
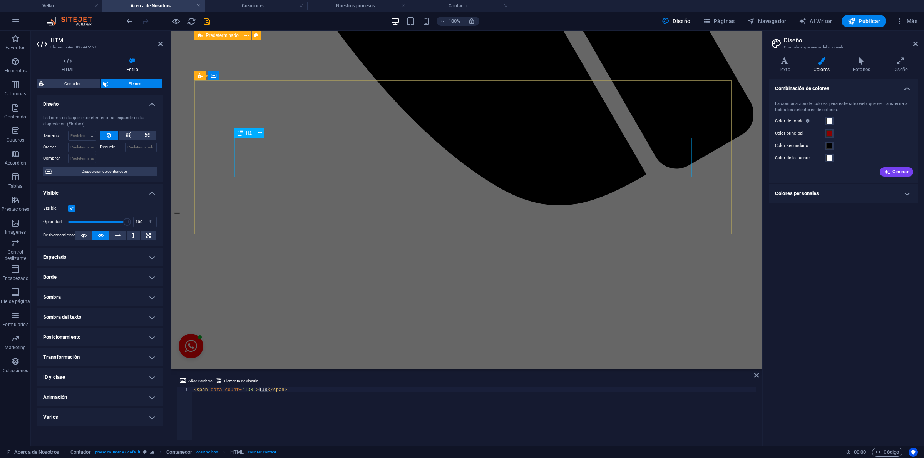
scroll to position [0, 0]
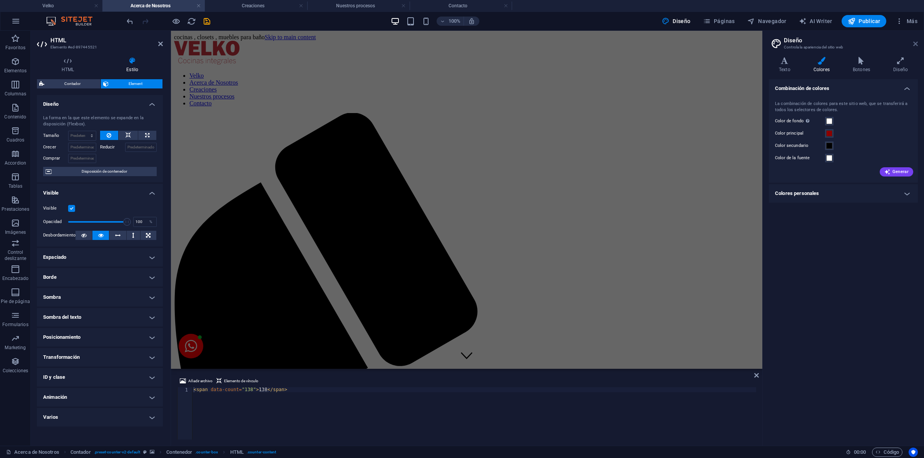
click at [915, 42] on icon at bounding box center [915, 44] width 5 height 6
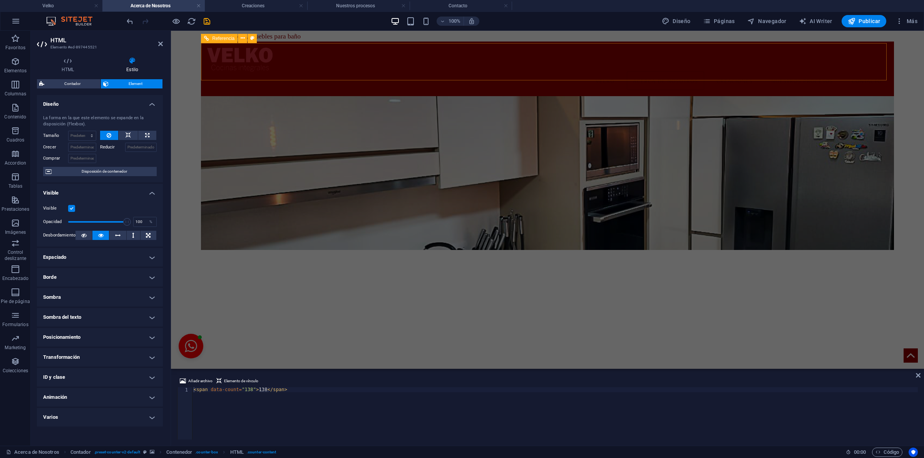
click at [639, 72] on nav "Velko Acerca de Nosotros Creaciones Nuestros procesos Contacto" at bounding box center [547, 81] width 680 height 18
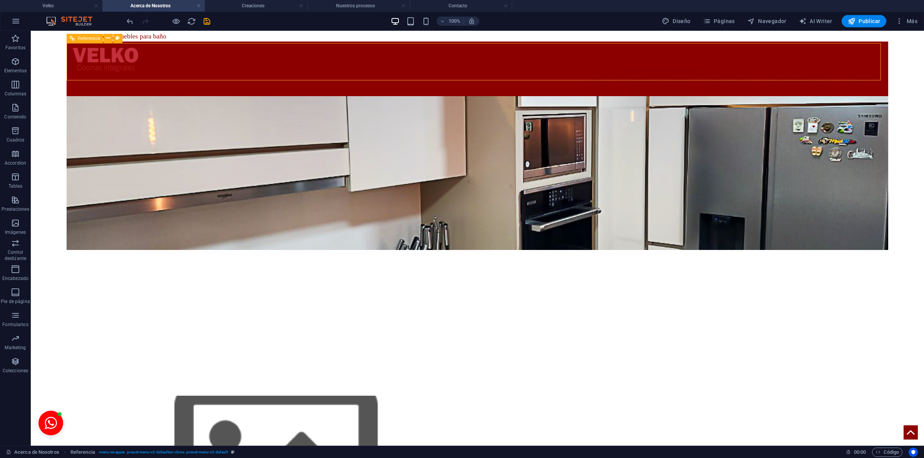
click at [639, 72] on nav "Velko Acerca de Nosotros Creaciones Nuestros procesos Contacto" at bounding box center [477, 81] width 809 height 18
select select "rem"
select select "hover_box_bottom"
select select "px"
select select "rem"
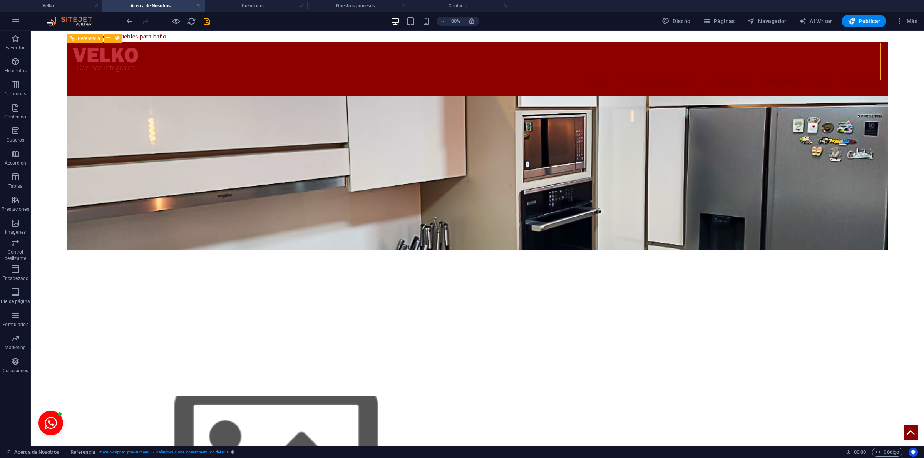
select select "rem"
select select "400"
select select "px"
select select
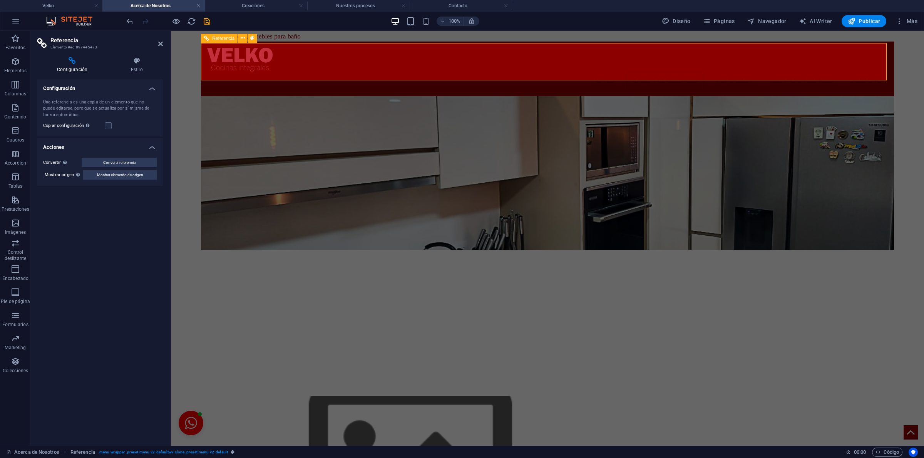
click at [328, 72] on nav "Velko Acerca de Nosotros Creaciones Nuestros procesos Contacto" at bounding box center [547, 81] width 680 height 18
click at [251, 37] on icon at bounding box center [252, 38] width 4 height 8
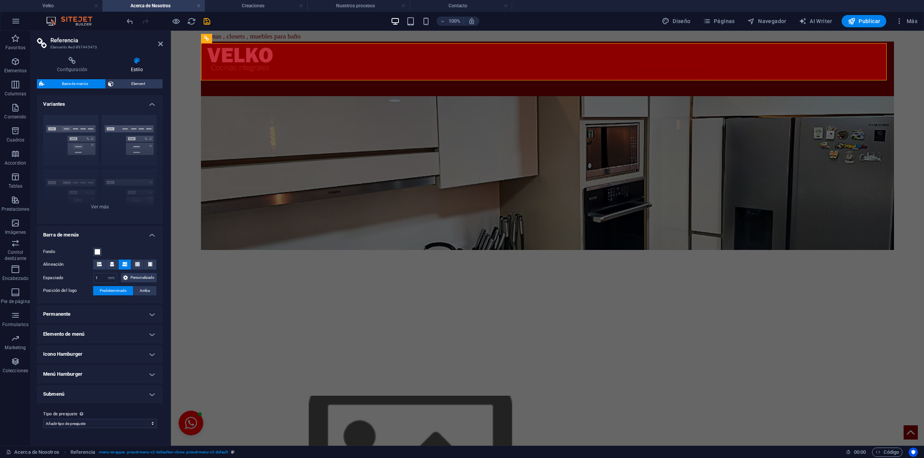
click at [127, 65] on h4 "Estilo" at bounding box center [136, 65] width 52 height 16
click at [148, 335] on h4 "Elemento de menú" at bounding box center [100, 334] width 126 height 18
click at [99, 253] on span at bounding box center [97, 252] width 6 height 6
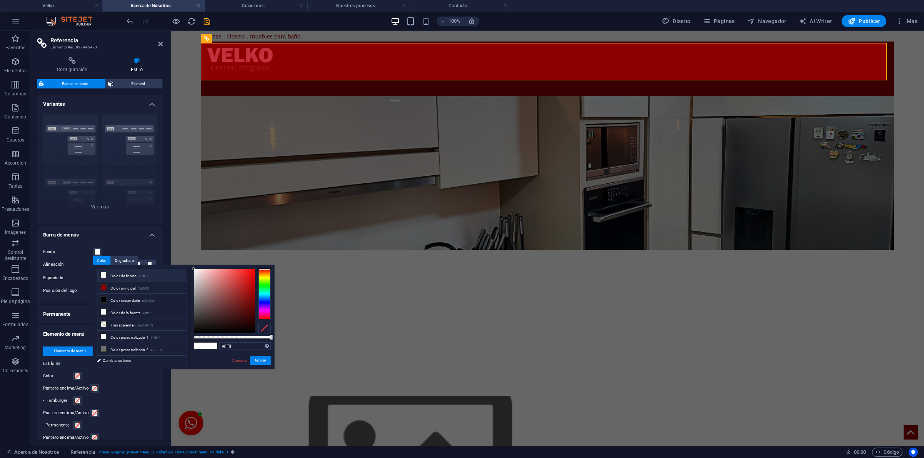
click at [128, 277] on li "Color de fondo #ffffff" at bounding box center [141, 275] width 89 height 12
click at [122, 276] on li "Color de fondo #ffffff" at bounding box center [141, 275] width 89 height 12
click at [259, 358] on button "Aplicar" at bounding box center [260, 360] width 21 height 9
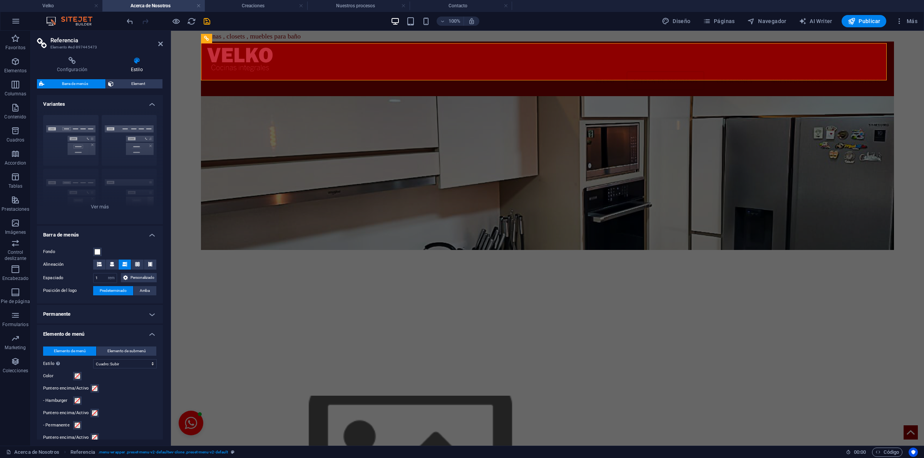
drag, startPoint x: 162, startPoint y: 247, endPoint x: 161, endPoint y: 289, distance: 41.2
click at [161, 289] on div "Fondo Alineación Espaciado 1 px rem % vh vw Personalizado Personalizado 1 px re…" at bounding box center [99, 272] width 129 height 64
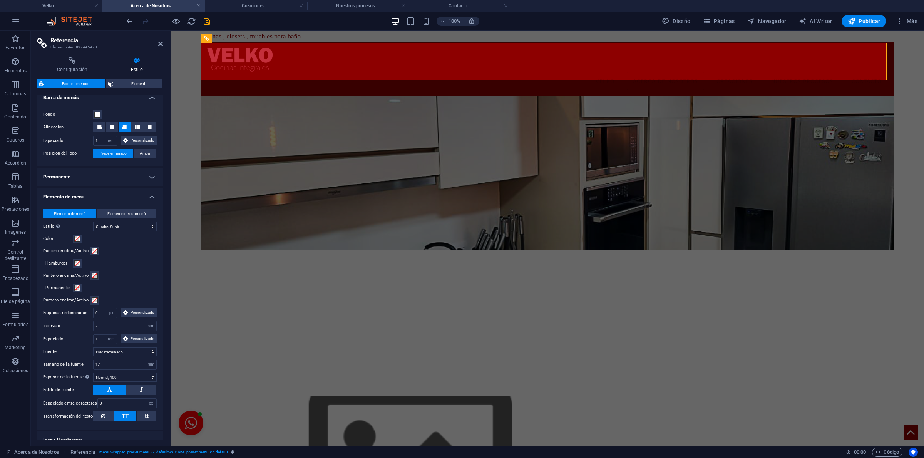
scroll to position [138, 0]
click at [76, 242] on span at bounding box center [77, 239] width 6 height 6
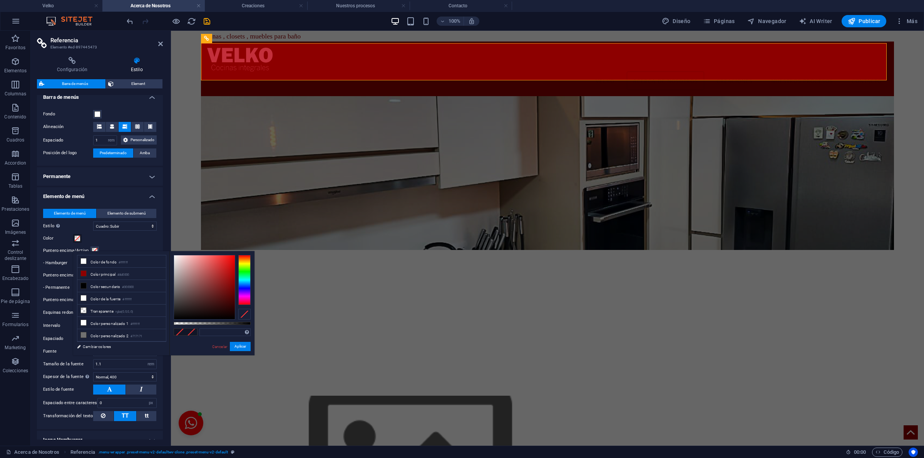
click at [114, 243] on div "Color" at bounding box center [100, 238] width 114 height 9
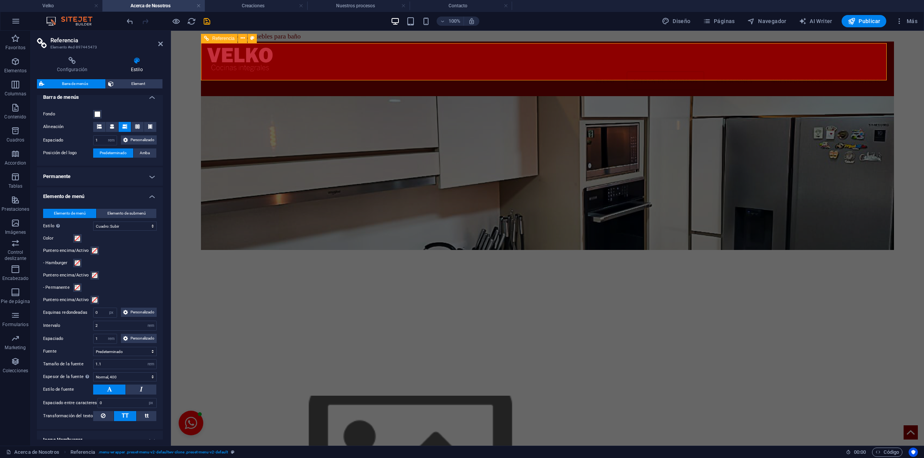
click at [285, 72] on nav "Velko Acerca de Nosotros Creaciones Nuestros procesos Contacto" at bounding box center [547, 81] width 680 height 18
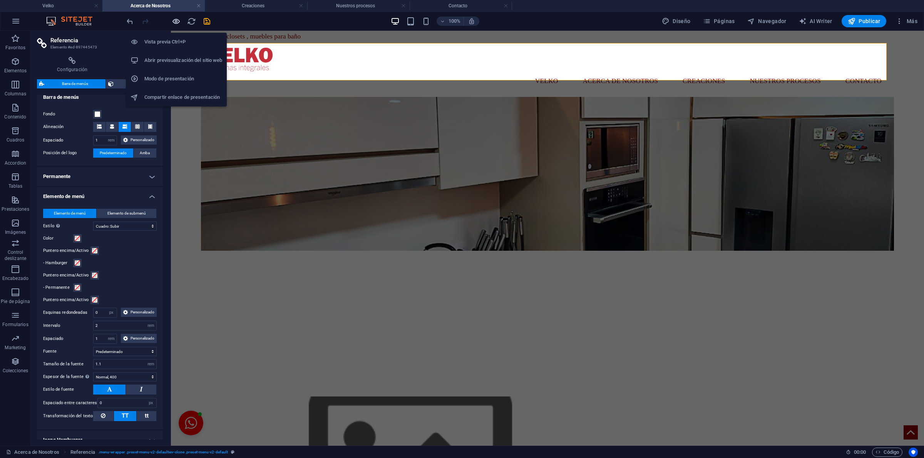
click at [180, 21] on icon "button" at bounding box center [176, 21] width 9 height 9
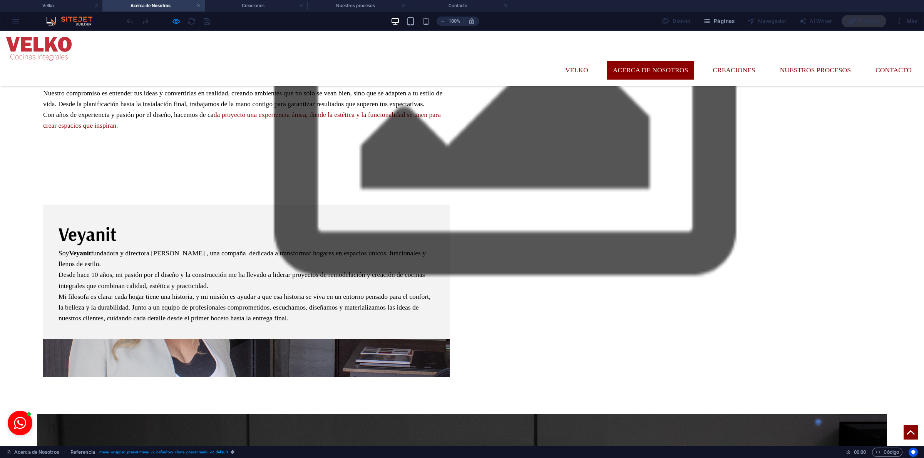
scroll to position [0, 0]
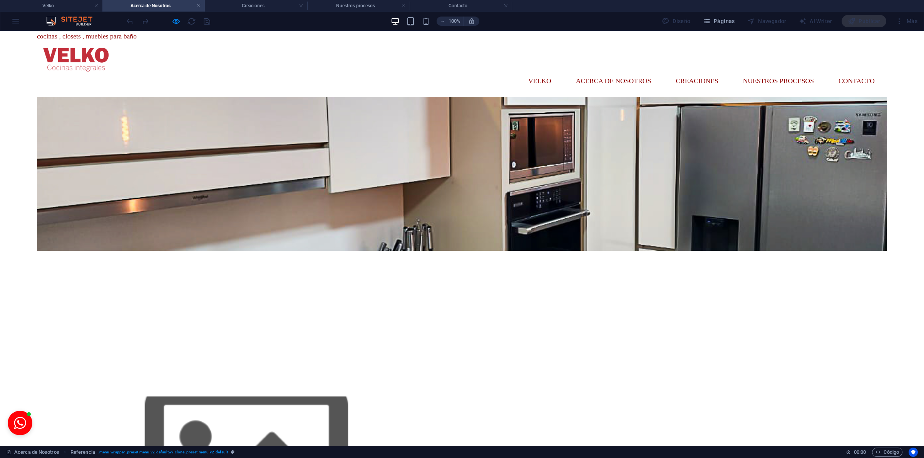
click at [363, 397] on div at bounding box center [246, 464] width 406 height 134
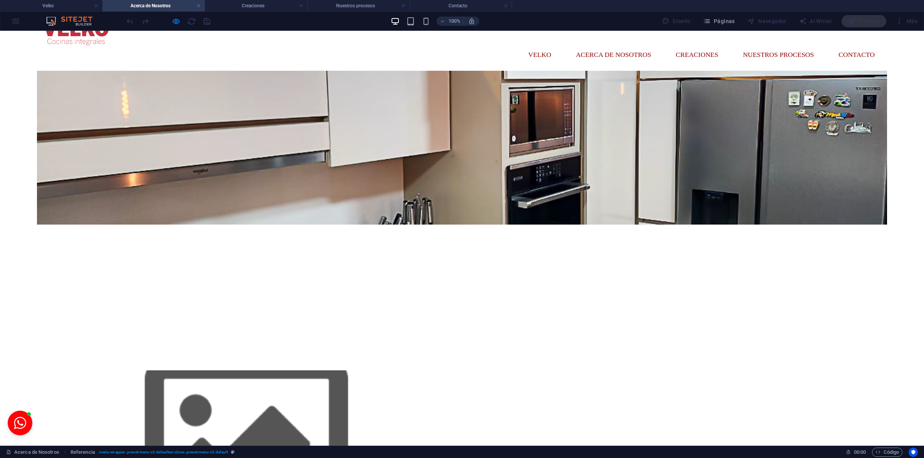
scroll to position [8, 0]
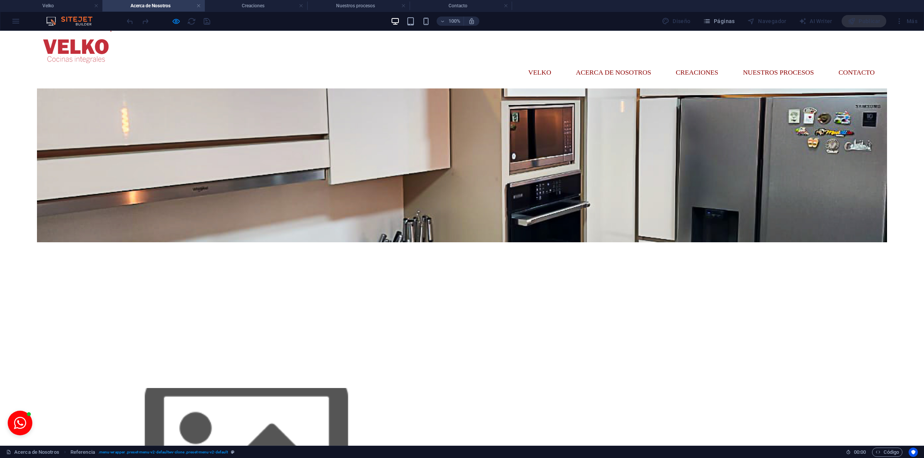
click at [522, 63] on link "Velko" at bounding box center [539, 72] width 35 height 19
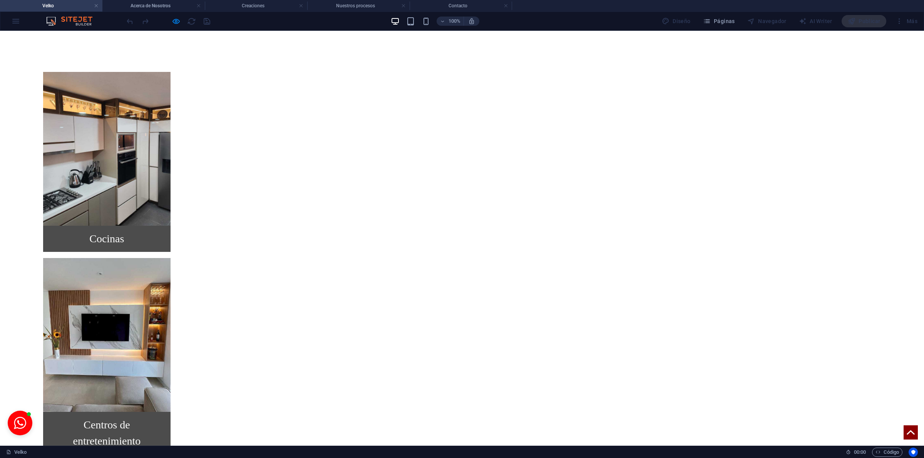
scroll to position [0, 0]
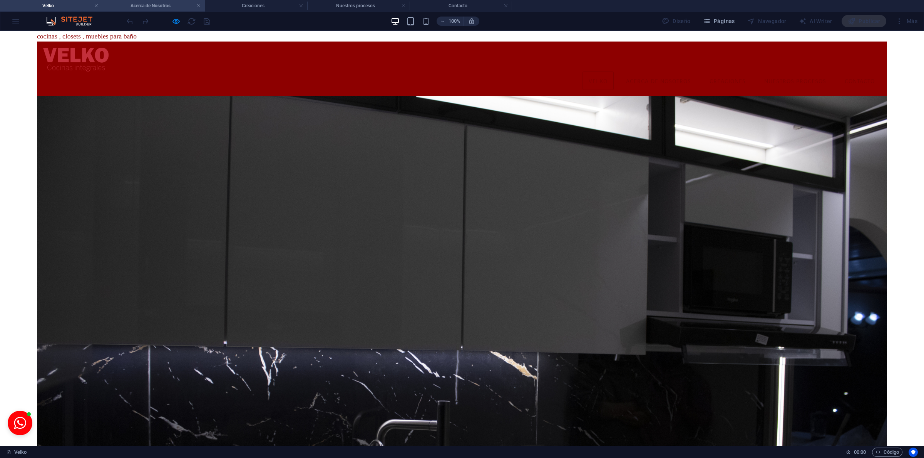
click at [158, 2] on h4 "Acerca de Nosotros" at bounding box center [153, 6] width 102 height 8
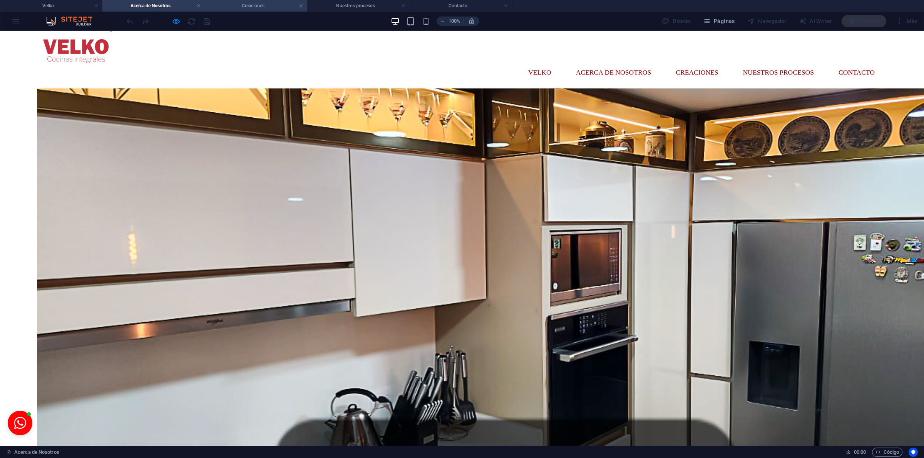
click at [257, 3] on h4 "Creaciones" at bounding box center [256, 6] width 102 height 8
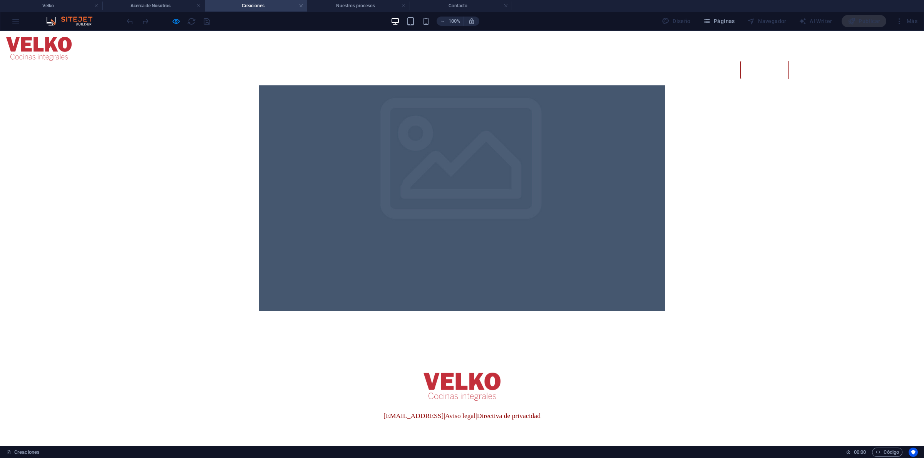
scroll to position [0, 0]
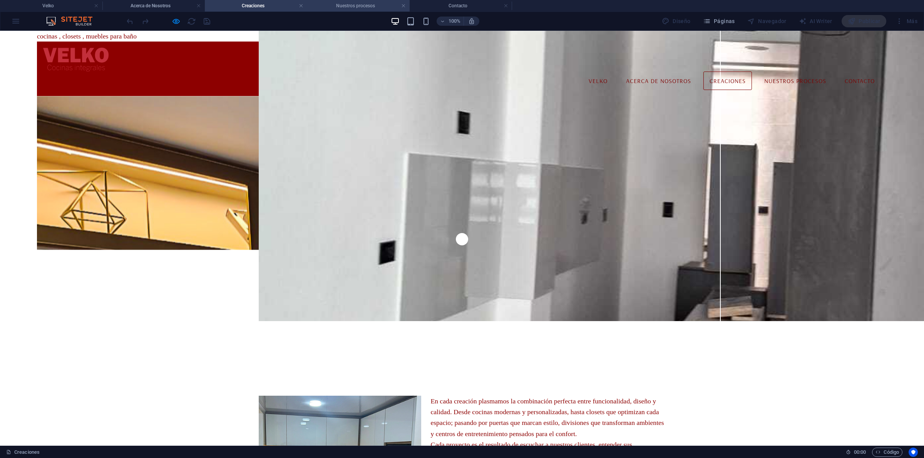
click at [348, 7] on h4 "Nuestros procesos" at bounding box center [358, 6] width 102 height 8
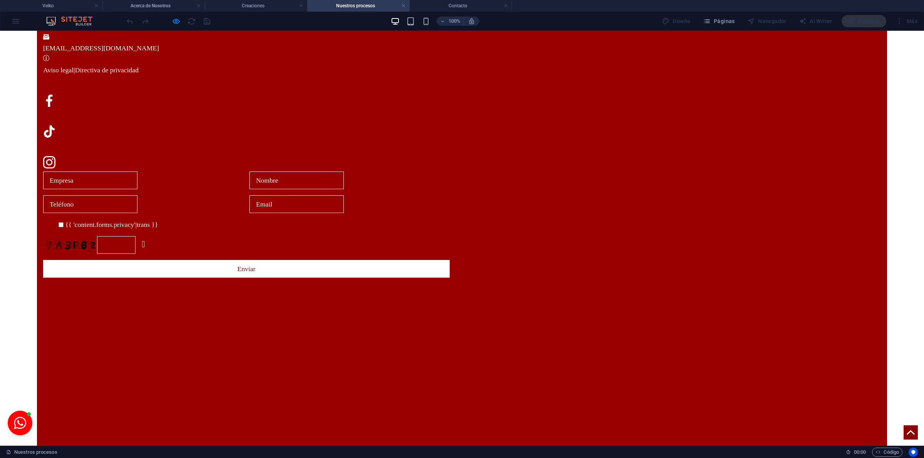
scroll to position [294, 0]
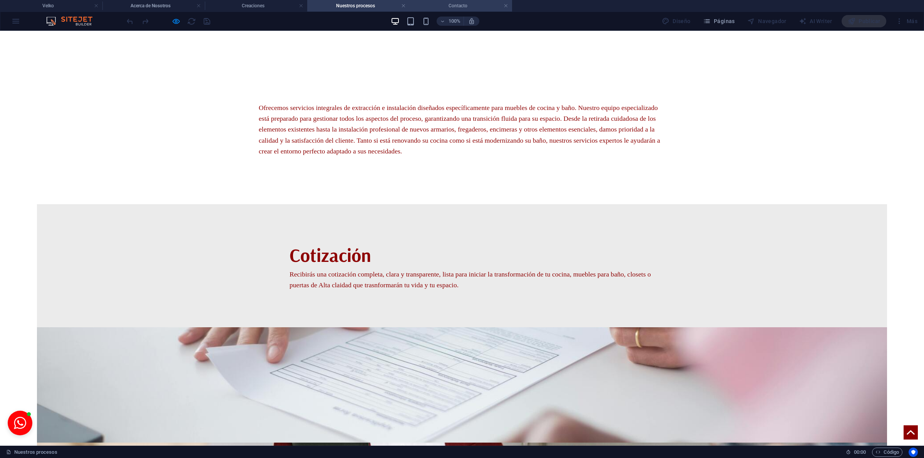
click at [437, 6] on h4 "Contacto" at bounding box center [460, 6] width 102 height 8
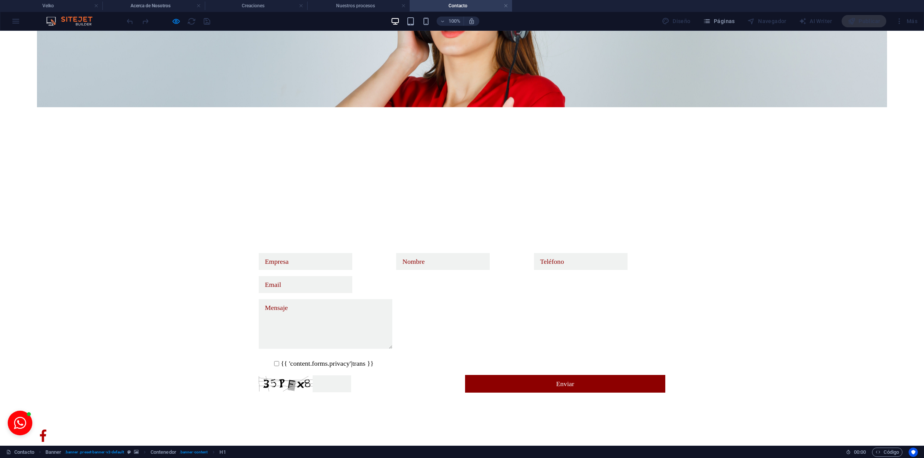
scroll to position [0, 0]
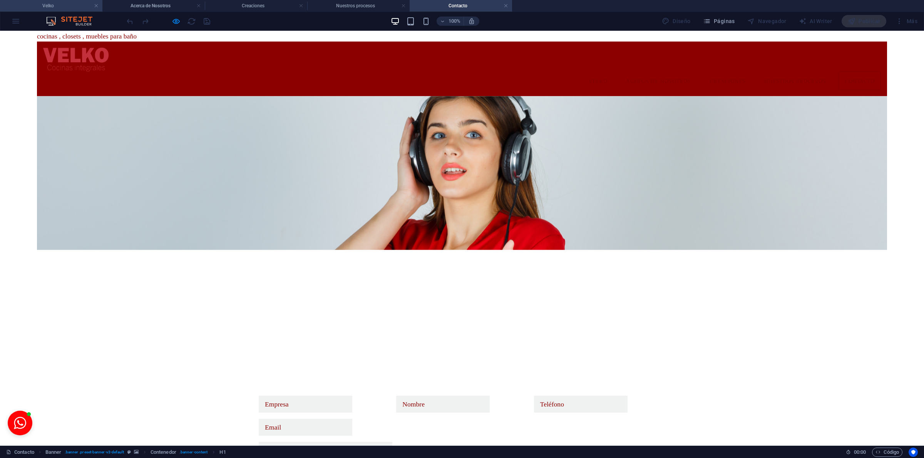
click at [67, 4] on h4 "Velko" at bounding box center [51, 6] width 102 height 8
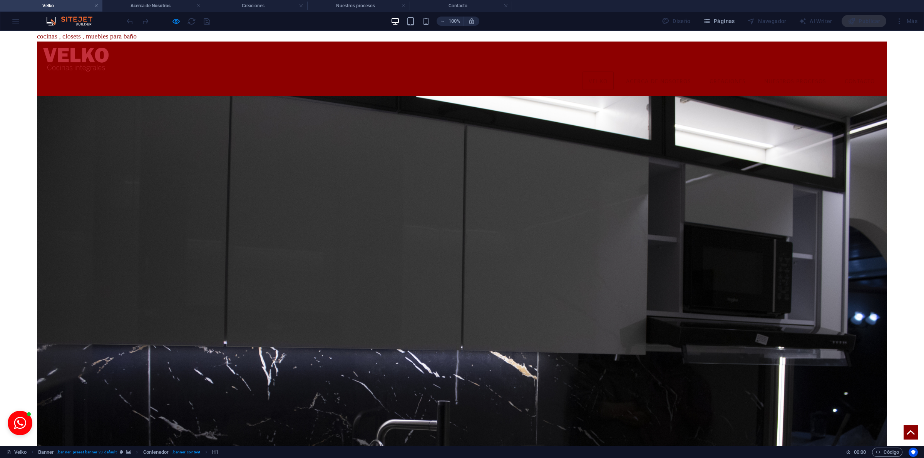
scroll to position [481, 0]
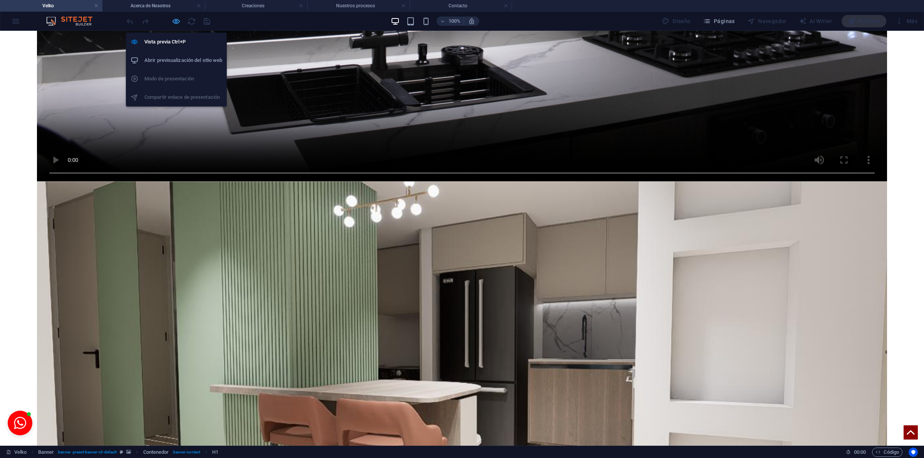
click at [177, 23] on icon "button" at bounding box center [176, 21] width 9 height 9
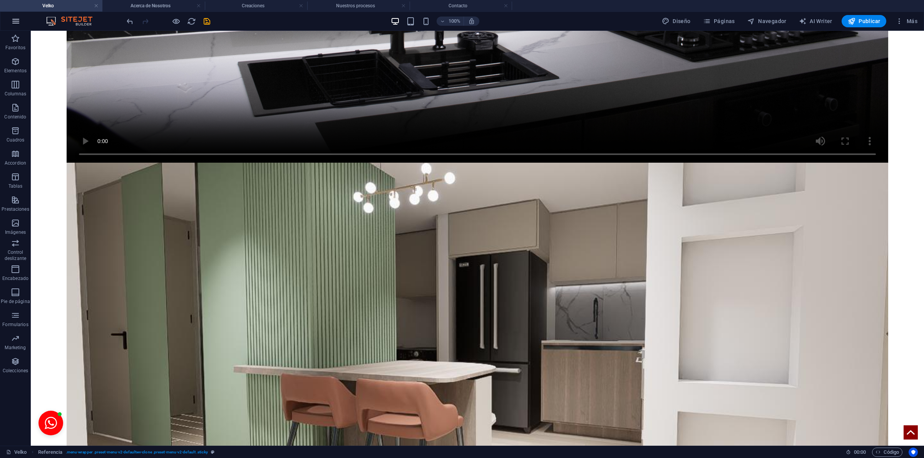
click at [15, 22] on icon "button" at bounding box center [15, 21] width 9 height 9
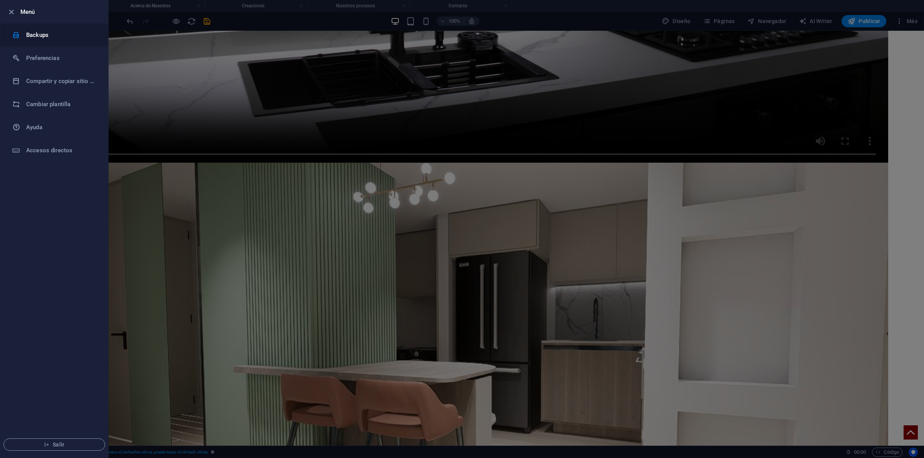
click at [47, 35] on h6 "Backups" at bounding box center [61, 34] width 71 height 9
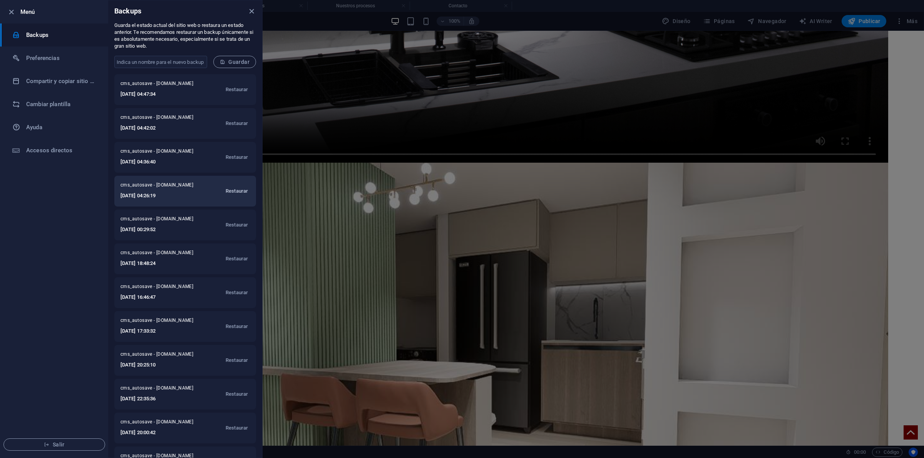
click at [231, 190] on span "Restaurar" at bounding box center [237, 191] width 22 height 9
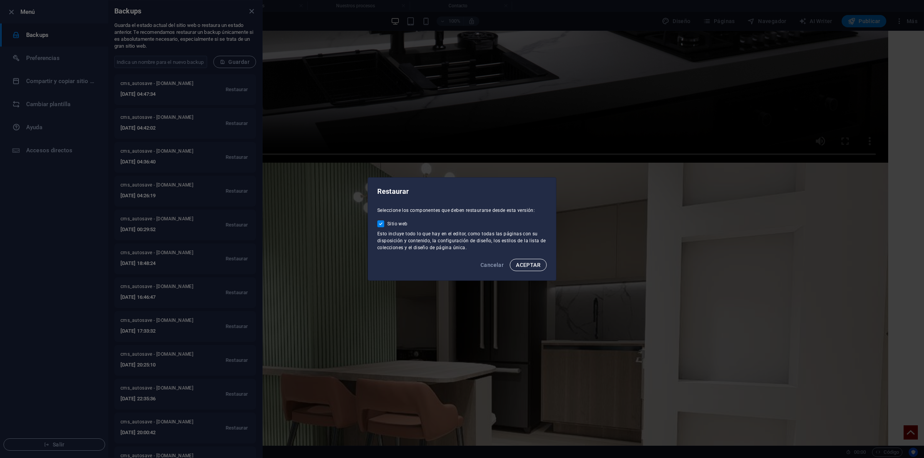
click at [516, 265] on span "ACEPTAR" at bounding box center [528, 265] width 25 height 6
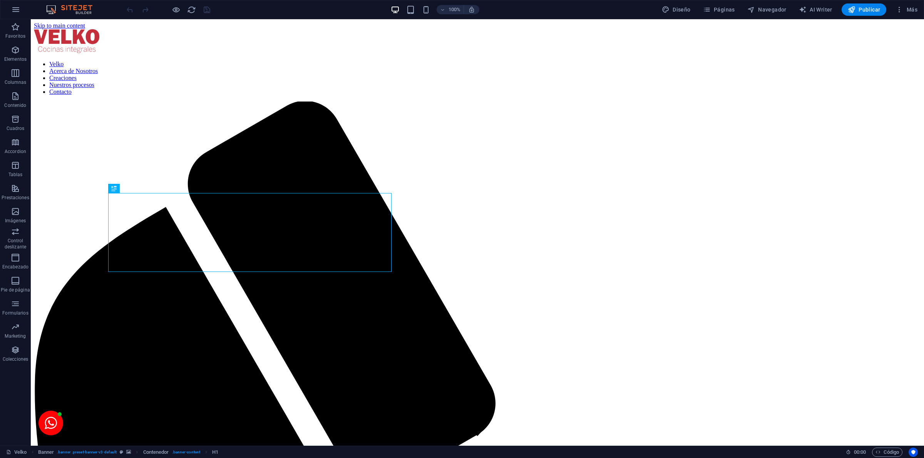
scroll to position [490, 0]
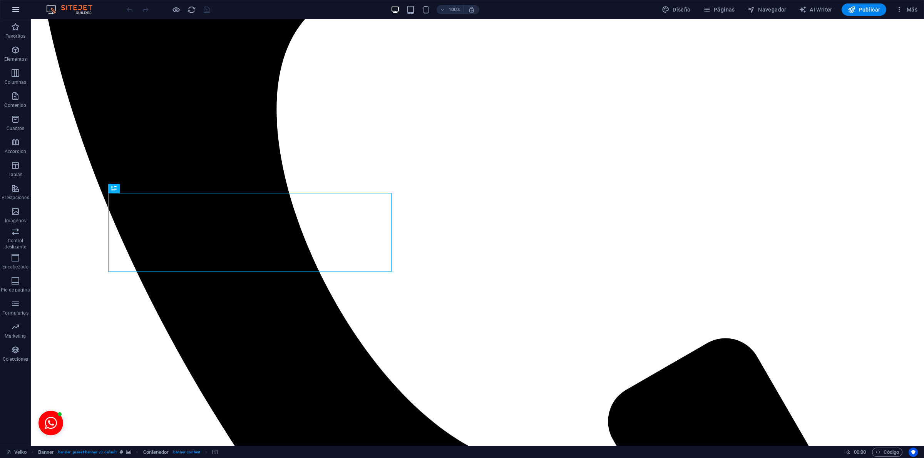
click at [24, 8] on button "button" at bounding box center [16, 9] width 18 height 18
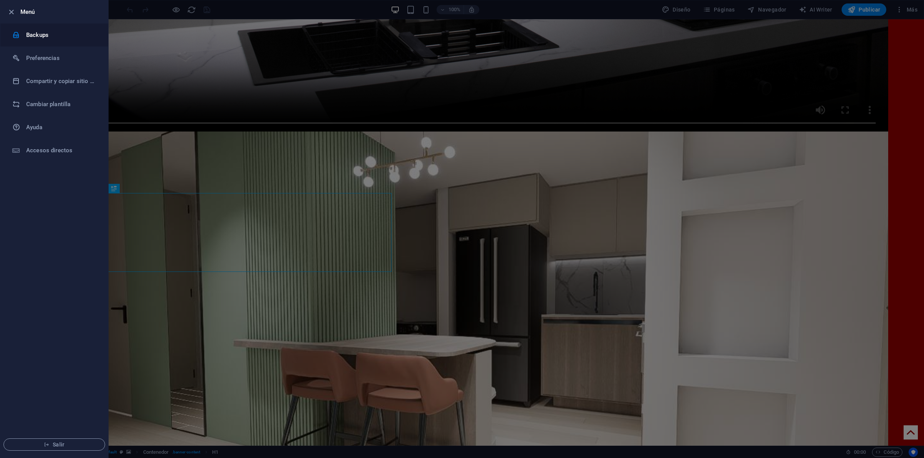
click at [34, 35] on h6 "Backups" at bounding box center [61, 34] width 71 height 9
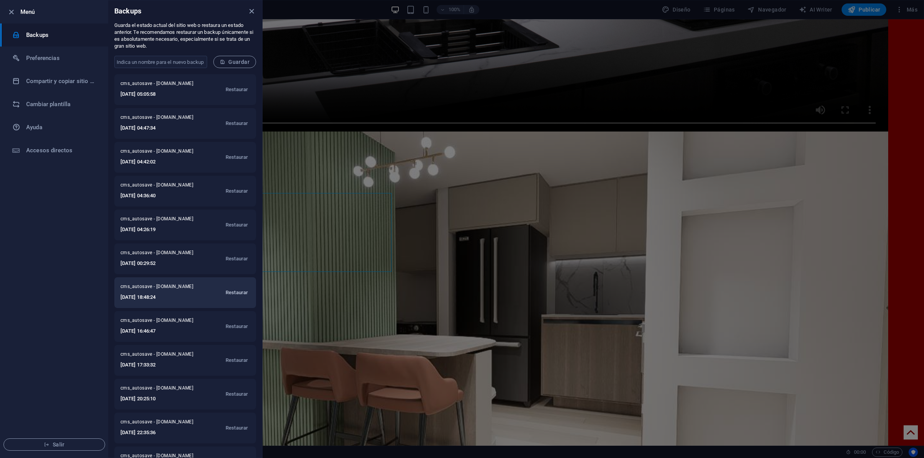
click at [234, 295] on span "Restaurar" at bounding box center [237, 292] width 22 height 9
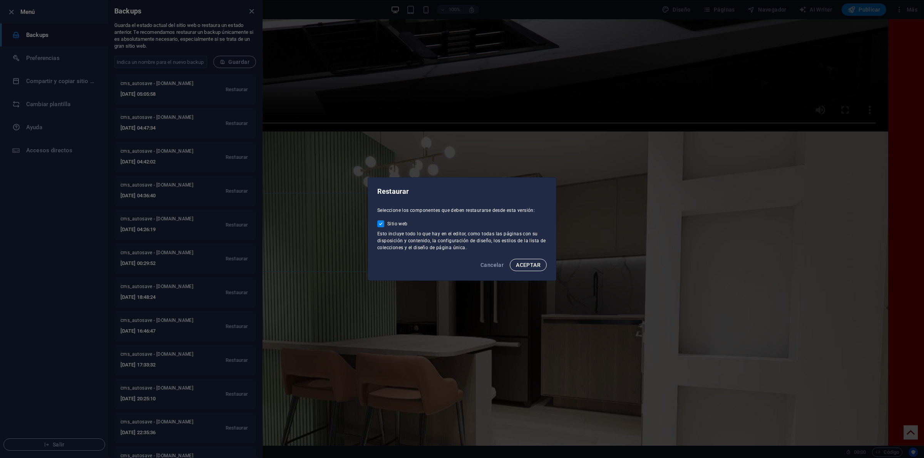
click at [531, 262] on span "ACEPTAR" at bounding box center [528, 265] width 25 height 6
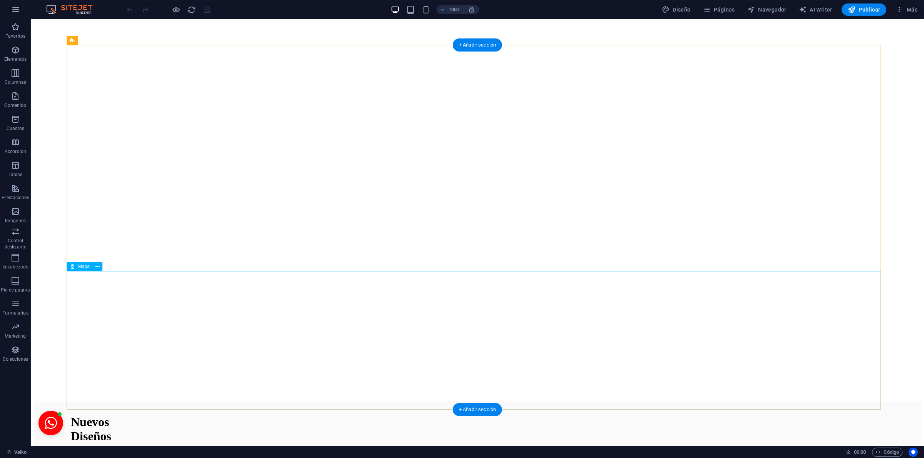
scroll to position [893, 0]
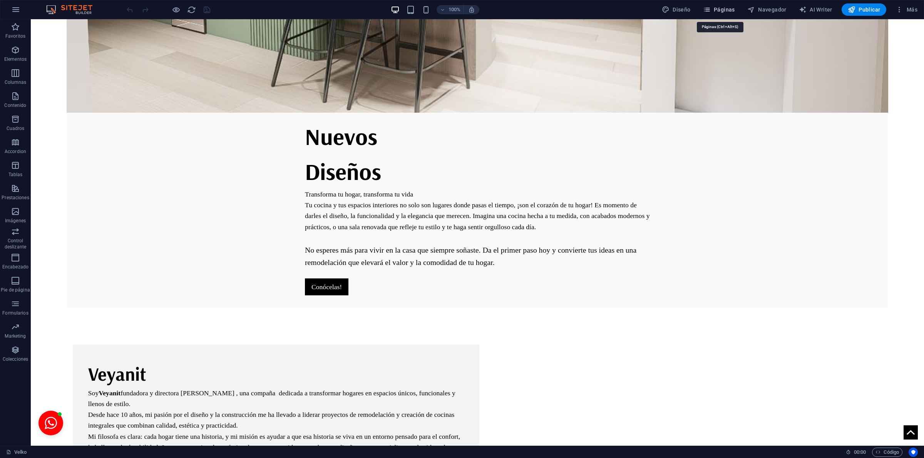
drag, startPoint x: 724, startPoint y: 7, endPoint x: 709, endPoint y: 10, distance: 15.4
click at [724, 7] on span "Páginas" at bounding box center [719, 10] width 32 height 8
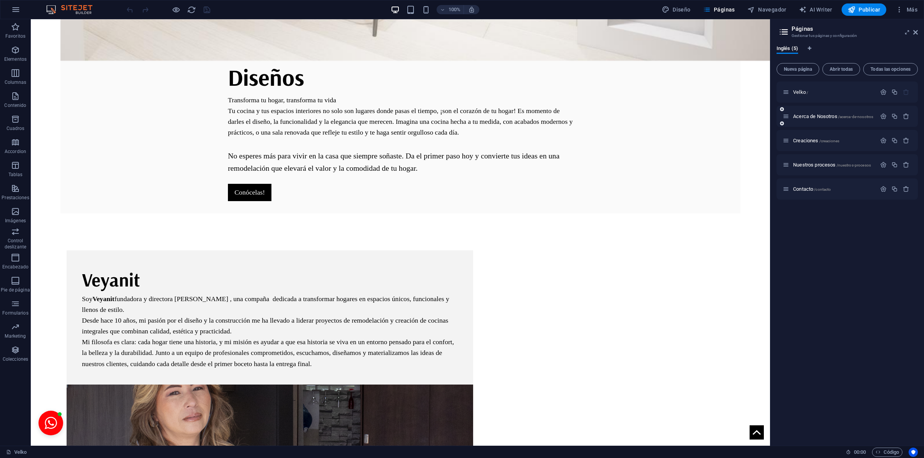
click at [798, 113] on div "Acerca de Nosotros /acerca-de-nosotros" at bounding box center [829, 116] width 94 height 9
click at [799, 114] on span "Acerca de Nosotros /acerca-de-nosotros" at bounding box center [833, 117] width 80 height 6
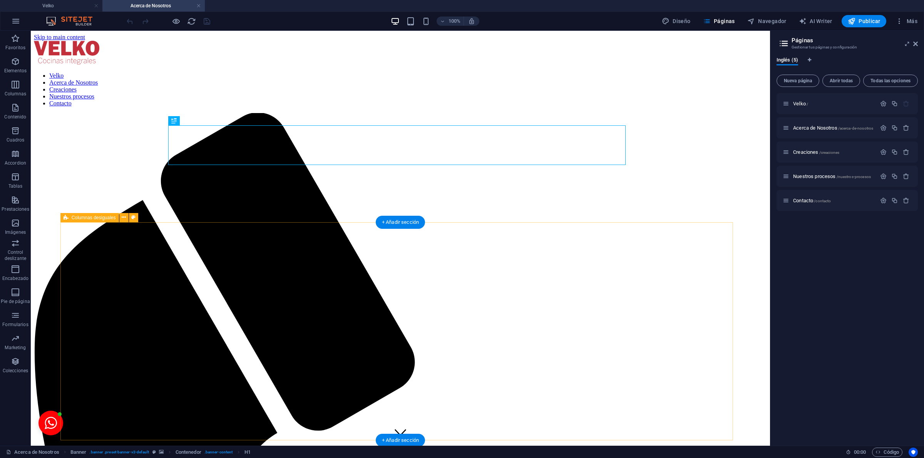
scroll to position [905, 0]
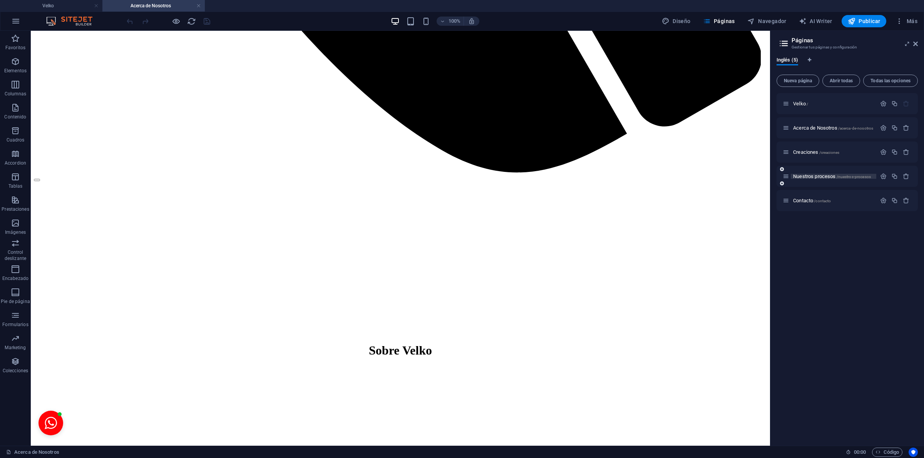
click at [802, 176] on span "Nuestros procesos /nuestros-procesos" at bounding box center [832, 177] width 78 height 6
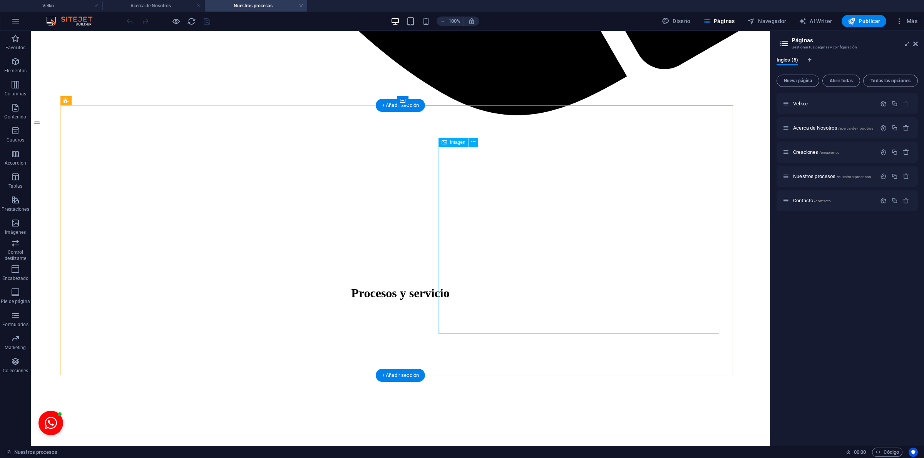
scroll to position [1312, 0]
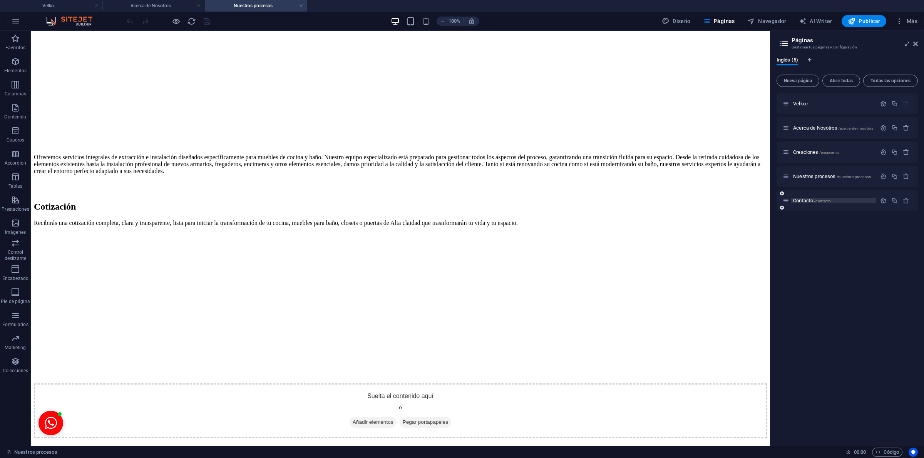
click at [806, 201] on span "Contacto /contacto" at bounding box center [812, 201] width 38 height 6
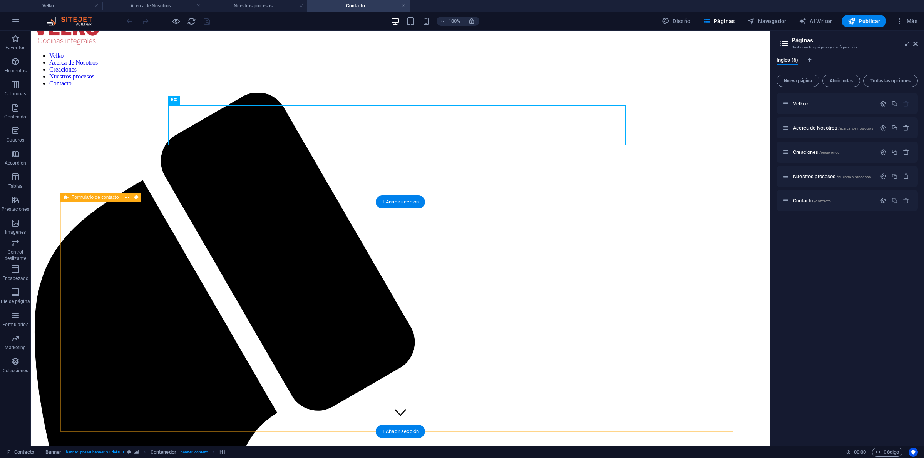
scroll to position [0, 0]
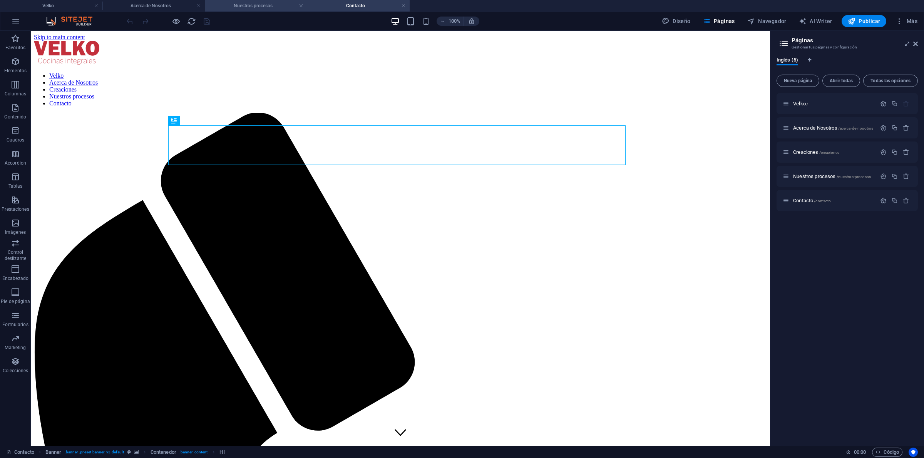
click at [276, 4] on h4 "Nuestros procesos" at bounding box center [256, 6] width 102 height 8
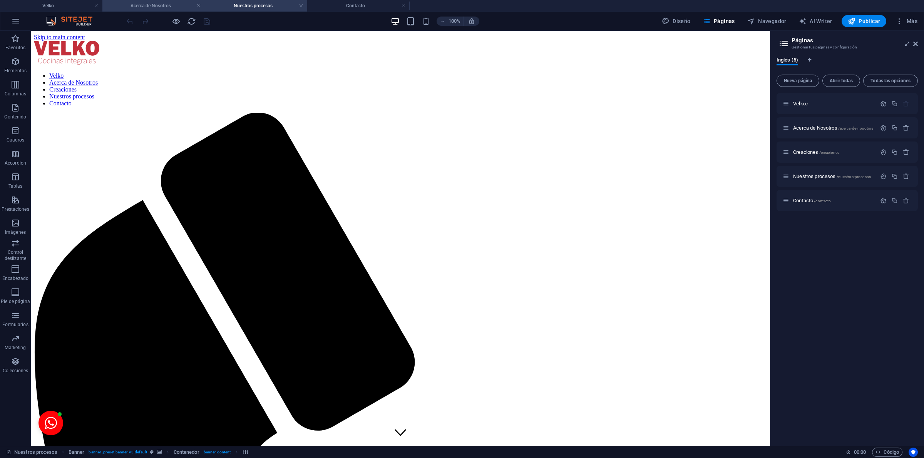
click at [139, 5] on h4 "Acerca de Nosotros" at bounding box center [153, 6] width 102 height 8
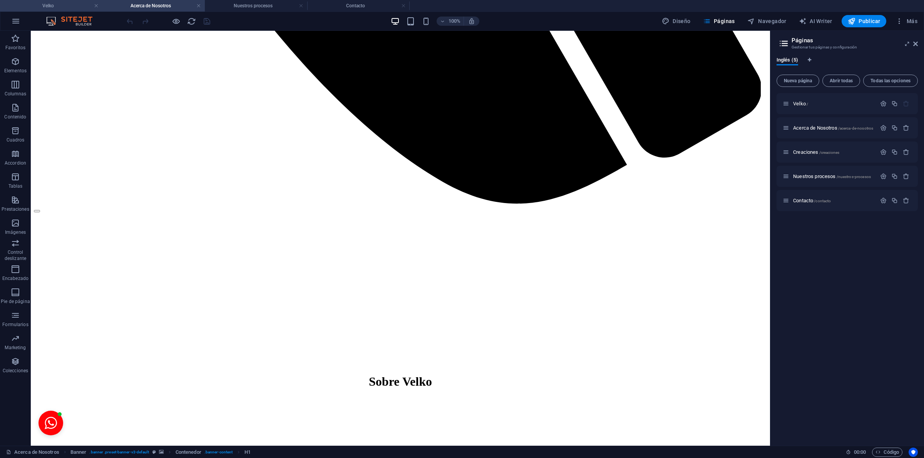
click at [47, 7] on h4 "Velko" at bounding box center [51, 6] width 102 height 8
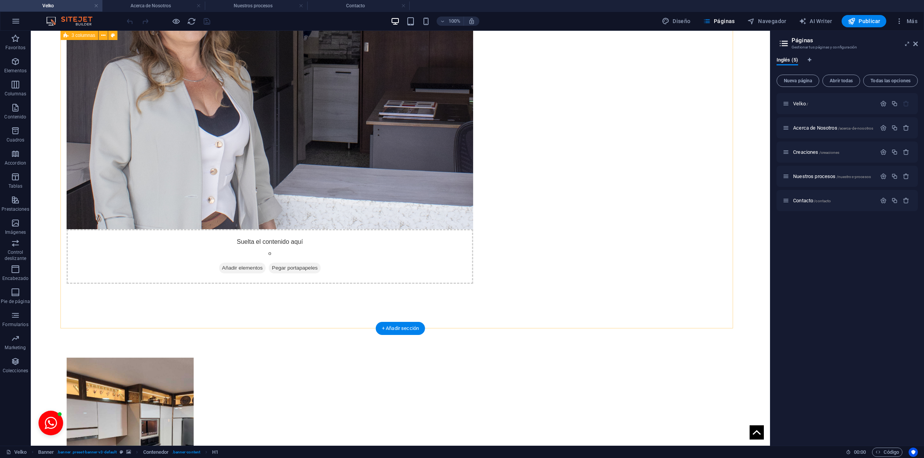
scroll to position [1767, 0]
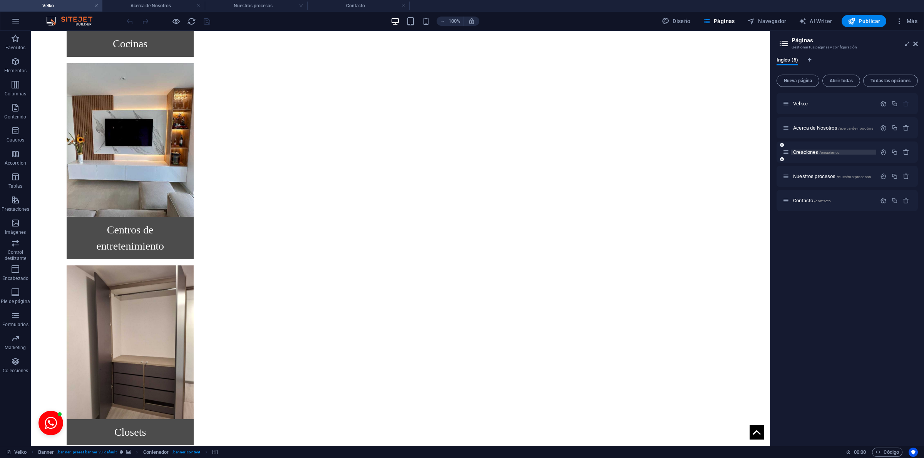
click at [801, 149] on span "Creaciones /creaciones" at bounding box center [816, 152] width 46 height 6
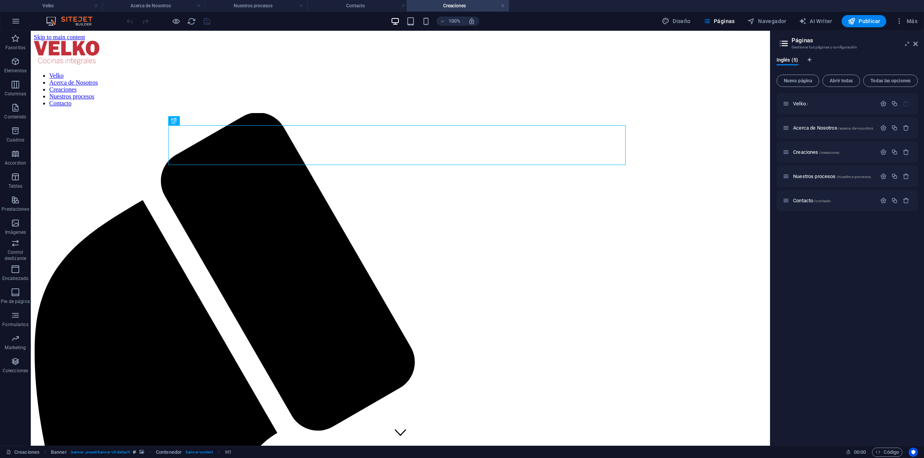
scroll to position [0, 0]
drag, startPoint x: 452, startPoint y: 2, endPoint x: 249, endPoint y: 1, distance: 203.2
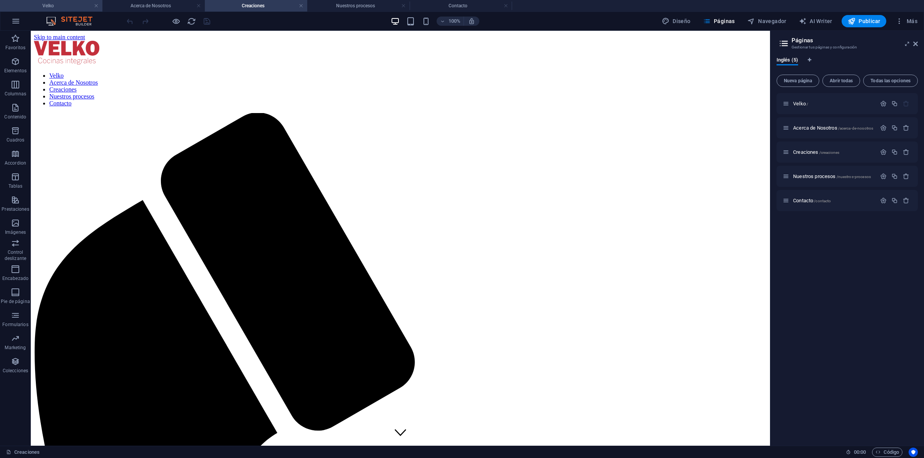
drag, startPoint x: 73, startPoint y: 5, endPoint x: 188, endPoint y: 78, distance: 135.8
click at [73, 5] on h4 "Velko" at bounding box center [51, 6] width 102 height 8
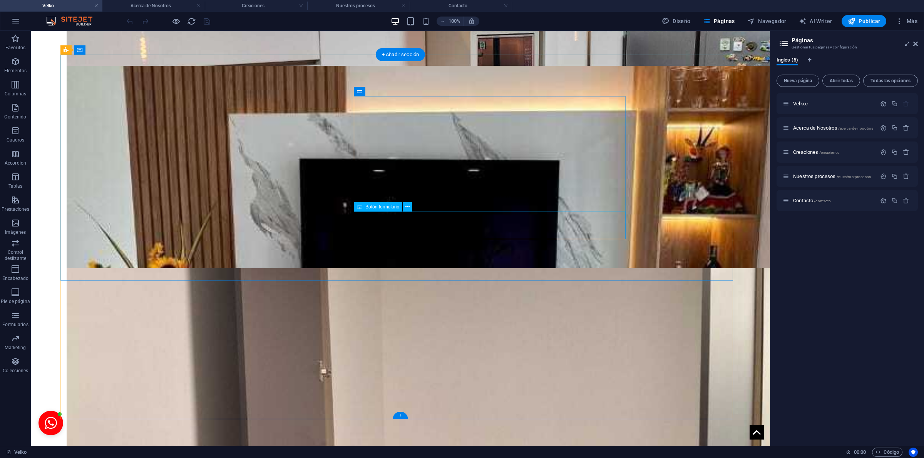
scroll to position [1767, 0]
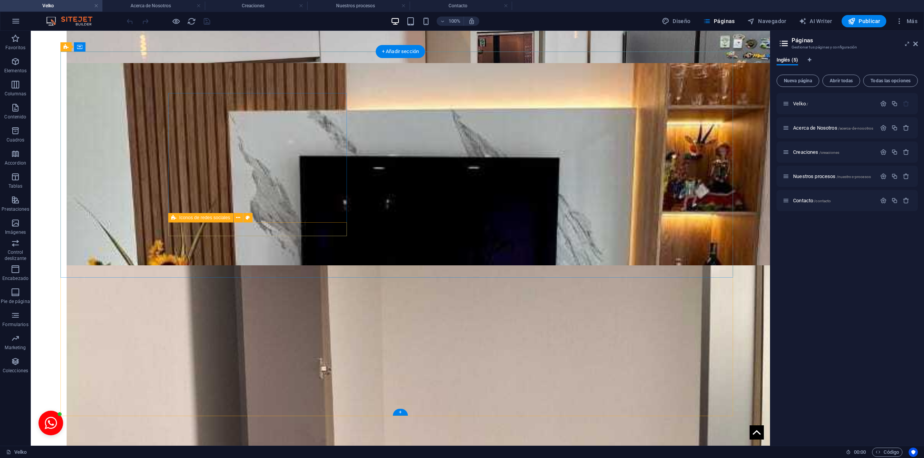
click at [187, 219] on span "Iconos de redes sociales" at bounding box center [204, 218] width 51 height 5
click at [244, 220] on button at bounding box center [247, 217] width 9 height 9
select select "rem"
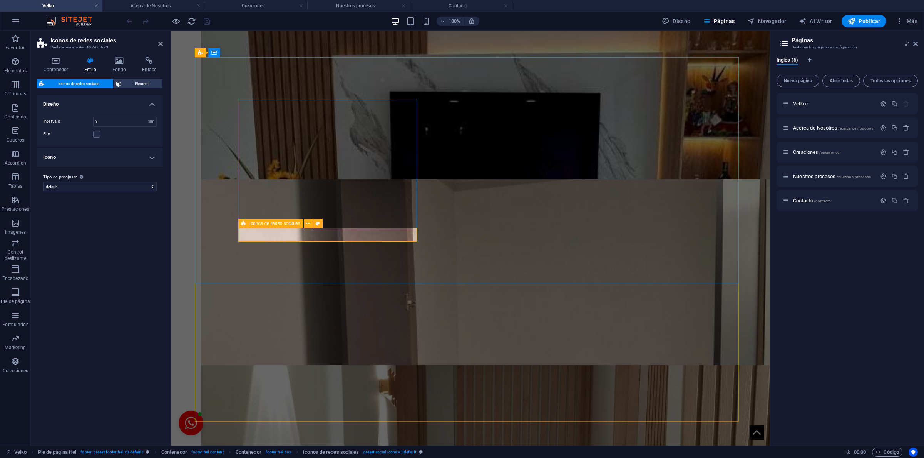
scroll to position [1688, 0]
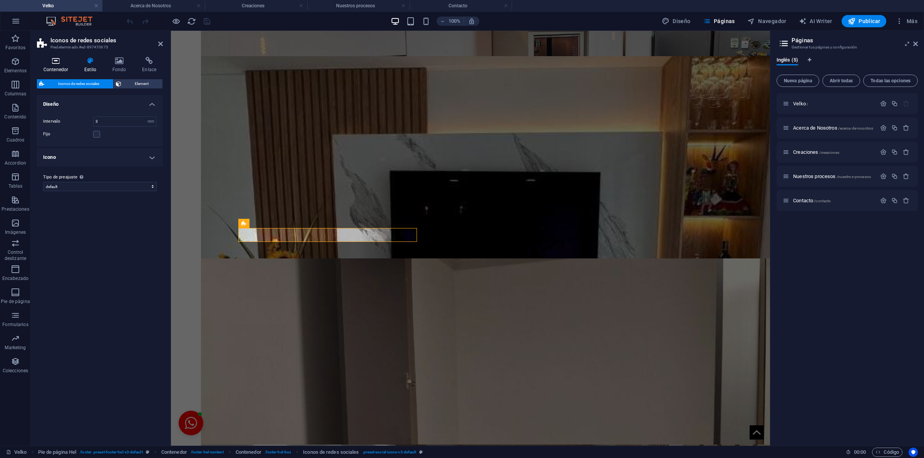
click at [62, 60] on icon at bounding box center [56, 61] width 38 height 8
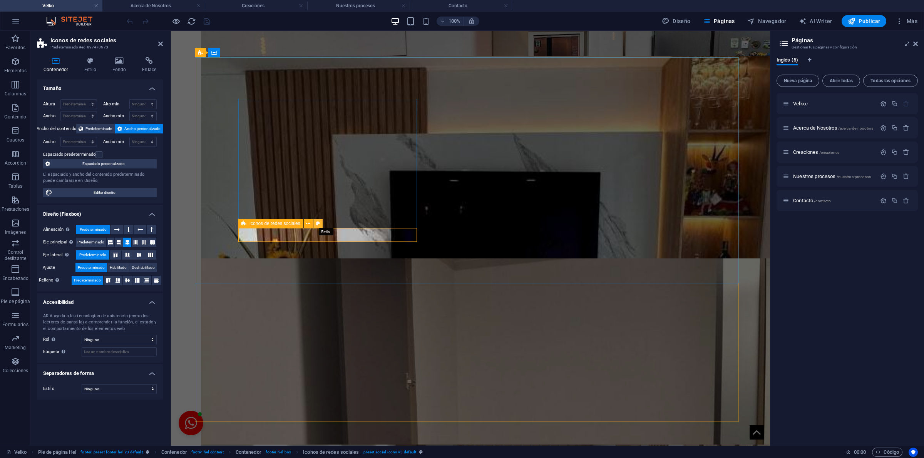
click at [317, 224] on icon at bounding box center [318, 224] width 4 height 8
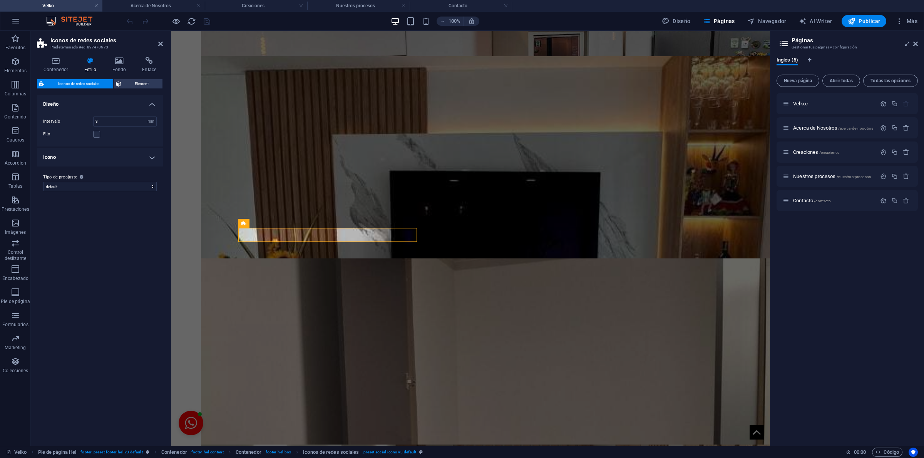
click at [151, 157] on h4 "Icono" at bounding box center [100, 157] width 126 height 18
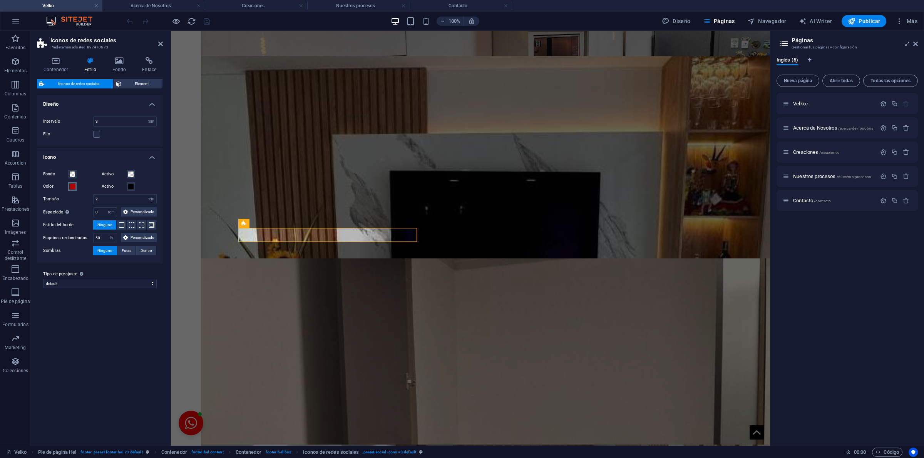
click at [70, 187] on span at bounding box center [72, 187] width 6 height 6
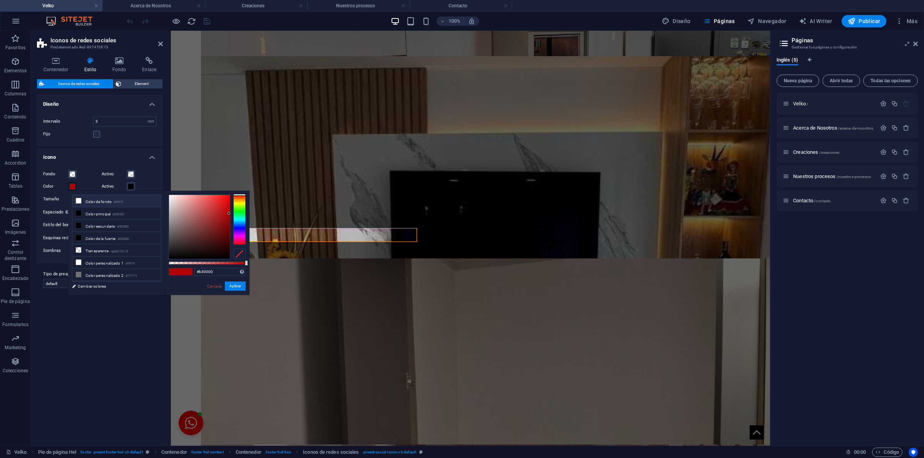
click at [108, 202] on li "Color de fondo #ffffff" at bounding box center [116, 201] width 89 height 12
type input "#ffffff"
click at [237, 285] on button "Aplicar" at bounding box center [235, 286] width 21 height 9
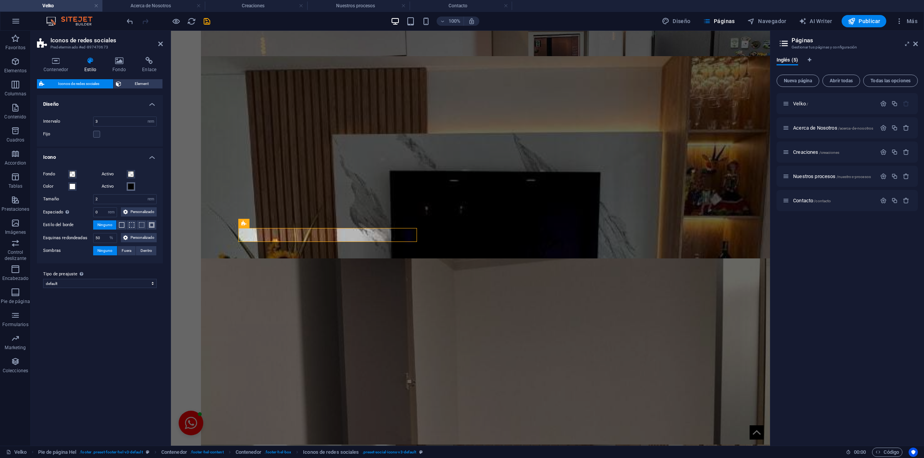
click at [131, 185] on span at bounding box center [131, 187] width 6 height 6
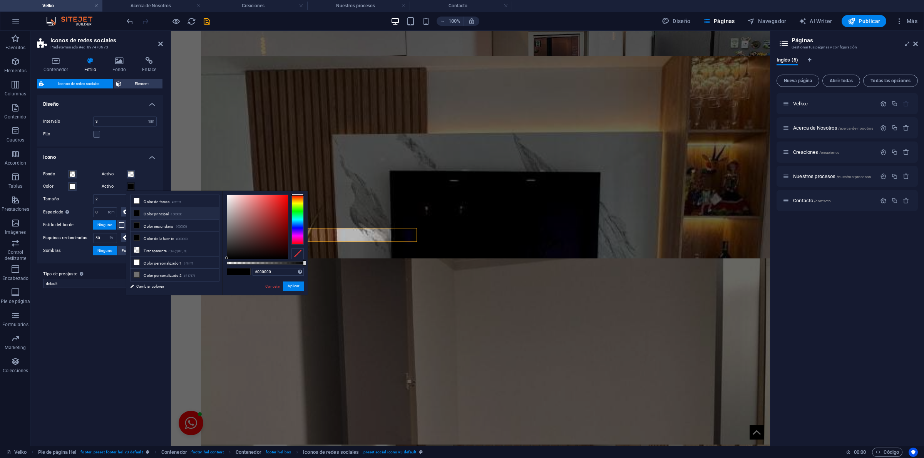
click at [109, 346] on div "Variantes Predeterminado Diseño Intervalo 3 px rem % vh vw Fijo Posición Icono …" at bounding box center [100, 267] width 126 height 345
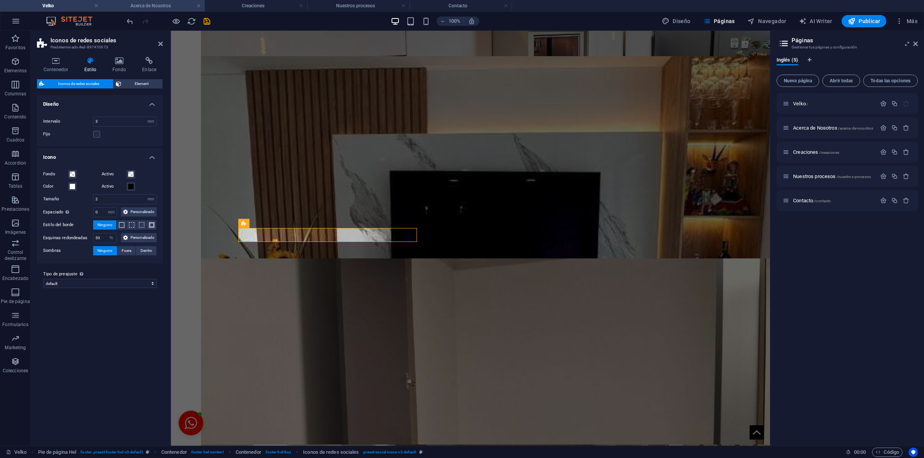
click at [169, 6] on h4 "Acerca de Nosotros" at bounding box center [153, 6] width 102 height 8
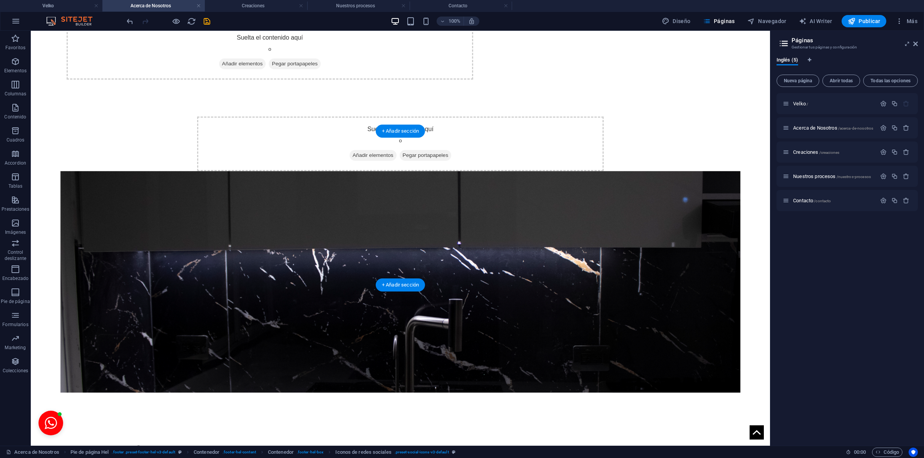
scroll to position [0, 0]
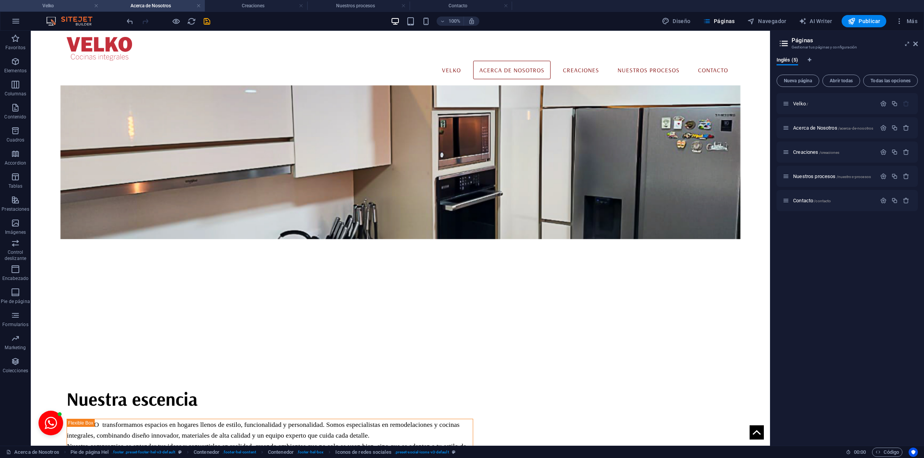
click at [56, 4] on h4 "Velko" at bounding box center [51, 6] width 102 height 8
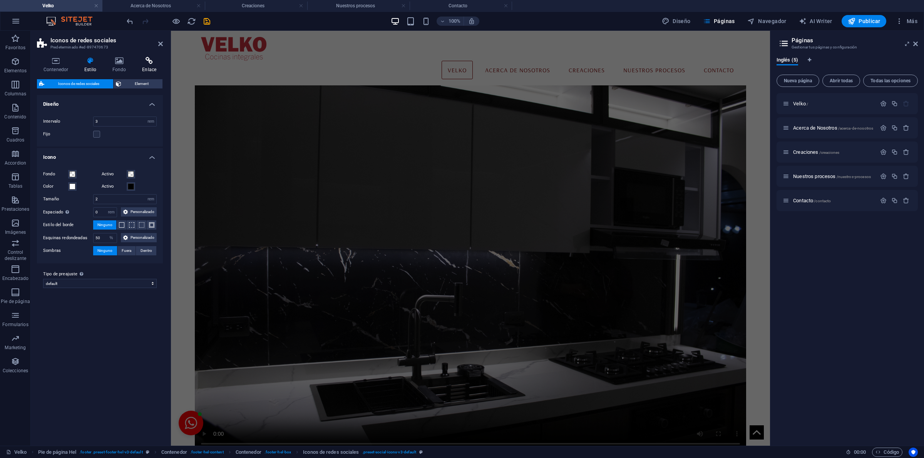
scroll to position [1688, 0]
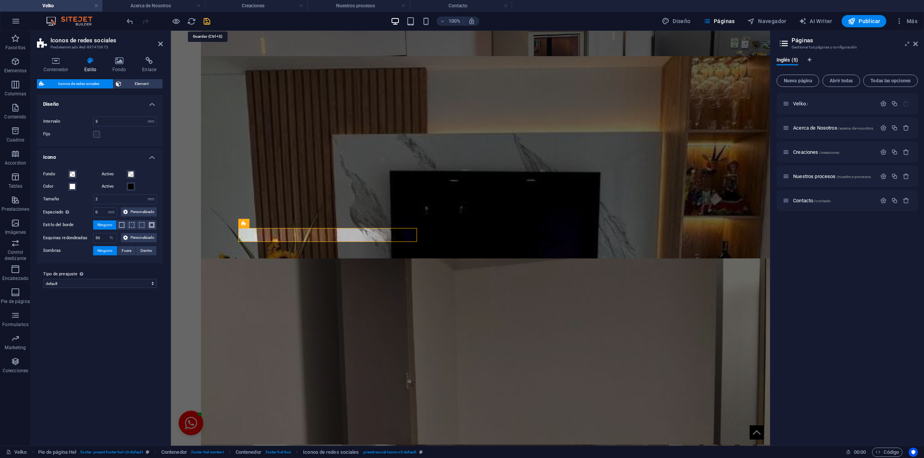
drag, startPoint x: 204, startPoint y: 22, endPoint x: 380, endPoint y: 239, distance: 280.0
click at [204, 22] on icon "save" at bounding box center [206, 21] width 9 height 9
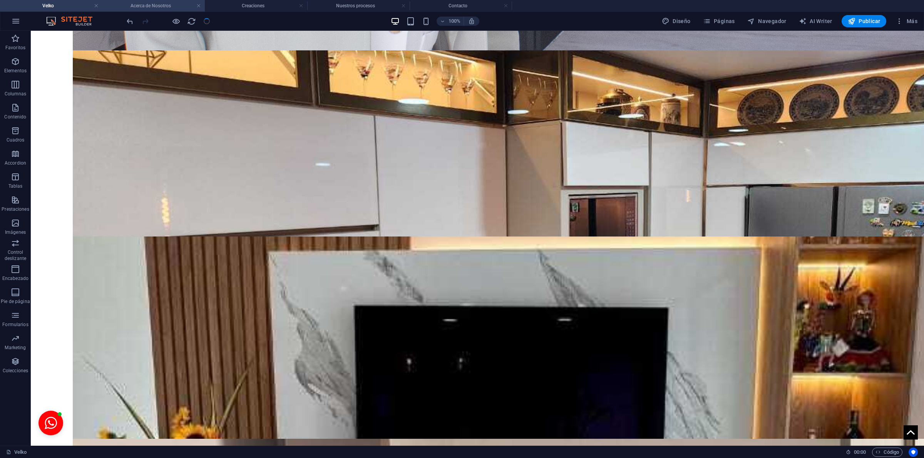
click at [169, 2] on h4 "Acerca de Nosotros" at bounding box center [153, 6] width 102 height 8
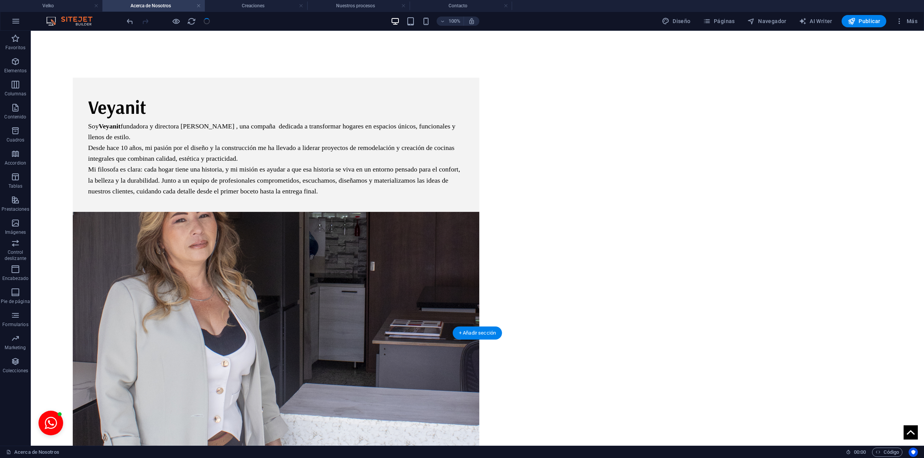
scroll to position [911, 0]
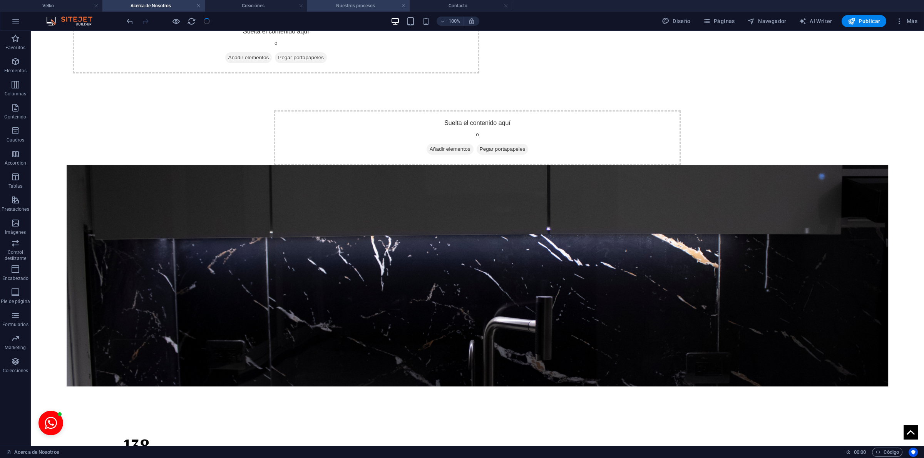
click at [353, 6] on h4 "Nuestros procesos" at bounding box center [358, 6] width 102 height 8
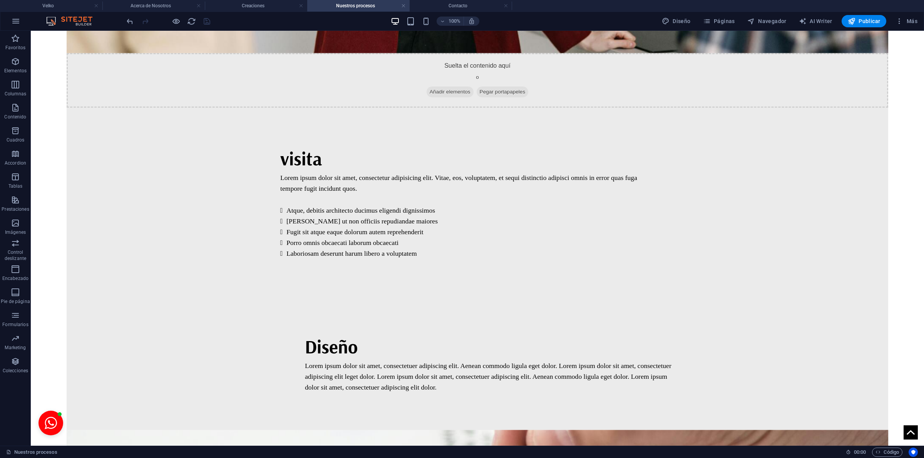
scroll to position [1354, 0]
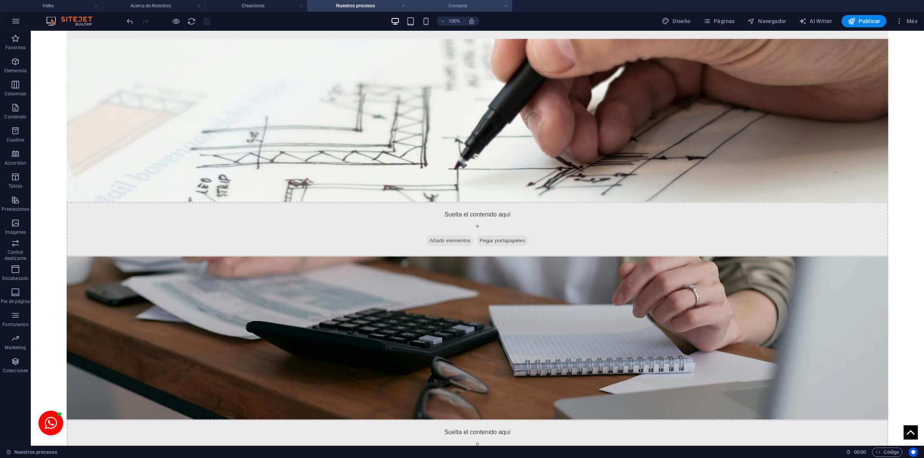
click at [442, 2] on h4 "Contacto" at bounding box center [460, 6] width 102 height 8
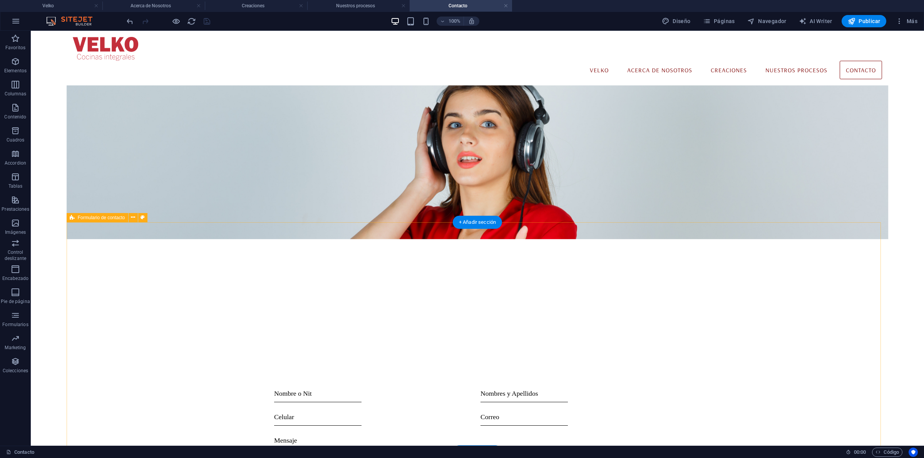
scroll to position [20, 0]
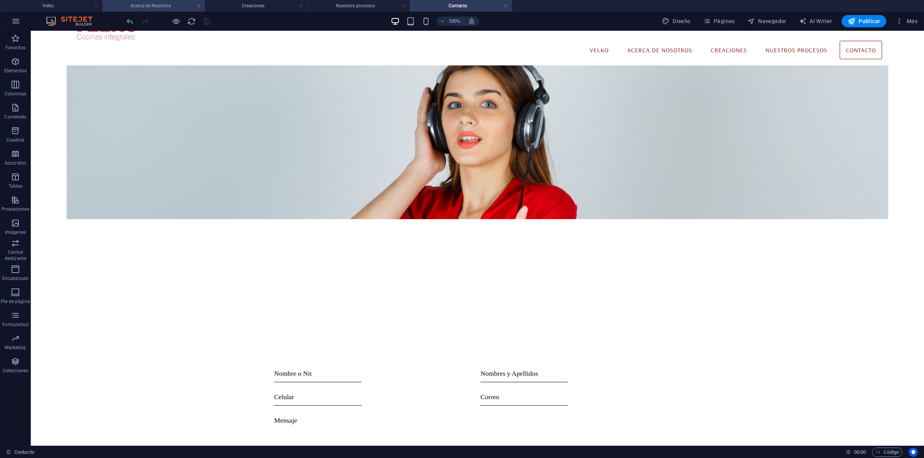
click at [165, 6] on h4 "Acerca de Nosotros" at bounding box center [153, 6] width 102 height 8
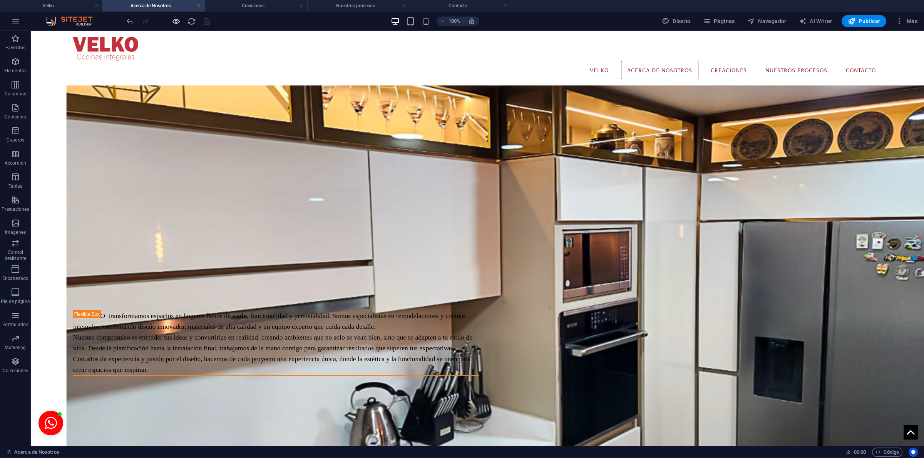
scroll to position [911, 0]
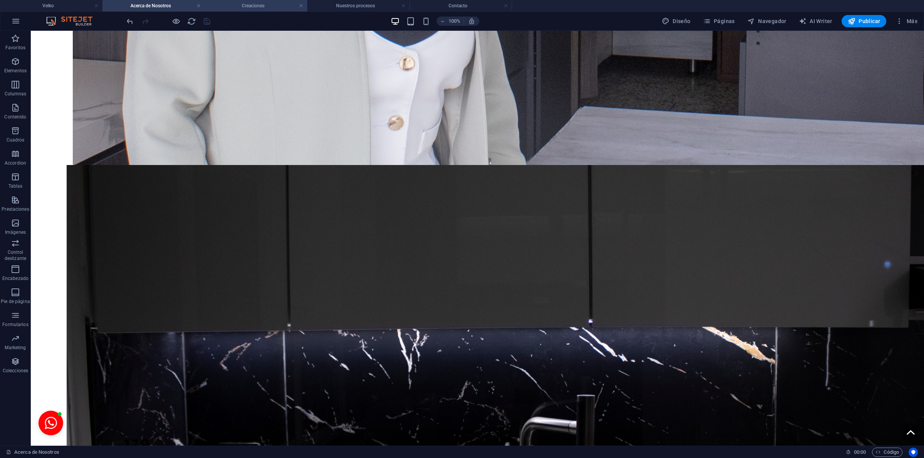
click at [257, 7] on h4 "Creaciones" at bounding box center [256, 6] width 102 height 8
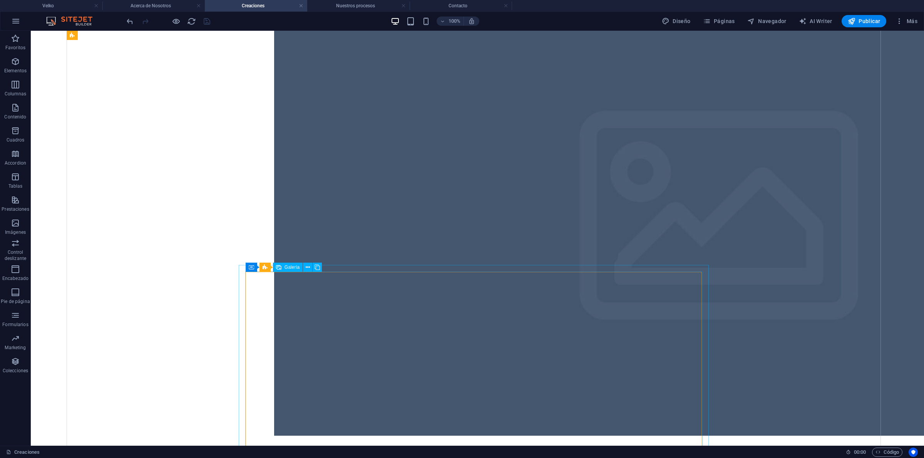
scroll to position [3051, 0]
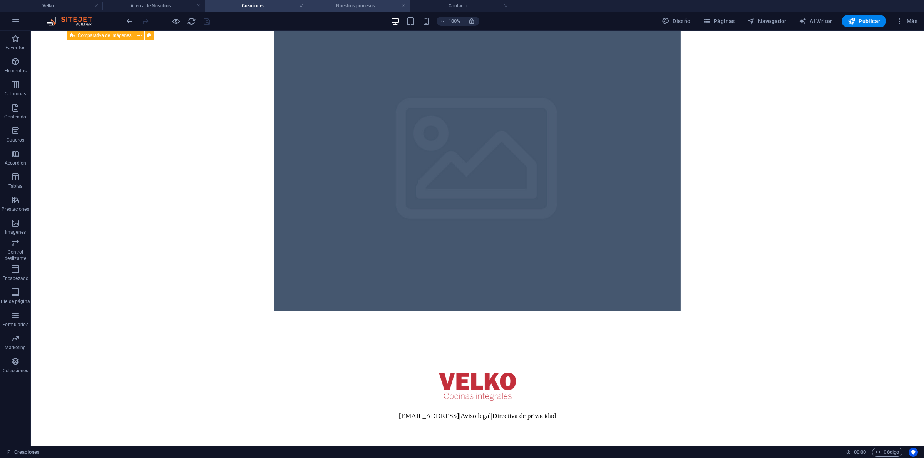
click at [362, 2] on h4 "Nuestros procesos" at bounding box center [358, 6] width 102 height 8
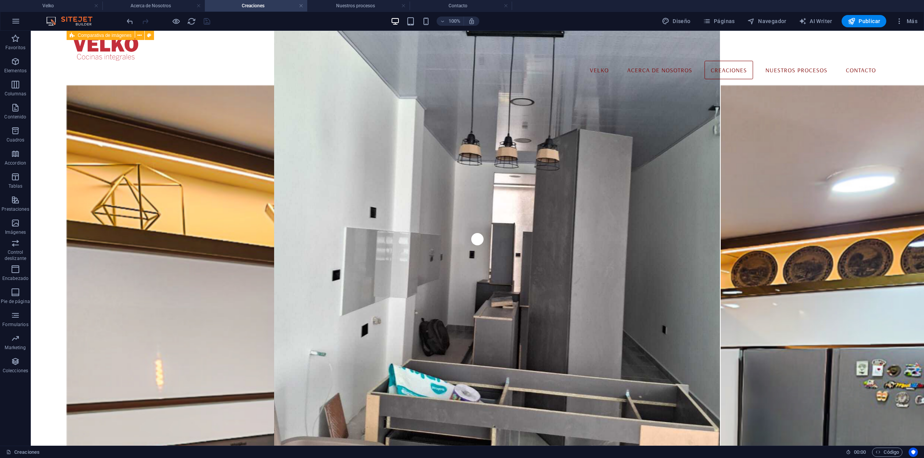
scroll to position [1354, 0]
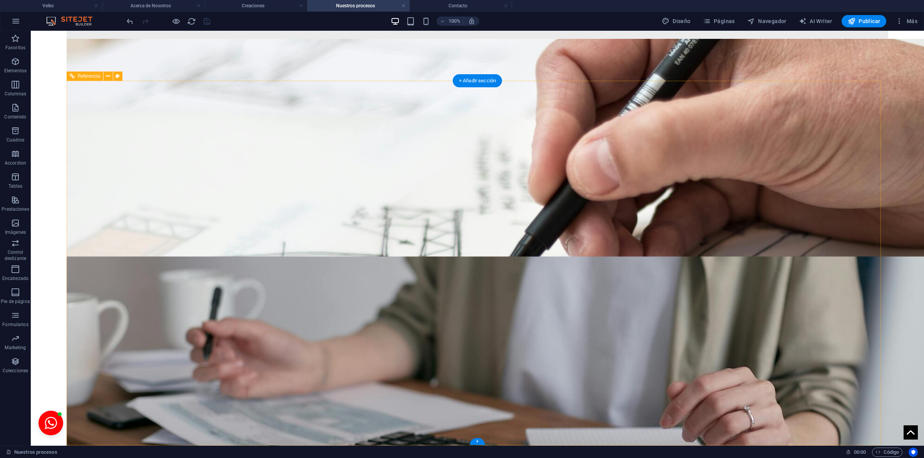
click at [479, 3] on h4 "Contacto" at bounding box center [460, 6] width 102 height 8
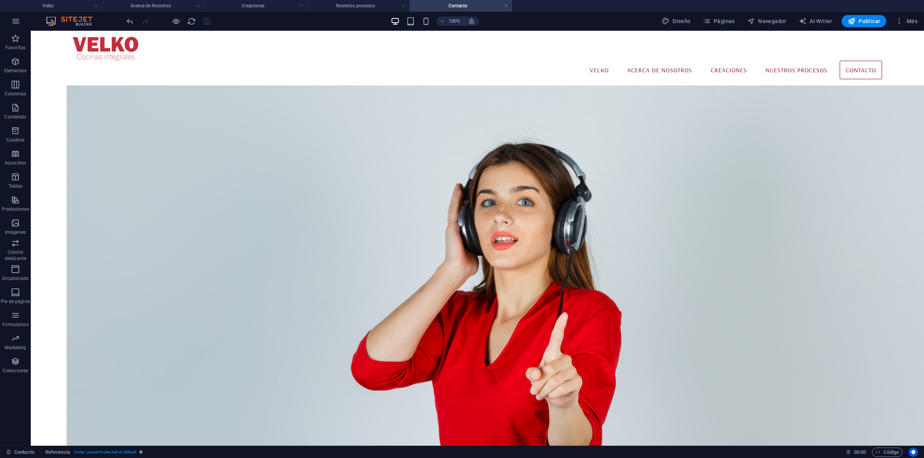
scroll to position [20, 0]
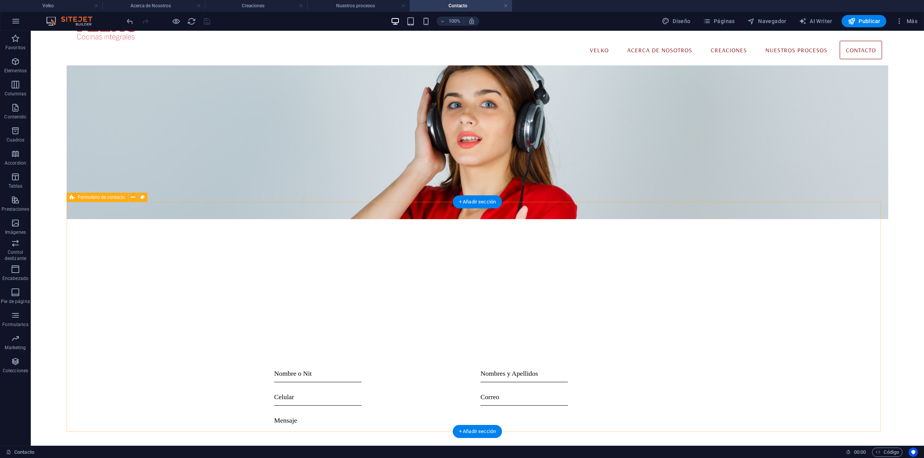
click at [410, 416] on div "I have read and understand the privacy policy. ¿Ilegible? Cargar nuevo Enviar" at bounding box center [477, 435] width 821 height 215
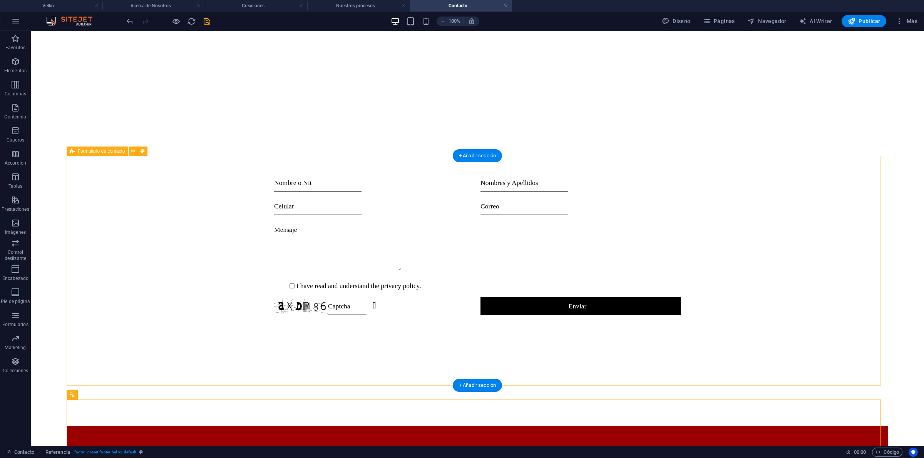
scroll to position [385, 0]
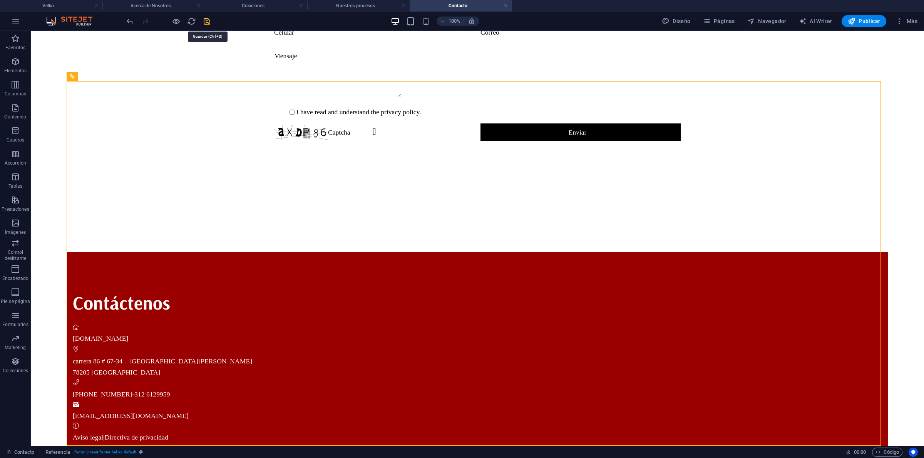
drag, startPoint x: 207, startPoint y: 20, endPoint x: 349, endPoint y: 228, distance: 252.1
click at [207, 20] on icon "save" at bounding box center [206, 21] width 9 height 9
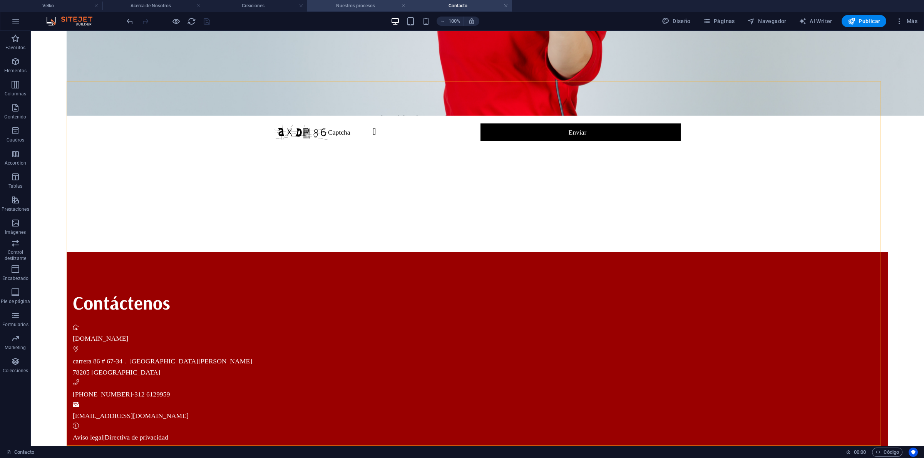
click at [353, 5] on h4 "Nuestros procesos" at bounding box center [358, 6] width 102 height 8
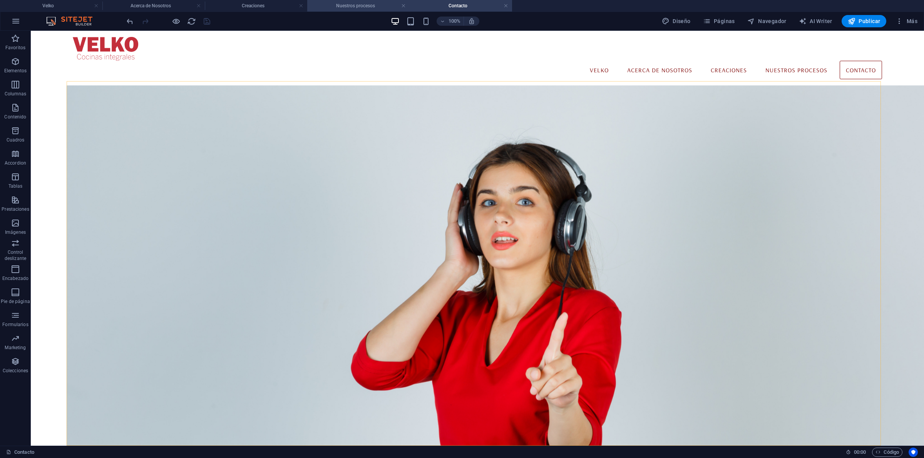
scroll to position [1354, 0]
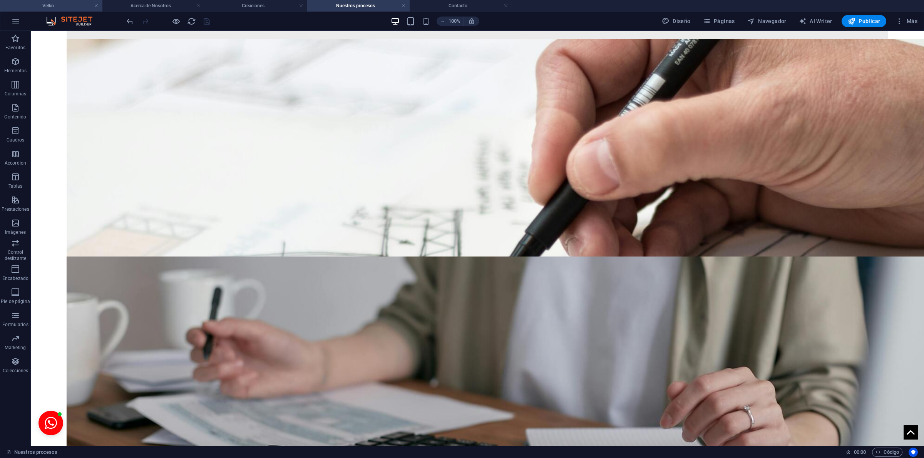
click at [53, 4] on h4 "Velko" at bounding box center [51, 6] width 102 height 8
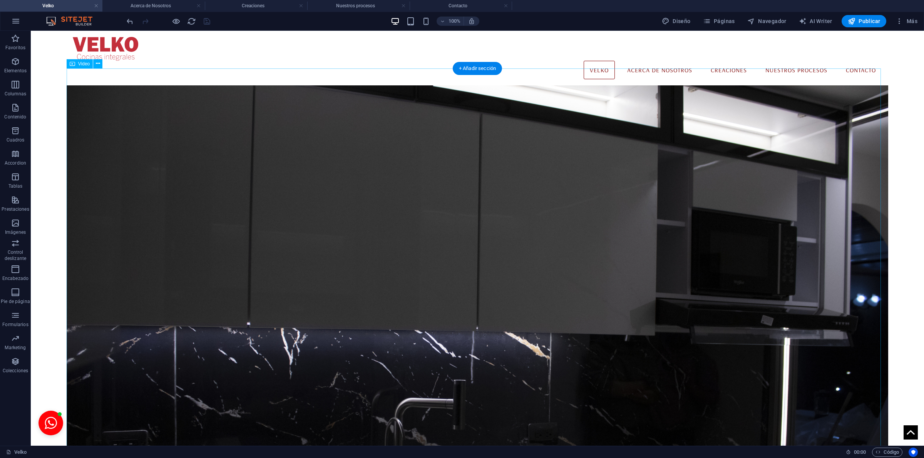
scroll to position [0, 0]
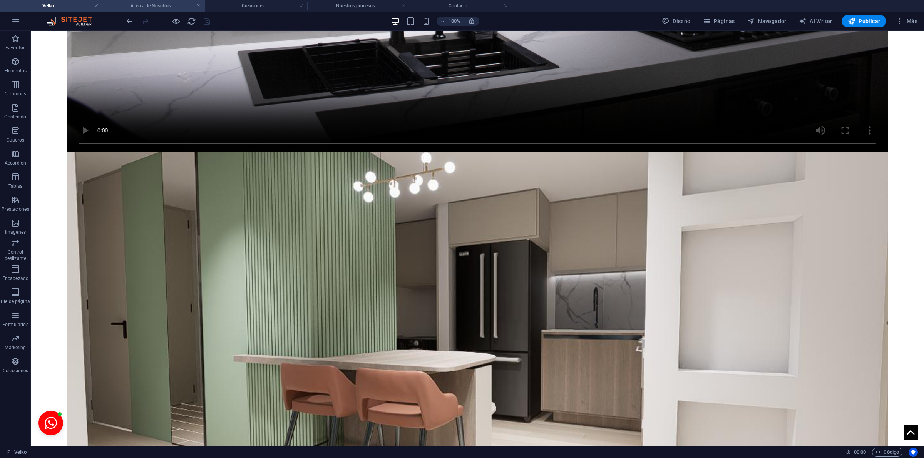
click at [155, 0] on li "Acerca de Nosotros" at bounding box center [153, 6] width 102 height 12
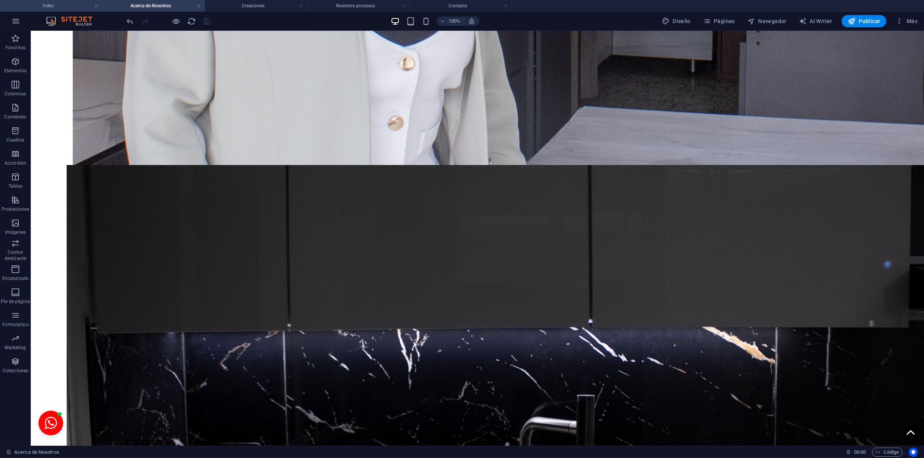
click at [50, 5] on h4 "Velko" at bounding box center [51, 6] width 102 height 8
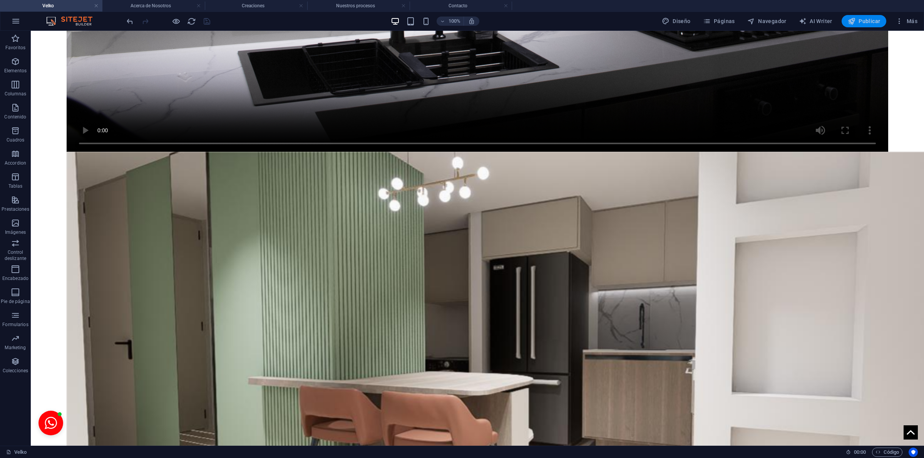
click at [855, 20] on icon "button" at bounding box center [851, 21] width 8 height 8
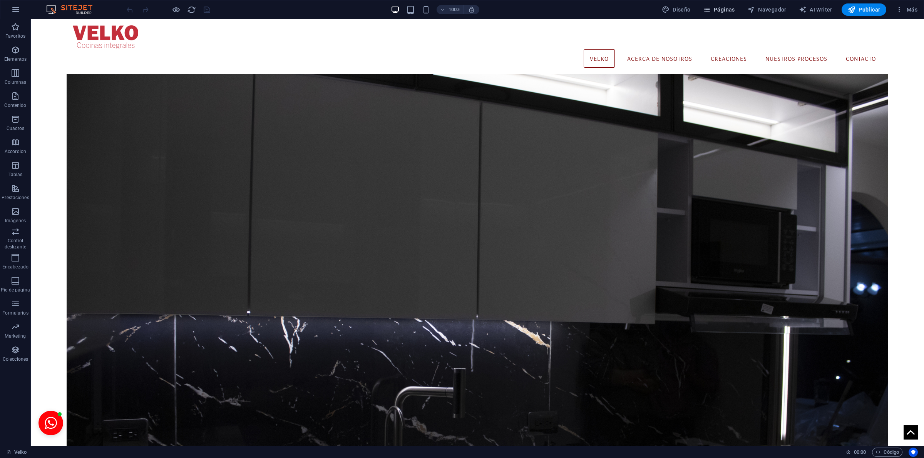
click at [732, 10] on span "Páginas" at bounding box center [719, 10] width 32 height 8
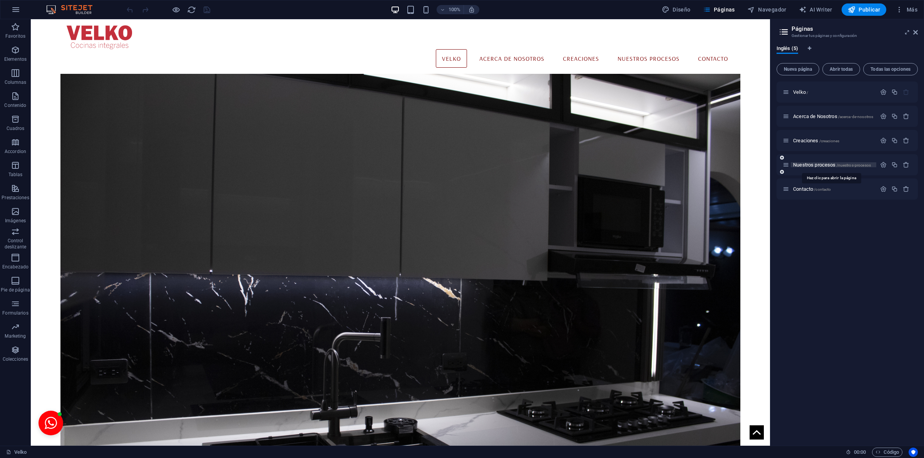
click at [739, 162] on span "Nuestros procesos /nuestros-procesos" at bounding box center [832, 165] width 78 height 6
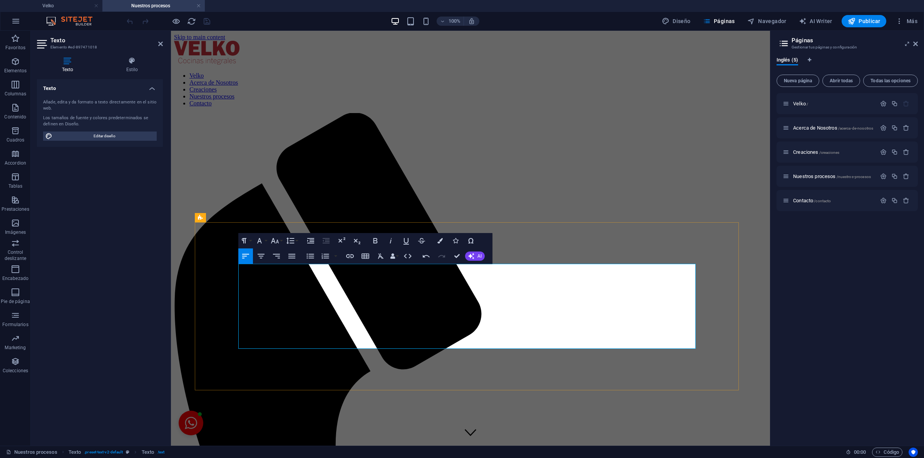
drag, startPoint x: 533, startPoint y: 318, endPoint x: 503, endPoint y: 319, distance: 30.1
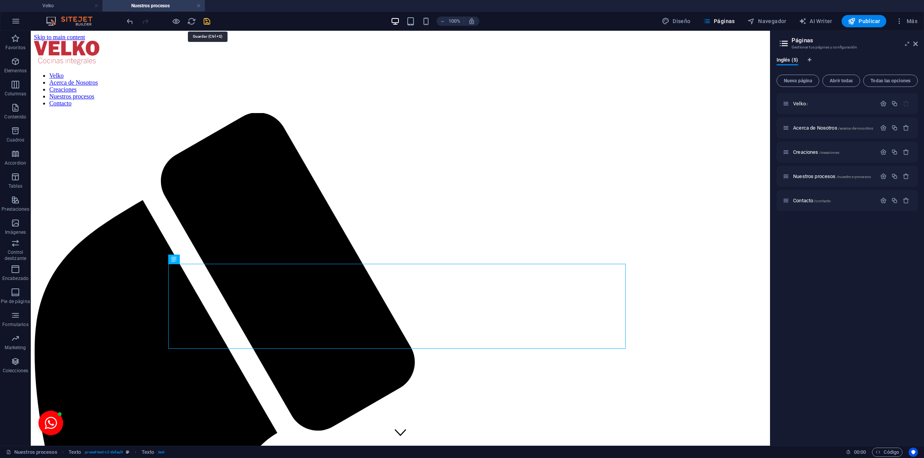
drag, startPoint x: 210, startPoint y: 22, endPoint x: 301, endPoint y: 114, distance: 129.8
click at [210, 22] on icon "save" at bounding box center [206, 21] width 9 height 9
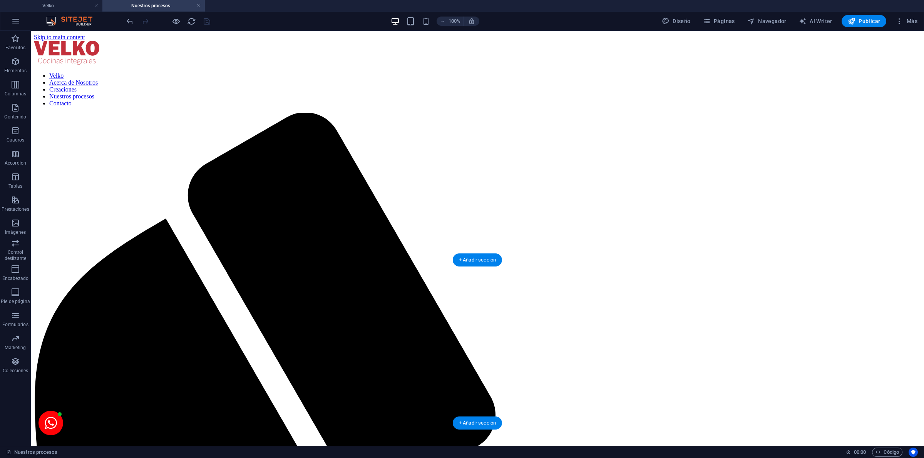
scroll to position [962, 0]
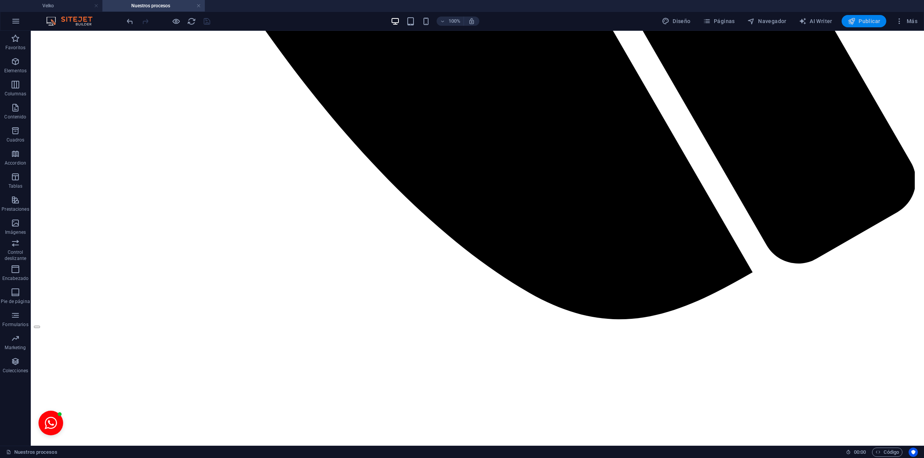
click at [739, 22] on span "Publicar" at bounding box center [863, 21] width 33 height 8
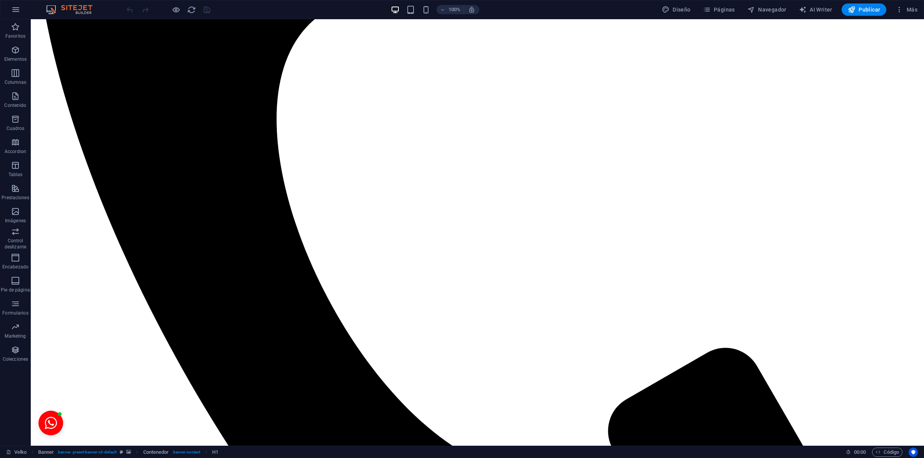
scroll to position [961, 0]
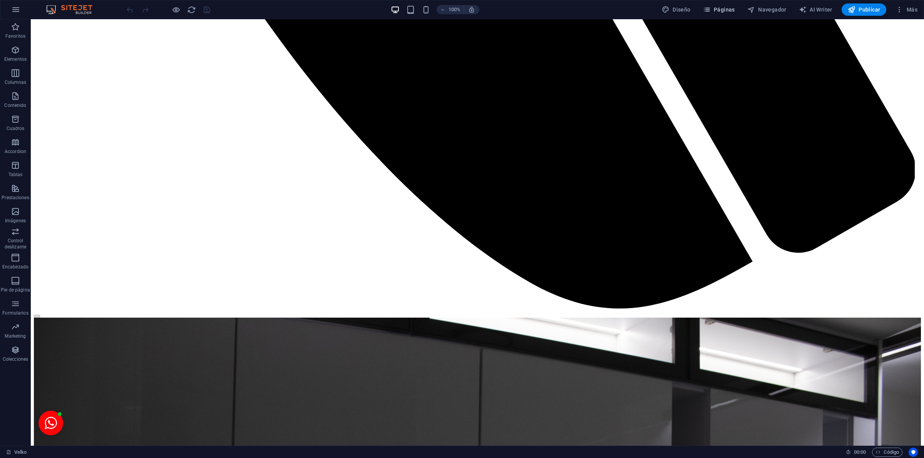
click at [730, 11] on span "Páginas" at bounding box center [719, 10] width 32 height 8
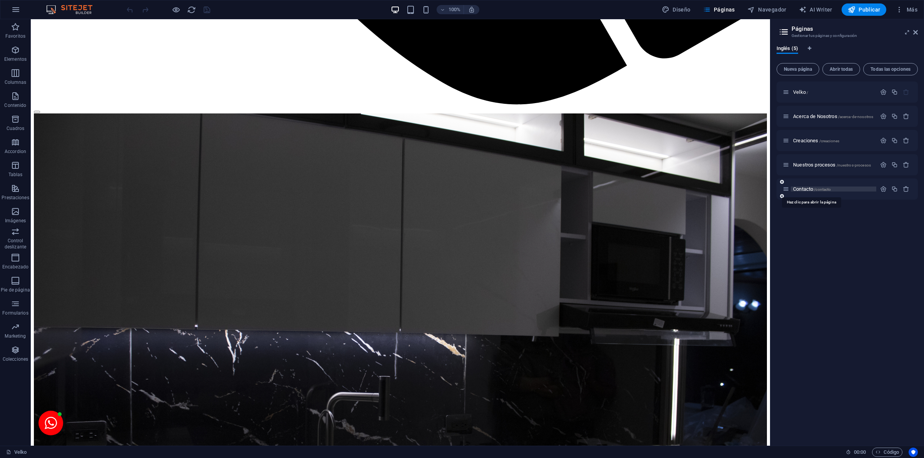
click at [739, 189] on span "Contacto /contacto" at bounding box center [812, 189] width 38 height 6
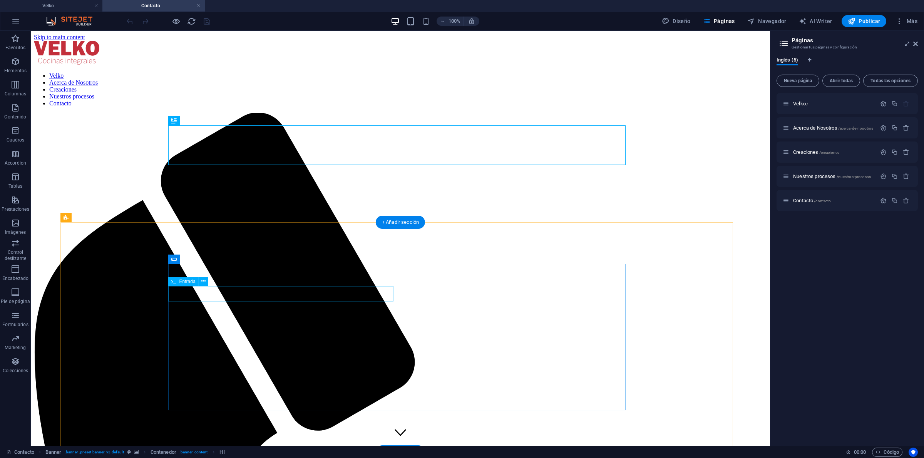
scroll to position [385, 0]
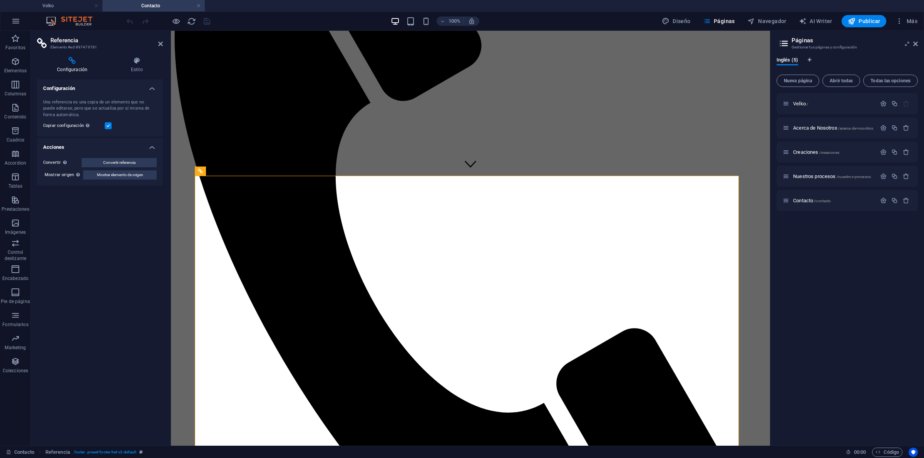
scroll to position [264, 0]
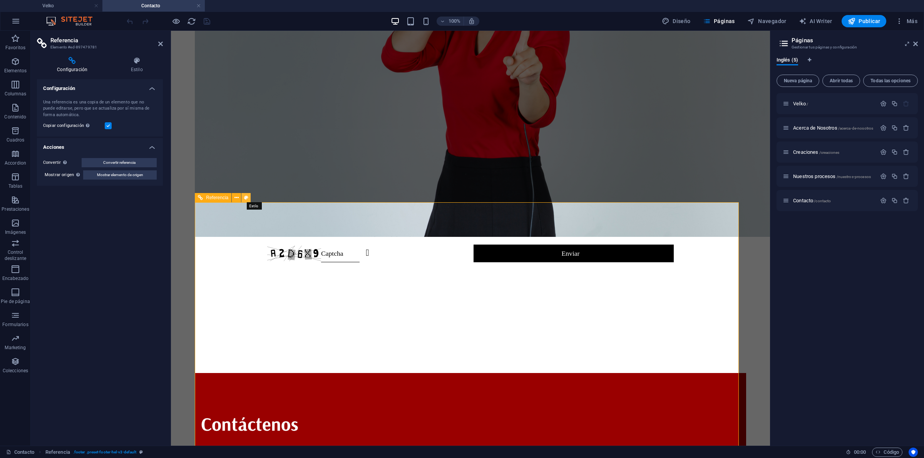
click at [246, 200] on icon at bounding box center [246, 198] width 4 height 8
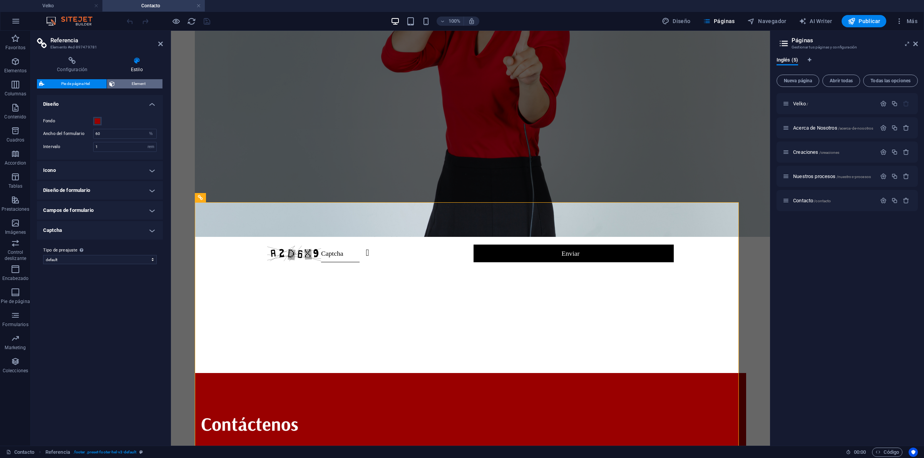
click at [130, 85] on span "Element" at bounding box center [138, 83] width 43 height 9
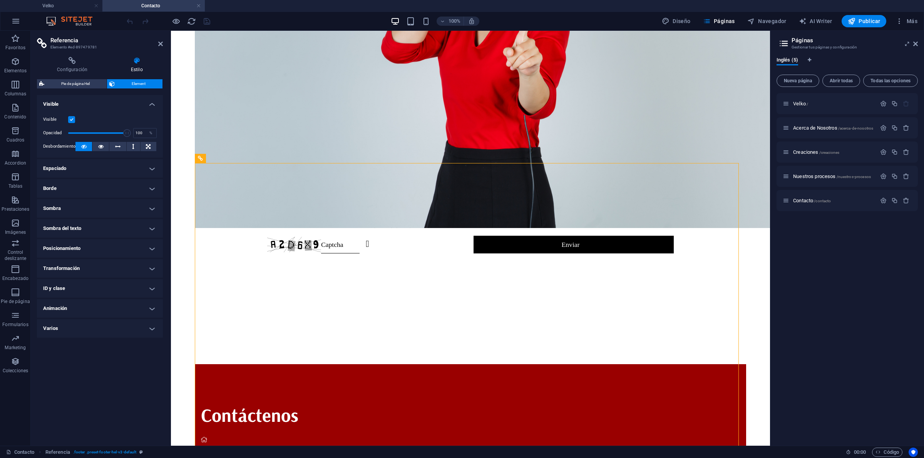
drag, startPoint x: 765, startPoint y: 220, endPoint x: 942, endPoint y: 256, distance: 180.6
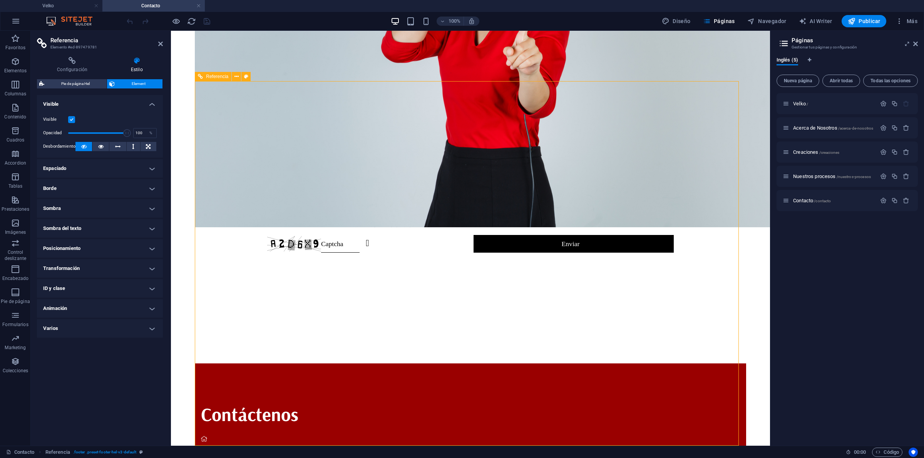
scroll to position [385, 0]
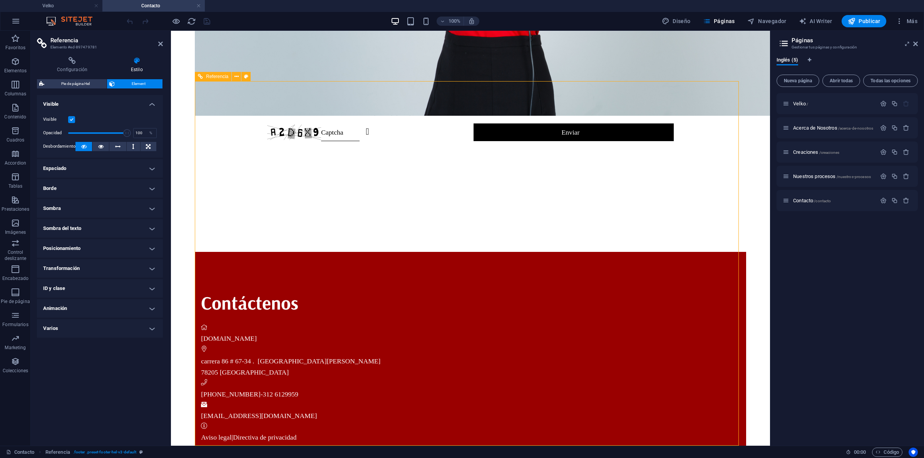
click at [348, 252] on div "Contáctenos [DOMAIN_NAME] carrera 86 # 67-34 . [GEOGRAPHIC_DATA][PERSON_NAME] […" at bounding box center [470, 467] width 551 height 431
click at [228, 178] on div at bounding box center [470, 215] width 551 height 74
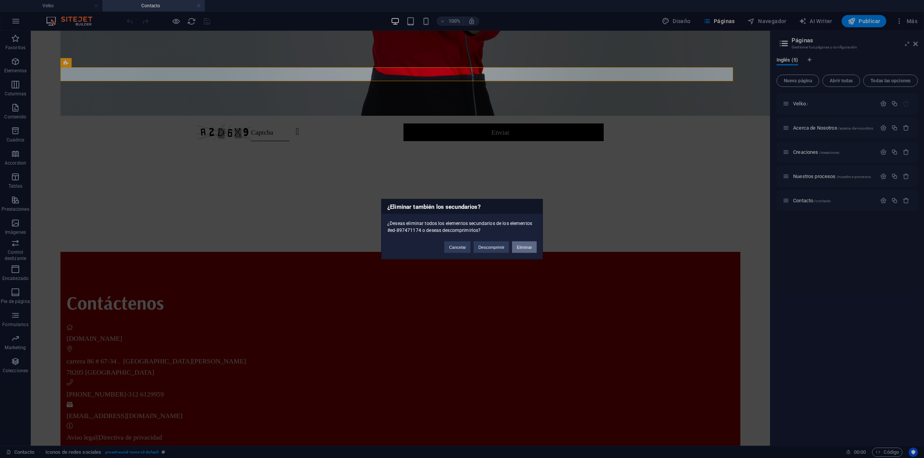
click at [526, 244] on button "Eliminar" at bounding box center [524, 247] width 25 height 12
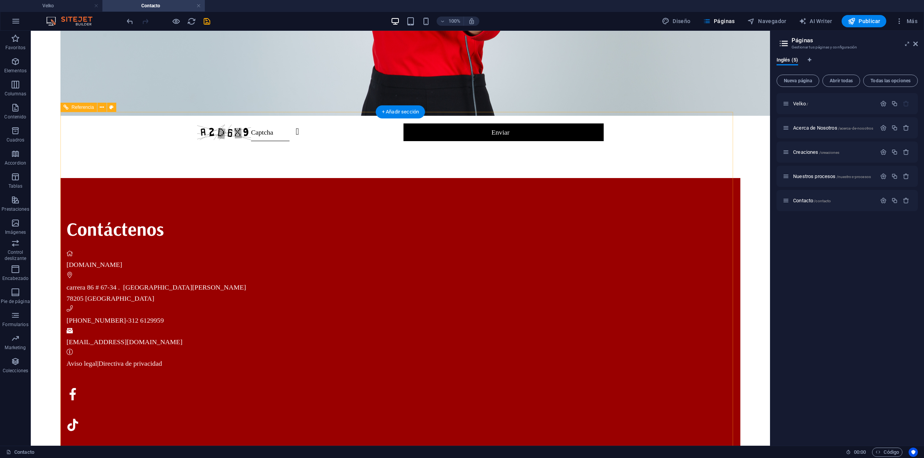
scroll to position [340, 0]
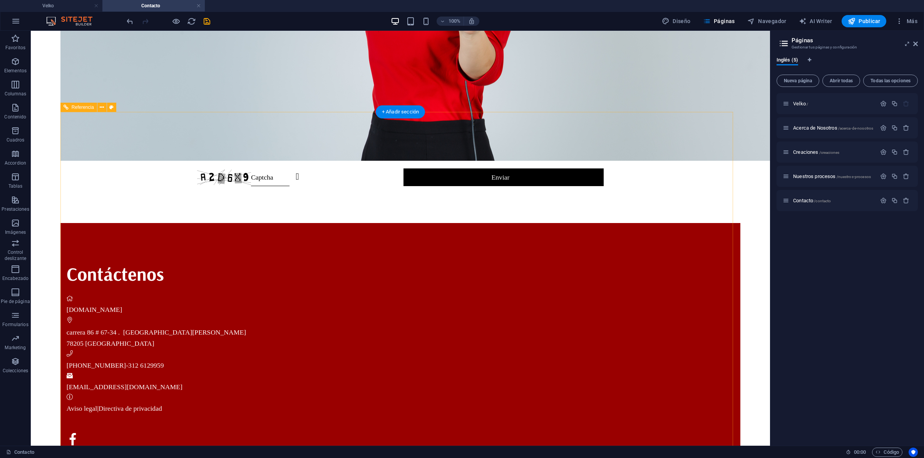
click at [319, 223] on div "Contáctenos [DOMAIN_NAME] carrera 86 # 67-34 . [GEOGRAPHIC_DATA][PERSON_NAME] […" at bounding box center [400, 438] width 680 height 431
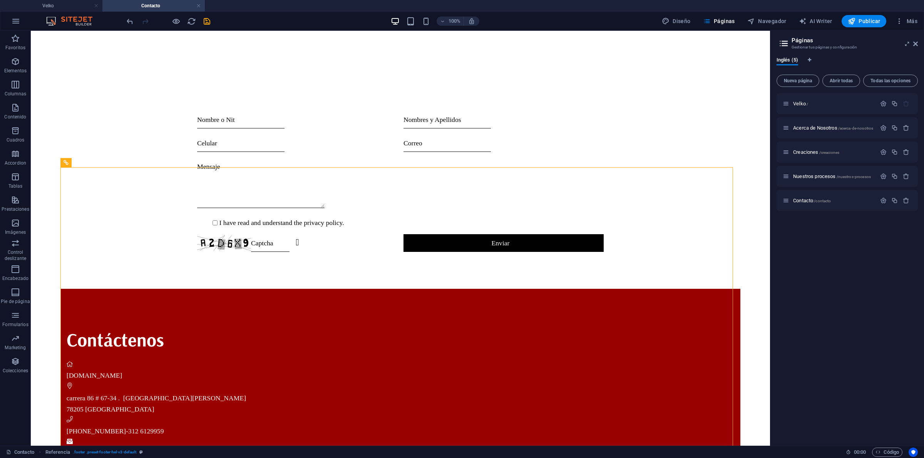
scroll to position [287, 0]
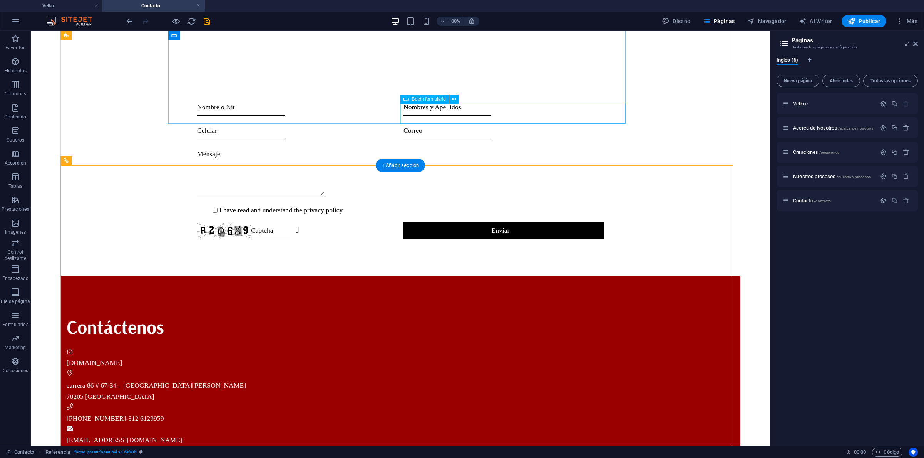
click at [468, 222] on div "Enviar" at bounding box center [503, 231] width 200 height 18
click at [454, 100] on icon at bounding box center [453, 99] width 4 height 8
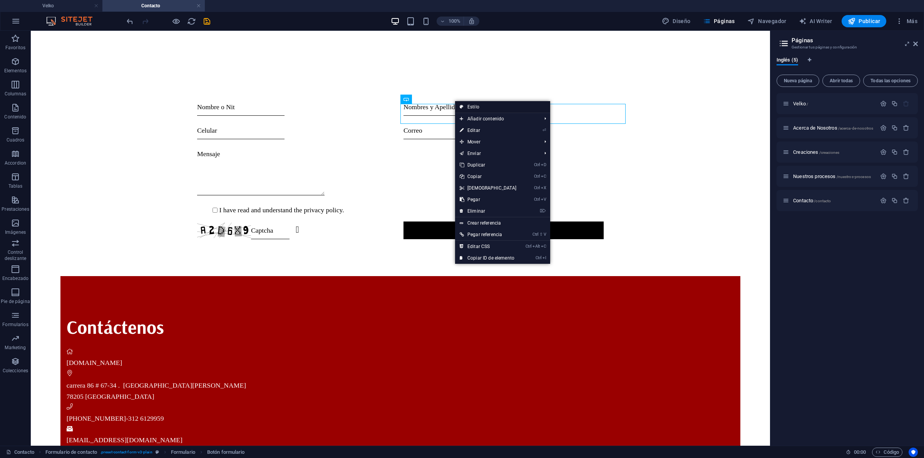
click at [468, 107] on link "Estilo" at bounding box center [502, 107] width 95 height 12
select select "rem"
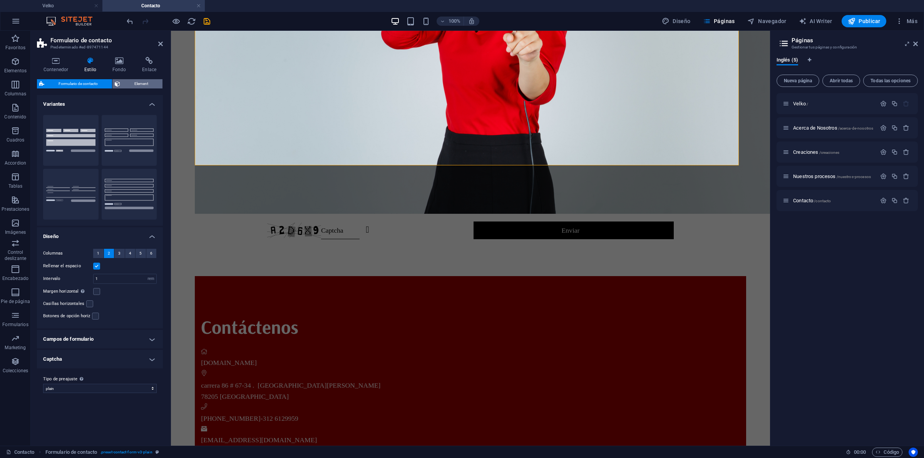
click at [135, 83] on span "Element" at bounding box center [141, 83] width 38 height 9
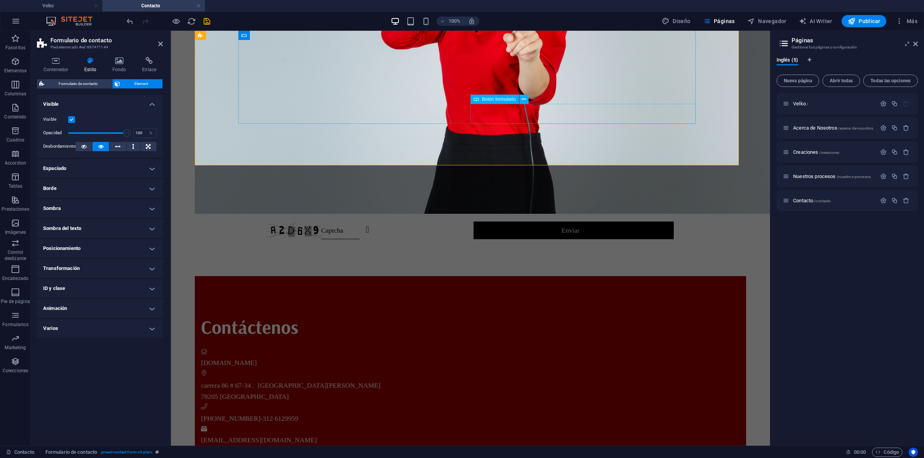
click at [515, 222] on div "Enviar" at bounding box center [573, 231] width 200 height 18
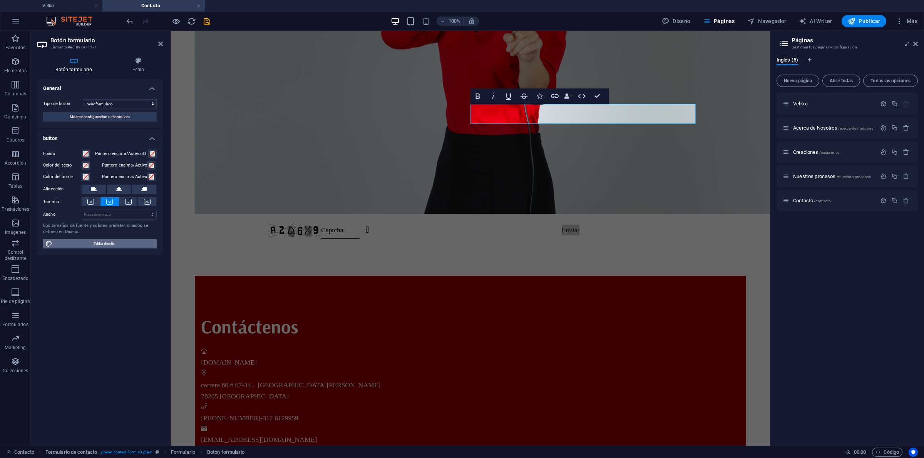
click at [114, 247] on span "Editar diseño" at bounding box center [105, 243] width 100 height 9
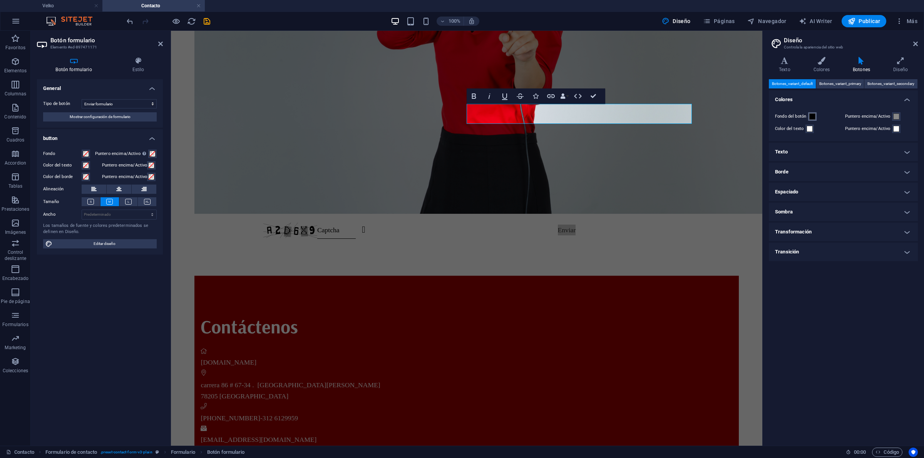
click at [739, 115] on span at bounding box center [812, 117] width 6 height 6
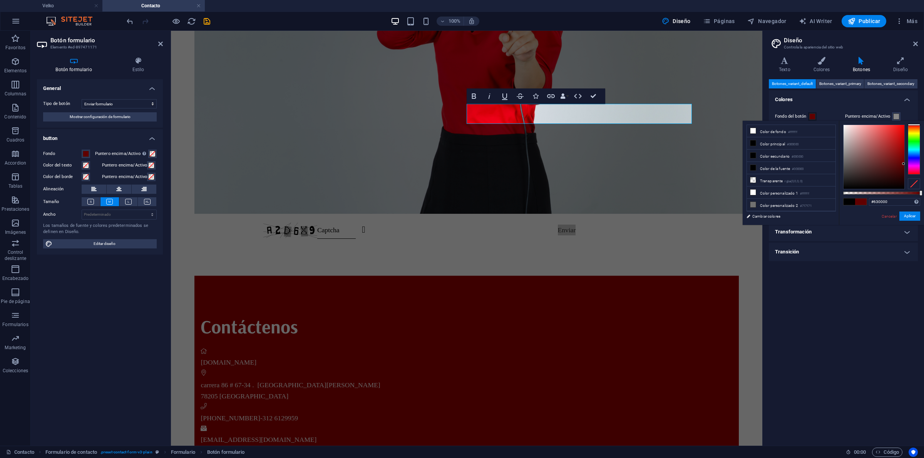
type input "#660000"
drag, startPoint x: 892, startPoint y: 163, endPoint x: 894, endPoint y: 189, distance: 25.9
click at [739, 163] on div at bounding box center [881, 157] width 77 height 65
click at [739, 214] on button "Aplicar" at bounding box center [909, 216] width 21 height 9
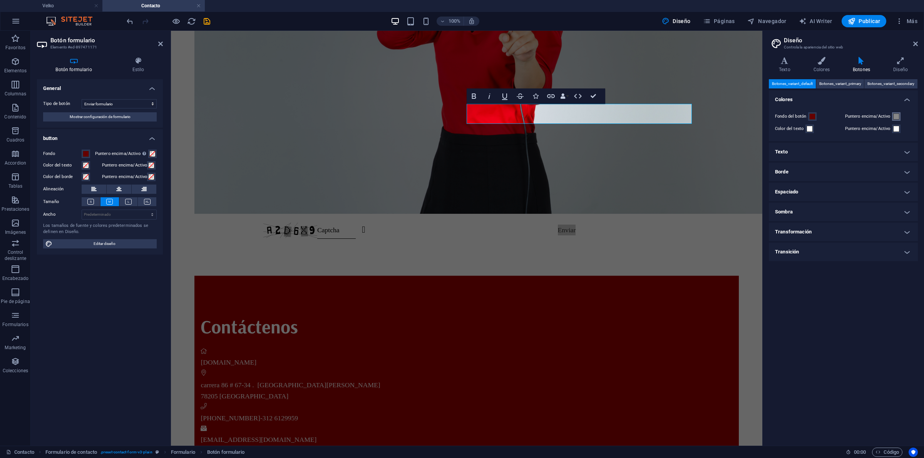
click at [739, 115] on span at bounding box center [896, 117] width 6 height 6
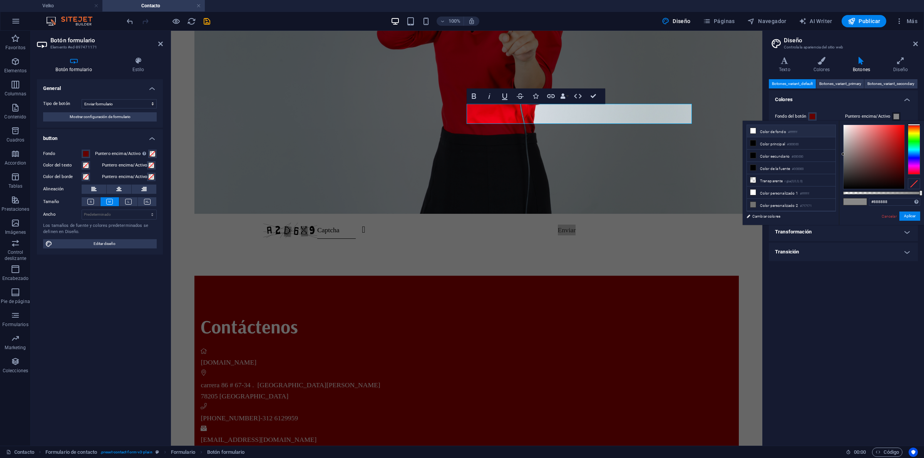
click at [739, 133] on li "Color de fondo #ffffff" at bounding box center [791, 131] width 89 height 12
type input "#ffffff"
click at [739, 215] on button "Aplicar" at bounding box center [909, 216] width 21 height 9
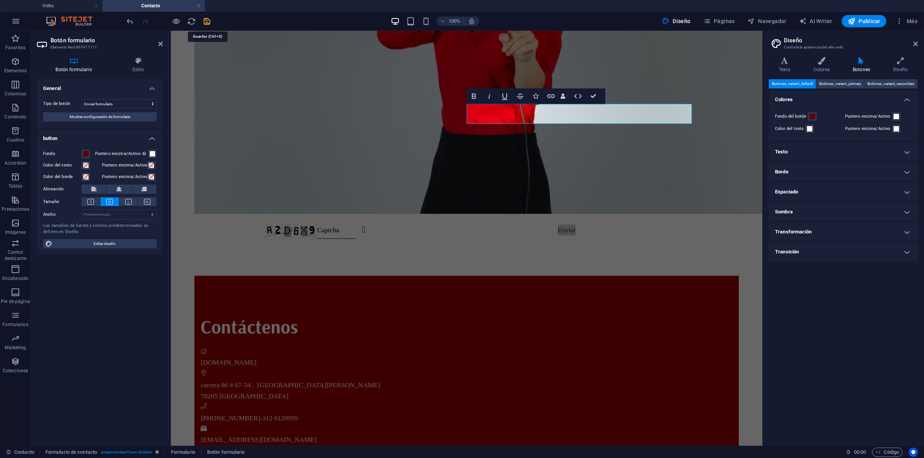
click at [210, 22] on icon "save" at bounding box center [206, 21] width 9 height 9
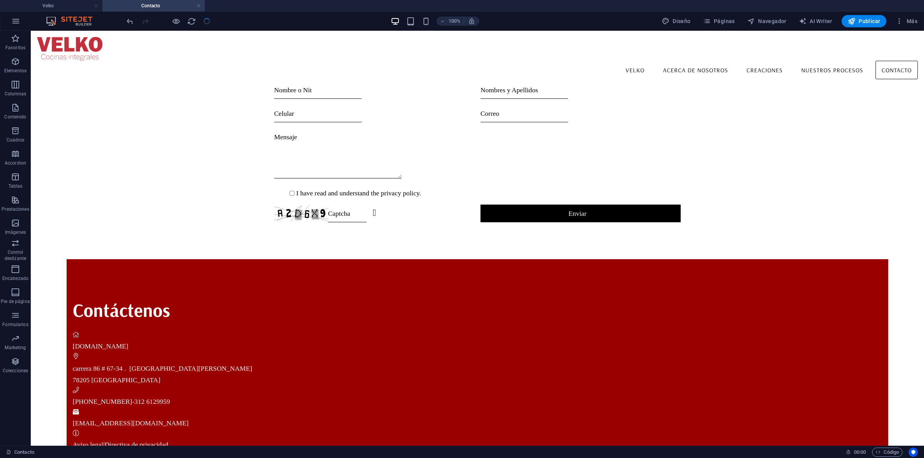
scroll to position [172, 0]
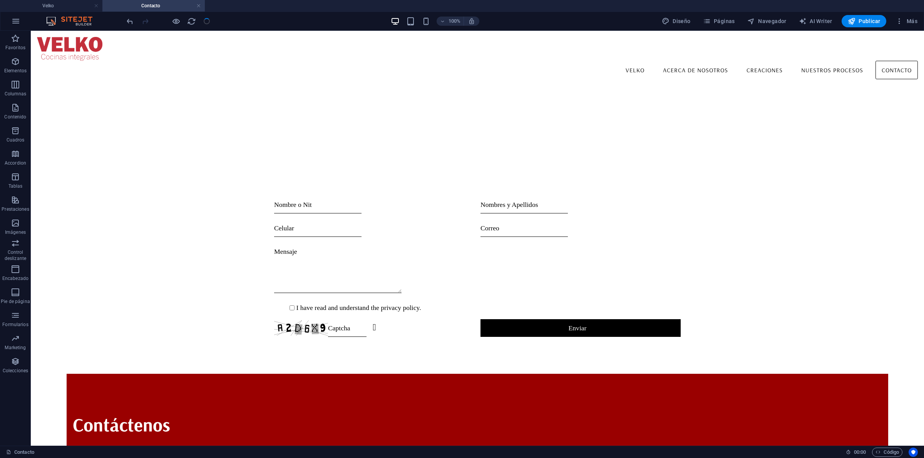
drag, startPoint x: 918, startPoint y: 200, endPoint x: 906, endPoint y: 50, distance: 150.2
click at [5, 64] on span "Elementos" at bounding box center [15, 66] width 31 height 18
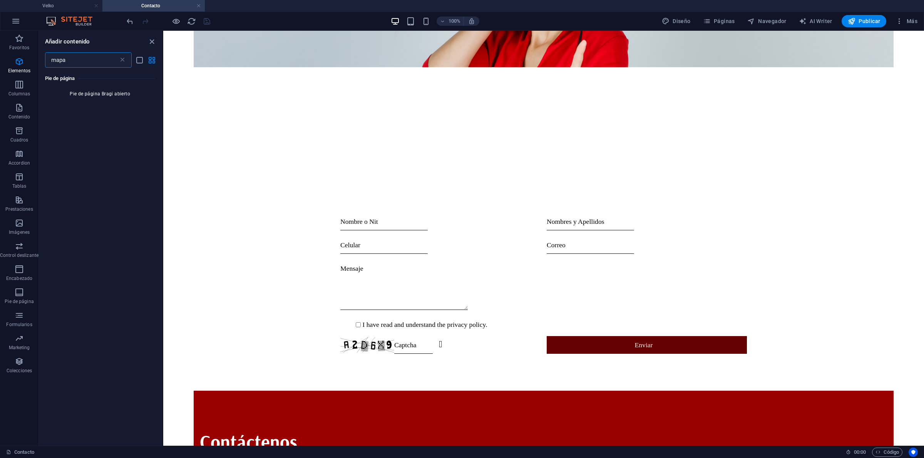
scroll to position [0, 0]
type input "mapa"
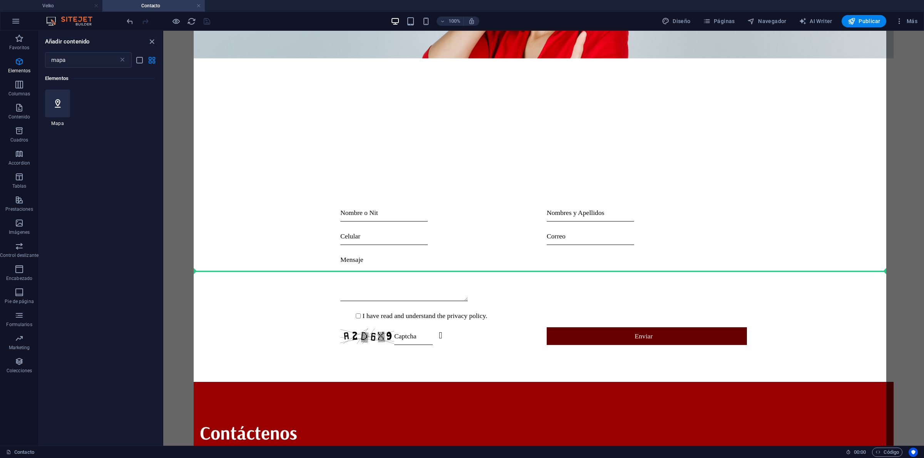
select select "1"
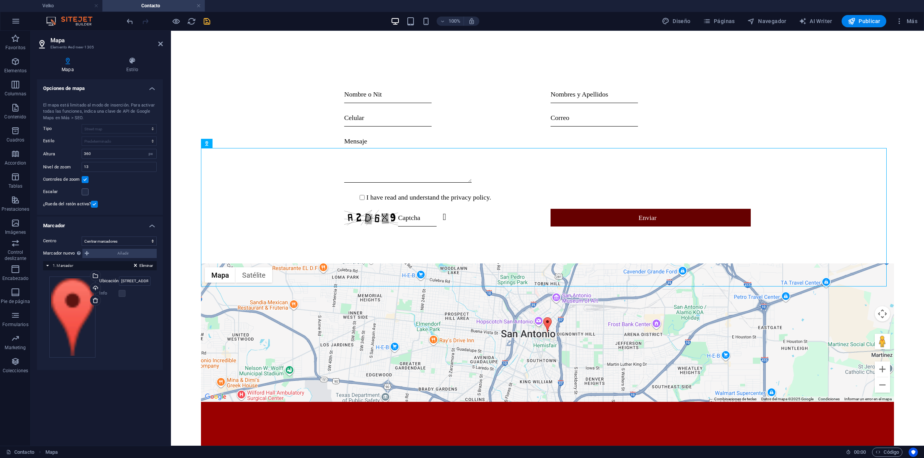
scroll to position [329, 0]
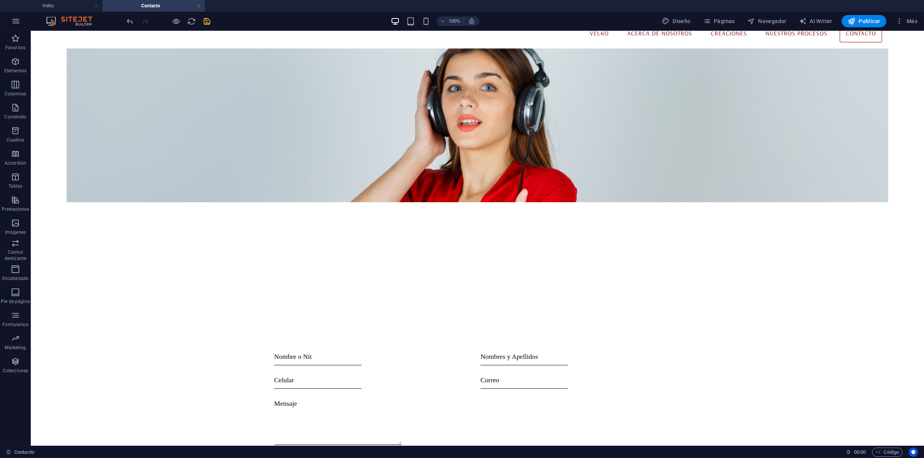
scroll to position [114, 0]
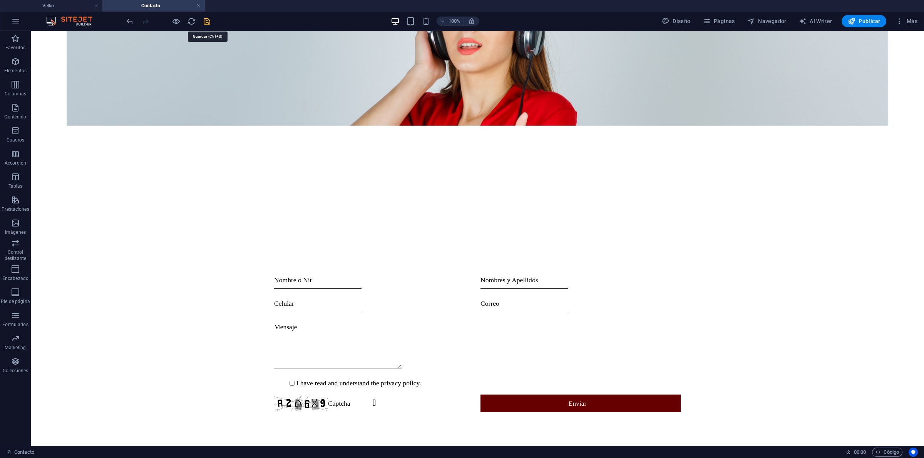
click at [211, 19] on icon "save" at bounding box center [206, 21] width 9 height 9
click at [739, 21] on span "Publicar" at bounding box center [863, 21] width 33 height 8
